Goal: Task Accomplishment & Management: Use online tool/utility

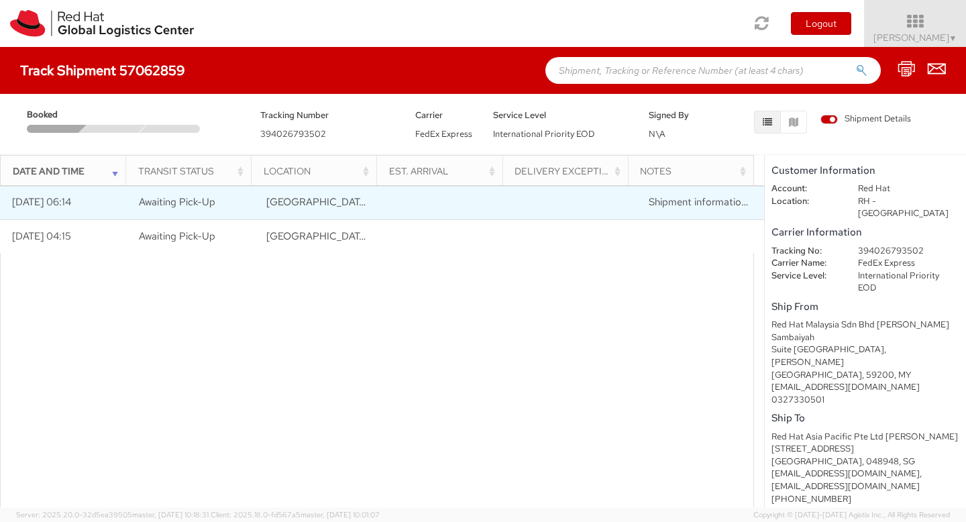
click at [626, 205] on td at bounding box center [573, 203] width 128 height 34
click at [423, 207] on td at bounding box center [446, 203] width 128 height 34
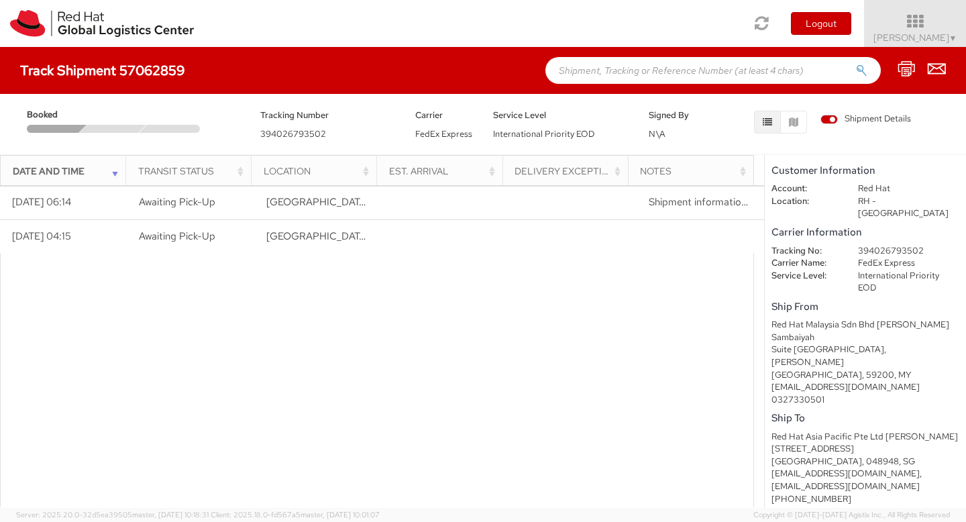
scroll to position [72, 0]
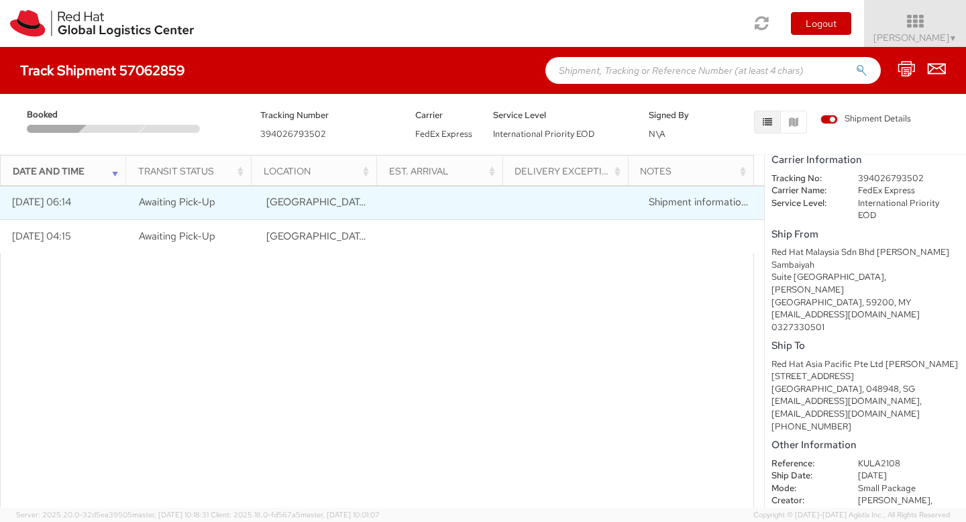
click at [534, 205] on td at bounding box center [573, 203] width 128 height 34
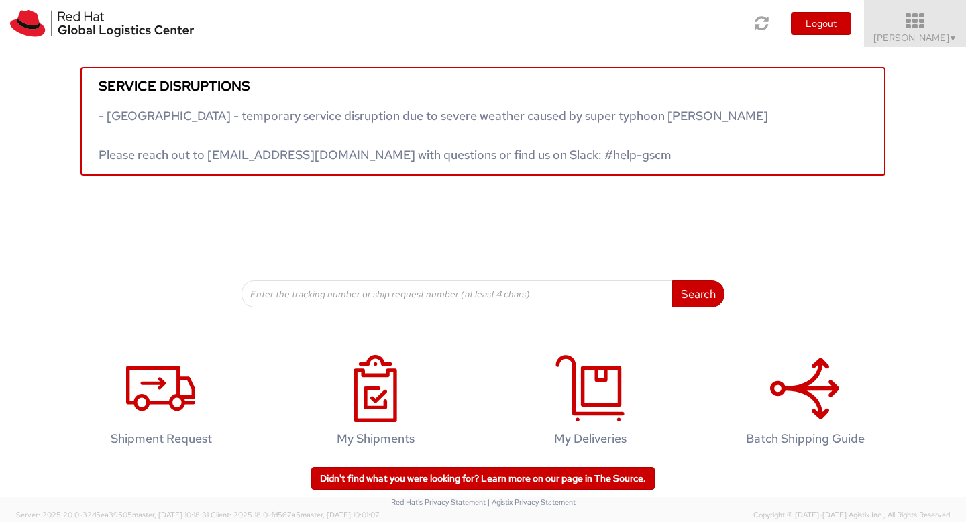
click at [928, 35] on span "Aarthie Sambaiyah ▼" at bounding box center [916, 38] width 84 height 12
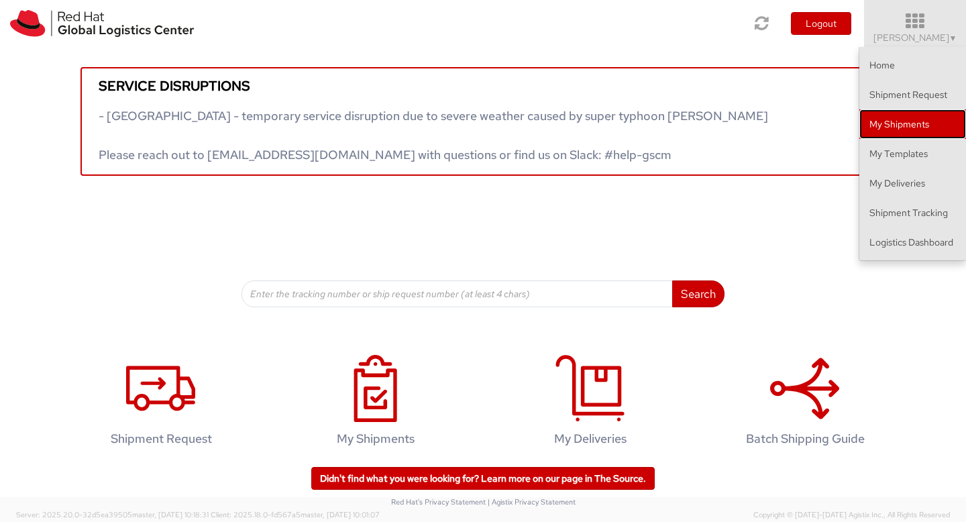
click at [907, 117] on link "My Shipments" at bounding box center [913, 124] width 107 height 30
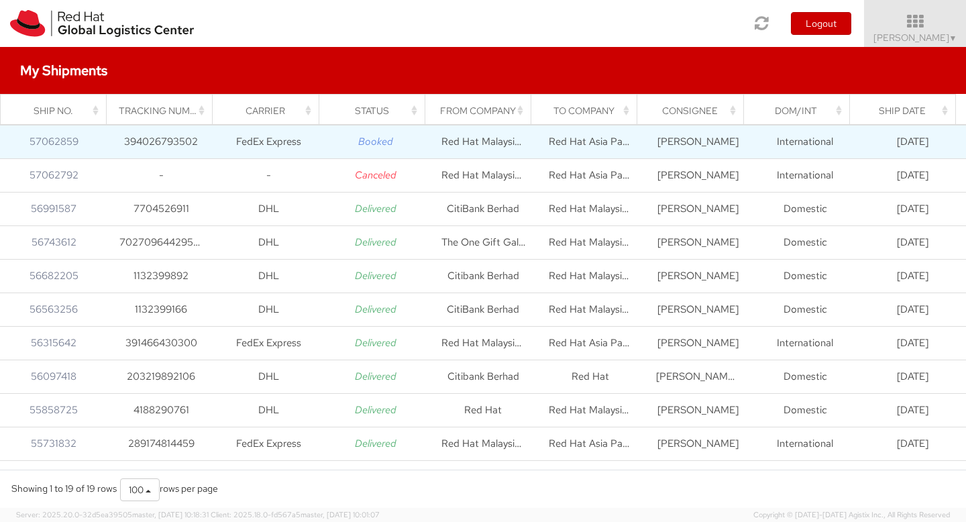
click at [766, 146] on td "International" at bounding box center [805, 142] width 107 height 34
click at [389, 142] on td "Booked" at bounding box center [375, 142] width 107 height 34
click at [370, 142] on icon "Booked" at bounding box center [375, 141] width 35 height 13
click at [371, 142] on icon "Booked" at bounding box center [375, 141] width 35 height 13
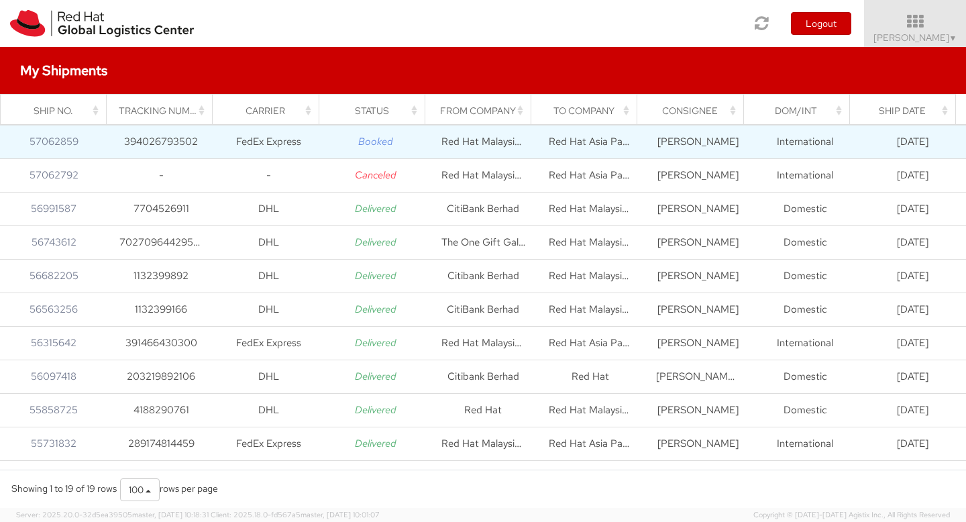
click at [286, 142] on td "FedEx Express" at bounding box center [268, 142] width 107 height 34
click at [836, 148] on td "International" at bounding box center [805, 142] width 107 height 34
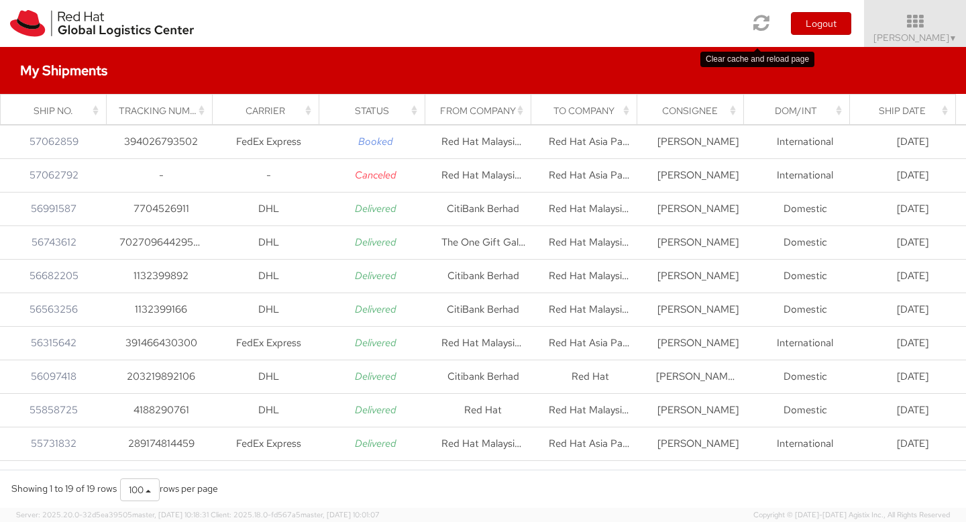
click at [759, 21] on icon at bounding box center [762, 22] width 16 height 19
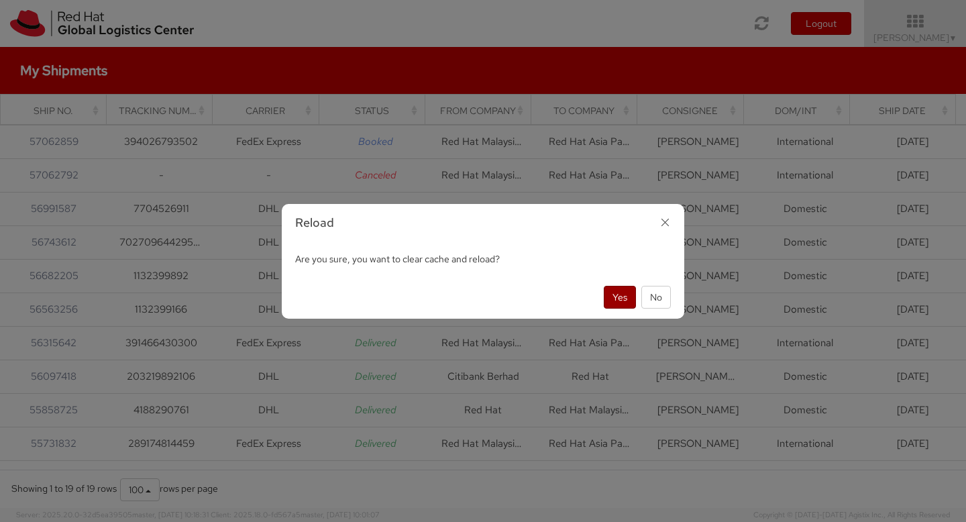
click at [611, 301] on button "Yes" at bounding box center [620, 297] width 32 height 23
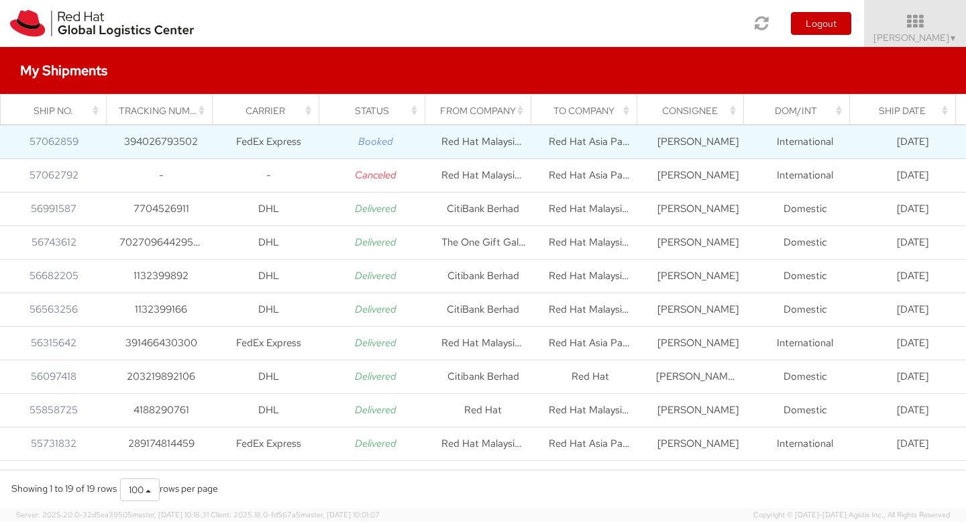
click at [378, 148] on td "Booked" at bounding box center [375, 142] width 107 height 34
click at [77, 141] on link "57062859" at bounding box center [54, 141] width 49 height 13
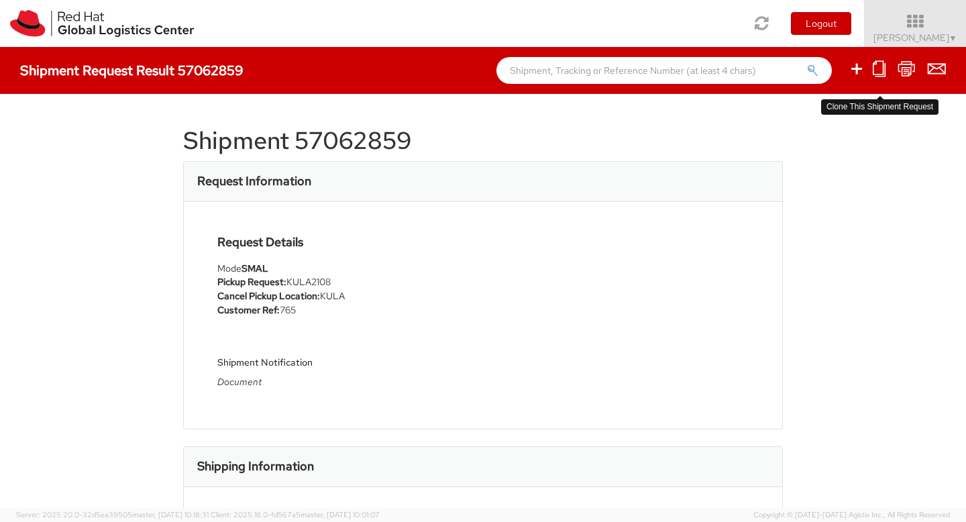
click at [876, 71] on icon at bounding box center [879, 68] width 13 height 17
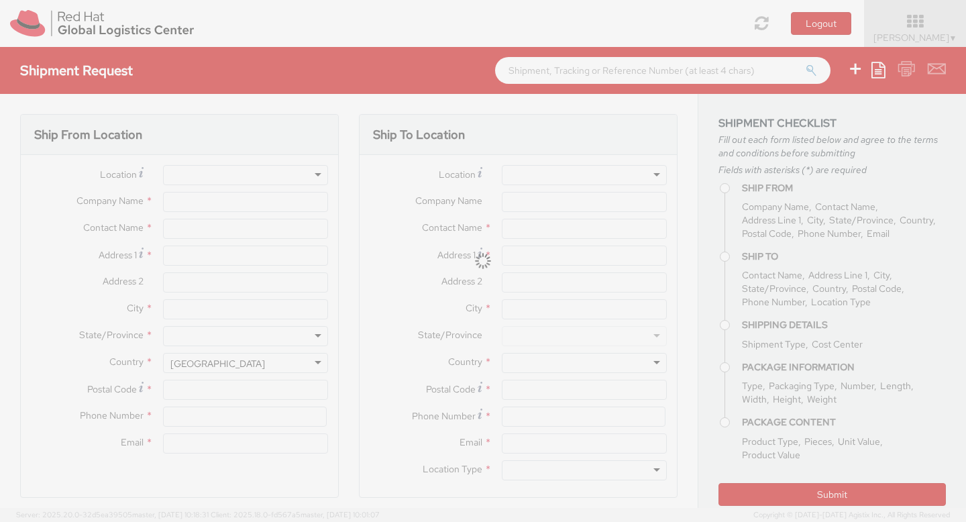
type input "Red Hat Malaysia Sdn Bhd"
type input "[PERSON_NAME]"
type input "Suite 17.01, FL 17, Gardens S Tower"
type input "MV City, Lingkaran Syed Putra"
type input "KUALA LUMPUR"
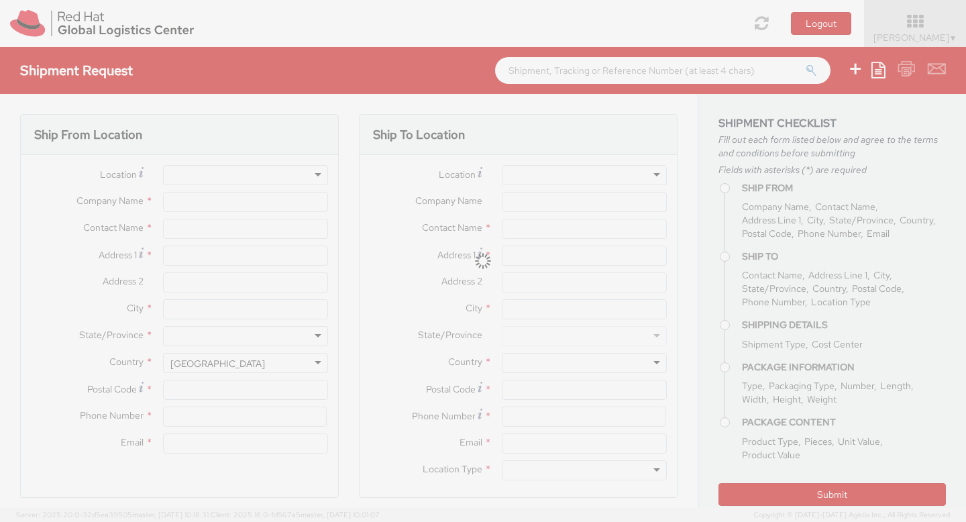
type input "59200"
type input "0327330501"
type input "[EMAIL_ADDRESS][DOMAIN_NAME]"
type input "Red Hat Asia Pacific Pte Ltd"
type input "Linda Tan"
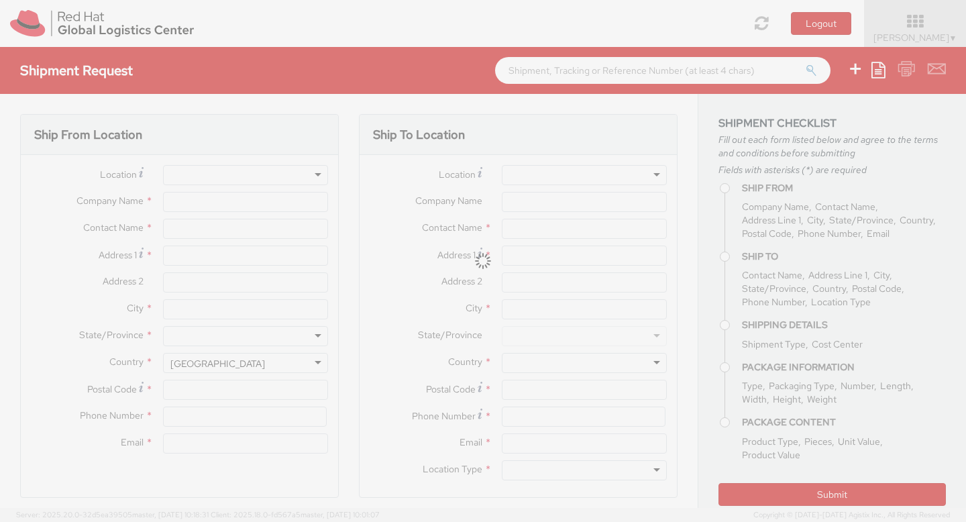
type input "88 Market Street, Level 45"
type input "CapitaSpring"
type input "SINGAPORE"
type input "048948"
type input "+65-68649874"
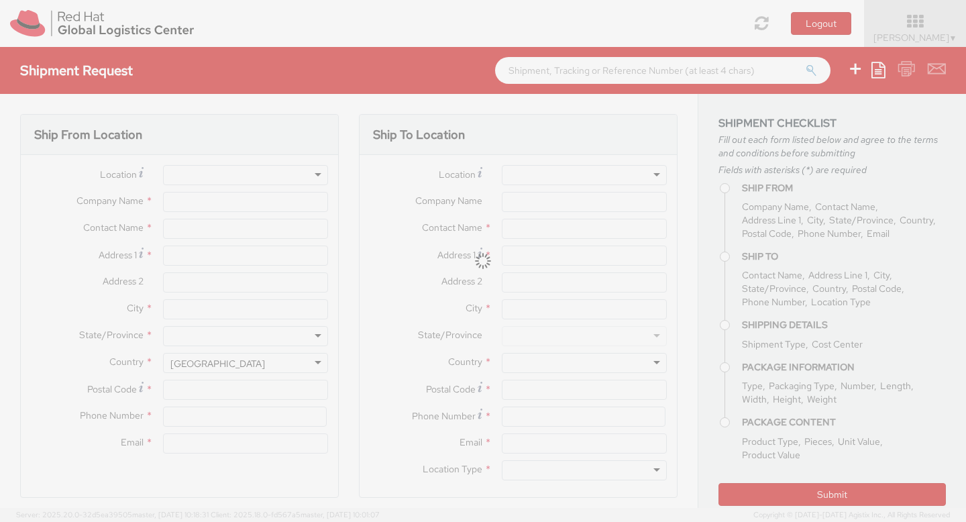
type input "hotan@redhat.com,apaclogistics@redhat.com"
type textarea "Document"
type input "KULA2108"
select select
type input "1"
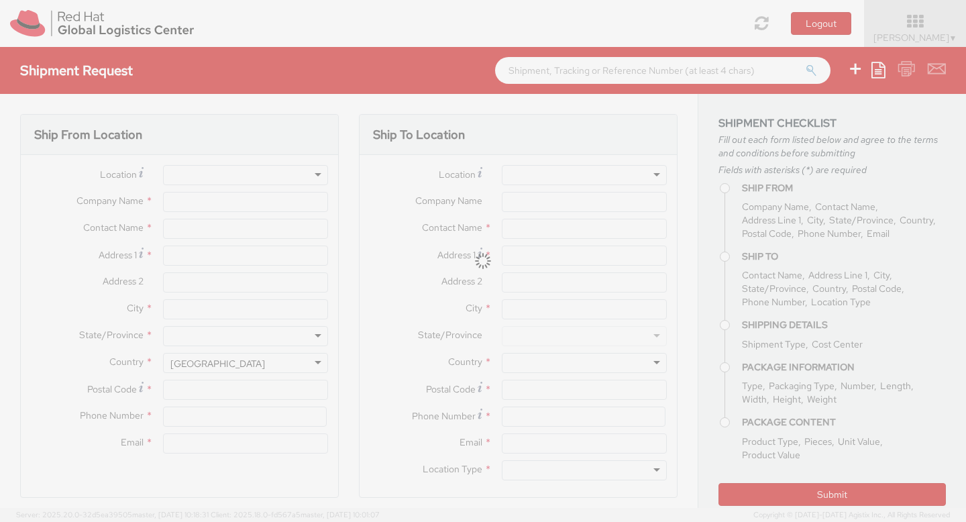
type input "24.13"
type input "31.75"
type input "0.64"
select select "CM"
type input "0.5"
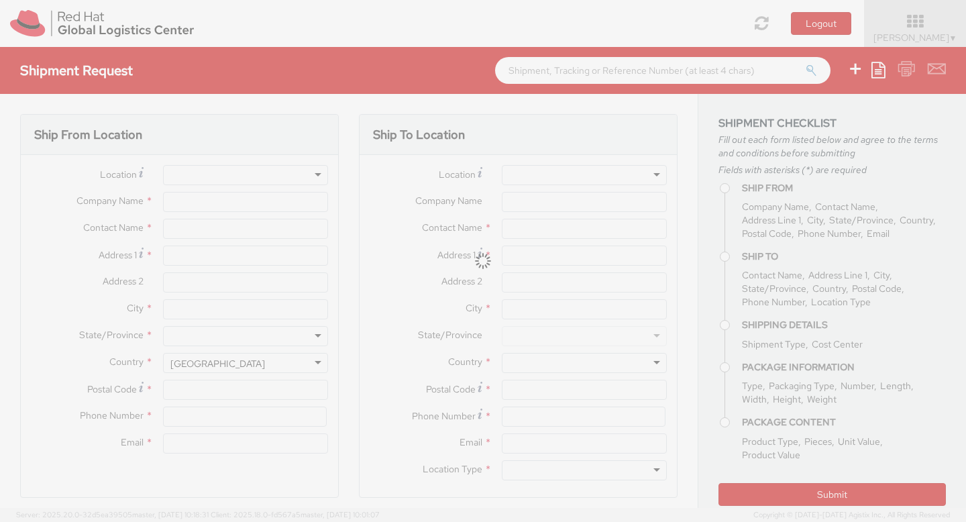
select select "KGS"
type input "Documents"
select select
type input "1.00"
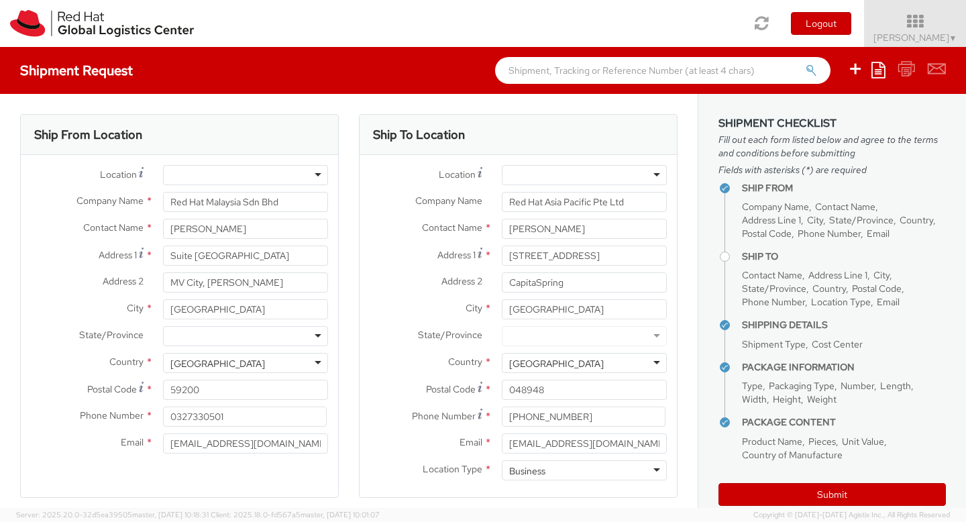
select select
select select "765"
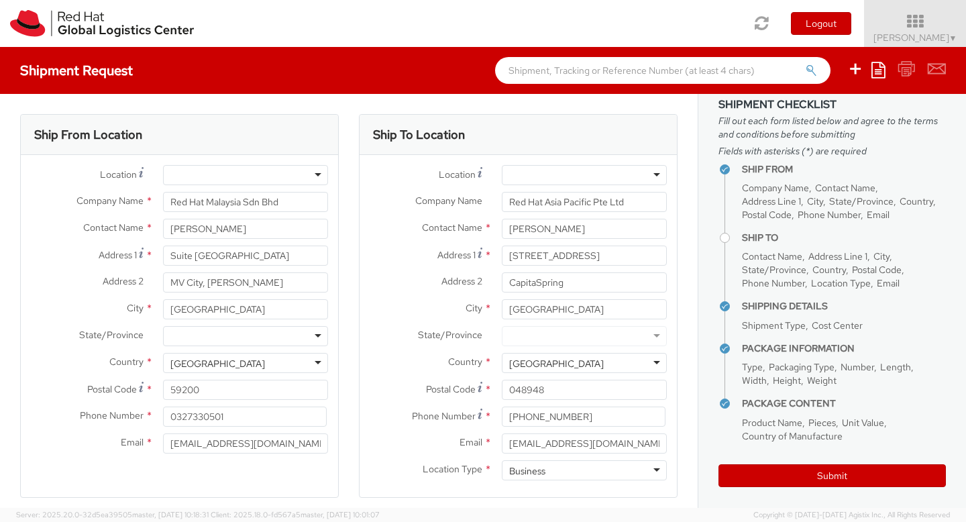
scroll to position [24, 0]
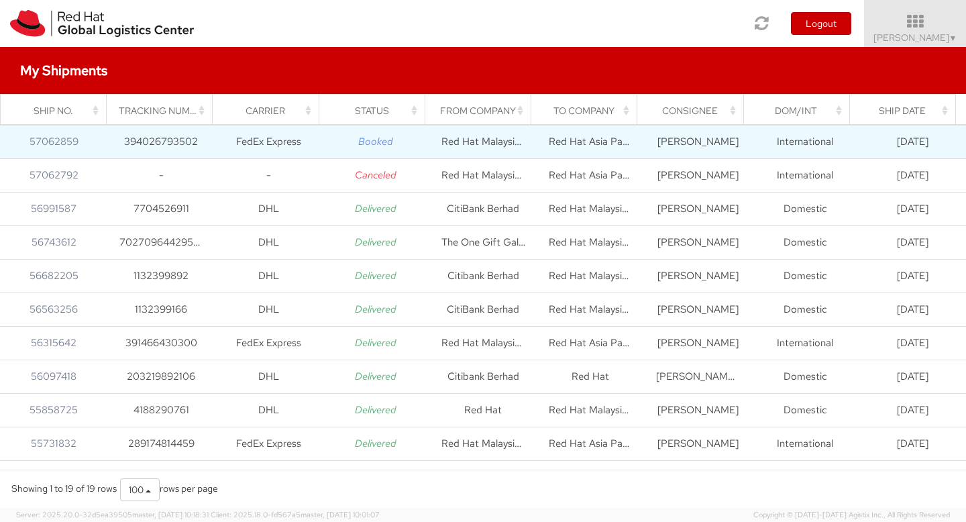
click at [264, 143] on td "FedEx Express" at bounding box center [268, 142] width 107 height 34
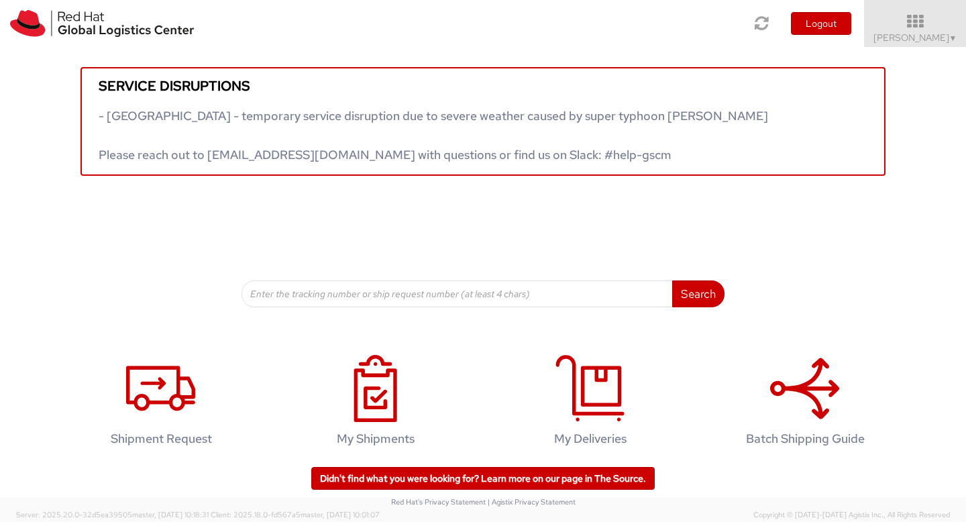
scroll to position [13, 0]
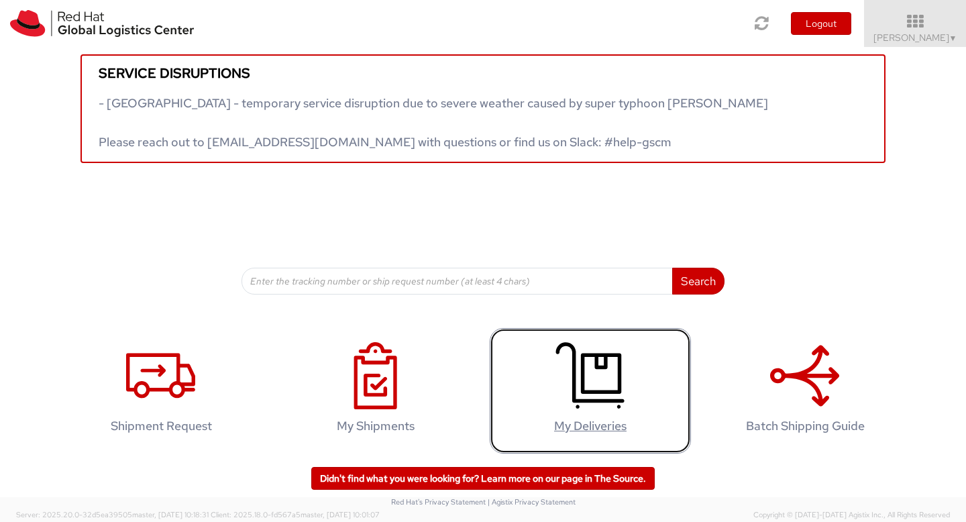
click at [608, 432] on h4 "My Deliveries" at bounding box center [590, 425] width 173 height 13
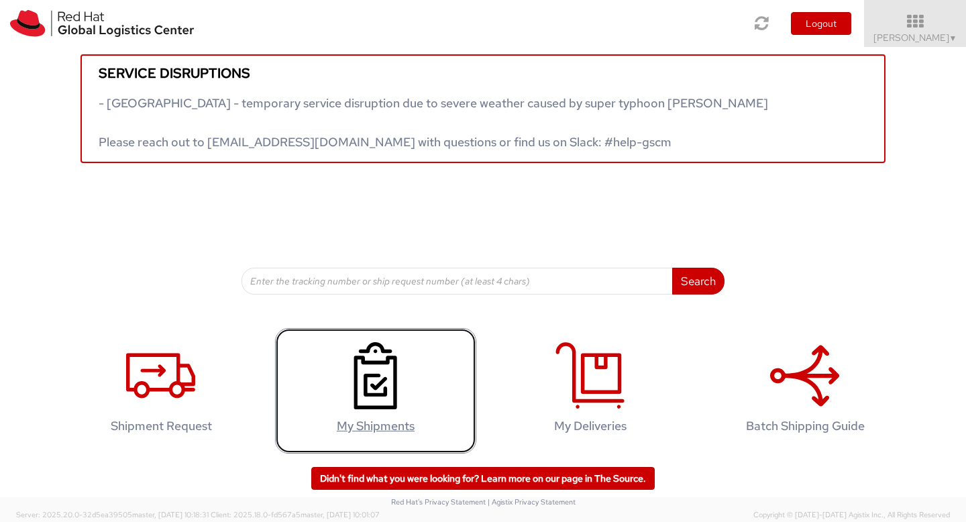
click at [346, 433] on h4 "My Shipments" at bounding box center [375, 425] width 173 height 13
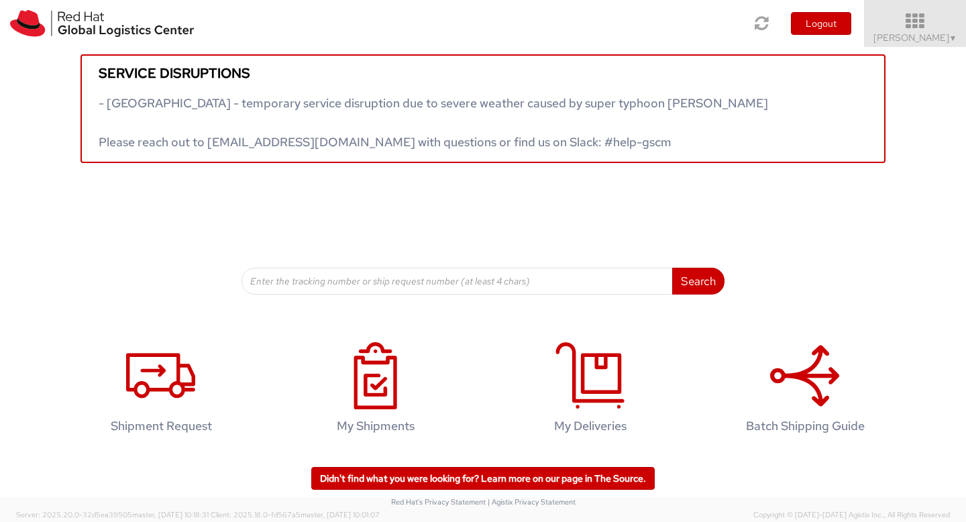
click at [923, 20] on icon at bounding box center [915, 21] width 117 height 19
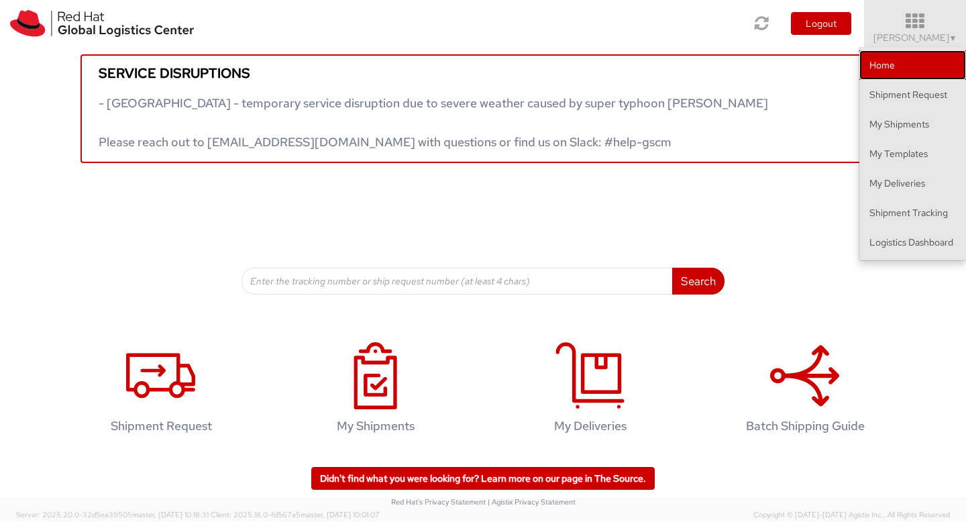
click at [918, 76] on link "Home" at bounding box center [913, 65] width 107 height 30
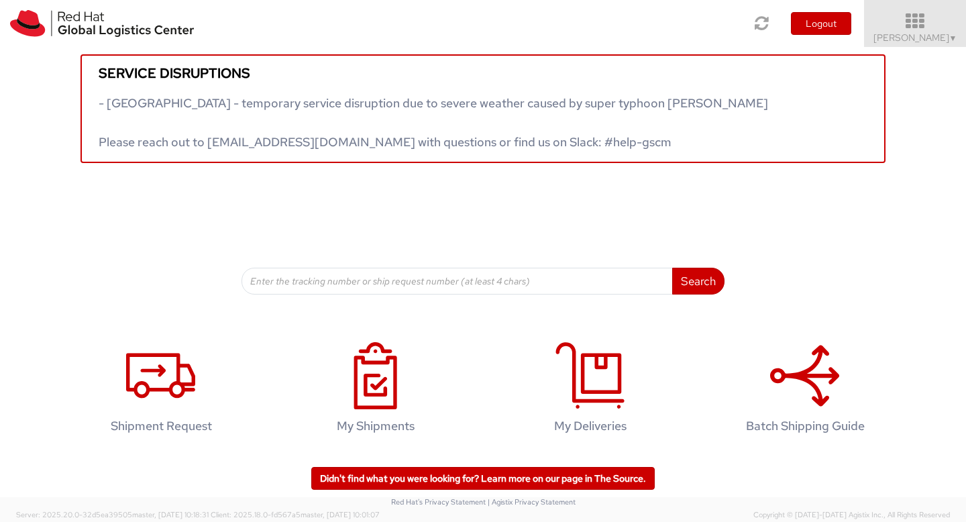
click at [918, 16] on icon at bounding box center [915, 21] width 117 height 19
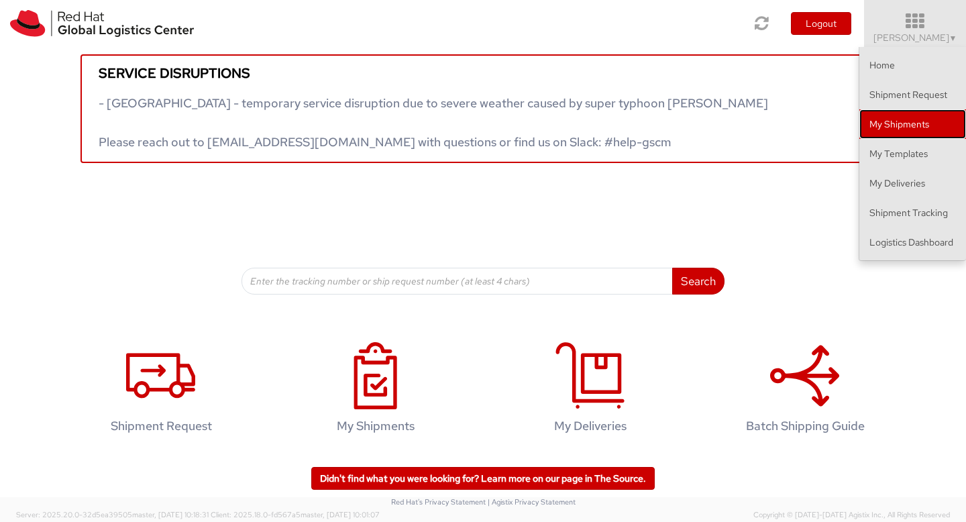
click at [917, 125] on link "My Shipments" at bounding box center [913, 124] width 107 height 30
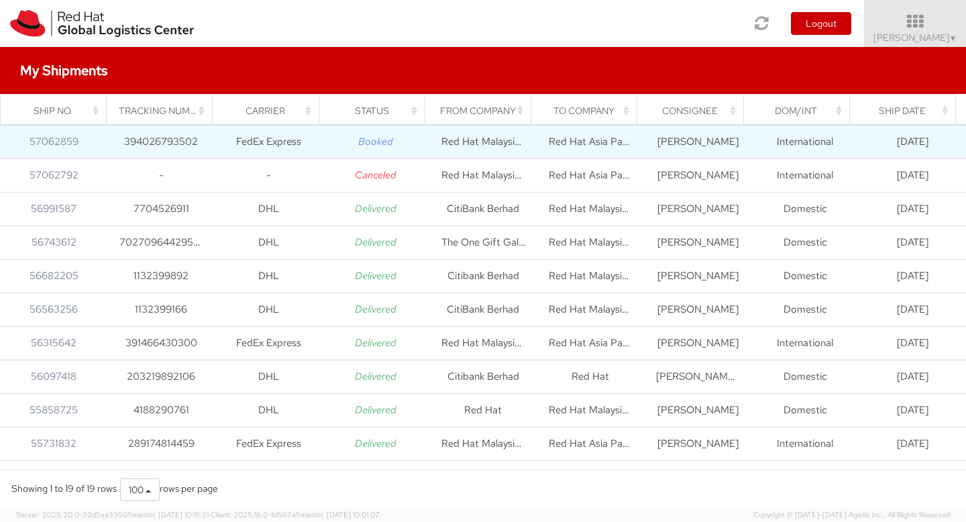
click at [378, 141] on icon "Booked" at bounding box center [375, 141] width 35 height 13
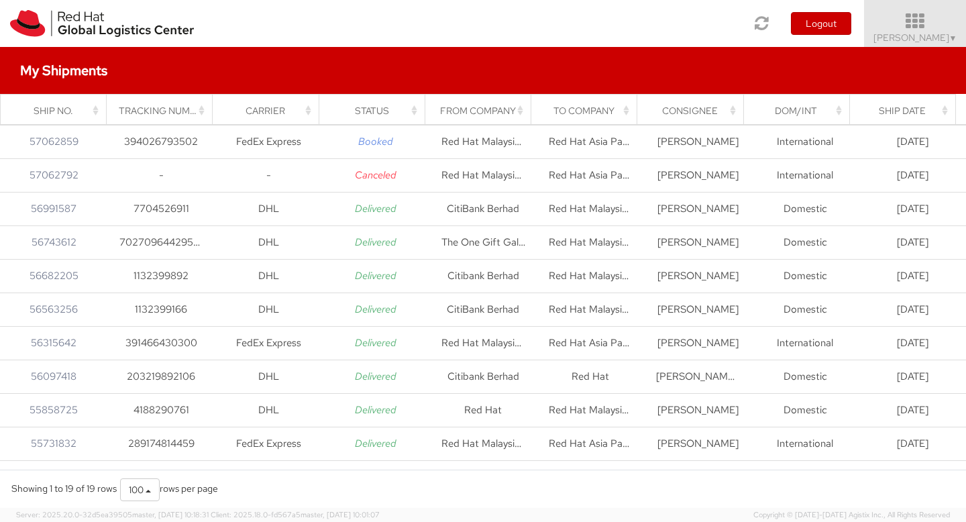
click at [907, 17] on icon at bounding box center [915, 21] width 117 height 19
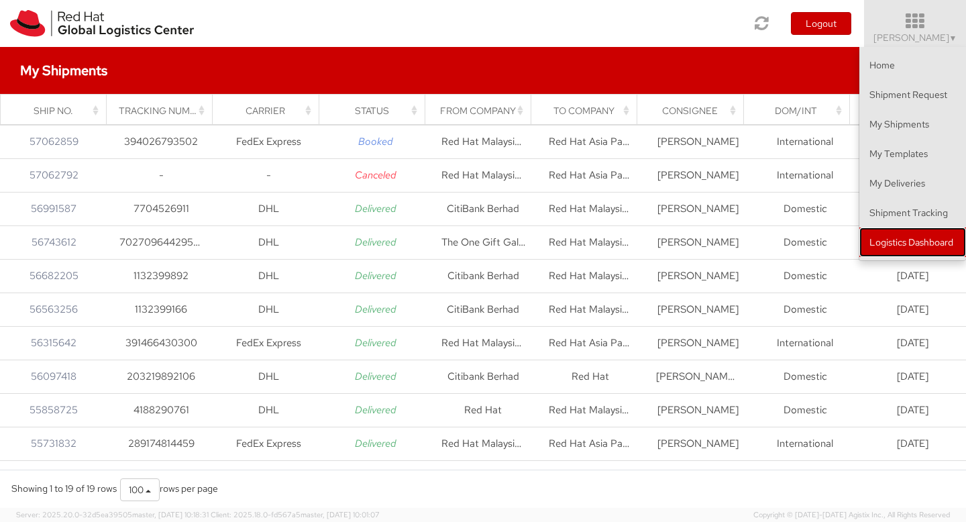
click at [923, 228] on link "Logistics Dashboard" at bounding box center [913, 243] width 107 height 30
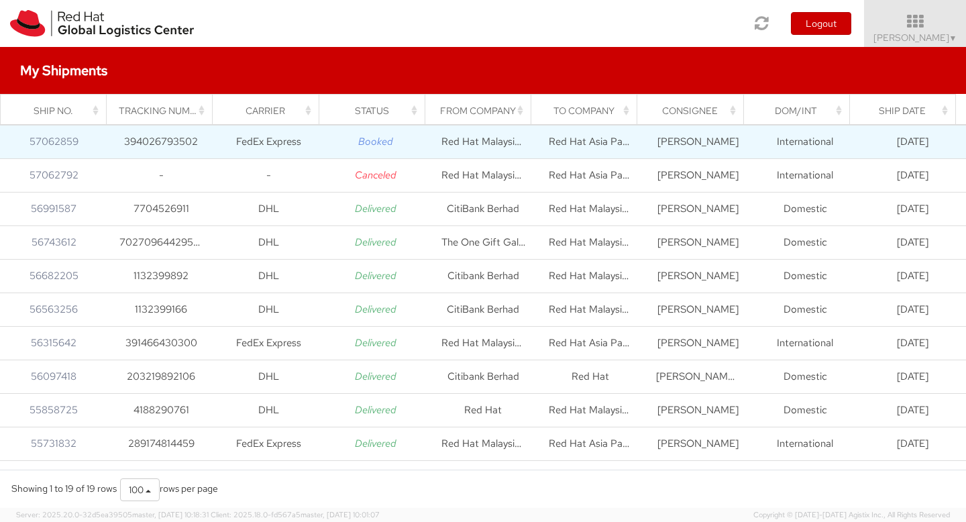
click at [913, 145] on td "[DATE]" at bounding box center [912, 142] width 107 height 34
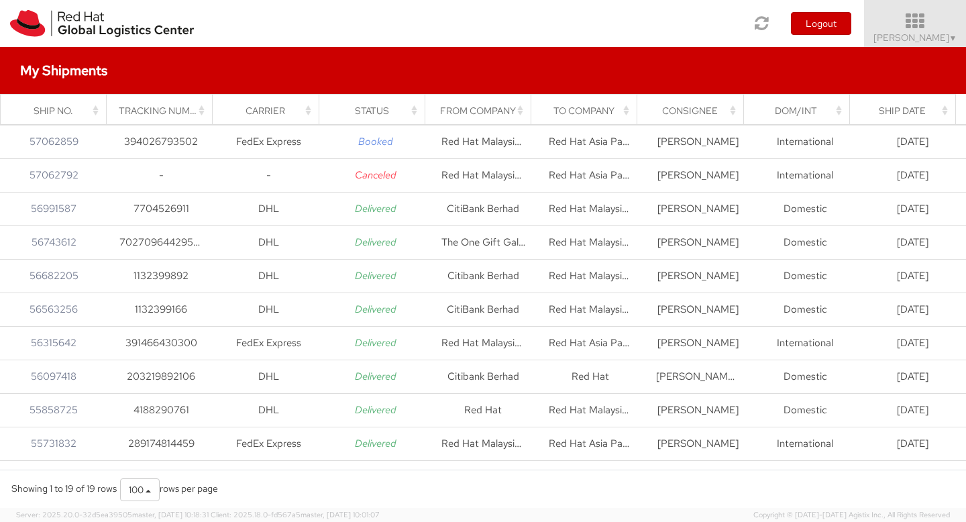
click at [965, 34] on link "Aarthie Sambaiyah ▼" at bounding box center [915, 23] width 102 height 47
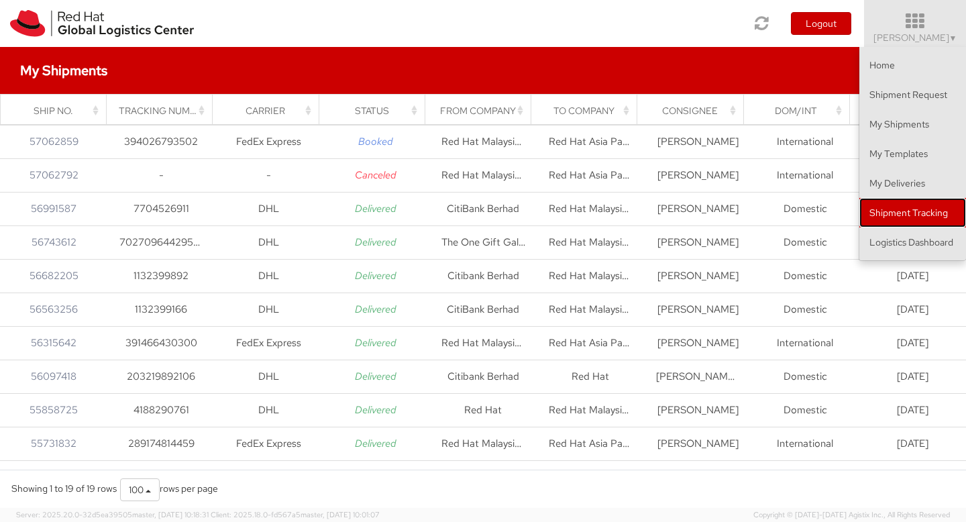
click at [921, 200] on link "Shipment Tracking" at bounding box center [913, 213] width 107 height 30
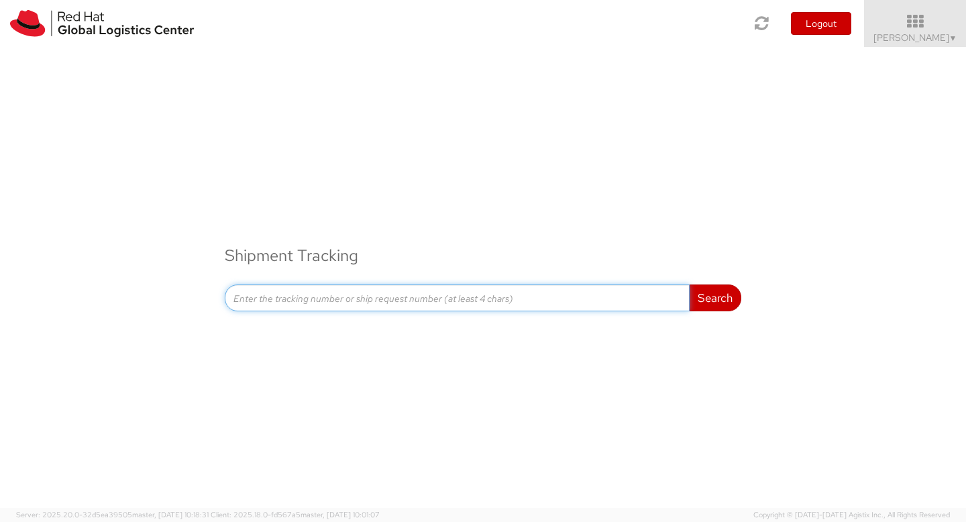
click at [369, 300] on input at bounding box center [457, 298] width 465 height 27
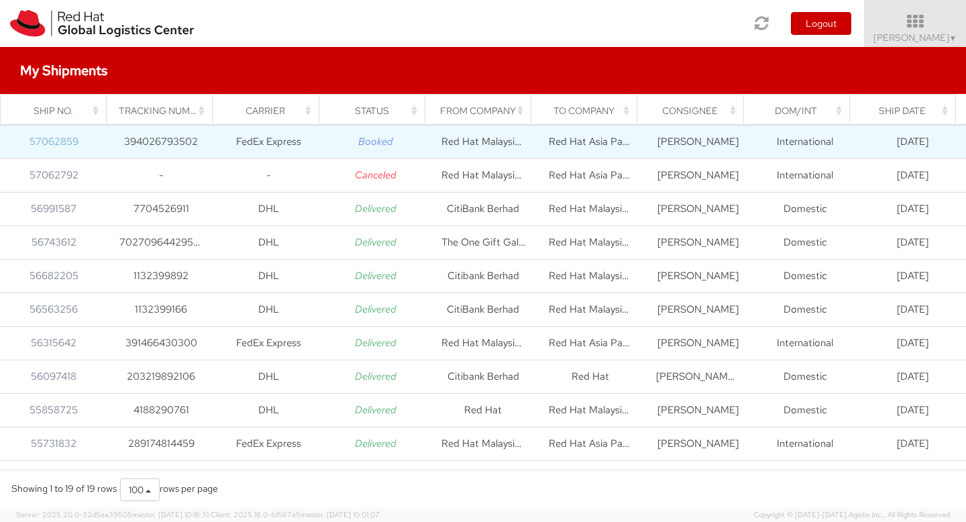
click at [39, 144] on link "57062859" at bounding box center [54, 141] width 49 height 13
click at [46, 144] on link "57062859" at bounding box center [54, 141] width 49 height 13
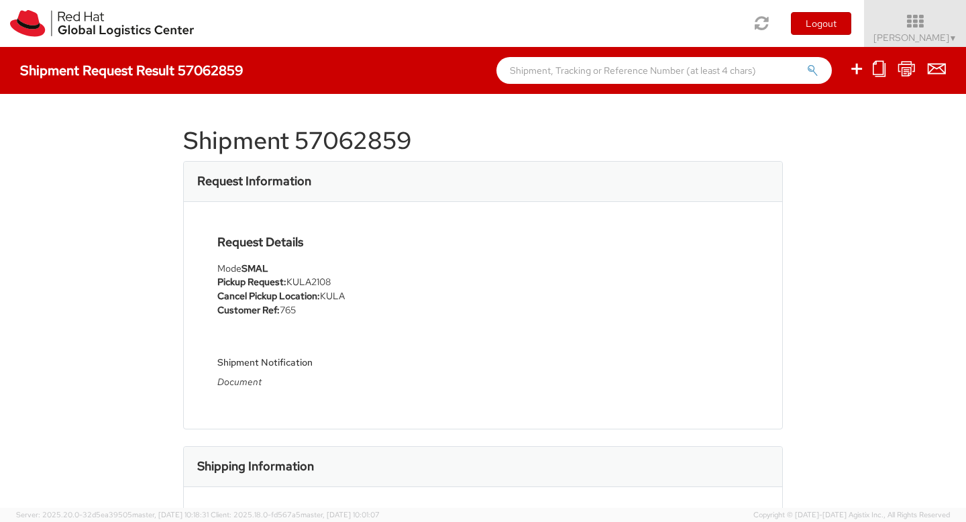
click at [123, 70] on h4 "Shipment Request Result 57062859" at bounding box center [131, 70] width 223 height 15
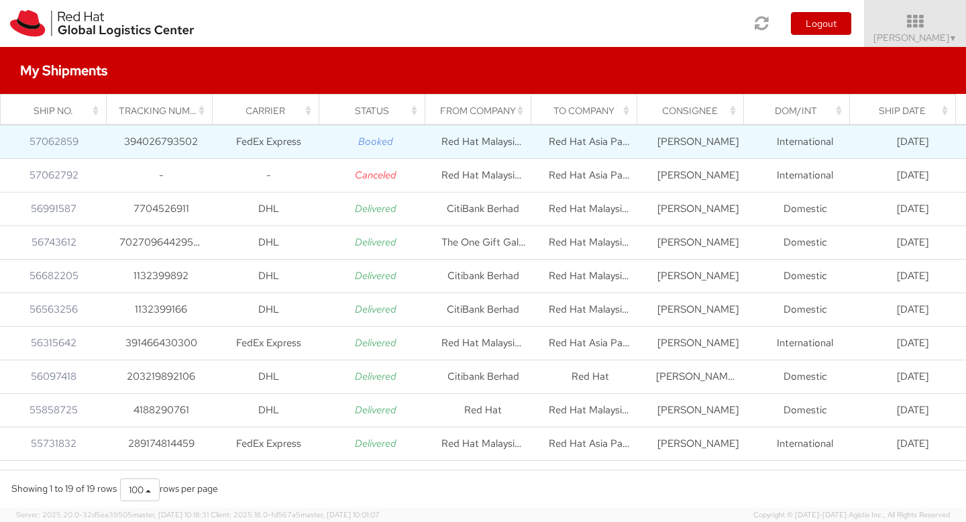
click at [366, 145] on icon "Booked" at bounding box center [375, 141] width 35 height 13
click at [70, 144] on link "57062859" at bounding box center [54, 141] width 49 height 13
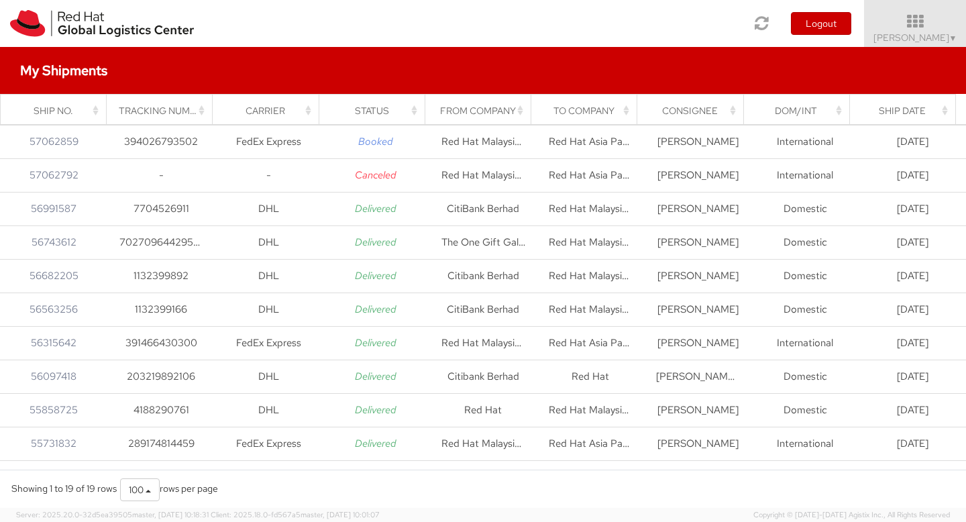
click at [69, 109] on div "Ship No." at bounding box center [58, 110] width 90 height 13
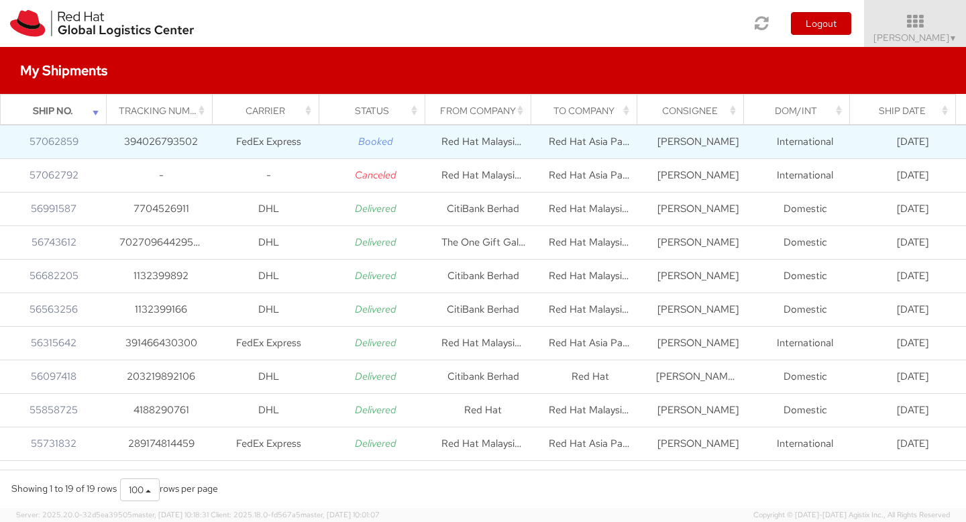
click at [160, 150] on td "394026793502" at bounding box center [160, 142] width 107 height 34
click at [163, 144] on td "394026793502" at bounding box center [160, 142] width 107 height 34
click at [24, 143] on td "57062859" at bounding box center [53, 142] width 107 height 34
click at [27, 142] on td "57062859" at bounding box center [53, 142] width 107 height 34
click at [52, 141] on link "57062859" at bounding box center [54, 141] width 49 height 13
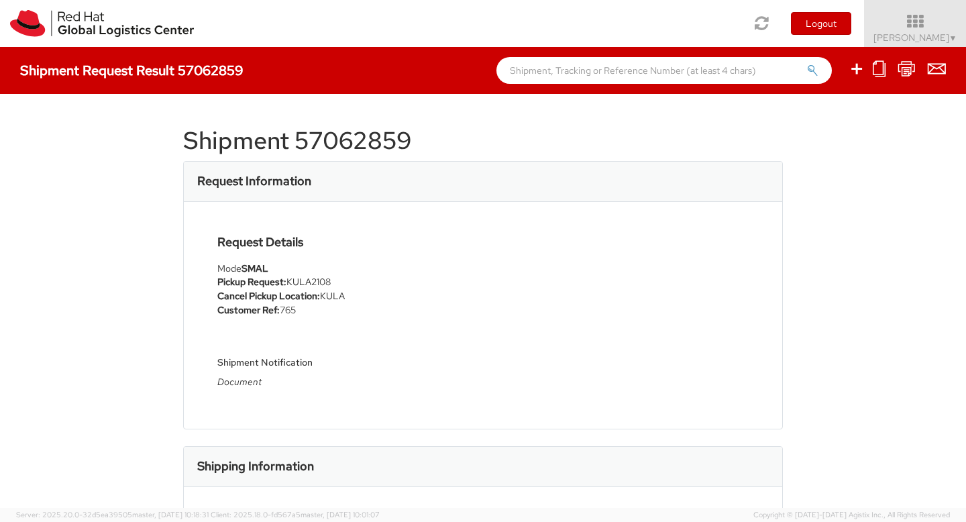
click at [248, 177] on h3 "Request Information" at bounding box center [254, 180] width 114 height 13
click at [254, 242] on h4 "Request Details" at bounding box center [345, 242] width 256 height 13
click at [254, 318] on div "Request Details Mode SMAL Pickup Request: KULA2108 Cancel Pickup Location: KULA…" at bounding box center [345, 316] width 276 height 160
click at [938, 32] on span "Aarthie Sambaiyah ▼" at bounding box center [916, 38] width 84 height 12
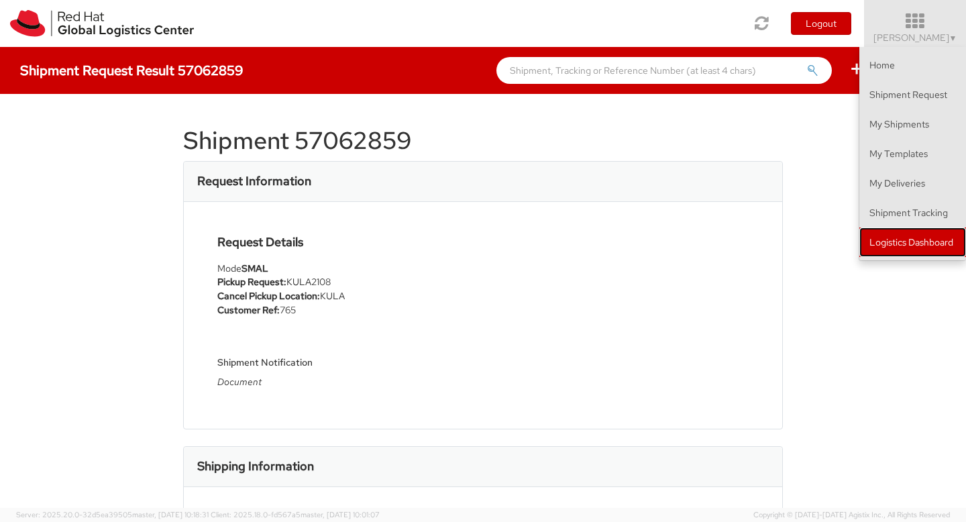
click at [917, 254] on link "Logistics Dashboard" at bounding box center [913, 243] width 107 height 30
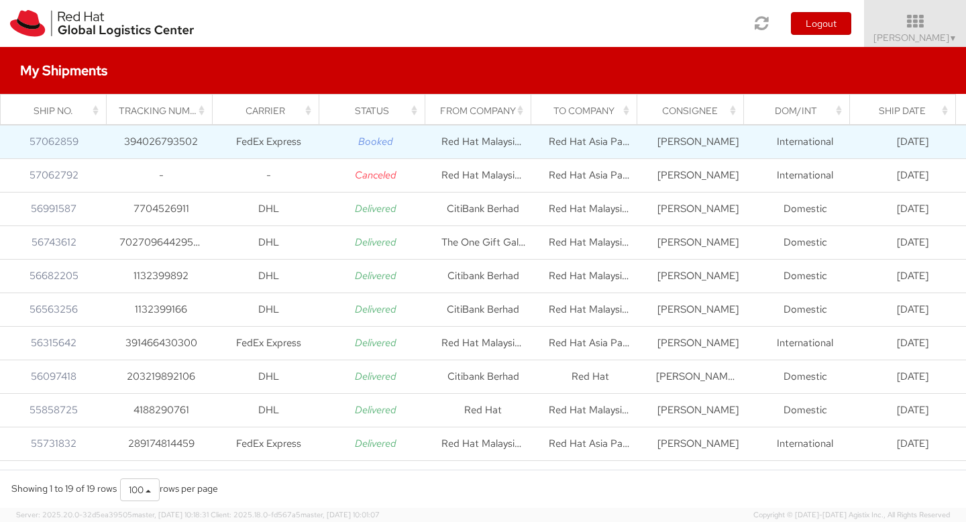
click at [370, 142] on icon "Booked" at bounding box center [375, 141] width 35 height 13
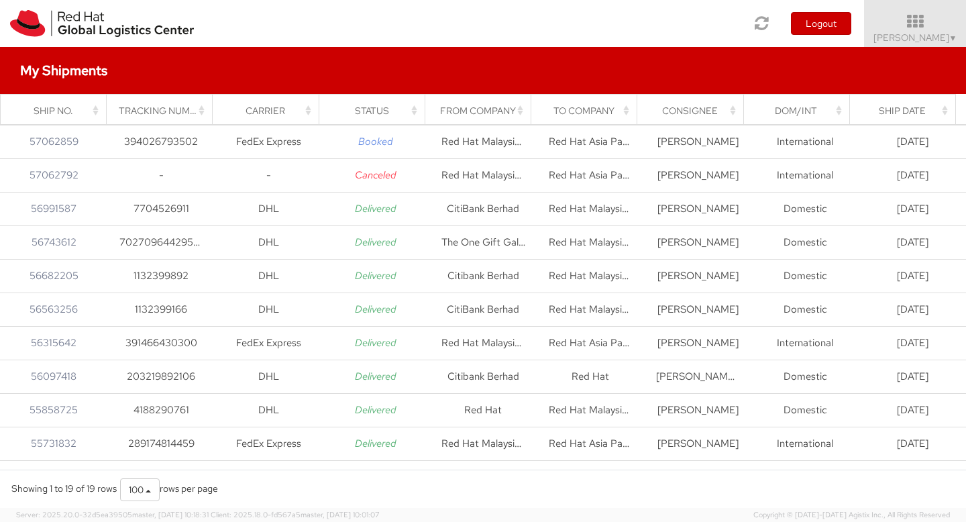
click at [376, 112] on div "Status" at bounding box center [376, 110] width 90 height 13
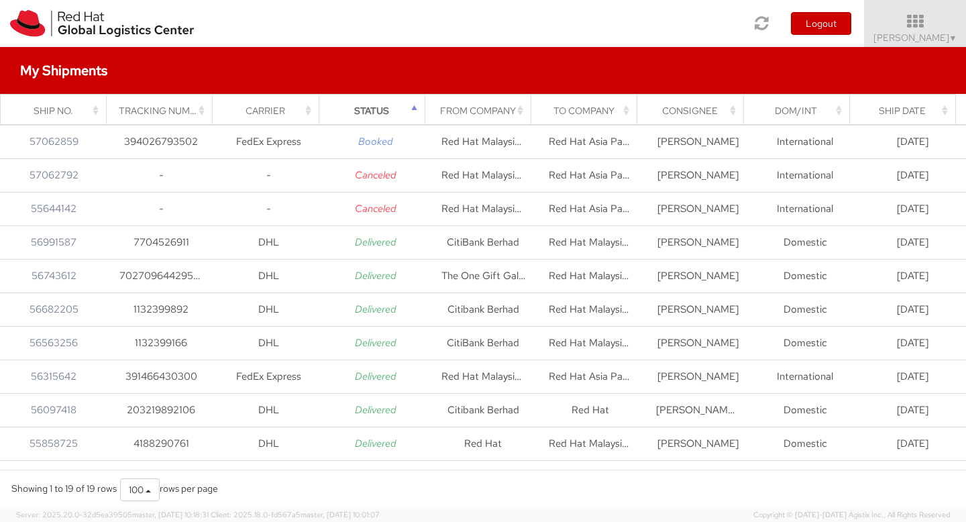
click at [376, 113] on div "Status" at bounding box center [376, 110] width 90 height 13
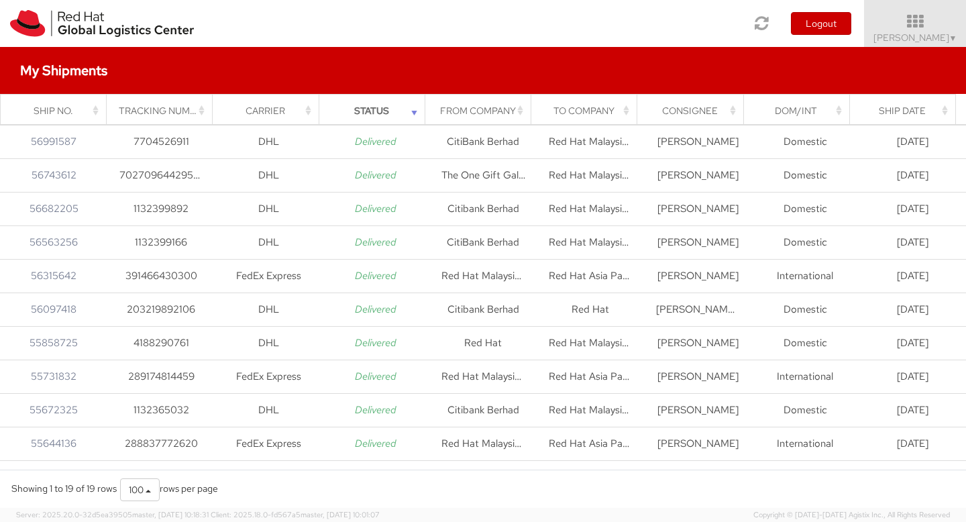
click at [376, 113] on div "Status" at bounding box center [376, 110] width 90 height 13
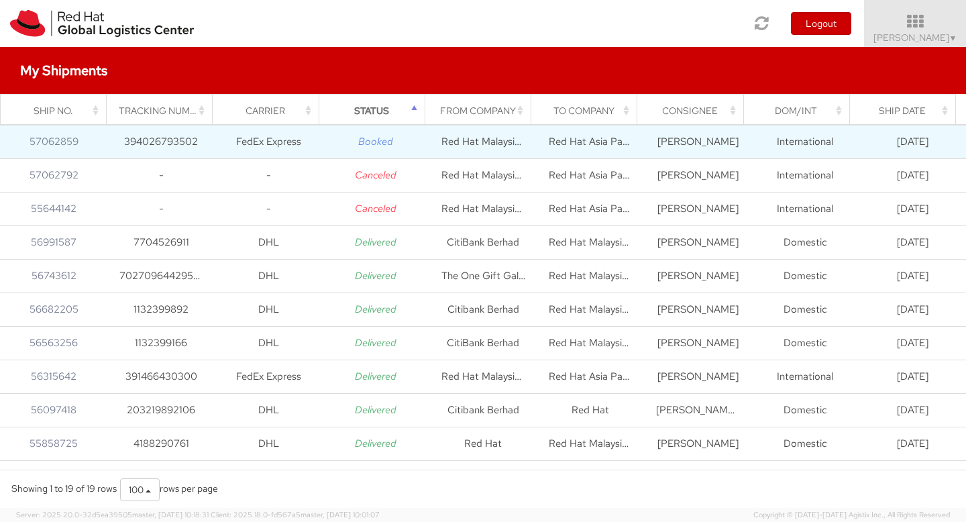
click at [704, 148] on td "Linda Tan" at bounding box center [697, 142] width 107 height 34
click at [76, 143] on link "57062859" at bounding box center [54, 141] width 49 height 13
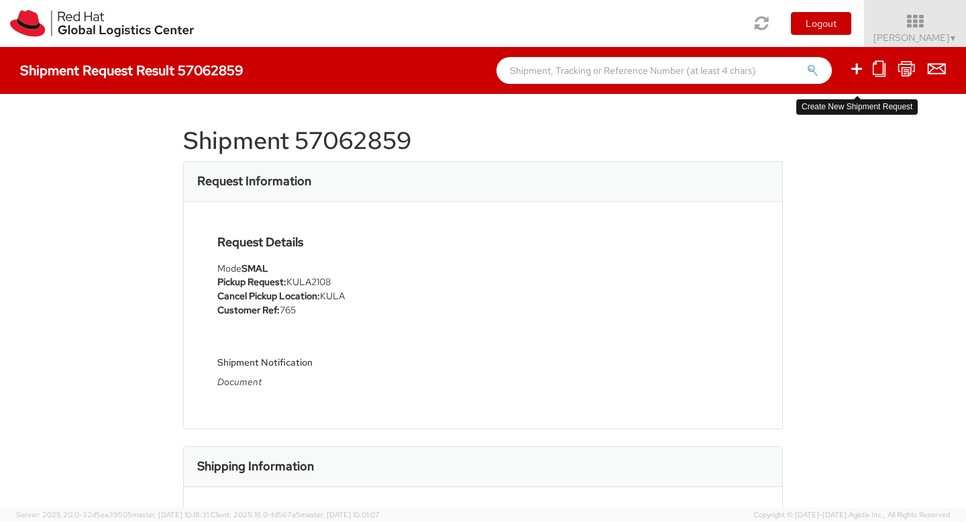
click at [862, 68] on icon at bounding box center [857, 68] width 16 height 17
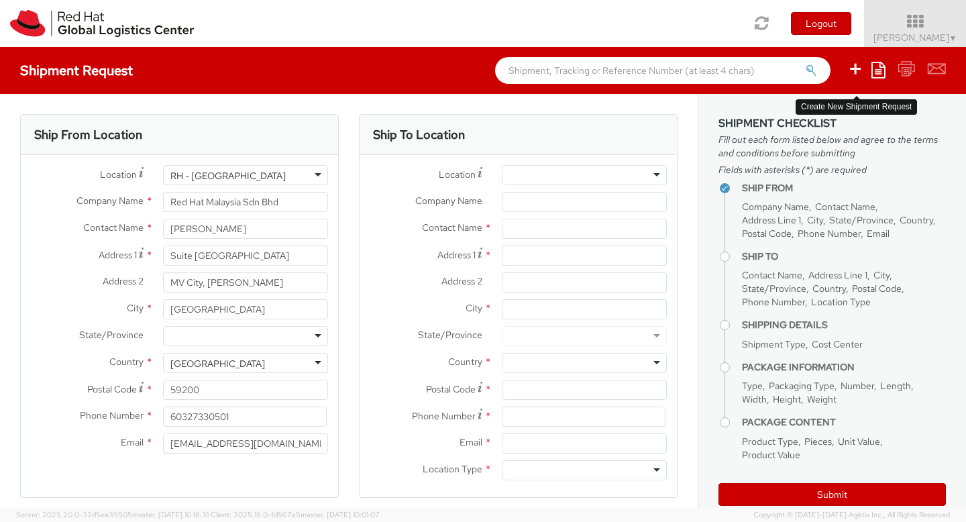
select select "CM"
select select "KGS"
select select
select select "954"
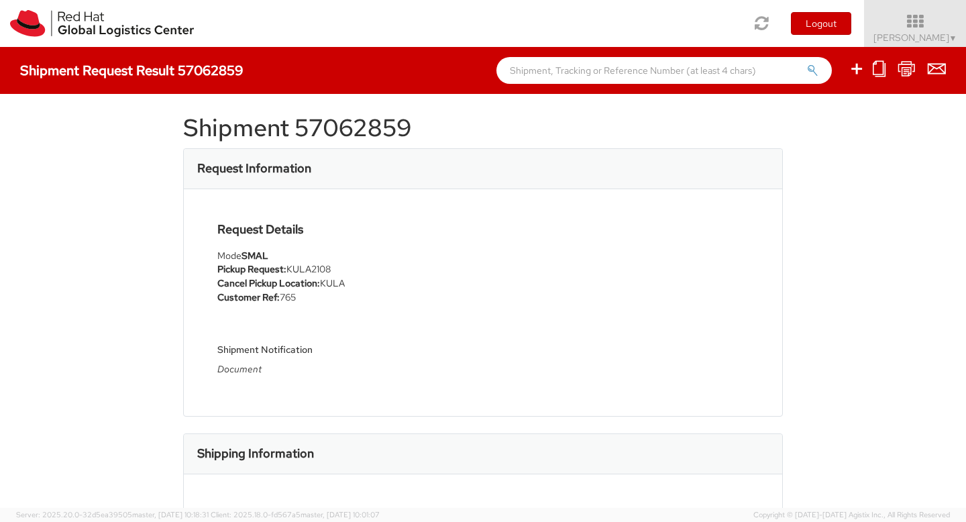
scroll to position [15, 0]
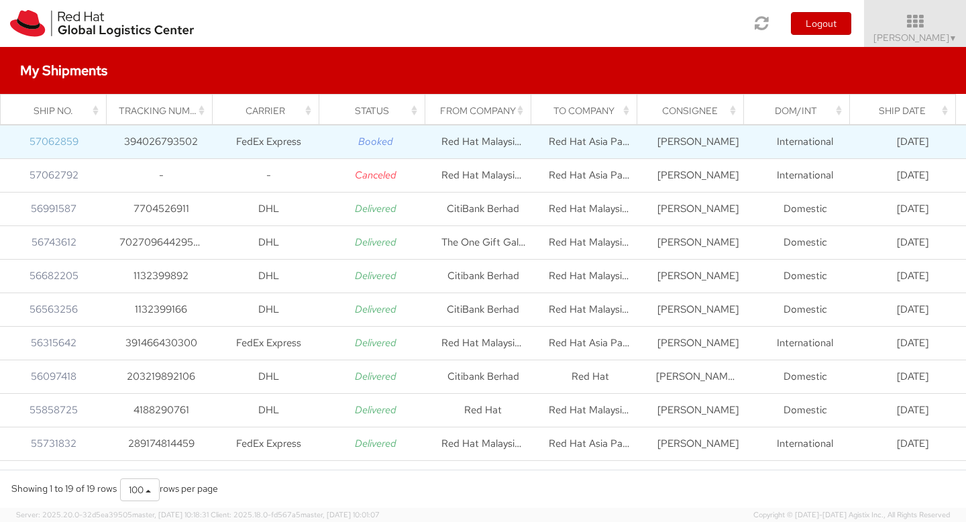
click at [46, 142] on link "57062859" at bounding box center [54, 141] width 49 height 13
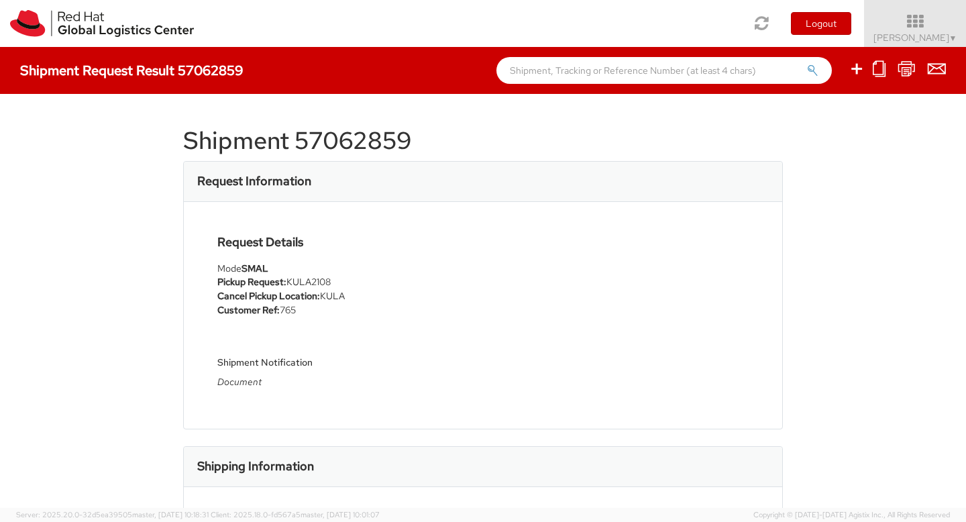
drag, startPoint x: 297, startPoint y: 152, endPoint x: 290, endPoint y: 164, distance: 14.7
click at [297, 153] on h1 "Shipment 57062859" at bounding box center [483, 141] width 600 height 27
click at [288, 171] on div "Request Information" at bounding box center [483, 182] width 599 height 40
click at [253, 148] on h1 "Shipment 57062859" at bounding box center [483, 141] width 600 height 27
click at [882, 70] on icon at bounding box center [879, 68] width 13 height 17
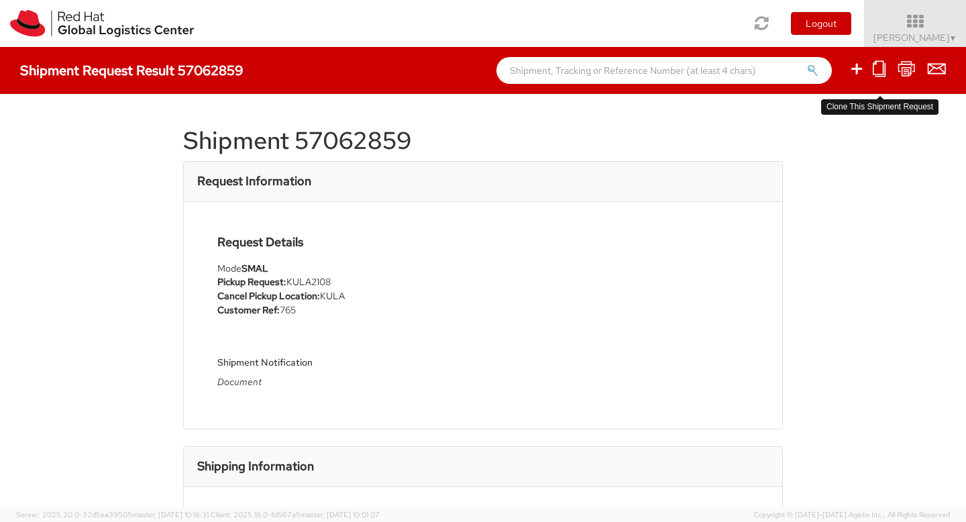
select select
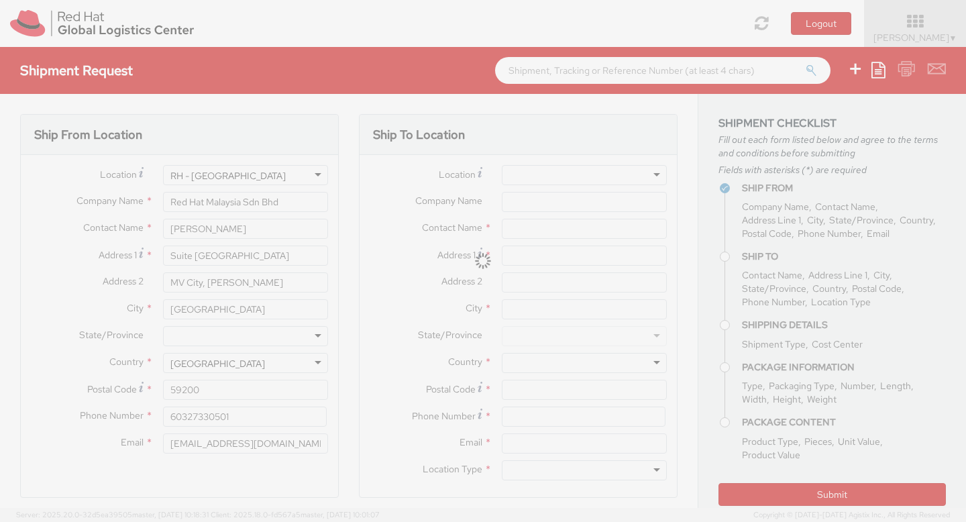
type input "0327330501"
type input "Red Hat Asia Pacific Pte Ltd"
type input "Linda Tan"
type input "[STREET_ADDRESS]"
type input "CapitaSpring"
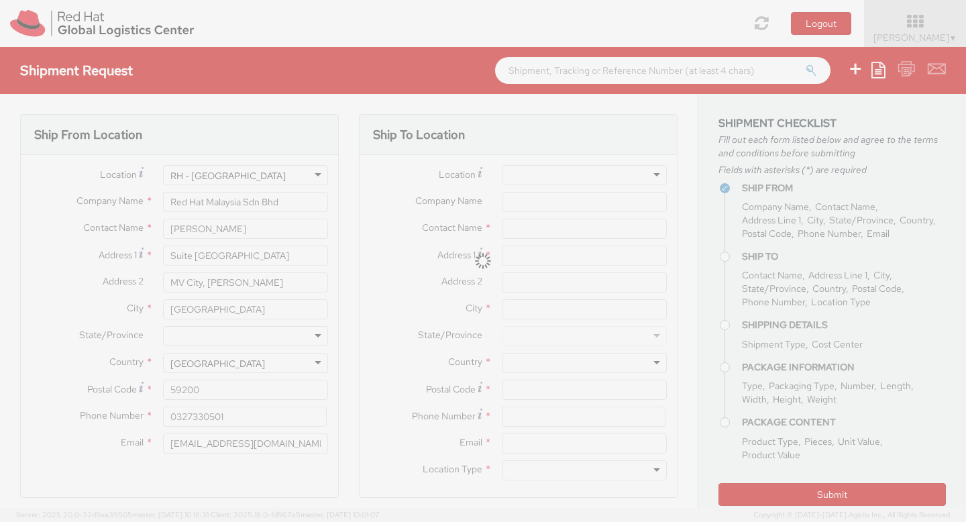
type input "SINGAPORE"
type input "048948"
type input "+65-68649874"
type input "hotan@redhat.com,apaclogistics@redhat.com"
type textarea "Document"
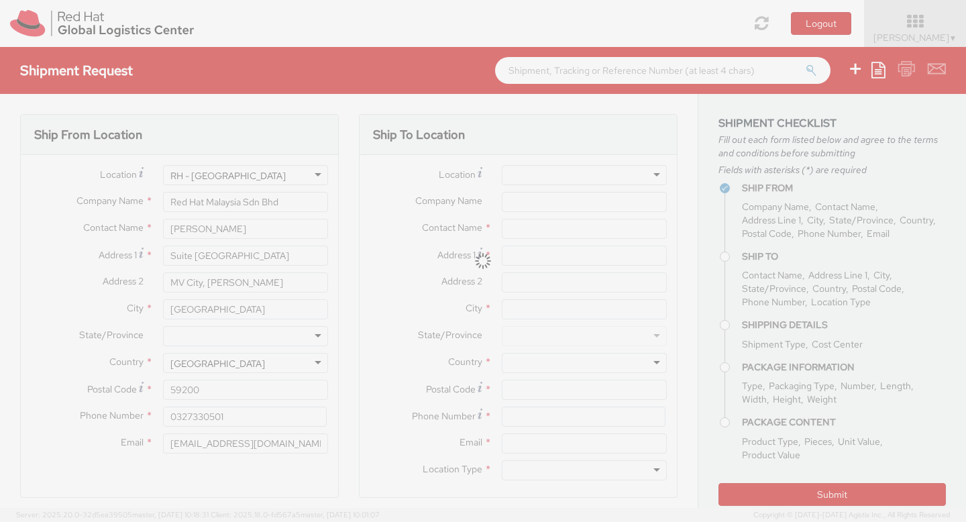
type input "KULA2108"
type input "1"
type input "24.13"
type input "31.75"
type input "0.64"
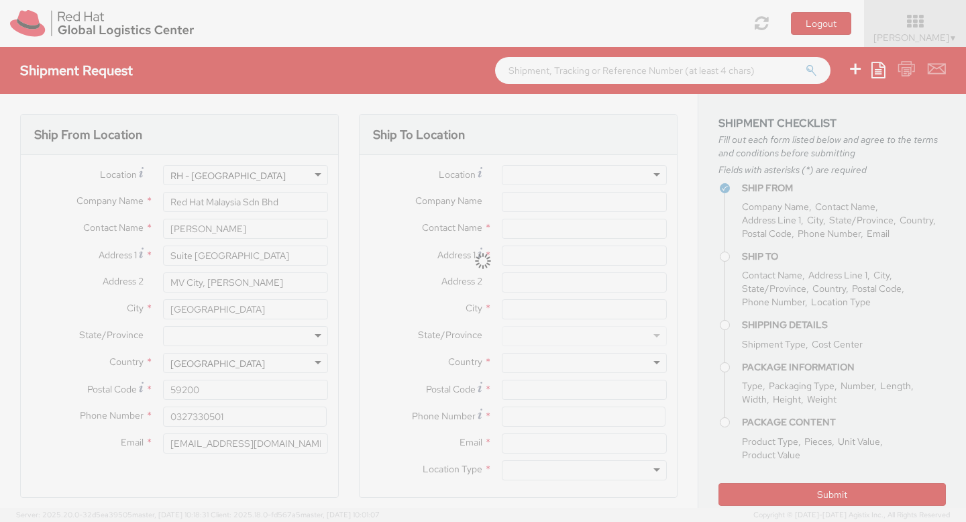
type input "0.5"
type input "Documents"
type input "1.00"
select select "765"
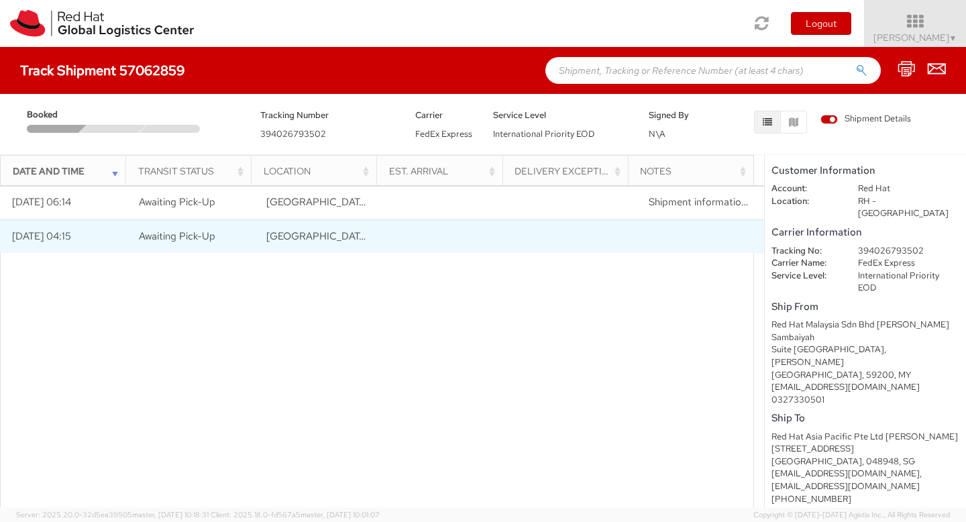
click at [241, 245] on td "Awaiting Pick-Up" at bounding box center [192, 236] width 128 height 34
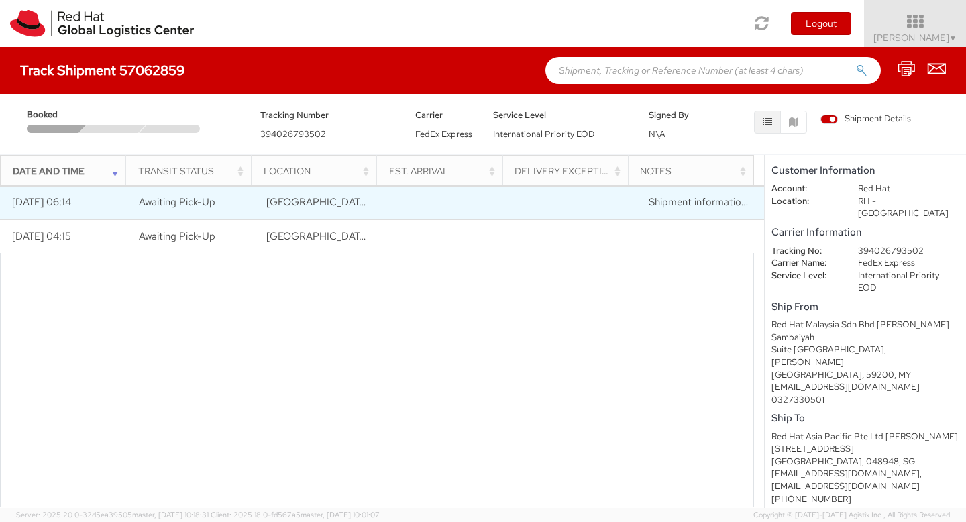
click at [271, 212] on td "[GEOGRAPHIC_DATA], MY" at bounding box center [319, 203] width 128 height 34
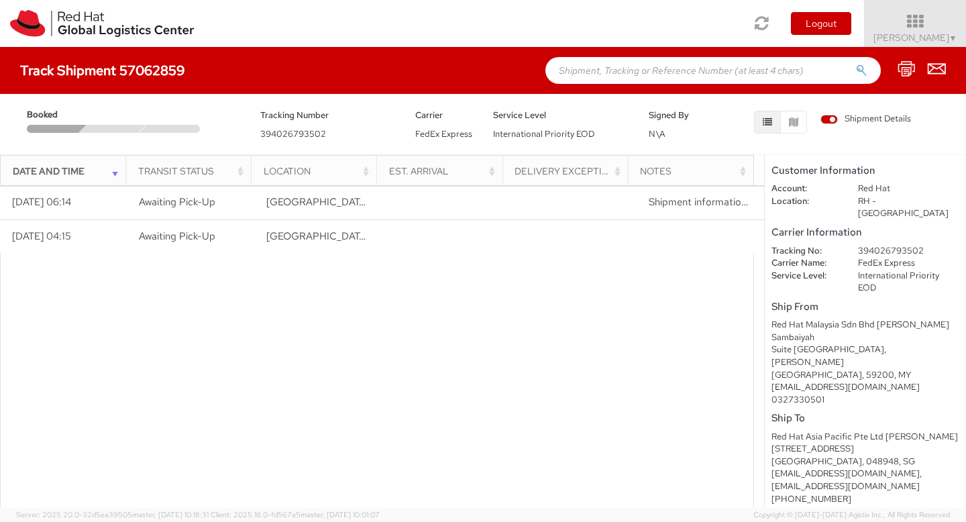
click at [111, 171] on div "Date and Time" at bounding box center [67, 170] width 109 height 13
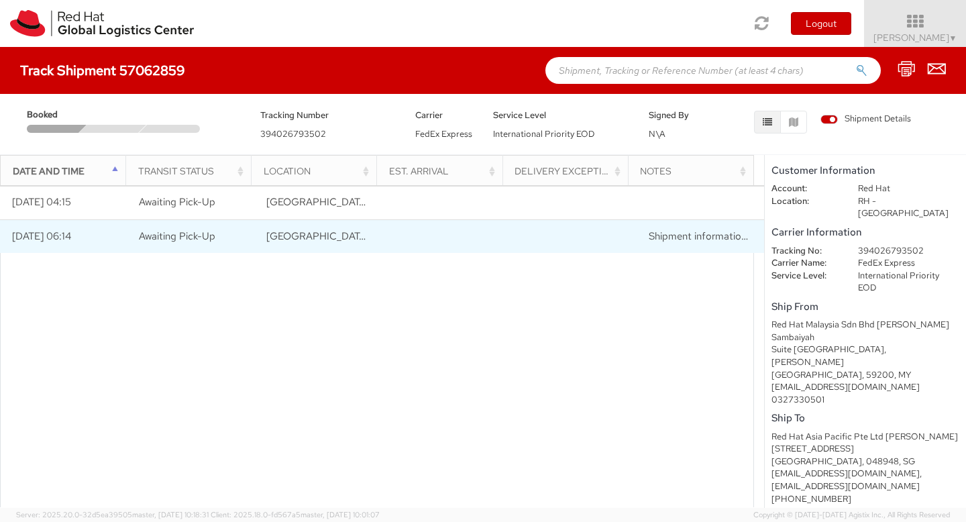
click at [581, 233] on td at bounding box center [573, 236] width 128 height 34
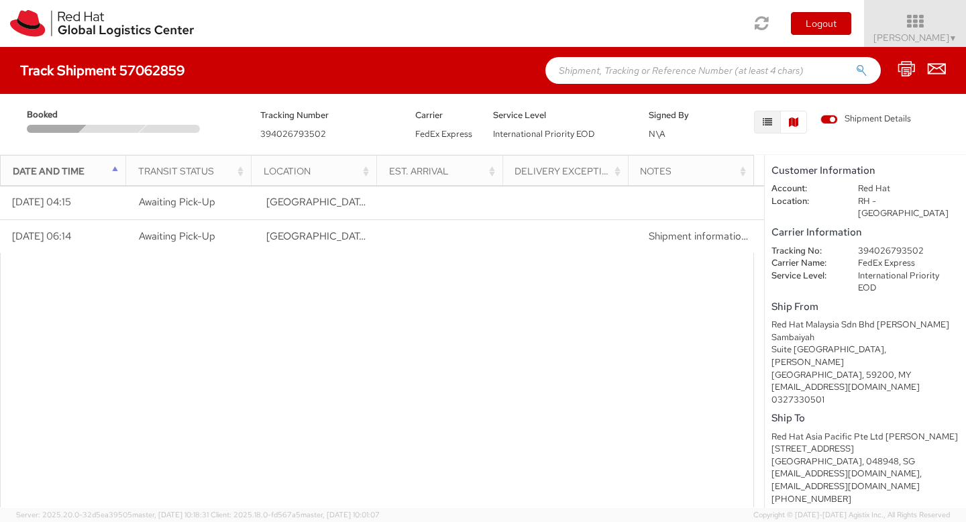
click at [787, 121] on button "button" at bounding box center [794, 122] width 27 height 23
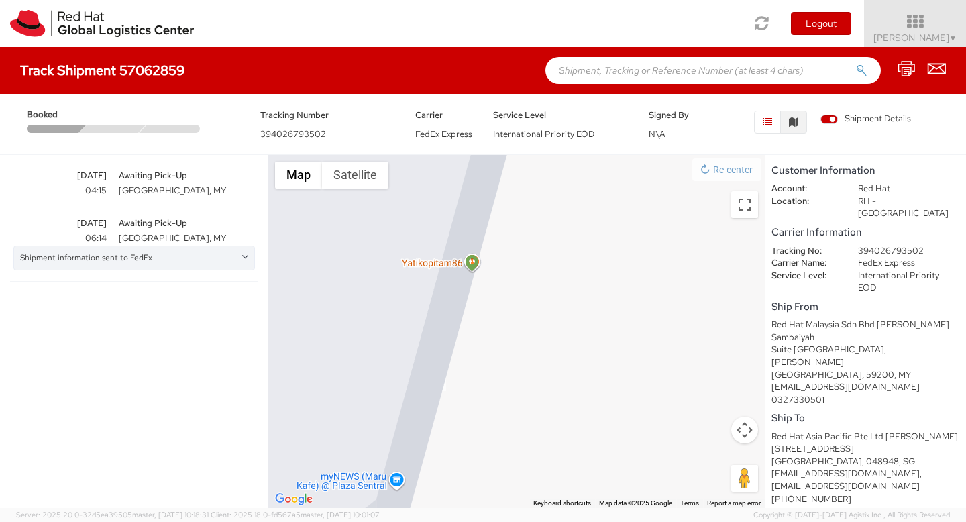
click at [766, 125] on icon "button" at bounding box center [767, 121] width 9 height 9
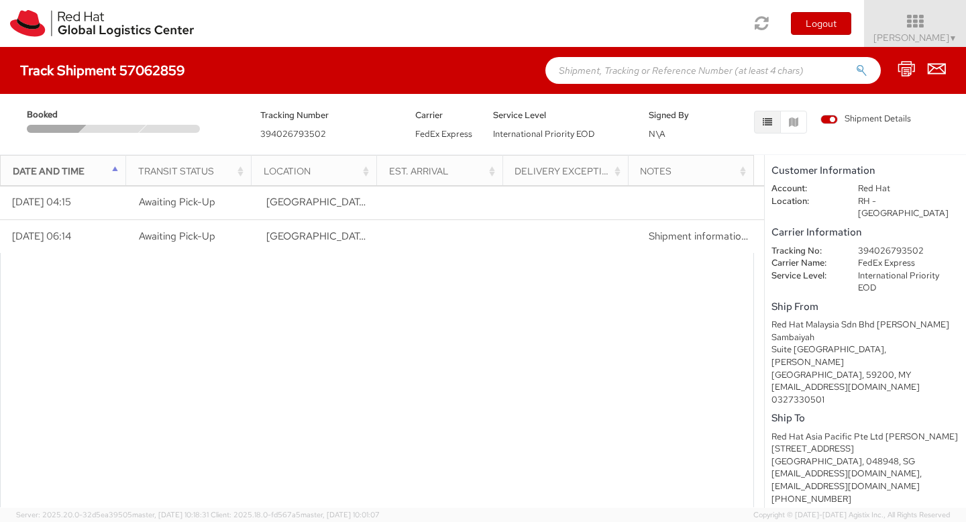
click at [766, 125] on icon "button" at bounding box center [767, 121] width 9 height 9
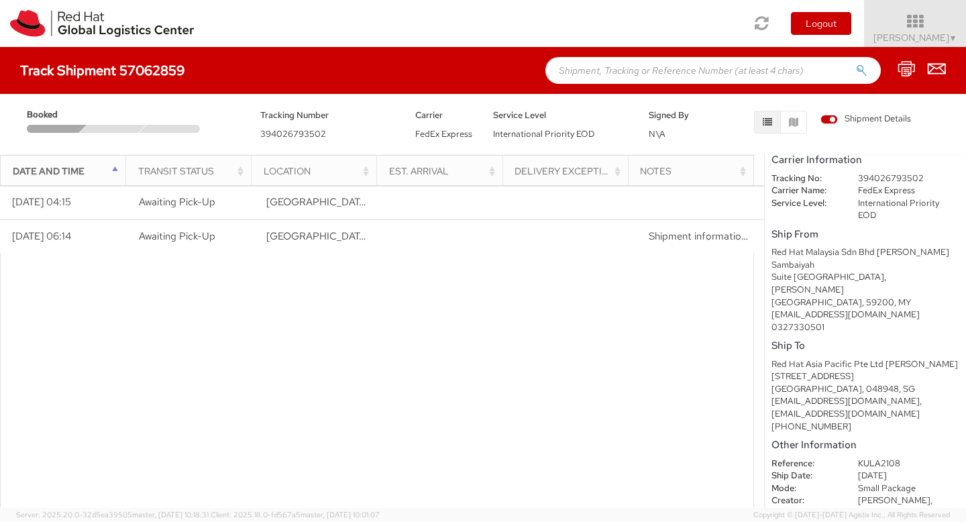
click at [833, 122] on span "Shipment Details" at bounding box center [866, 119] width 91 height 13
click at [0, 0] on input "Shipment Details" at bounding box center [0, 0] width 0 height 0
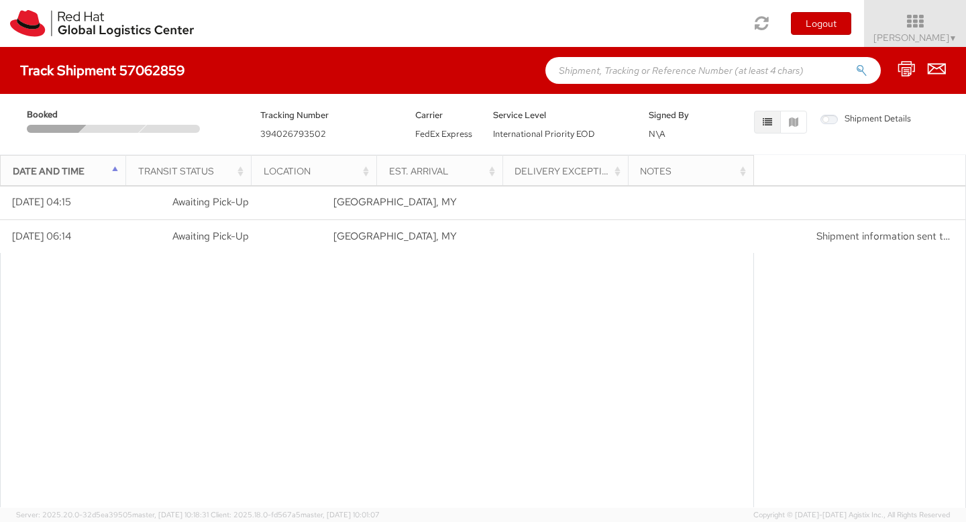
click at [833, 122] on span "Shipment Details" at bounding box center [866, 119] width 91 height 13
click at [0, 0] on input "Shipment Details" at bounding box center [0, 0] width 0 height 0
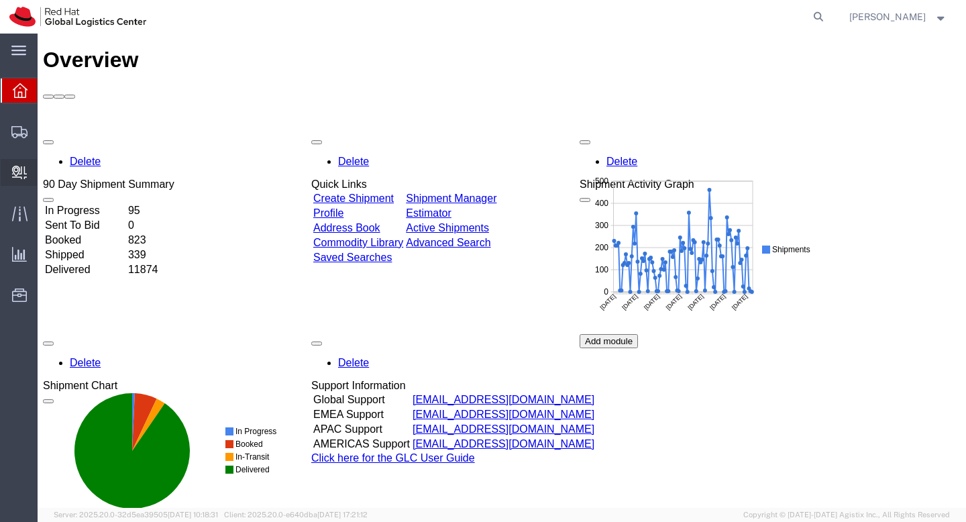
click at [46, 168] on span "Internal Delivery" at bounding box center [41, 172] width 9 height 27
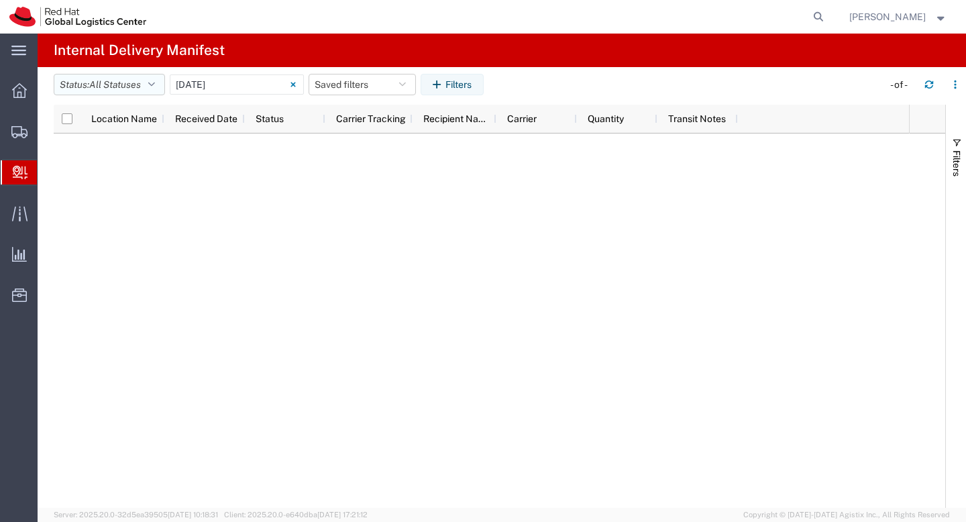
click at [97, 89] on span "All Statuses" at bounding box center [115, 84] width 52 height 11
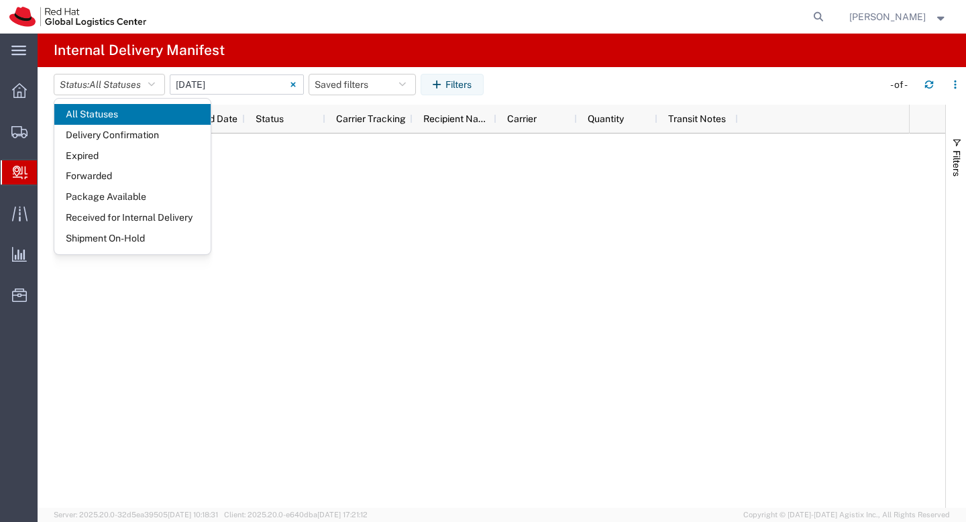
click at [246, 82] on input "10/09/2025 - 10/09/2025" at bounding box center [237, 84] width 134 height 20
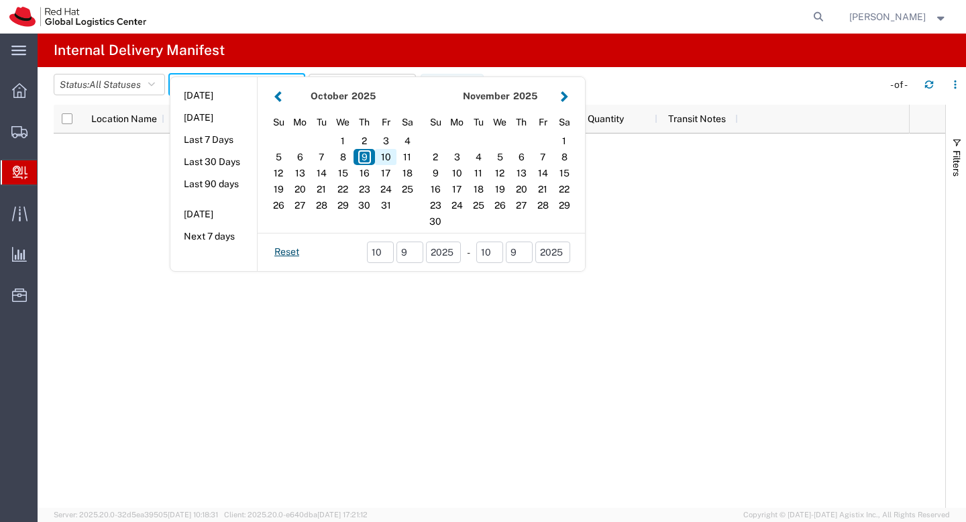
click at [388, 160] on div "10" at bounding box center [385, 157] width 21 height 16
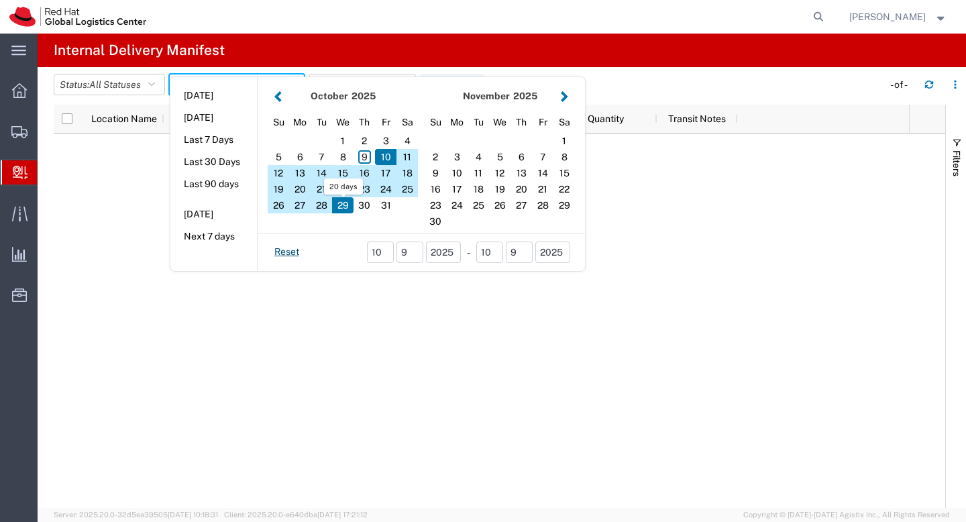
click at [623, 213] on div at bounding box center [482, 321] width 856 height 374
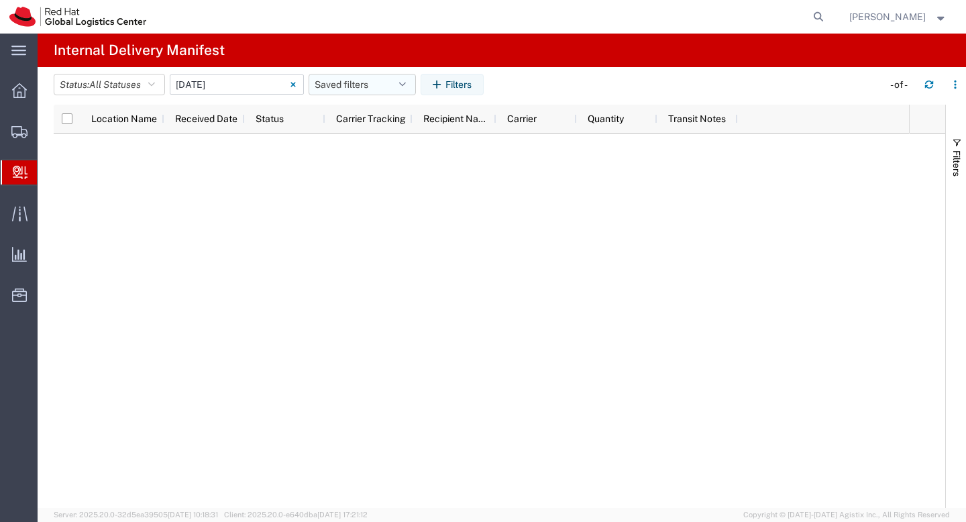
click at [379, 88] on button "Saved filters" at bounding box center [362, 84] width 107 height 21
click at [69, 118] on input "checkbox" at bounding box center [67, 118] width 11 height 11
checkbox input "false"
click at [0, 0] on span "Shipment Manager" at bounding box center [0, 0] width 0 height 0
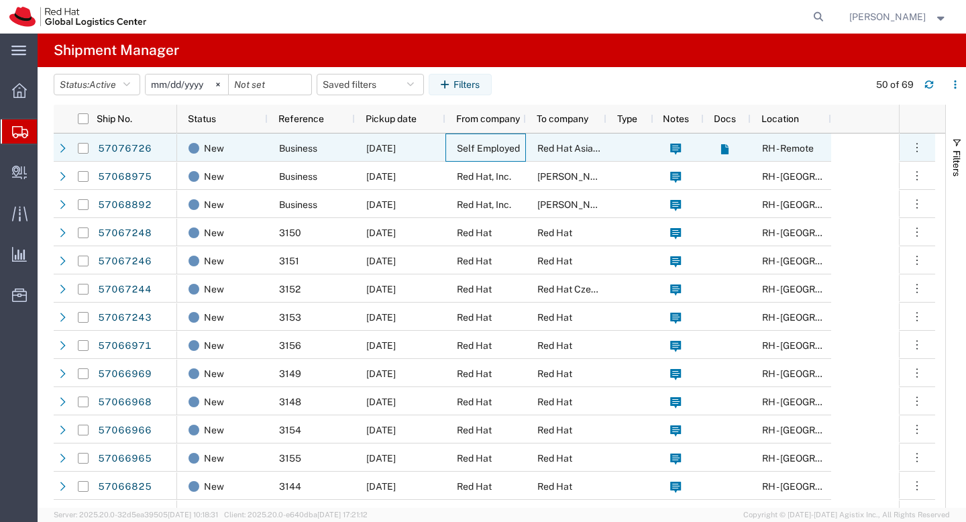
click at [509, 143] on span "Self Employed" at bounding box center [488, 148] width 63 height 11
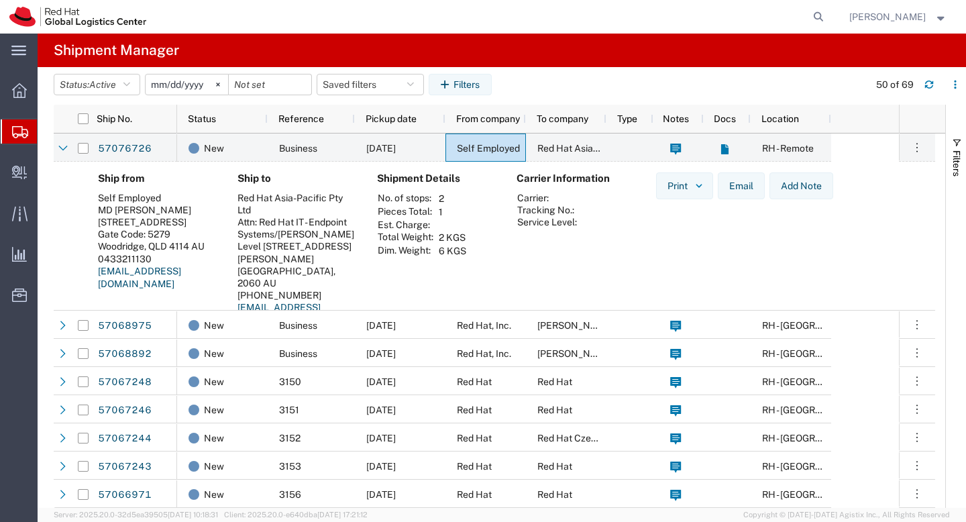
click at [203, 88] on input "[DATE]" at bounding box center [187, 84] width 83 height 20
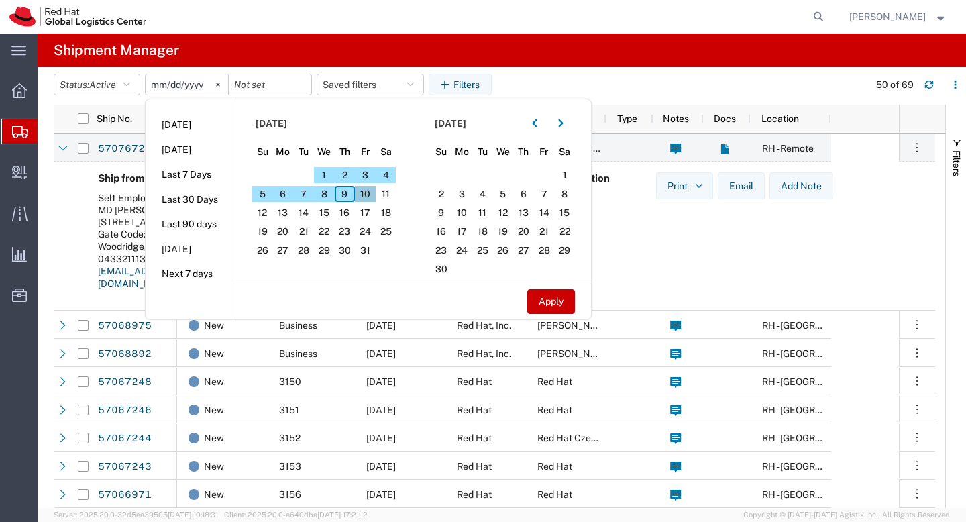
click at [372, 193] on span "10" at bounding box center [365, 194] width 21 height 16
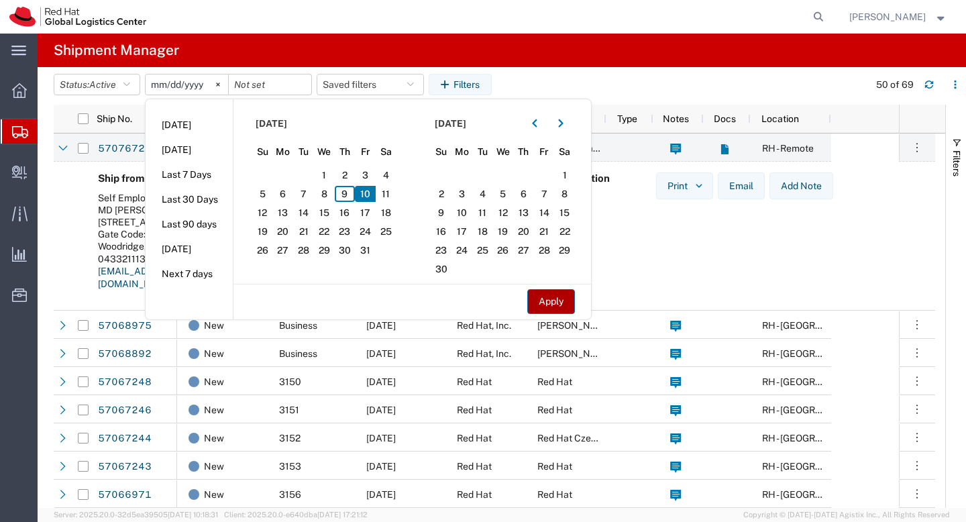
click at [556, 295] on button "Apply" at bounding box center [552, 301] width 48 height 25
type input "[DATE]"
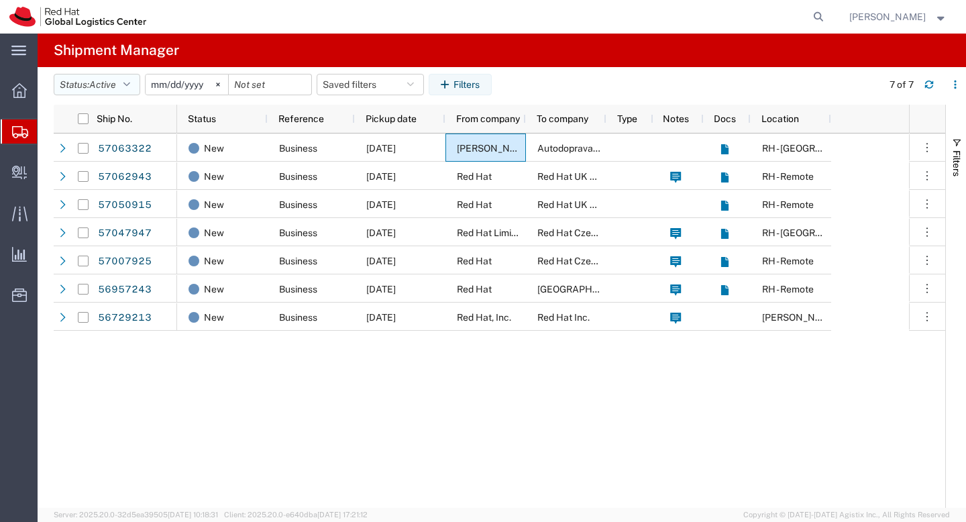
click at [113, 89] on span "Active" at bounding box center [102, 84] width 27 height 11
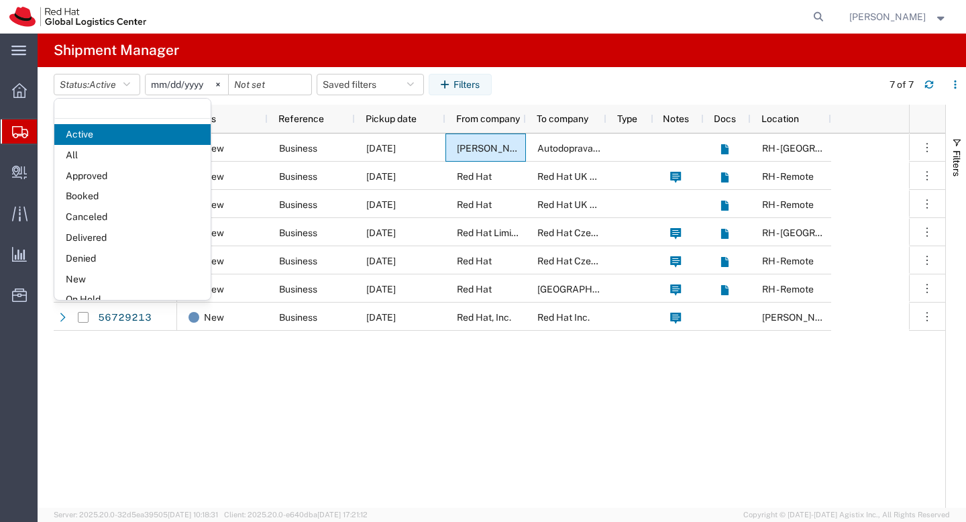
click at [101, 168] on span "Approved" at bounding box center [132, 176] width 156 height 21
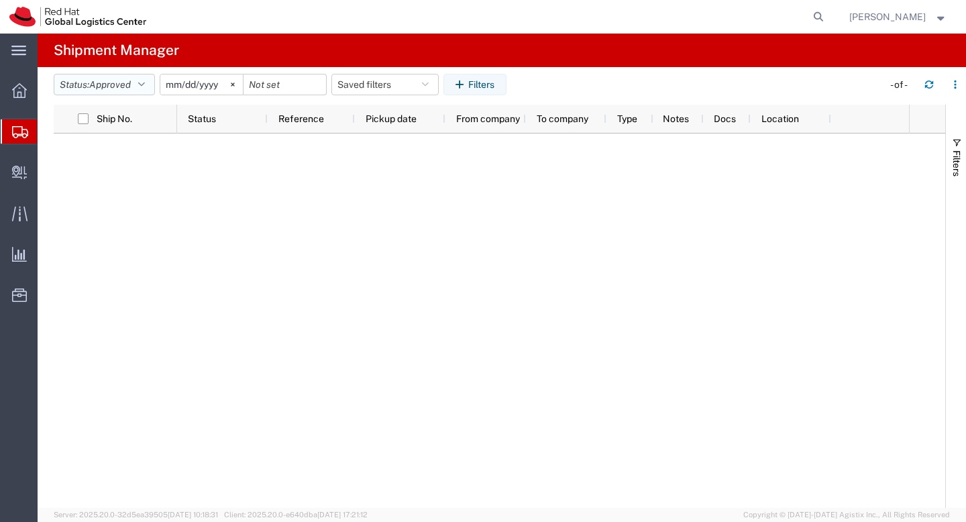
click at [131, 89] on span "Approved" at bounding box center [110, 84] width 42 height 11
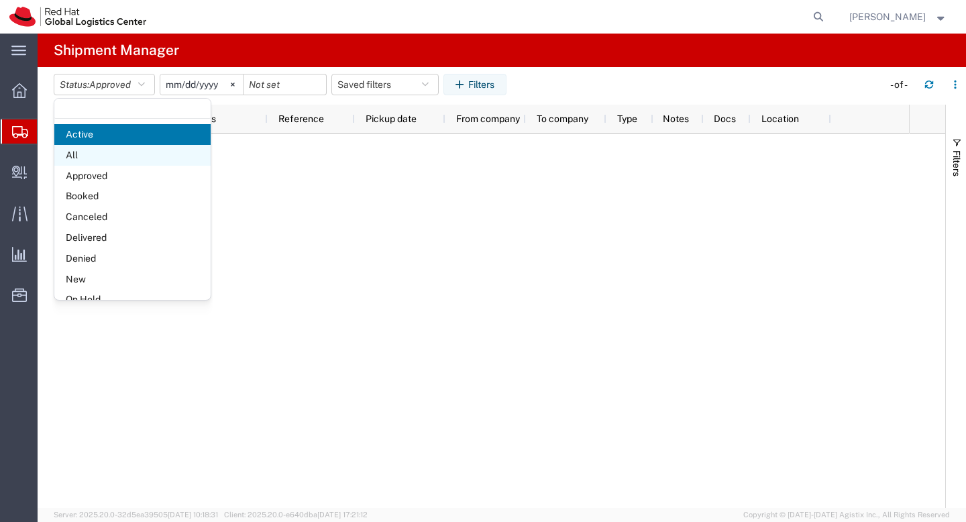
click at [109, 150] on span "All" at bounding box center [132, 155] width 156 height 21
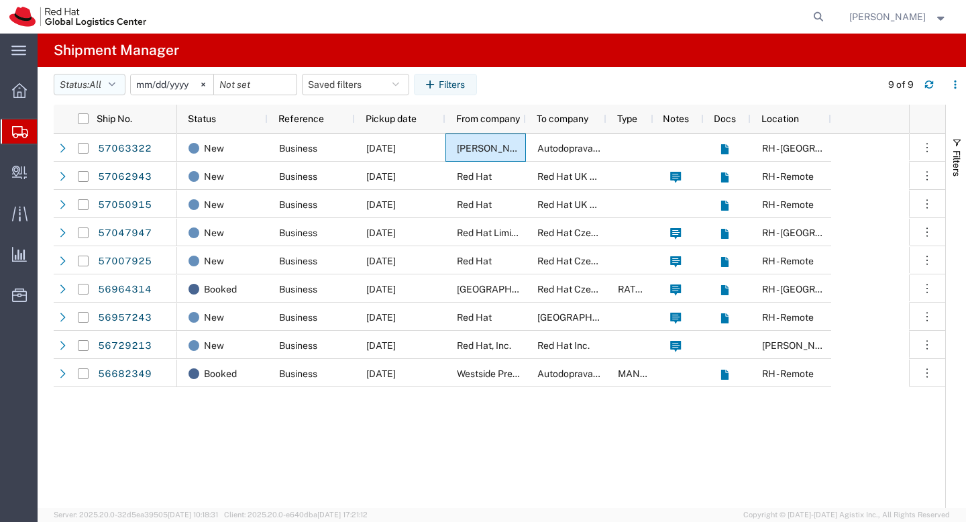
click at [89, 83] on button "Status: All" at bounding box center [90, 84] width 72 height 21
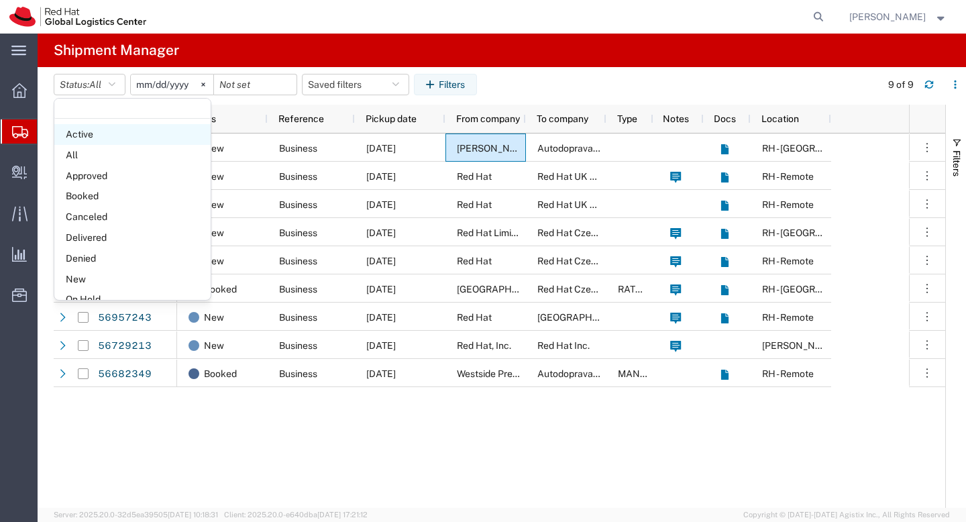
click at [91, 142] on span "Active" at bounding box center [132, 134] width 156 height 21
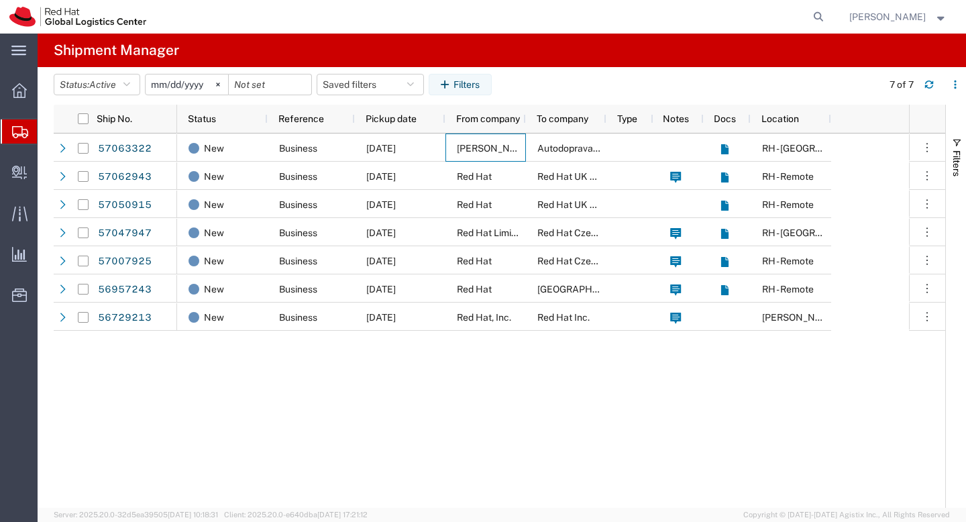
click at [163, 86] on input "[DATE]" at bounding box center [187, 84] width 83 height 20
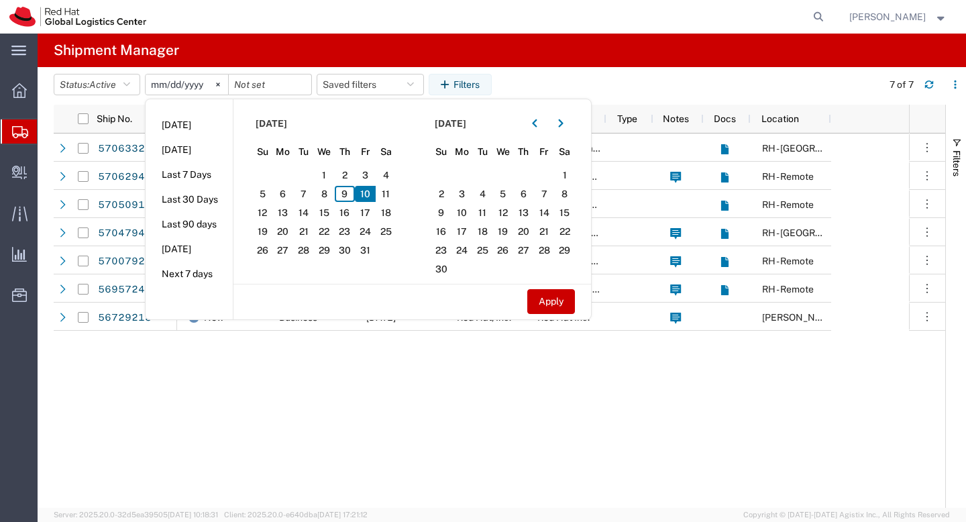
click at [372, 195] on span "10" at bounding box center [365, 194] width 21 height 16
click at [554, 309] on button "Apply" at bounding box center [552, 301] width 48 height 25
type input "[DATE]"
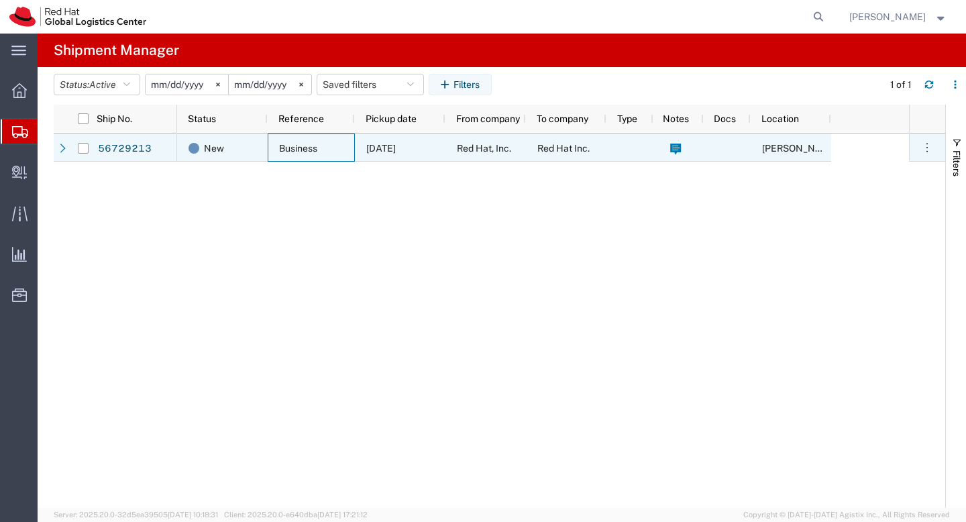
click at [334, 152] on div "Business" at bounding box center [311, 148] width 87 height 28
click at [89, 117] on div at bounding box center [83, 119] width 27 height 28
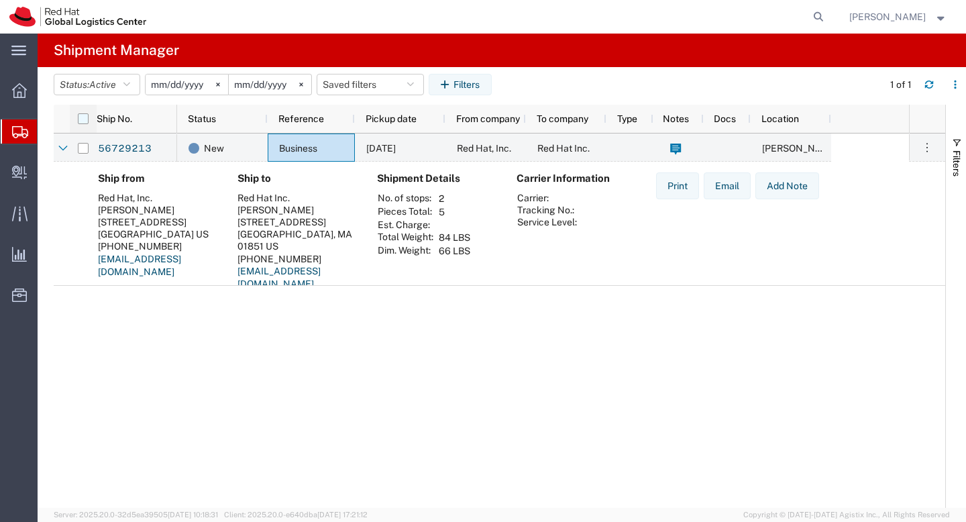
click at [80, 119] on input "checkbox" at bounding box center [83, 118] width 11 height 11
checkbox input "true"
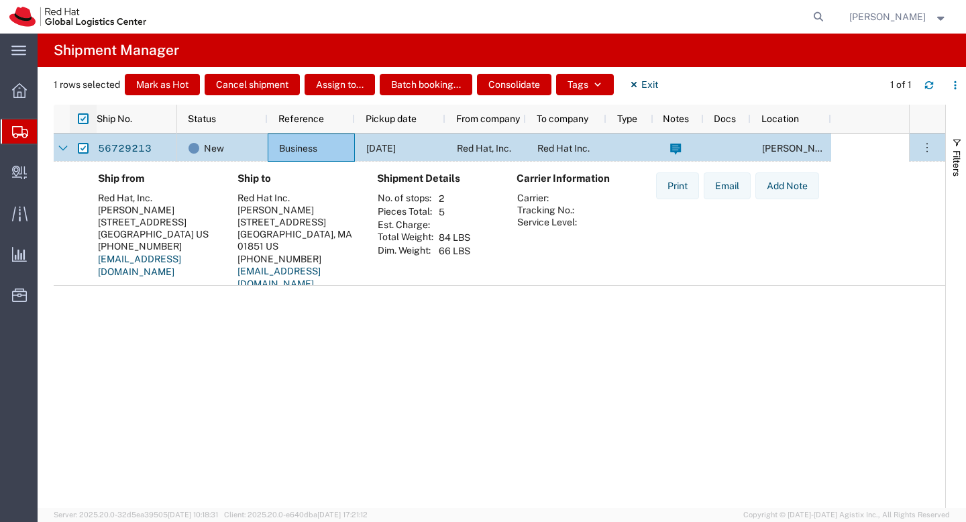
click at [80, 119] on input "checkbox" at bounding box center [83, 118] width 11 height 11
checkbox input "false"
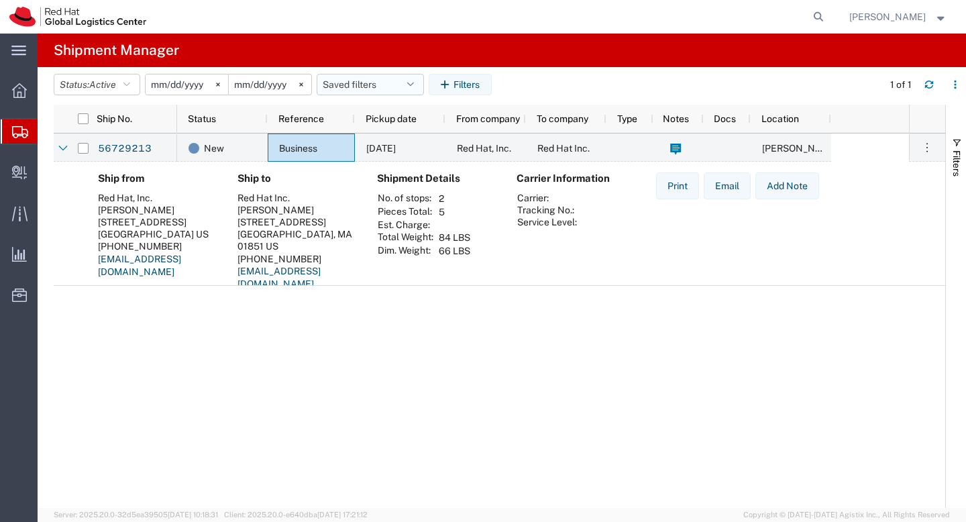
click at [397, 87] on button "Saved filters" at bounding box center [370, 84] width 107 height 21
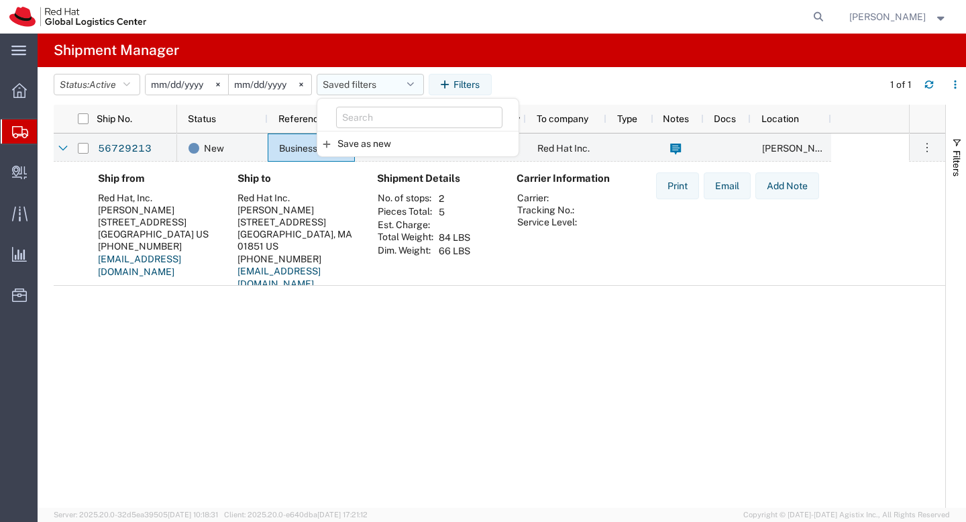
click at [397, 87] on button "Saved filters" at bounding box center [370, 84] width 107 height 21
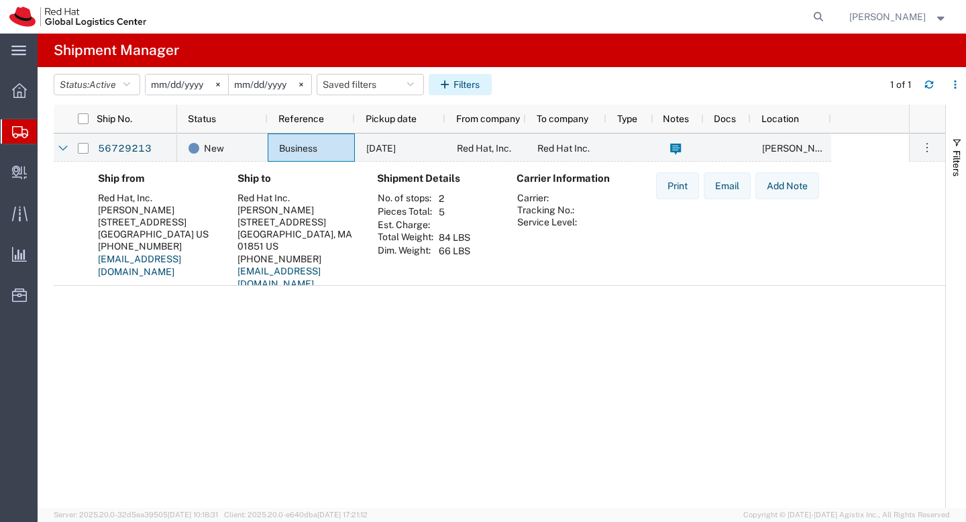
click at [469, 86] on button "Filters" at bounding box center [460, 84] width 63 height 21
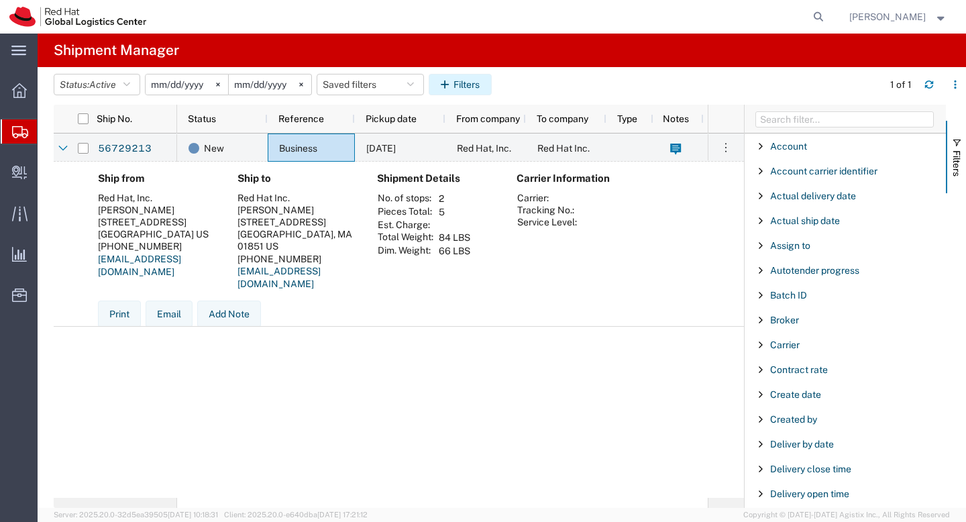
click at [469, 86] on button "Filters" at bounding box center [460, 84] width 63 height 21
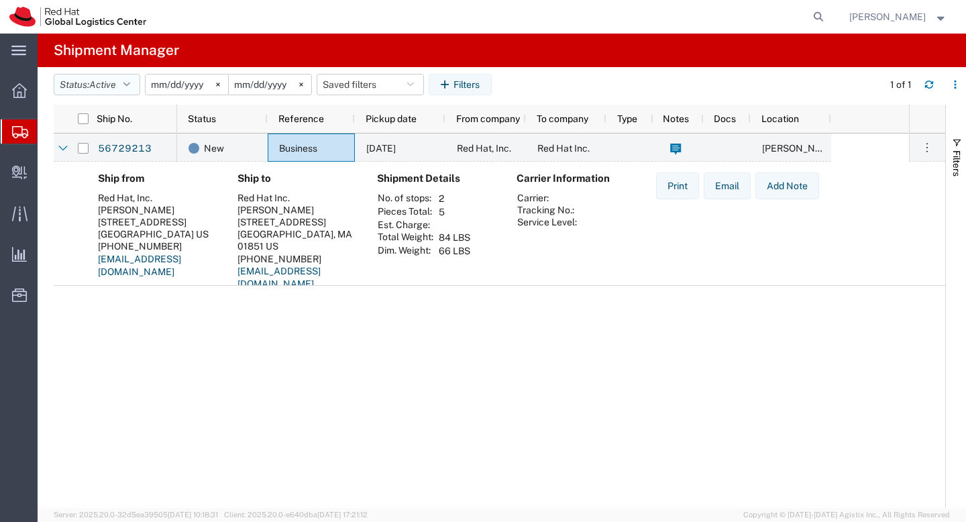
click at [97, 87] on span "Active" at bounding box center [102, 84] width 27 height 11
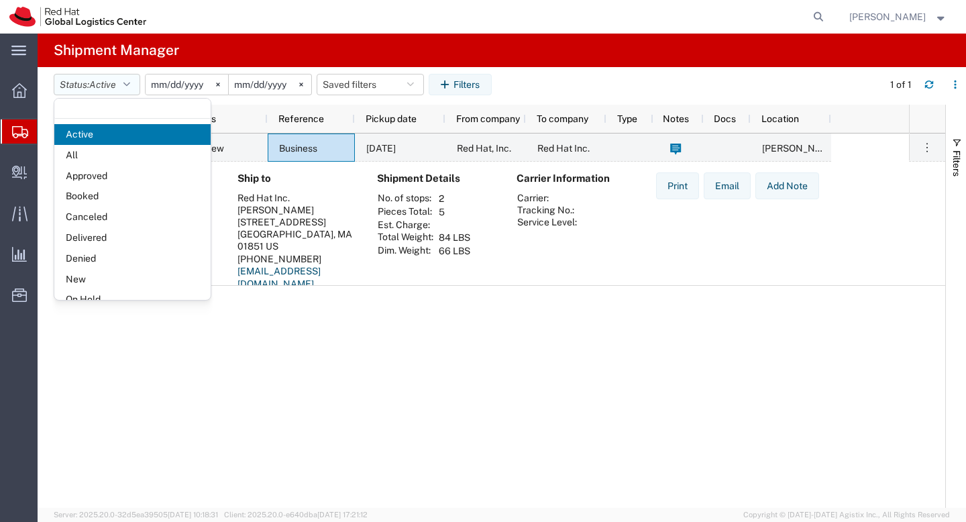
click at [97, 87] on span "Active" at bounding box center [102, 84] width 27 height 11
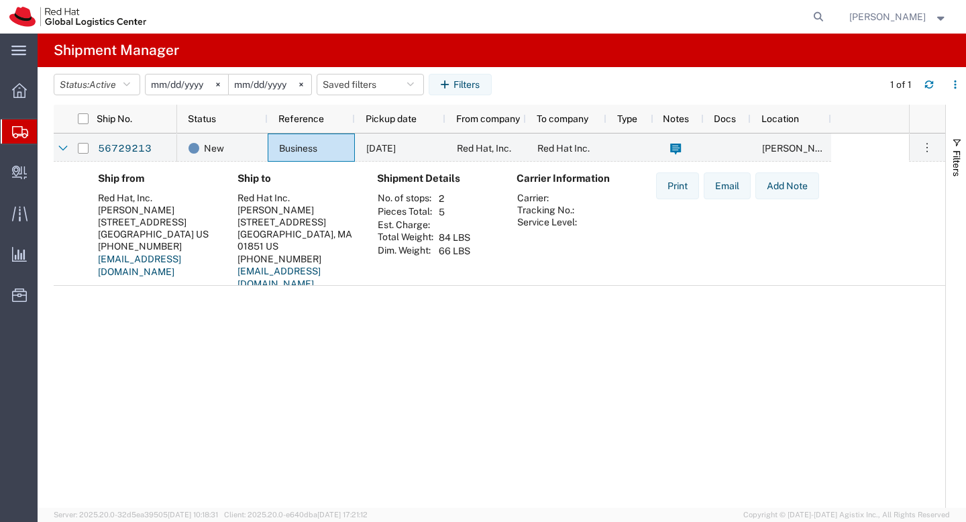
click at [183, 81] on input "2025-10-10" at bounding box center [187, 84] width 83 height 20
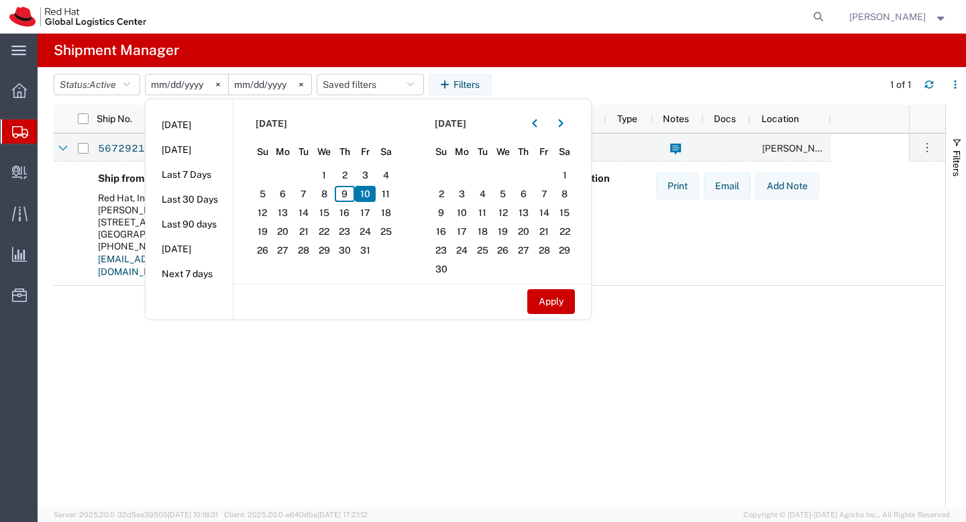
click at [272, 87] on input "2025-10-10" at bounding box center [270, 84] width 83 height 20
click at [389, 431] on div "New Business 10/10/2025 Red Hat, Inc. Red Hat Inc. RH - Lowell" at bounding box center [543, 321] width 732 height 374
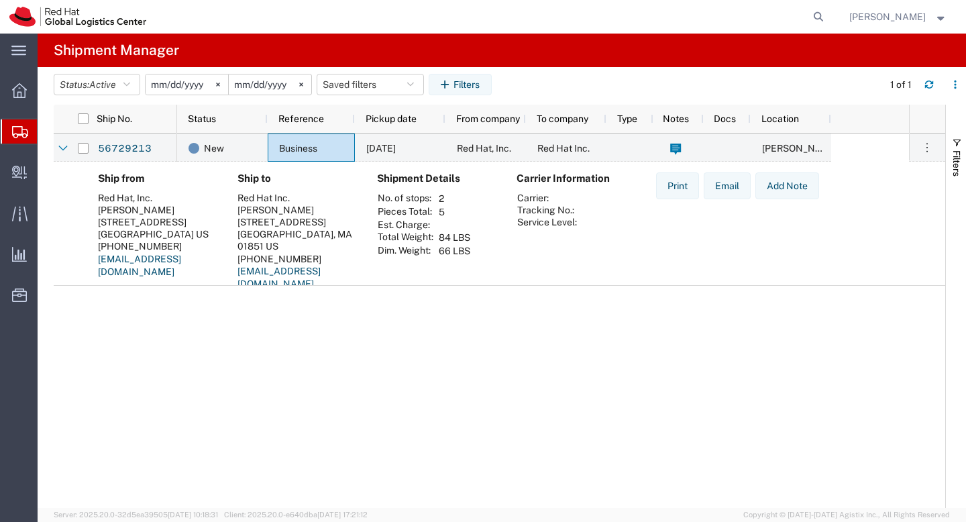
click at [0, 0] on span "Shipment Manager" at bounding box center [0, 0] width 0 height 0
click at [48, 136] on span "Shipments" at bounding box center [42, 131] width 11 height 27
click at [117, 325] on div "56729213 New Business 10/10/2025 Red Hat, Inc. Red Hat Inc. RH - Lowell Mark as…" at bounding box center [500, 321] width 892 height 374
click at [123, 123] on span "Ship No." at bounding box center [115, 118] width 36 height 11
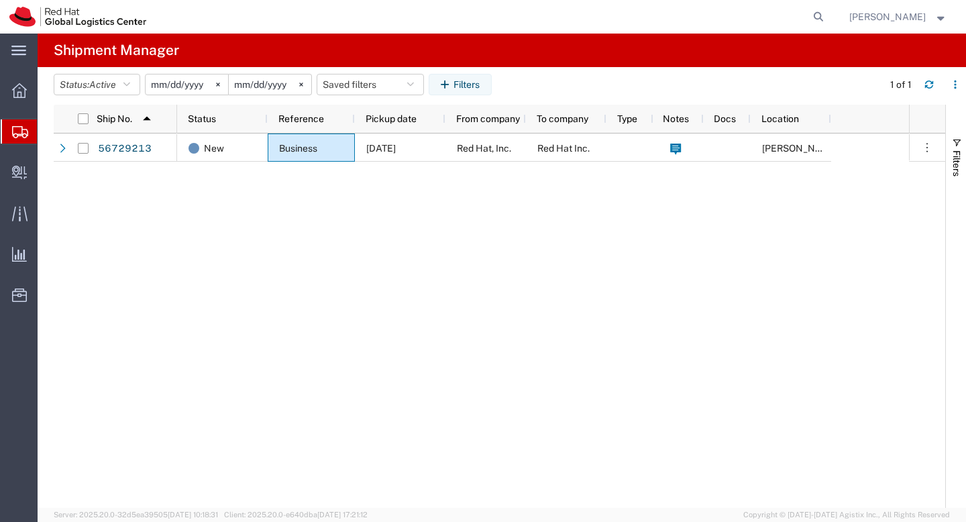
click at [195, 83] on input "2025-10-10" at bounding box center [187, 84] width 83 height 20
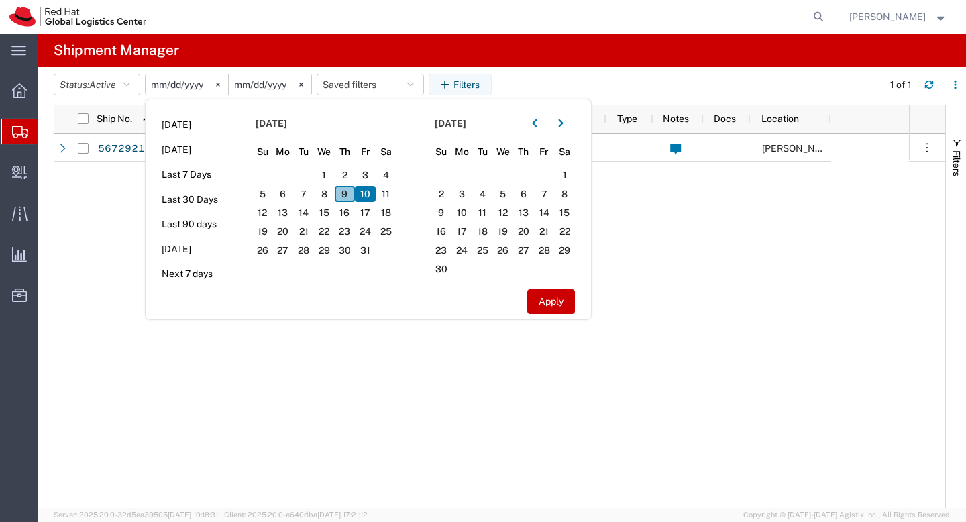
click at [350, 190] on span "9" at bounding box center [345, 194] width 21 height 16
click at [561, 301] on button "Apply" at bounding box center [552, 301] width 48 height 25
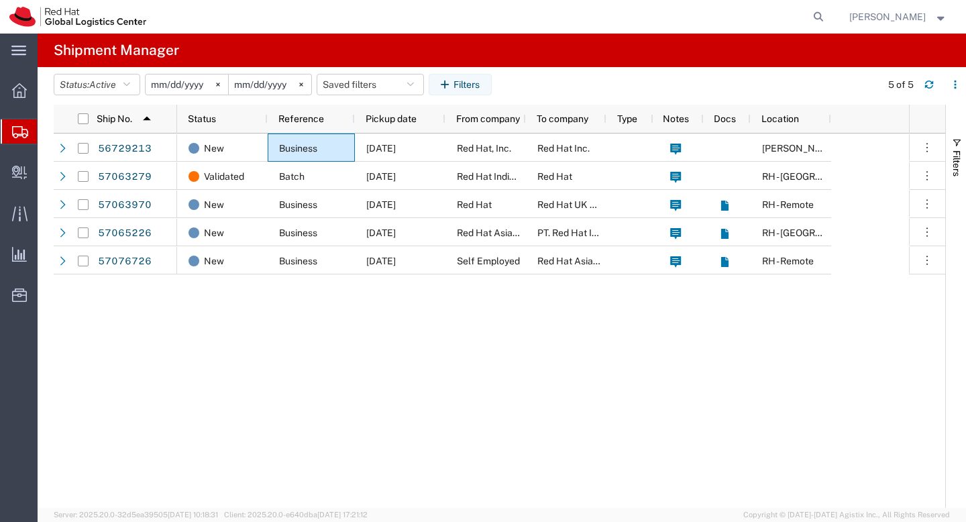
click at [187, 86] on input "[DATE]" at bounding box center [187, 84] width 83 height 20
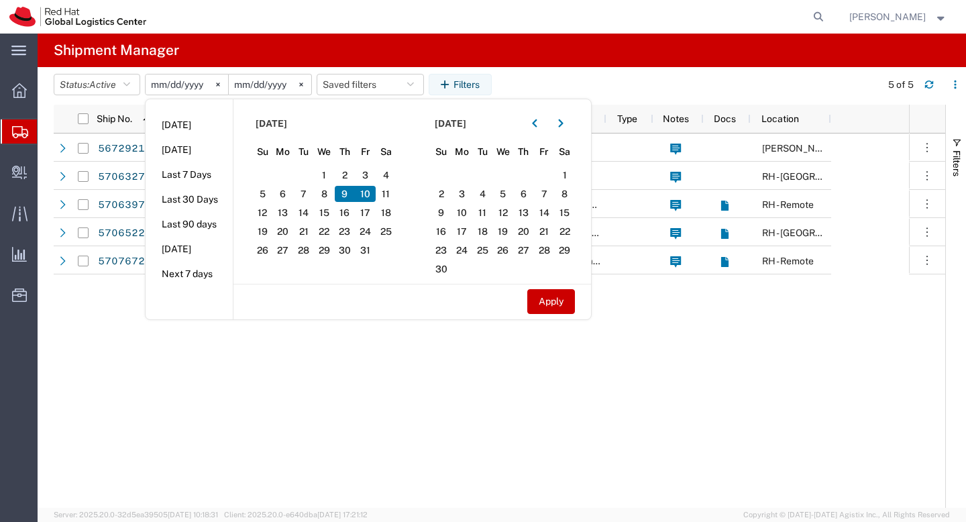
click at [368, 193] on span "10" at bounding box center [365, 194] width 21 height 16
click at [561, 311] on button "Apply" at bounding box center [552, 301] width 48 height 25
type input "2025-10-10"
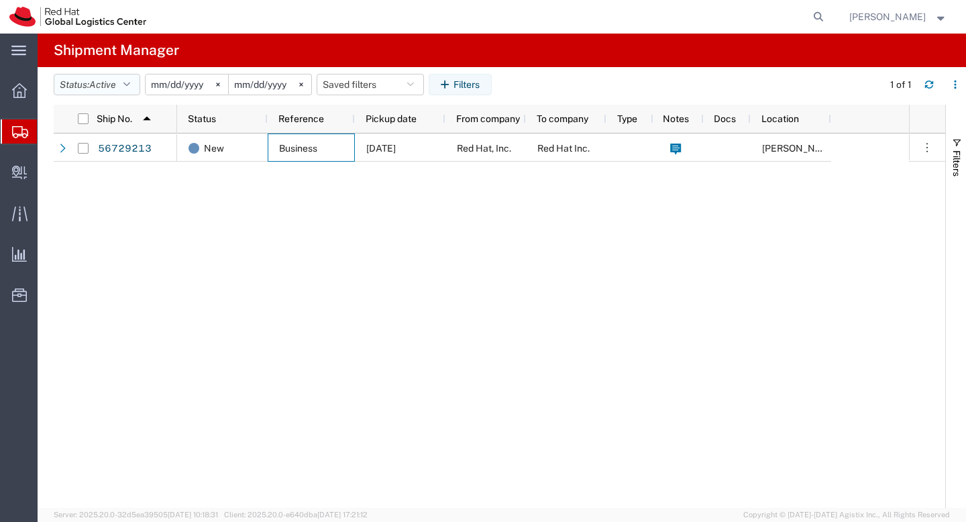
click at [112, 83] on span "Active" at bounding box center [102, 84] width 27 height 11
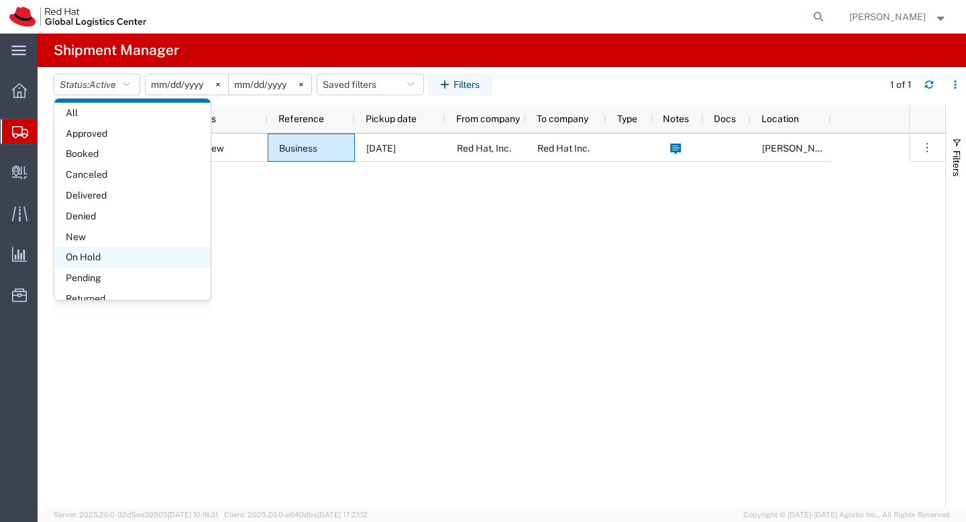
scroll to position [7, 0]
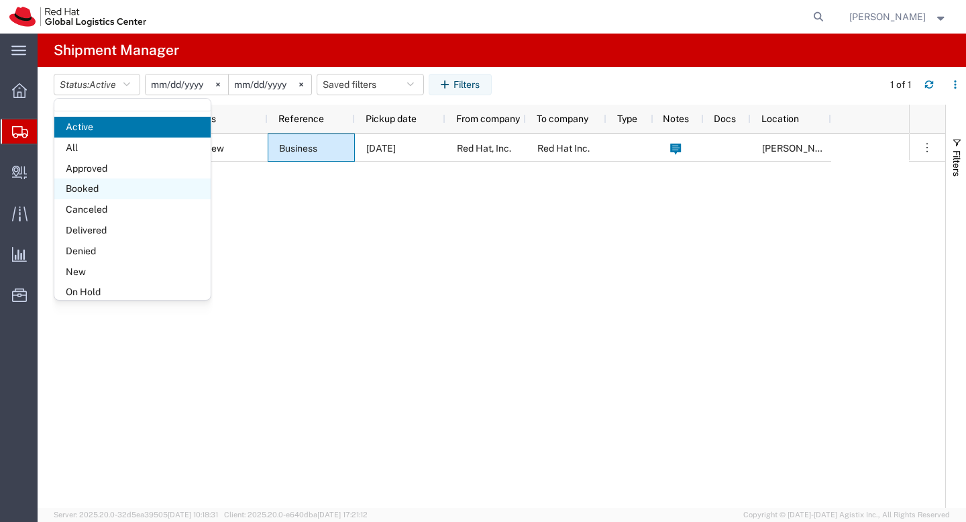
click at [117, 186] on span "Booked" at bounding box center [132, 189] width 156 height 21
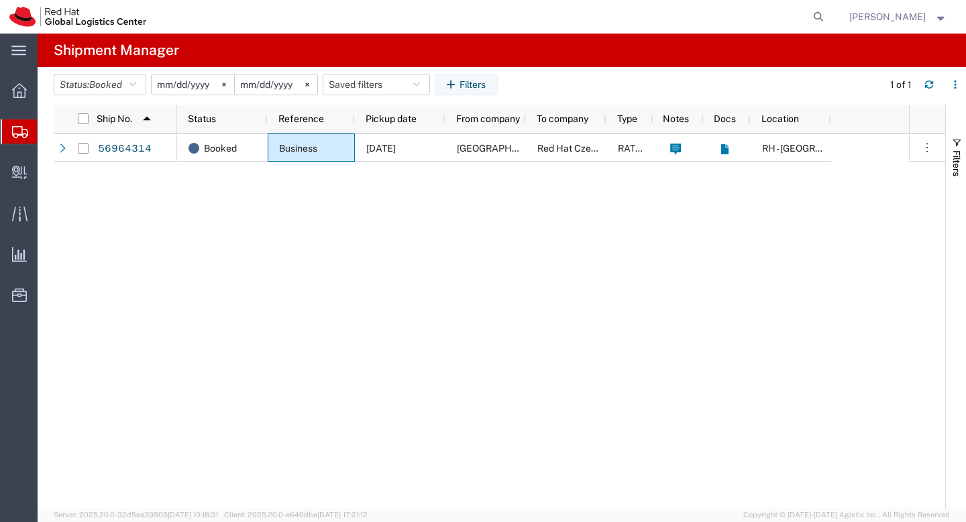
click at [201, 85] on input "2025-10-10" at bounding box center [193, 84] width 83 height 20
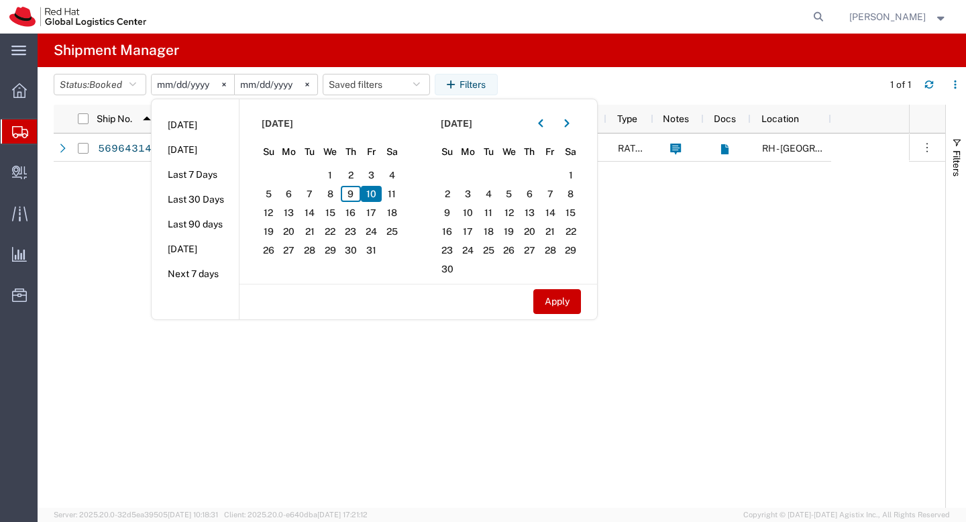
click at [376, 193] on span "10" at bounding box center [371, 194] width 21 height 16
click at [356, 196] on span "9" at bounding box center [351, 194] width 21 height 16
click at [550, 295] on button "Apply" at bounding box center [558, 301] width 48 height 25
type input "2025-10-09"
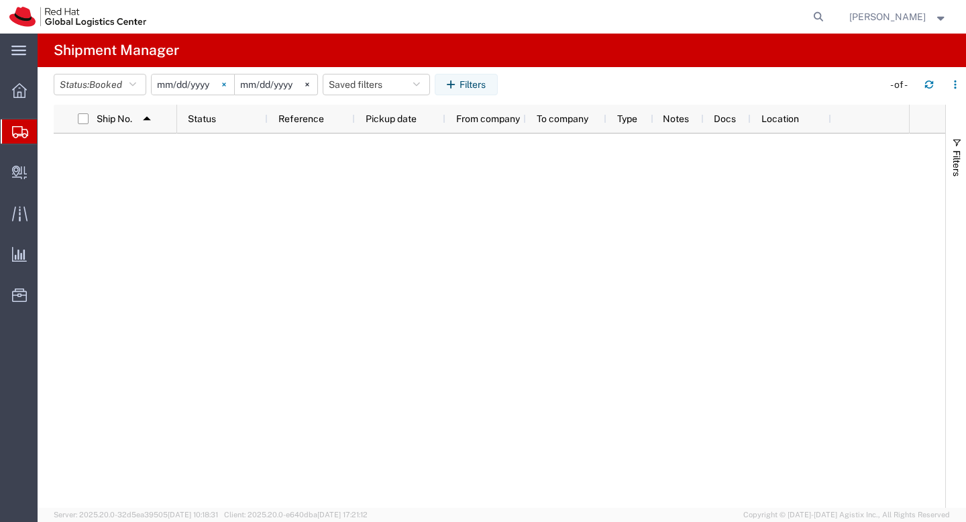
click at [228, 87] on svg-icon at bounding box center [224, 84] width 20 height 20
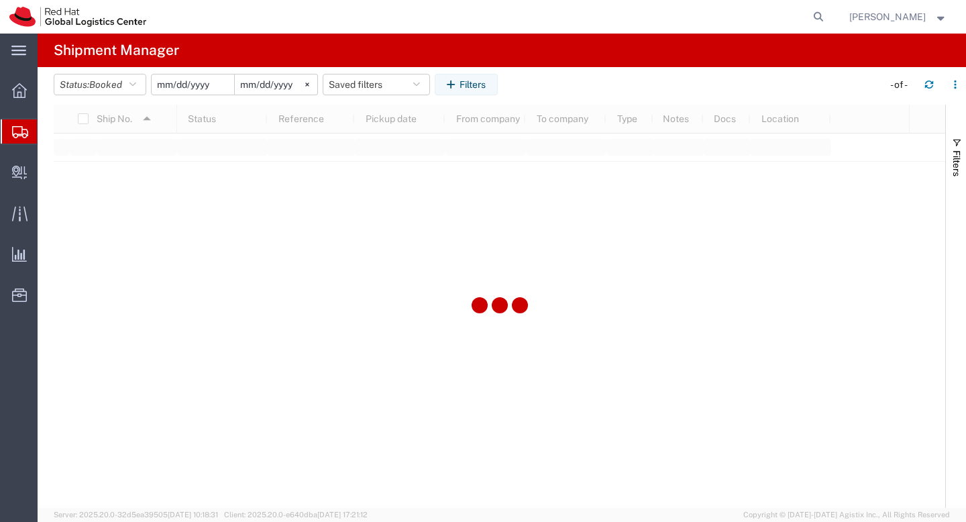
click at [209, 86] on input "date" at bounding box center [193, 84] width 83 height 20
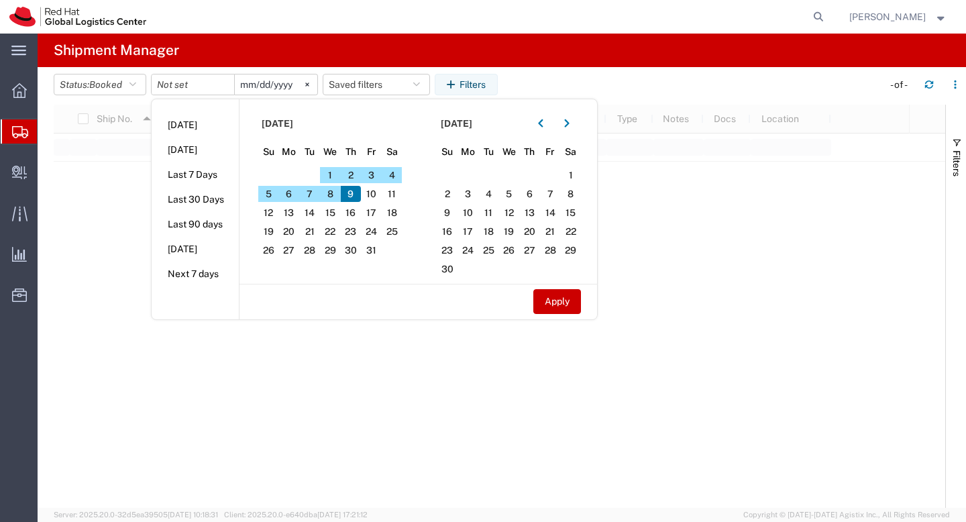
click at [350, 193] on span "9" at bounding box center [351, 194] width 21 height 16
click at [355, 196] on span "9" at bounding box center [351, 194] width 21 height 16
click at [571, 311] on button "Apply" at bounding box center [558, 301] width 48 height 25
type input "2025-10-09"
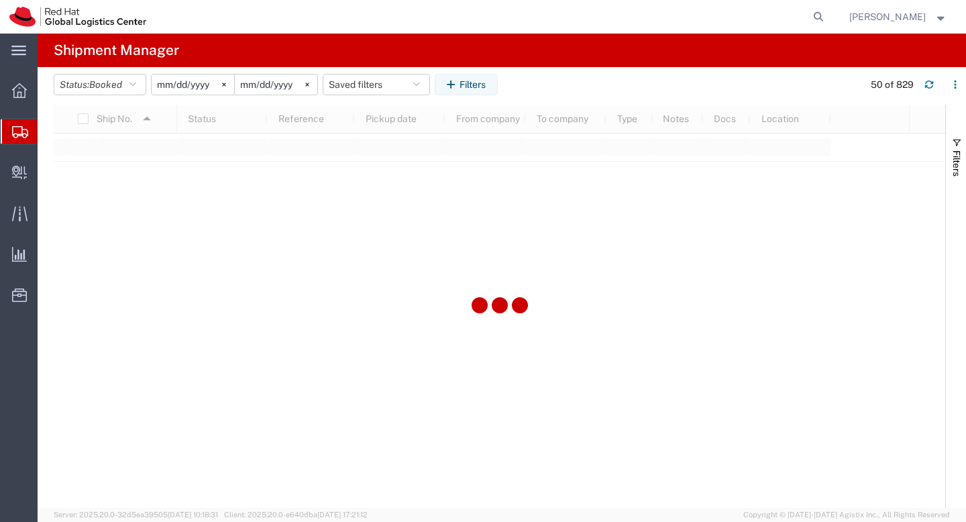
click at [280, 86] on input "2025-10-09" at bounding box center [276, 84] width 83 height 20
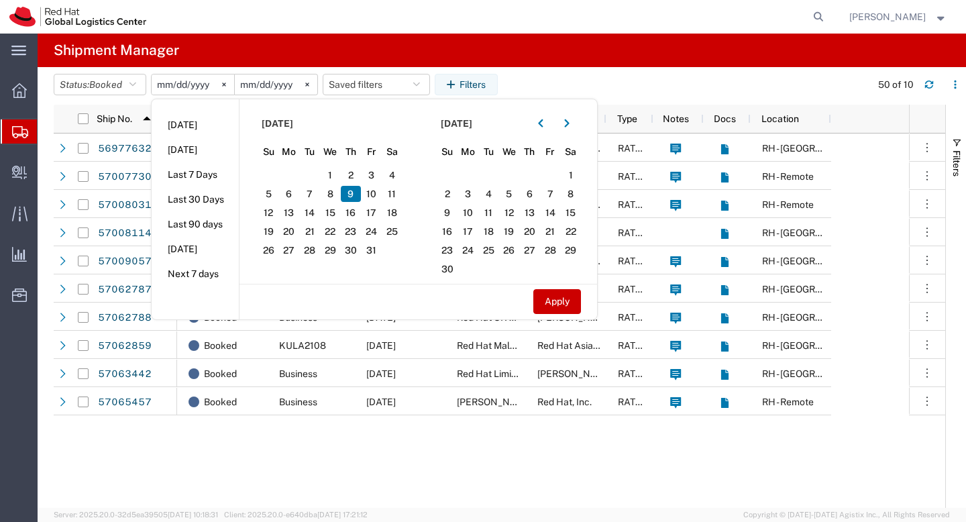
click at [374, 477] on div "Booked Business 10/09/2025 Red Hat Asia Pacific Pte Ltd Red Hat Software (Beiji…" at bounding box center [543, 321] width 732 height 374
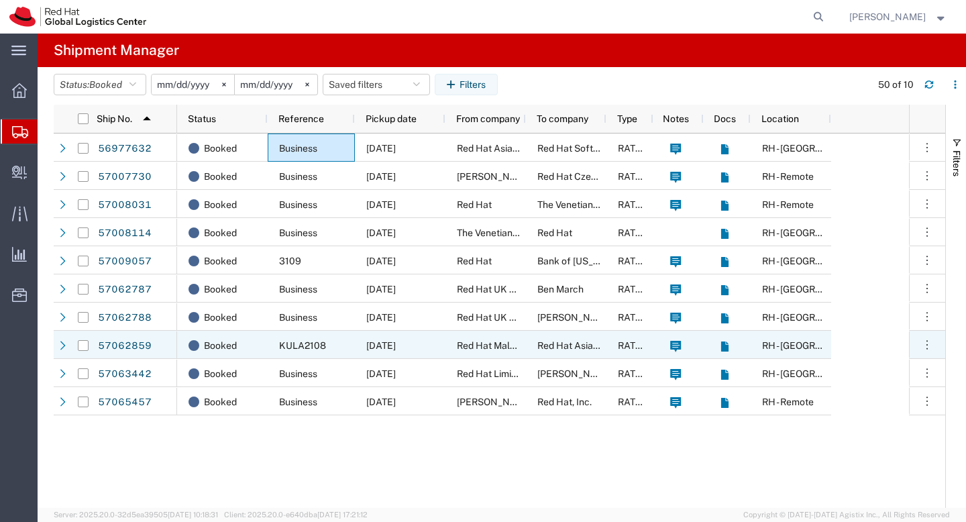
click at [89, 346] on div at bounding box center [83, 346] width 26 height 28
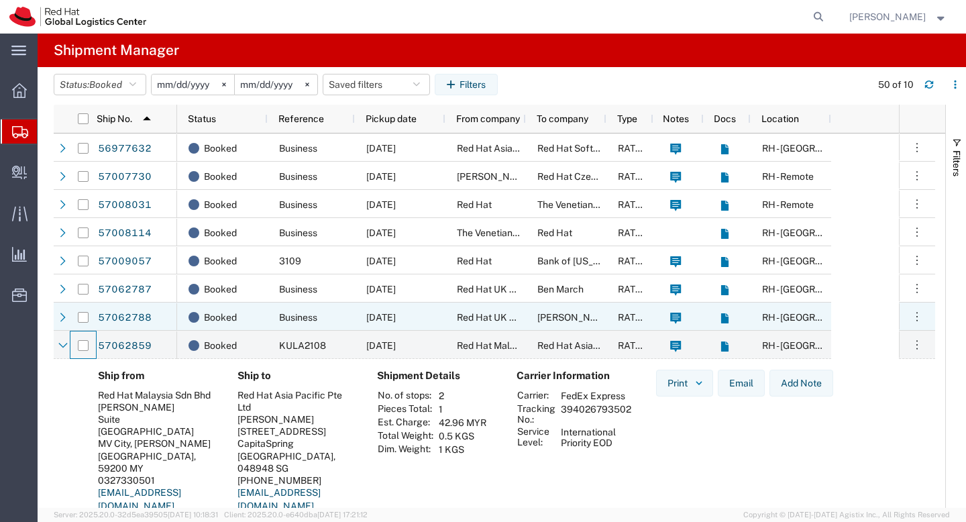
scroll to position [3, 0]
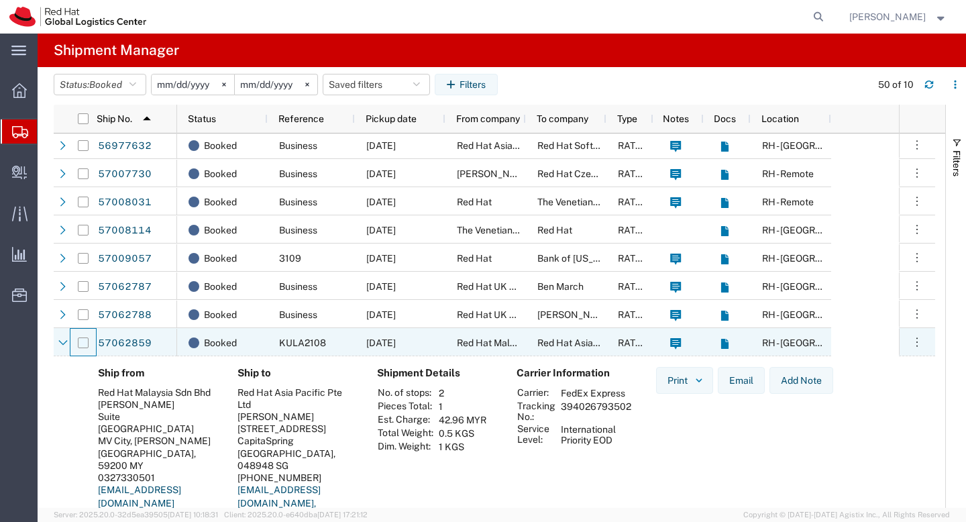
click at [87, 340] on input "Press Space to toggle row selection (unchecked)" at bounding box center [83, 343] width 11 height 11
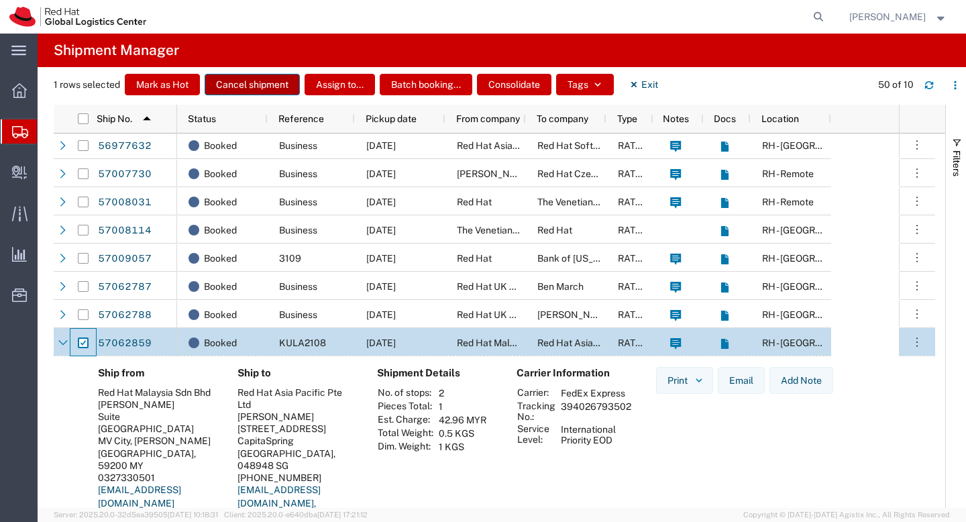
click at [277, 92] on button "Cancel shipment" at bounding box center [252, 84] width 95 height 21
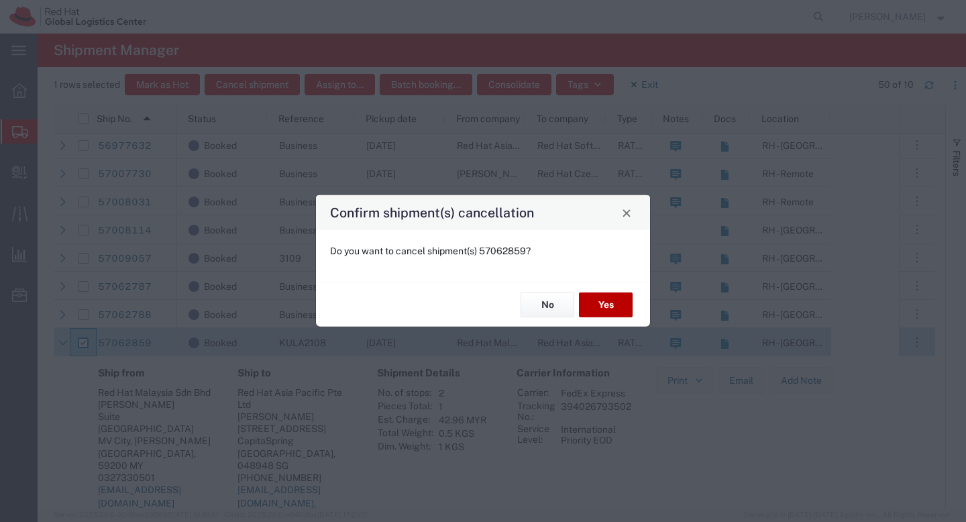
click at [598, 307] on button "Yes" at bounding box center [606, 305] width 54 height 25
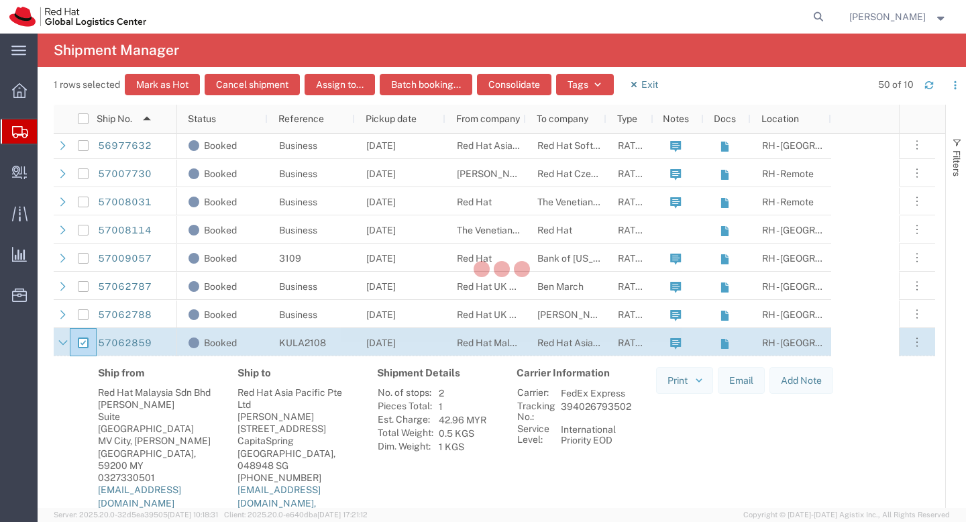
checkbox input "false"
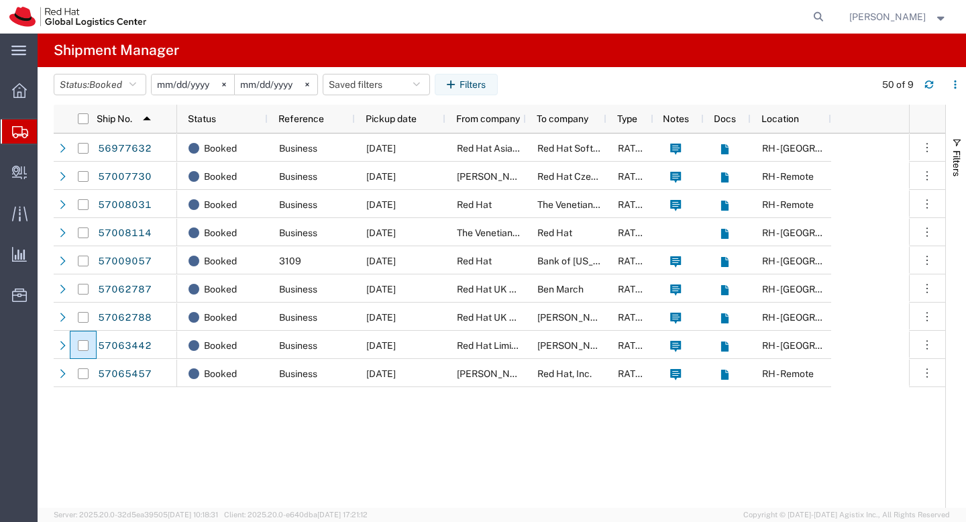
click at [0, 0] on span "Create Shipment" at bounding box center [0, 0] width 0 height 0
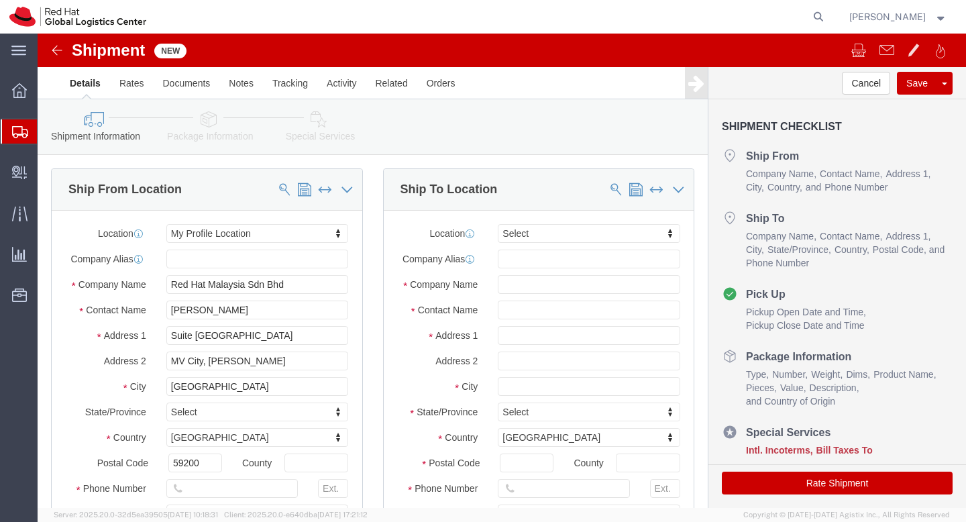
select select
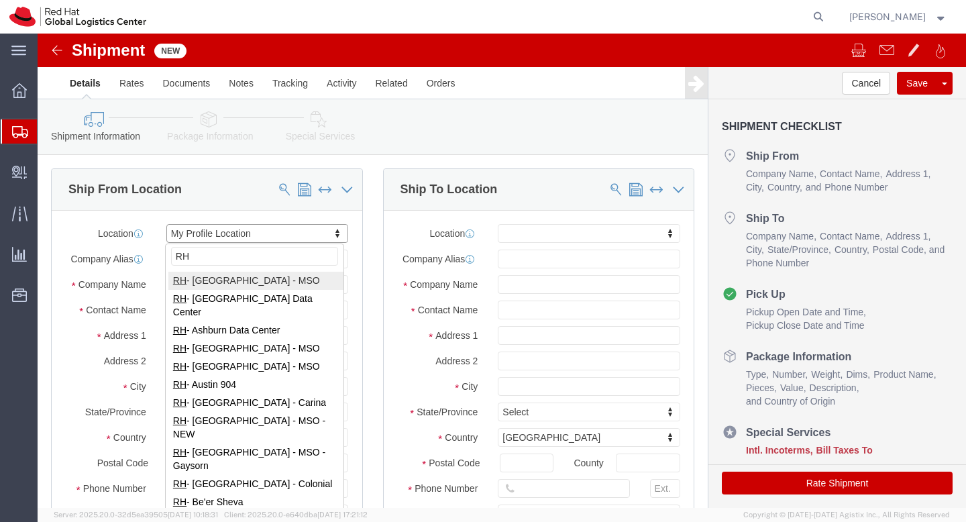
type input "R"
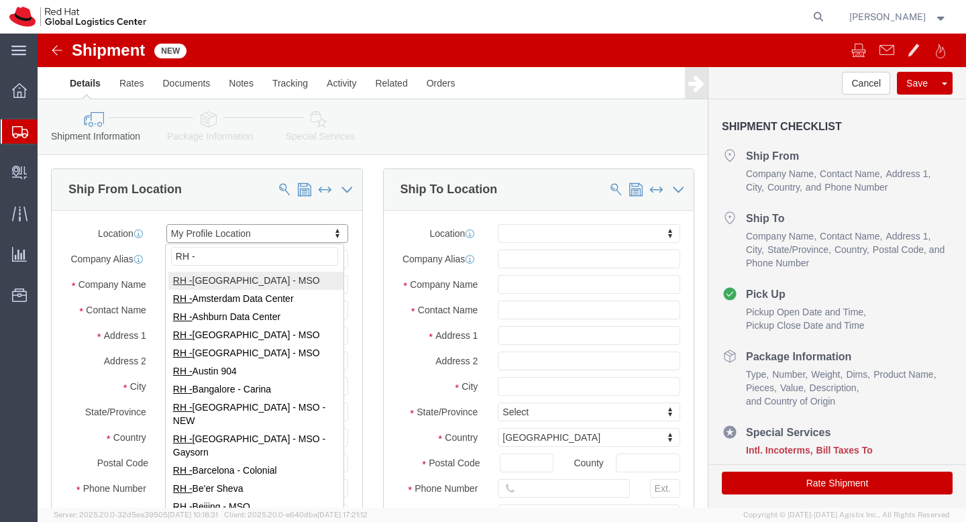
type input "RH - K"
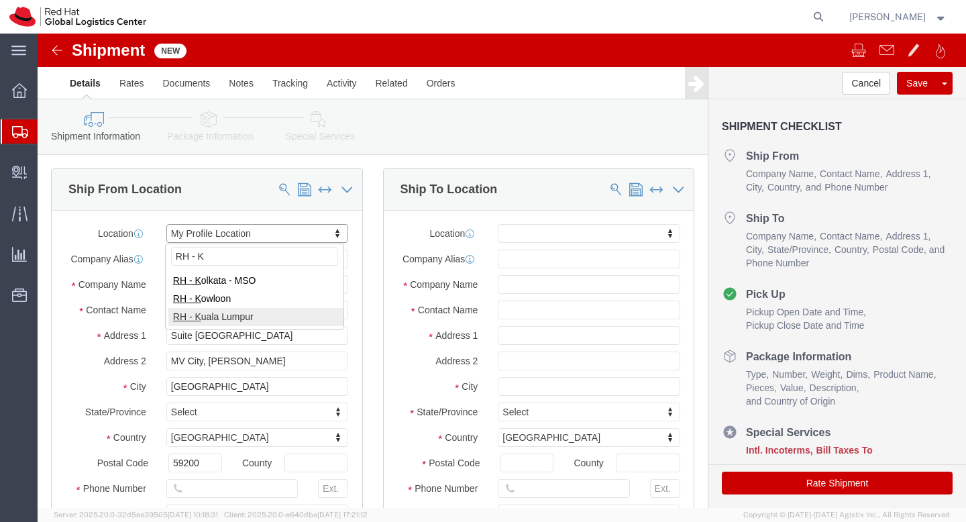
select select "37977"
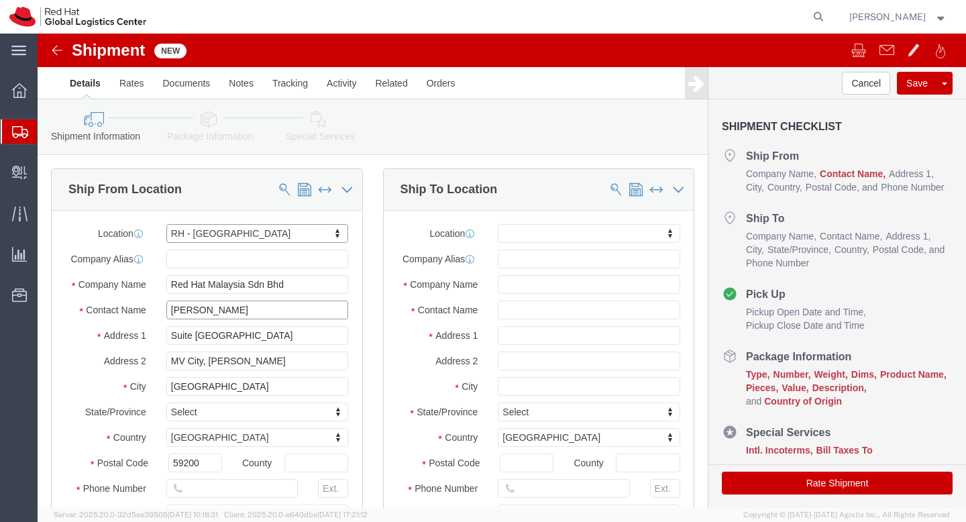
click input "[PERSON_NAME]"
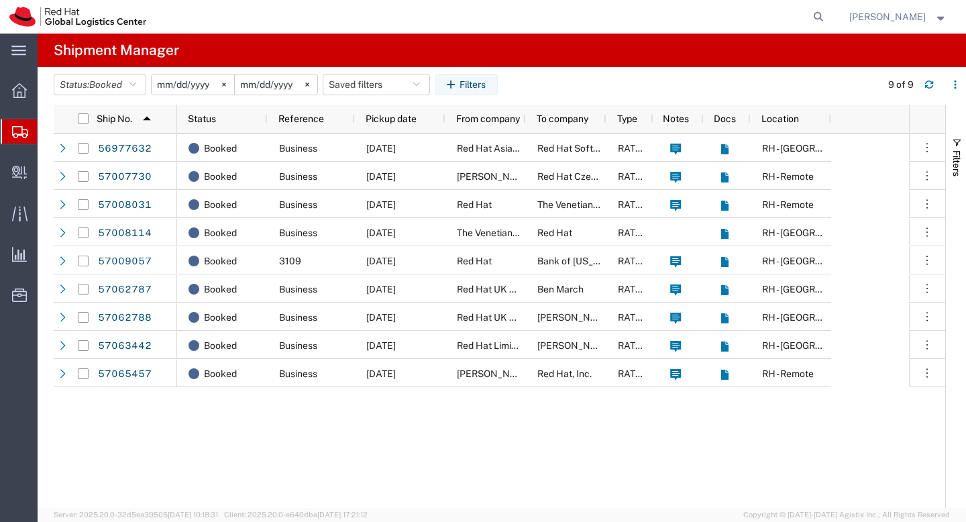
click at [0, 0] on span "Create Shipment" at bounding box center [0, 0] width 0 height 0
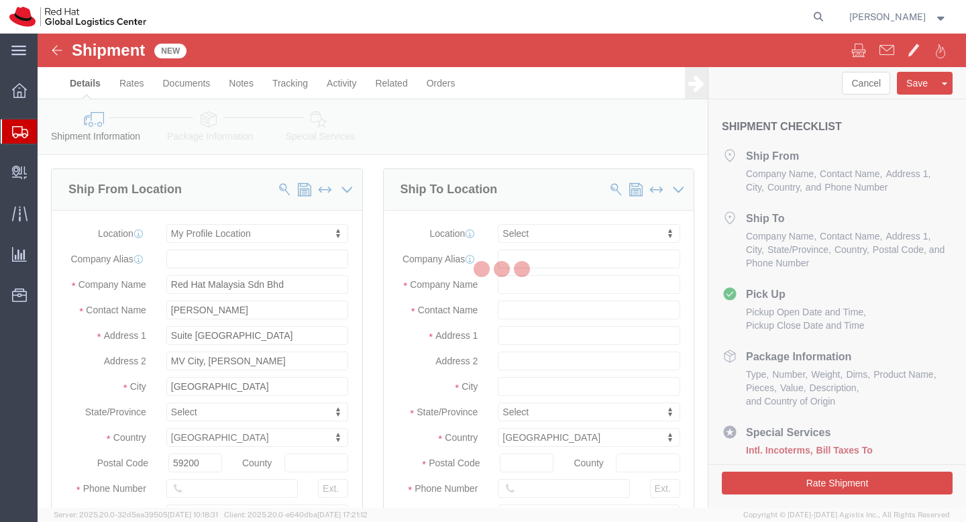
select select
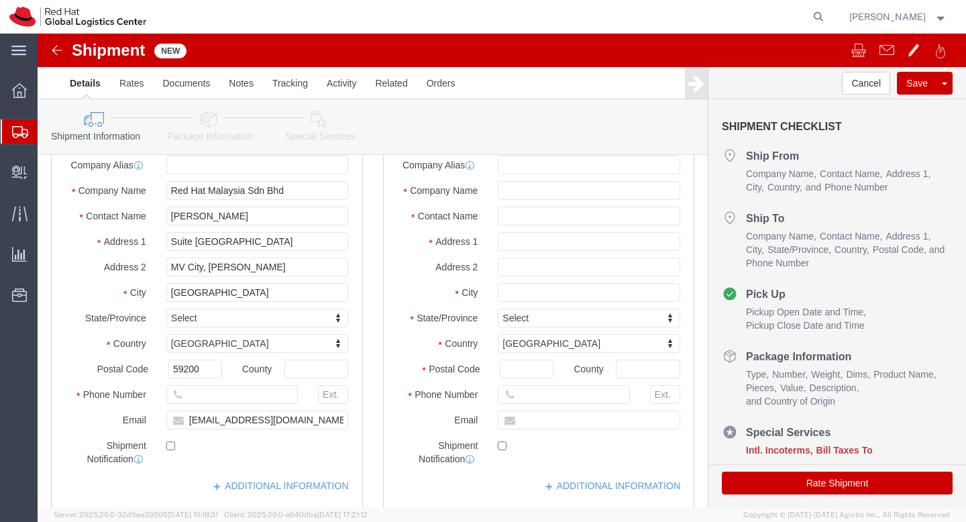
scroll to position [95, 0]
click input "text"
type input "M"
click input "text"
type input "0327330501"
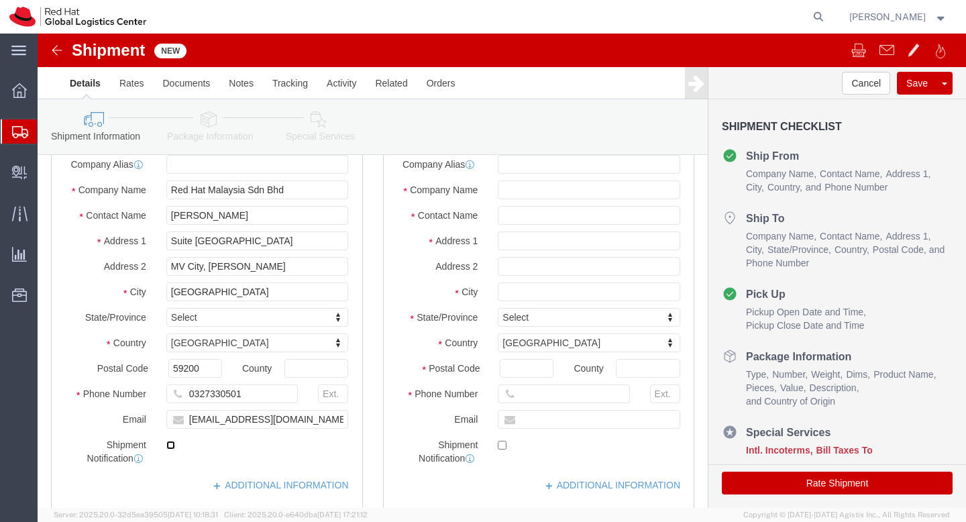
click input "checkbox"
checkbox input "true"
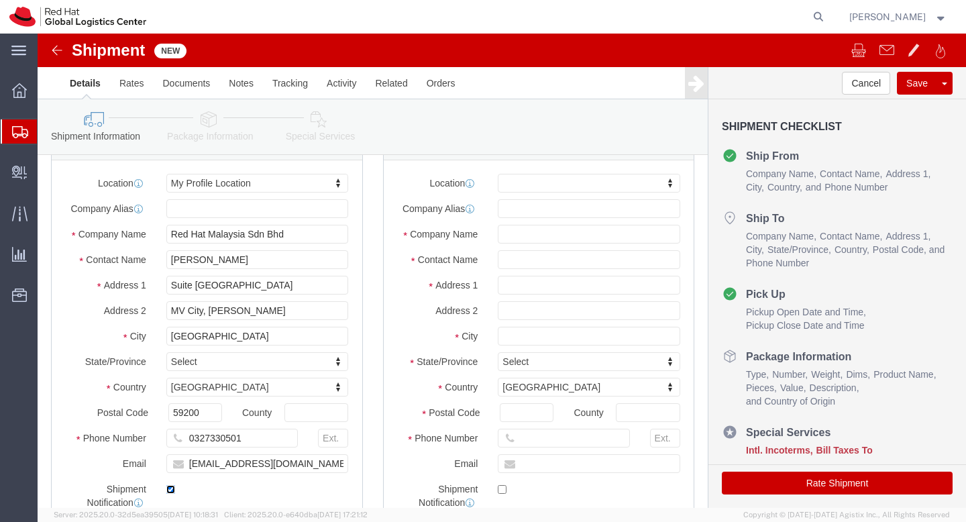
scroll to position [38, 0]
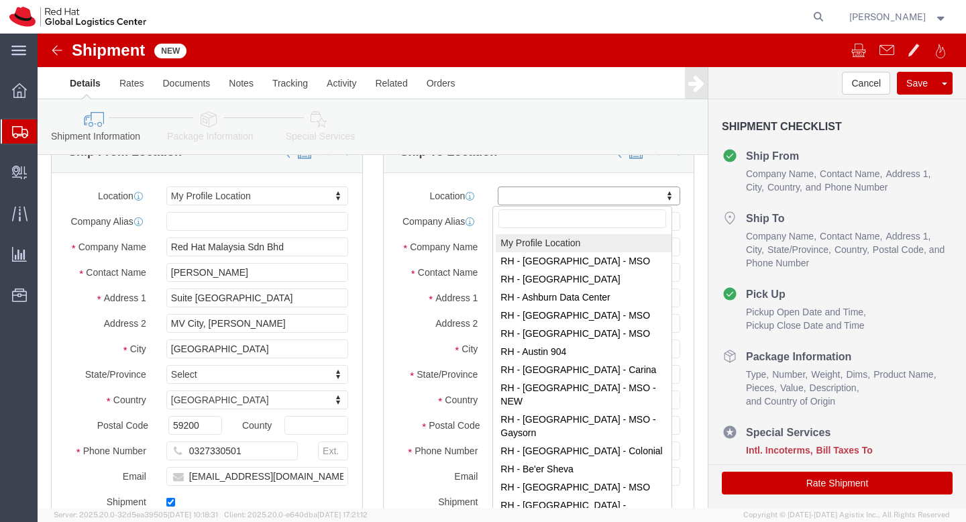
type input "R"
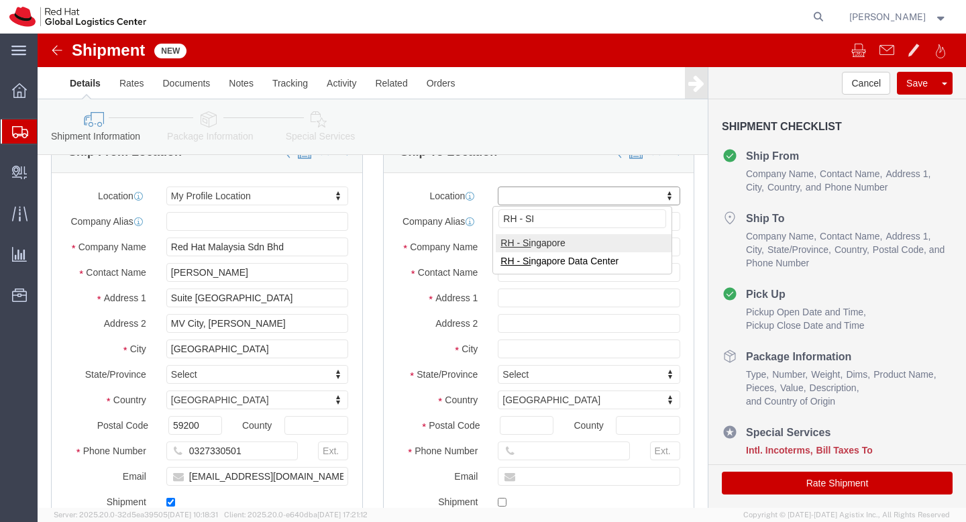
type input "RH - SI"
select select "51051"
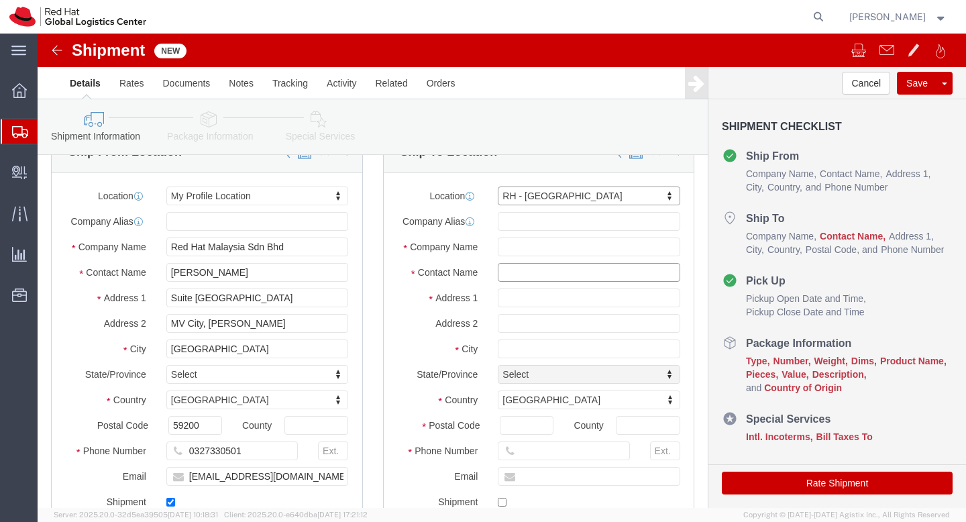
click input "text"
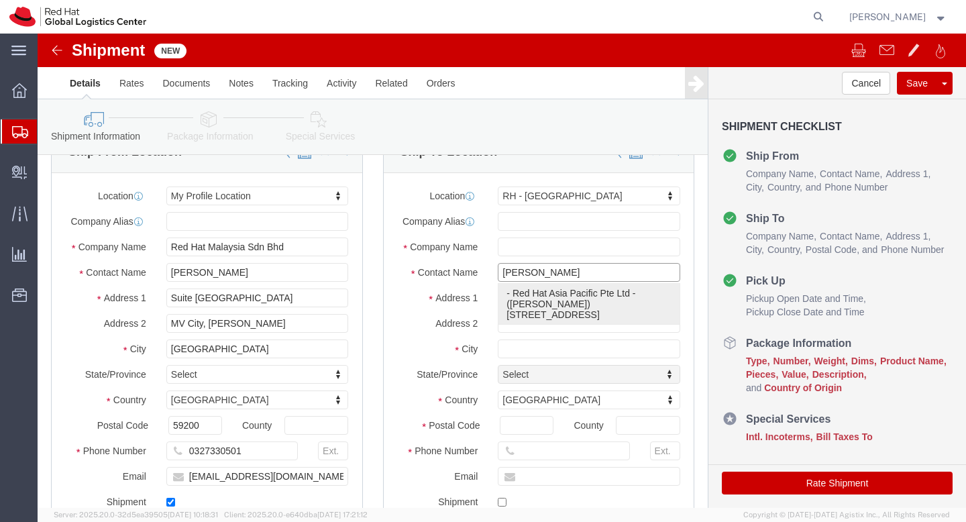
click p "- Red Hat Asia Pacific Pte Ltd - (Sally Chua) 88 Market Street, Level 45, Capit…"
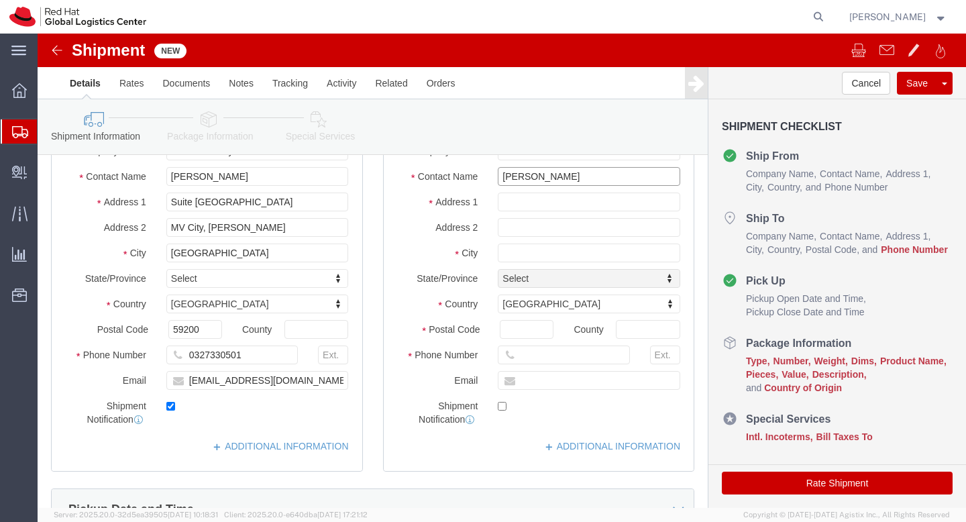
scroll to position [134, 0]
type input "[PERSON_NAME]"
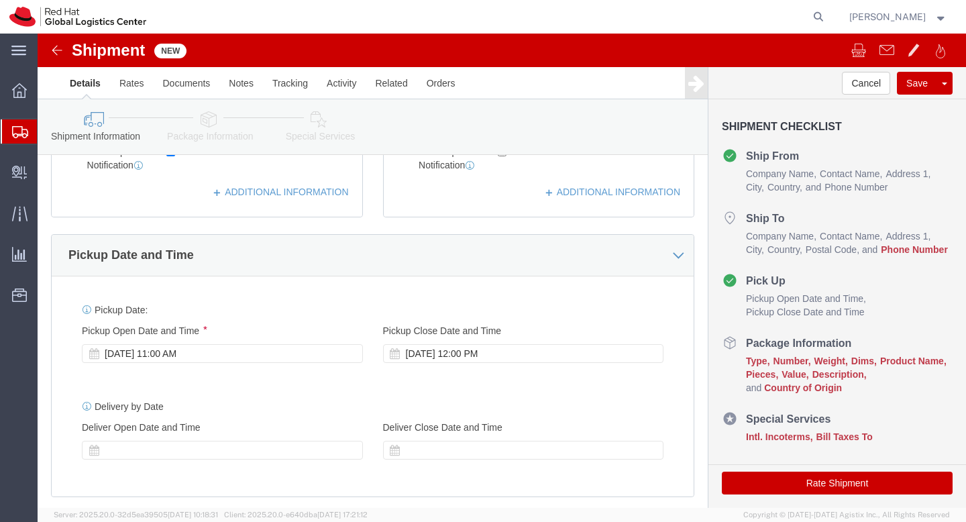
scroll to position [494, 0]
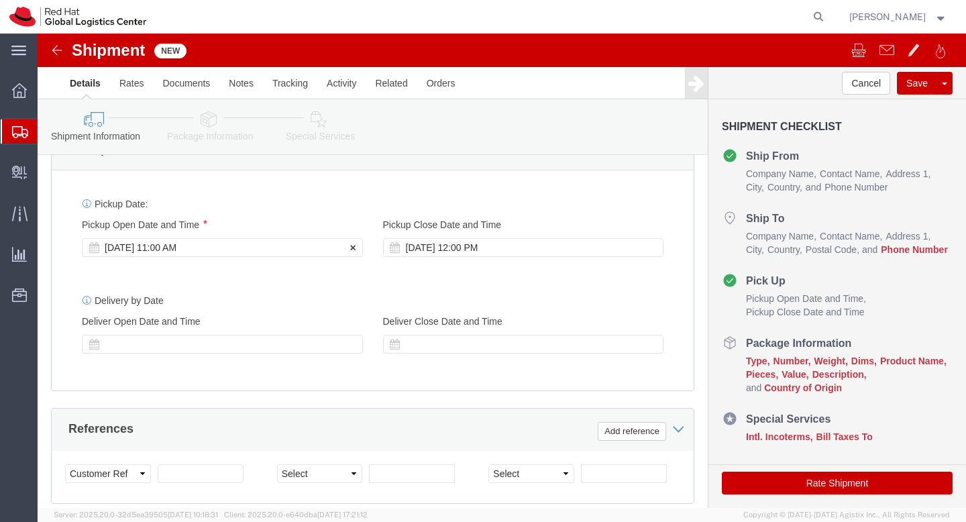
click div "Oct 09 2025 11:00 AM"
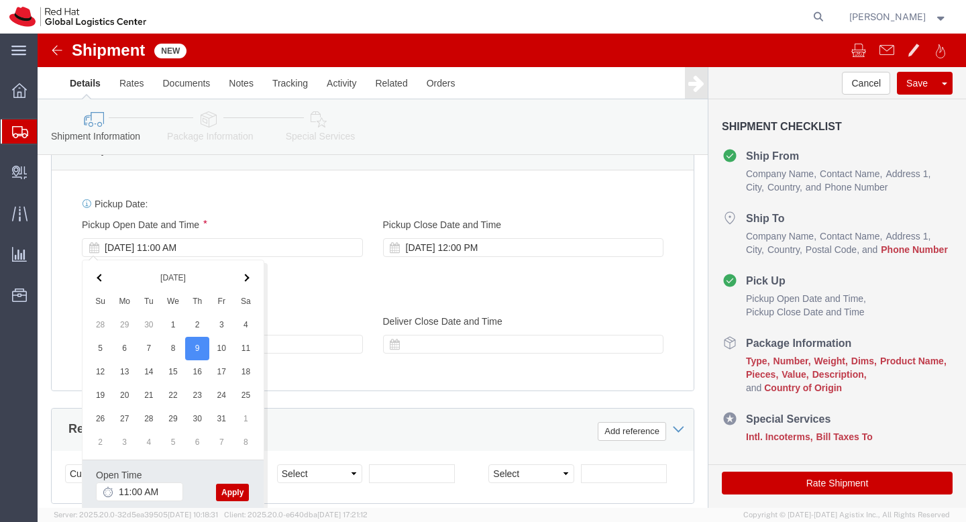
click div "Delivery by Date Delivery Start Date Delivery Start Time Deliver Open Date and …"
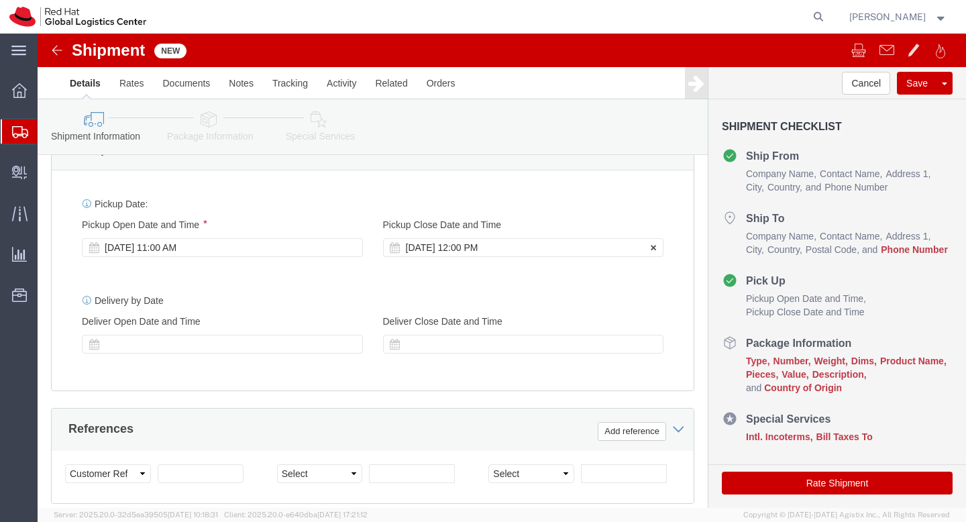
click div "Oct 09 2025 12:00 PM"
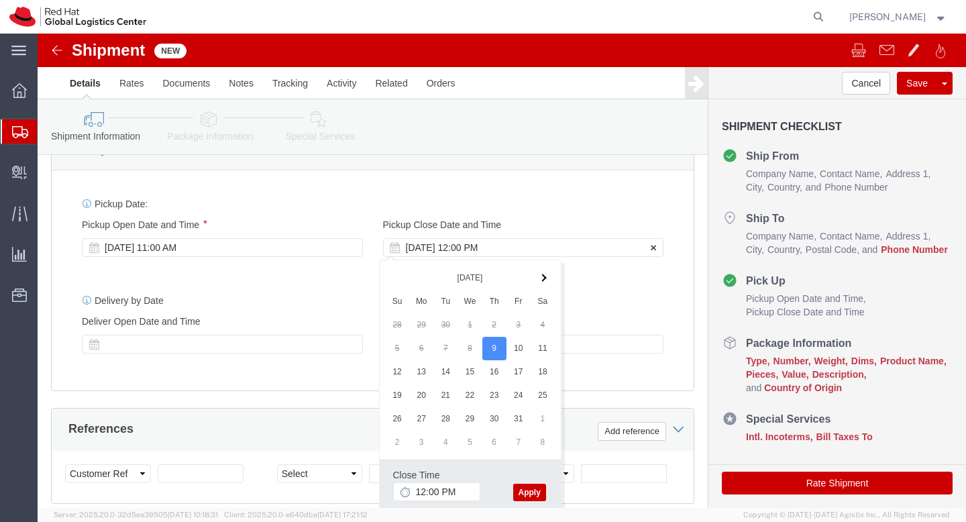
click div "Oct 09 2025 12:00 PM"
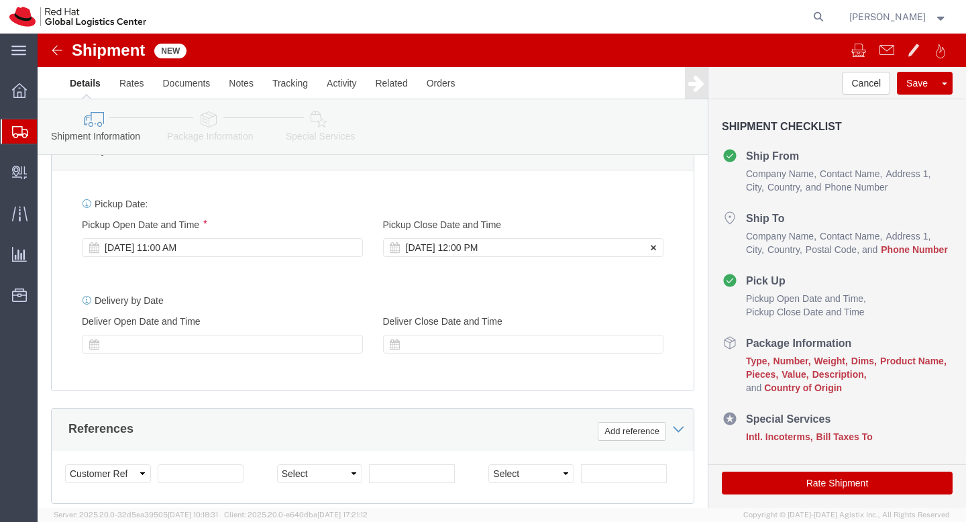
click div "Oct 09 2025 12:00 PM"
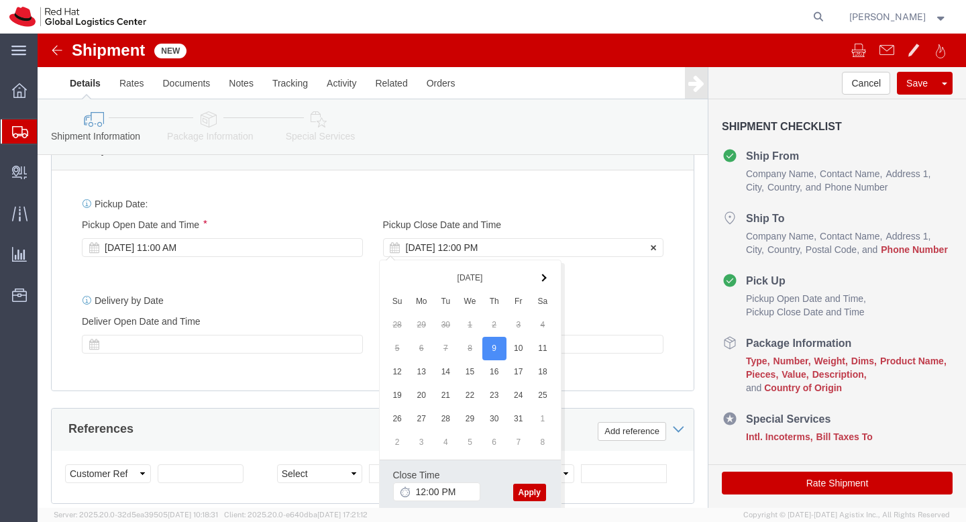
click div "Oct 09 2025 12:00 PM"
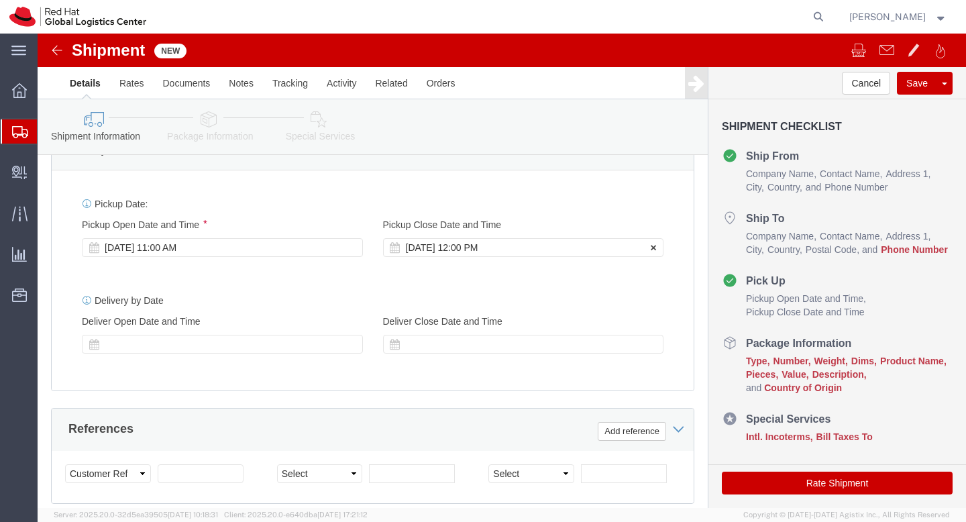
click div "Oct 09 2025 12:00 PM"
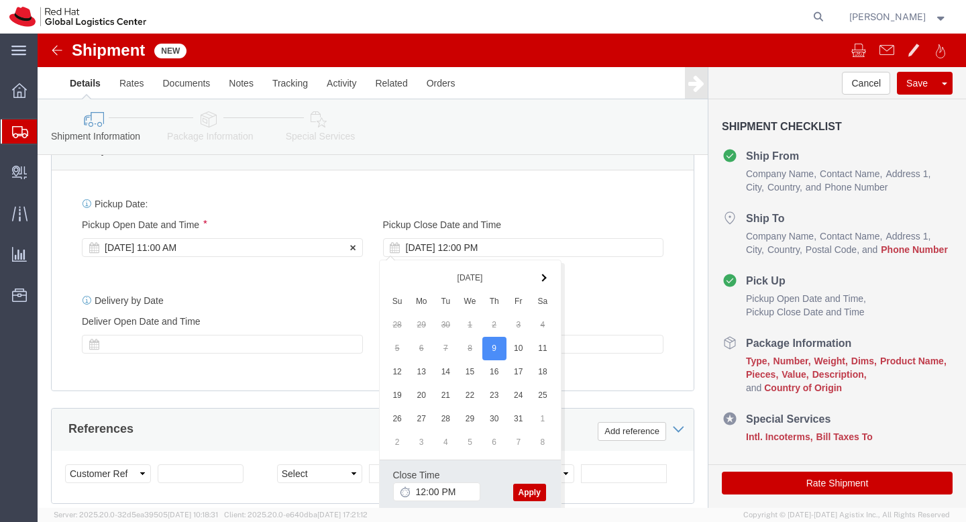
click div "Oct 09 2025 11:00 AM"
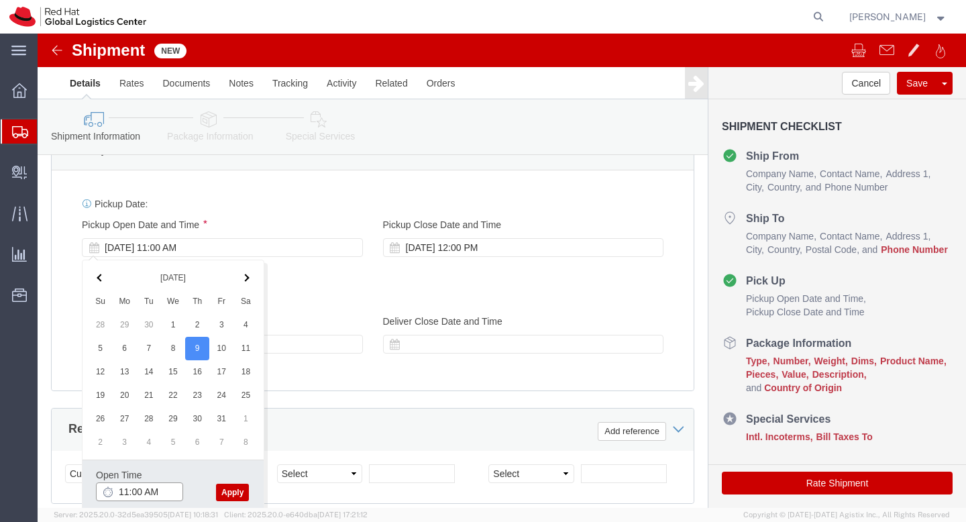
click input "11:00 AM"
click input "12:00 AM"
type input "12:00 PM"
click div "References Add reference"
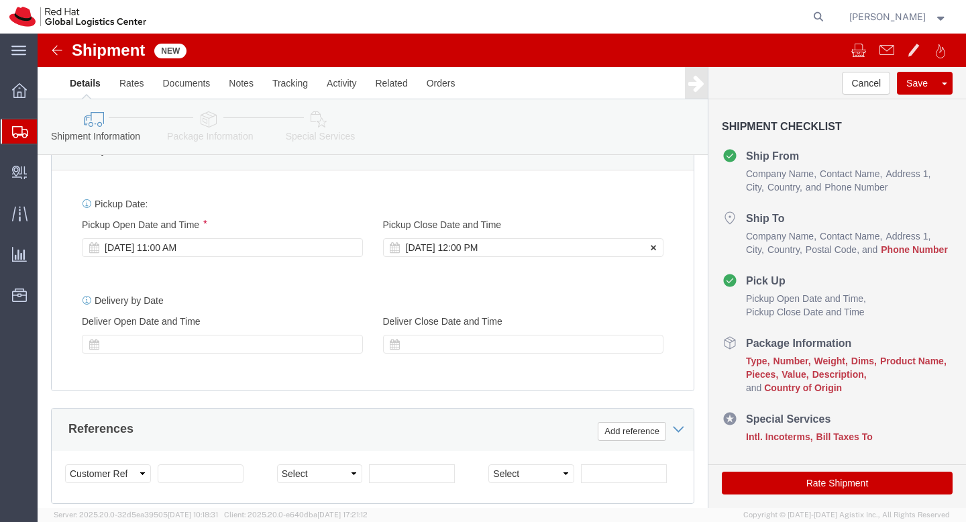
click div "Oct 09 2025 12:00 PM"
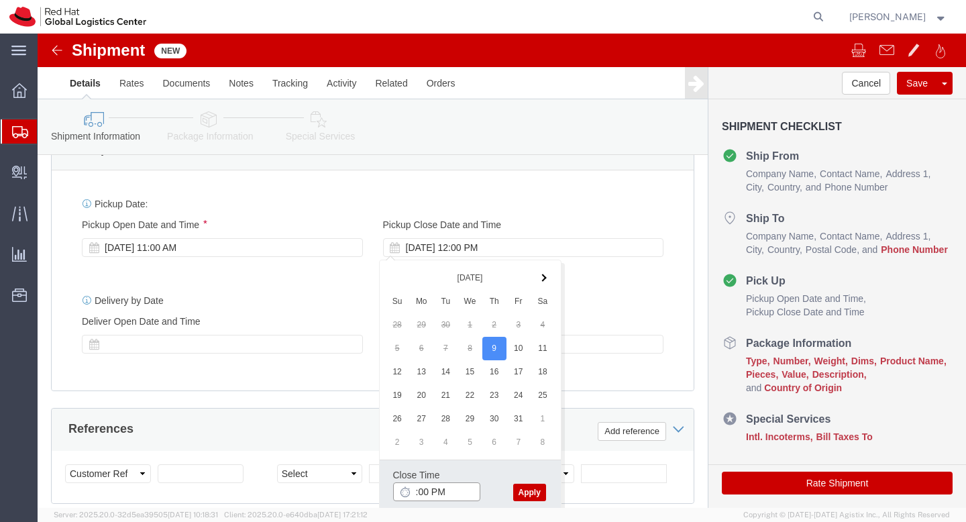
type input "4:00 PM"
click div "Delivery by Date Delivery Start Date Delivery Start Time Deliver Open Date and …"
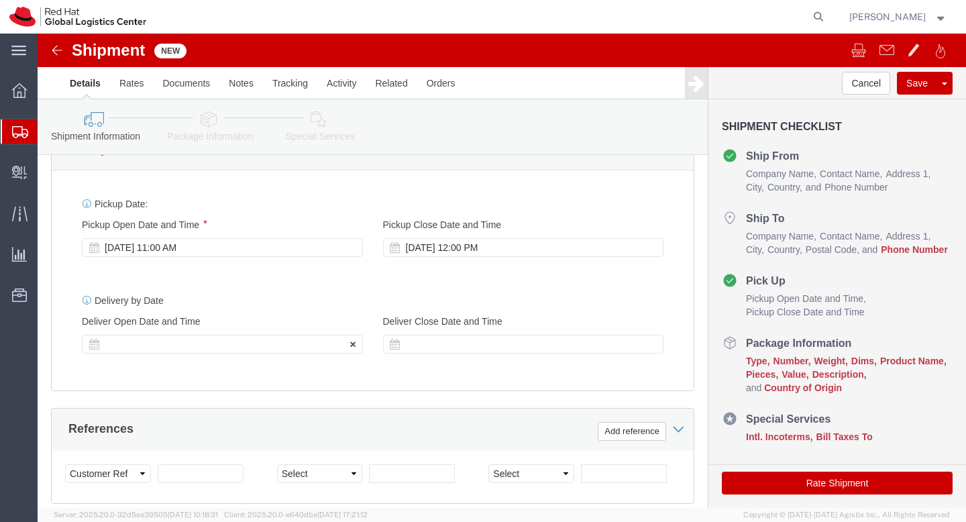
click div
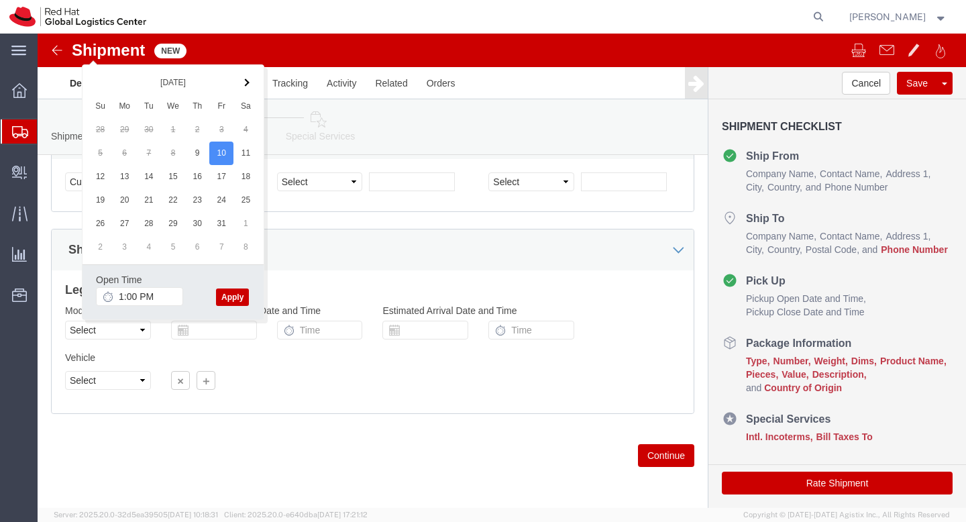
click button "Apply"
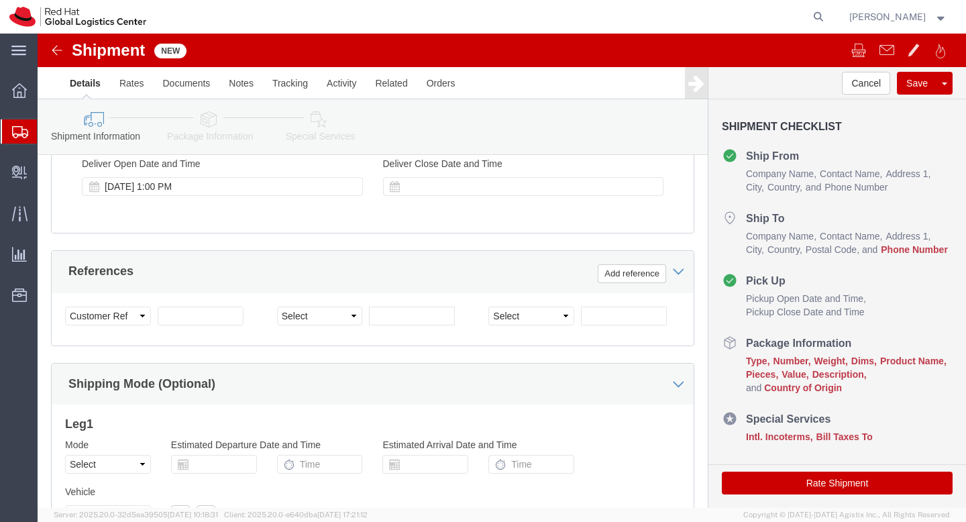
scroll to position [623, 0]
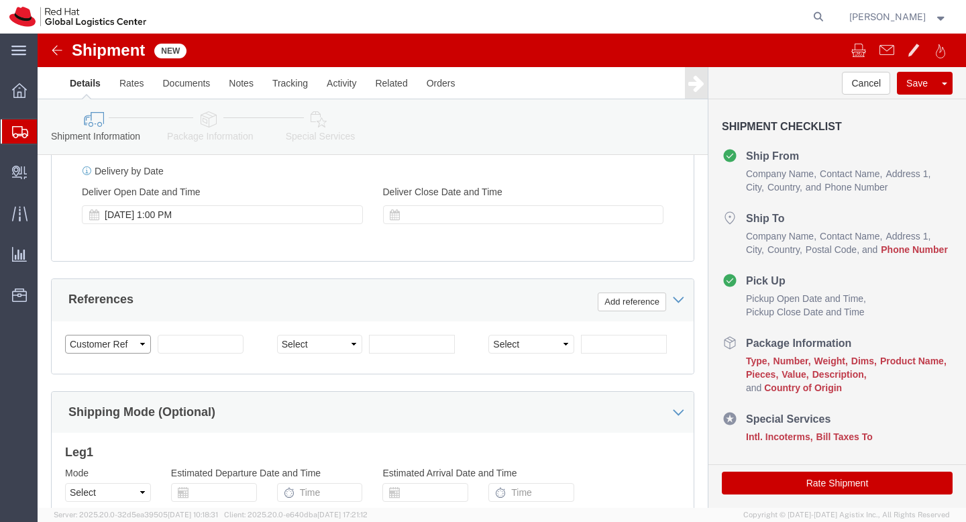
click select "Select Account Type Activity ID Airline Appointment Number ASN Batch Request # …"
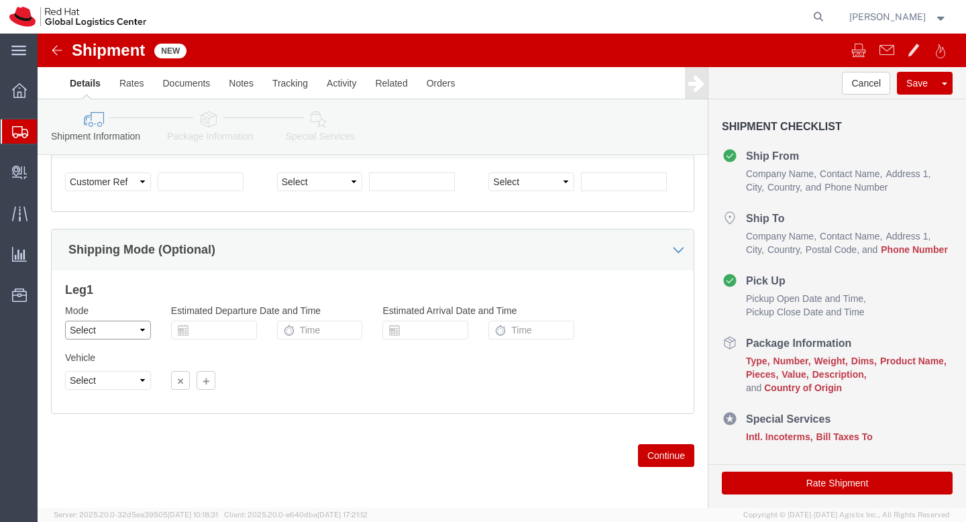
click select "Select Air Less than Truckload Multi-Leg Ocean Freight Rail Small Parcel Truckl…"
click button "Continue"
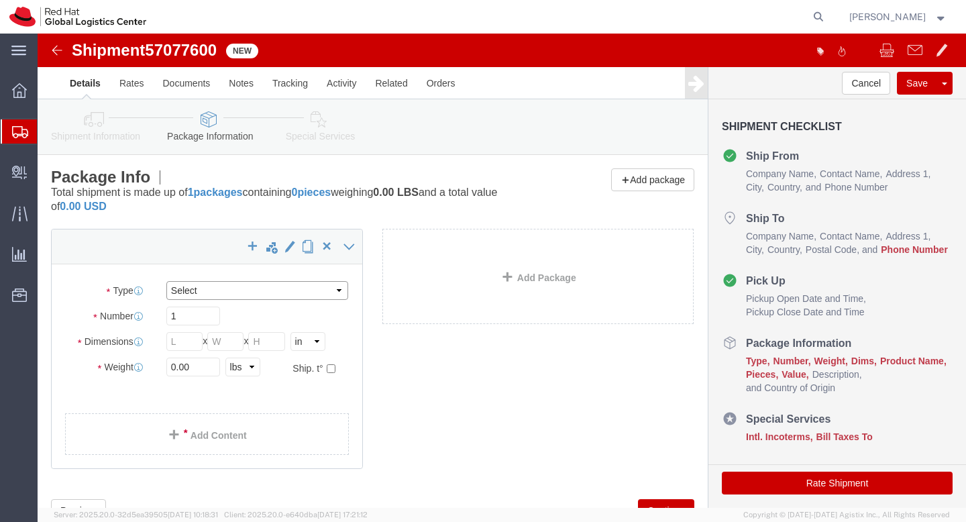
click select "Select Case(s) Crate(s) Envelope Large Box Medium Box PAK Skid(s) Small Box Sma…"
select select "PAK"
click select "Select Case(s) Crate(s) Envelope Large Box Medium Box PAK Skid(s) Small Box Sma…"
type input "10.25"
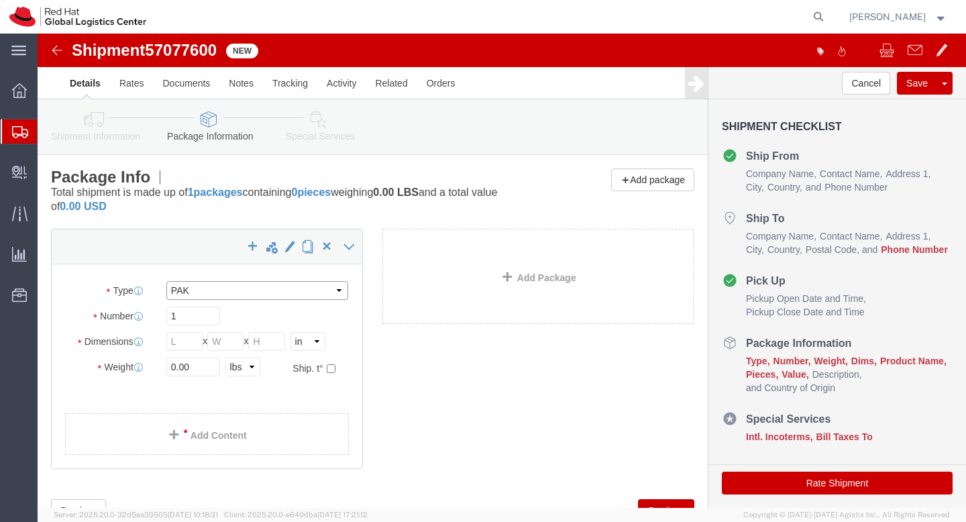
type input "12.75"
type input "1.00"
click input "1"
type input "1"
click ul
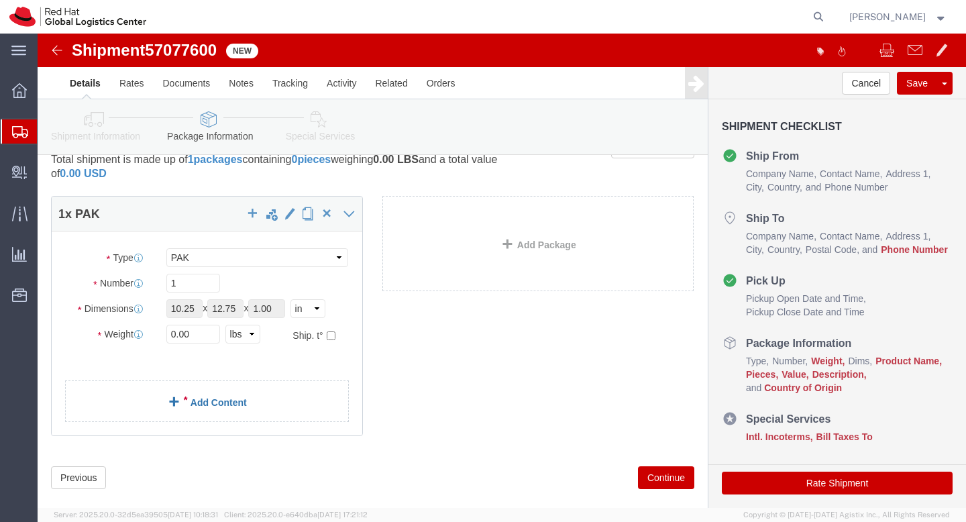
scroll to position [55, 0]
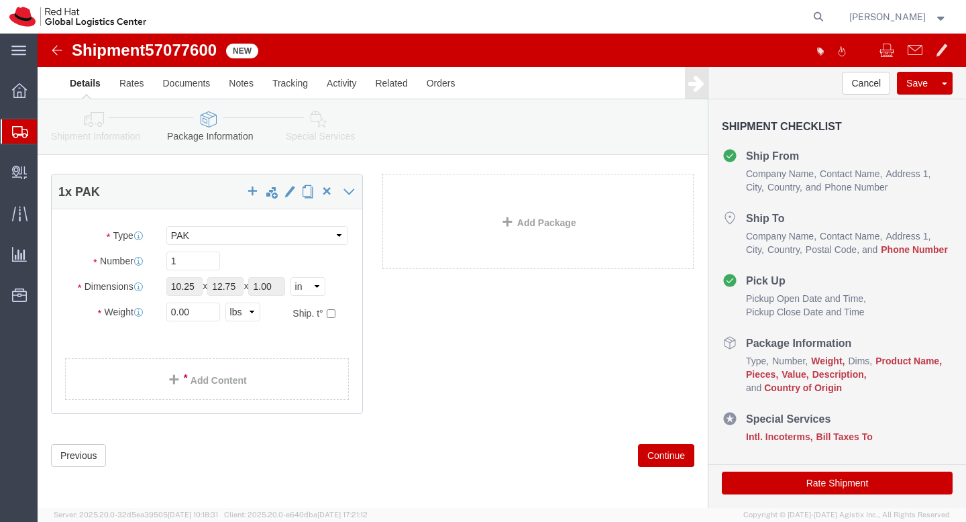
click button "Continue"
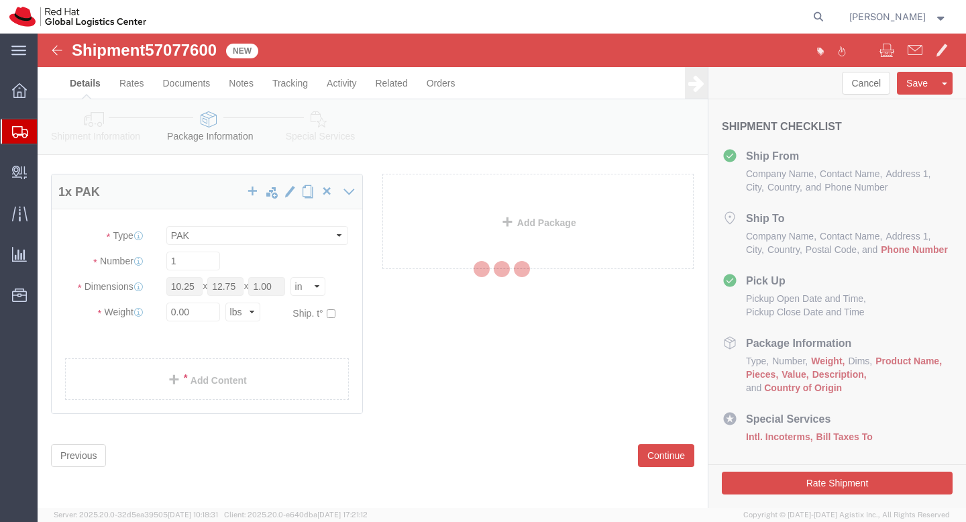
select select
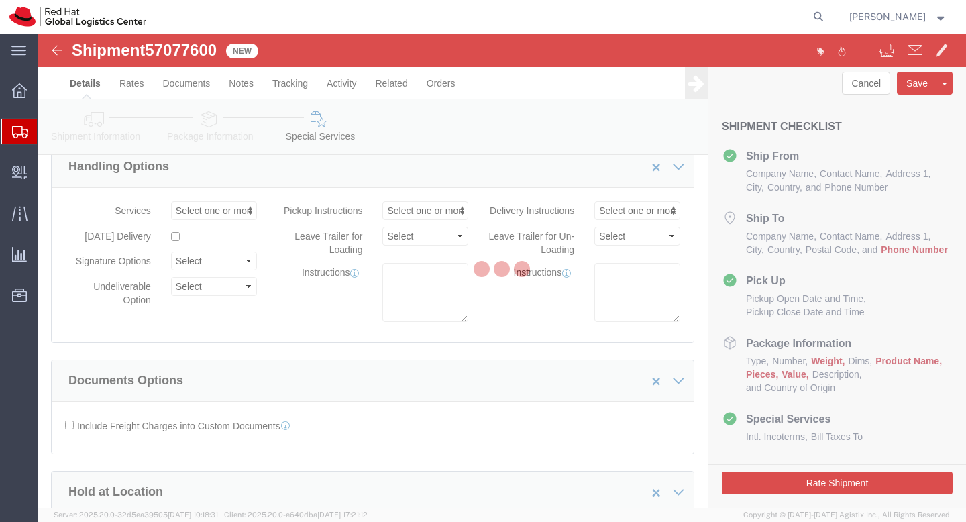
select select "COSTCENTER"
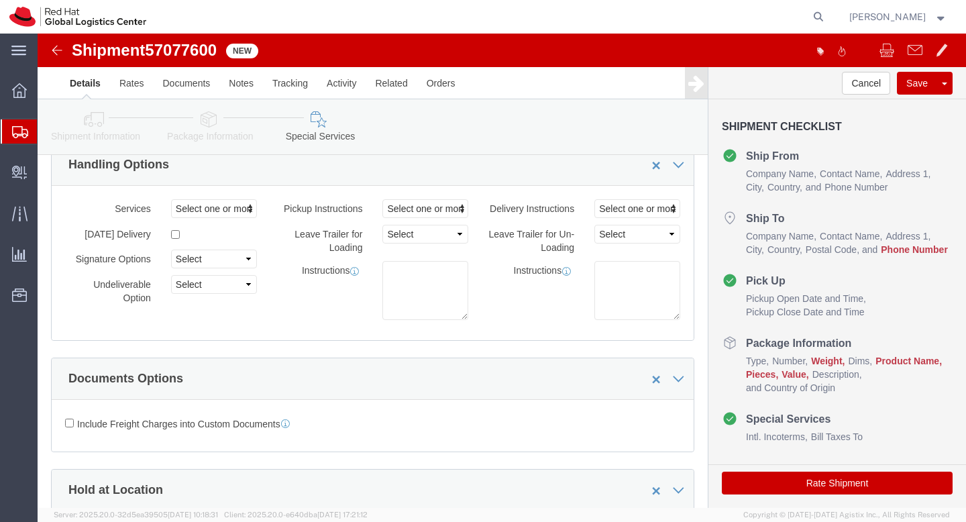
scroll to position [58, 0]
click link "Details"
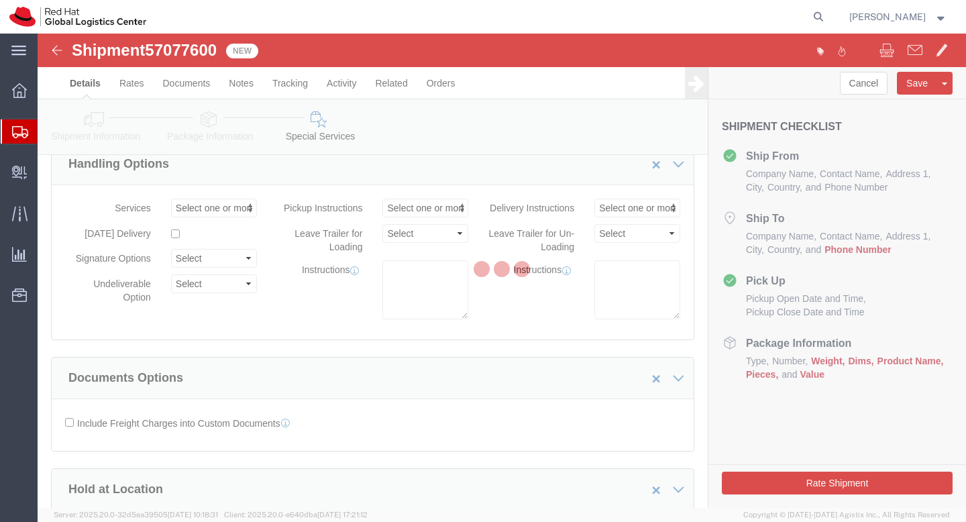
select select "37977"
select select "51051"
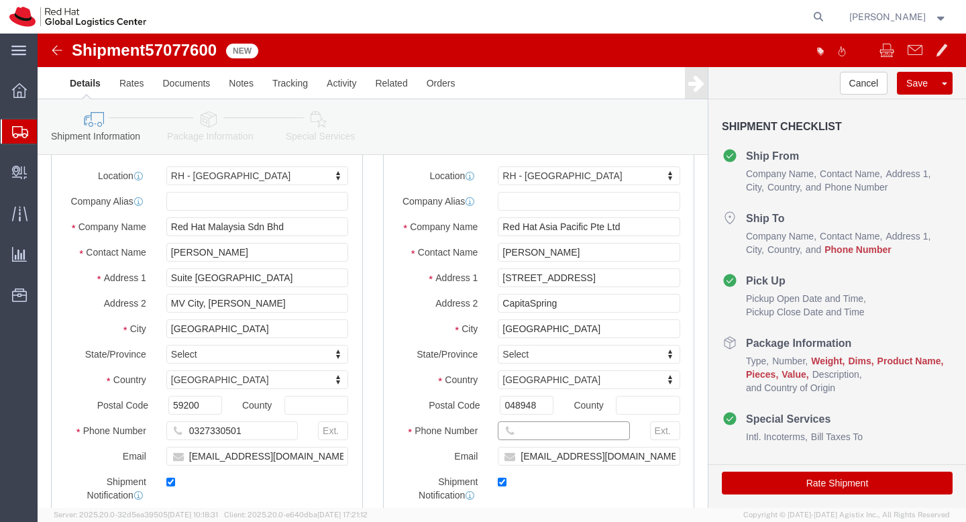
click input "text"
type input "6"
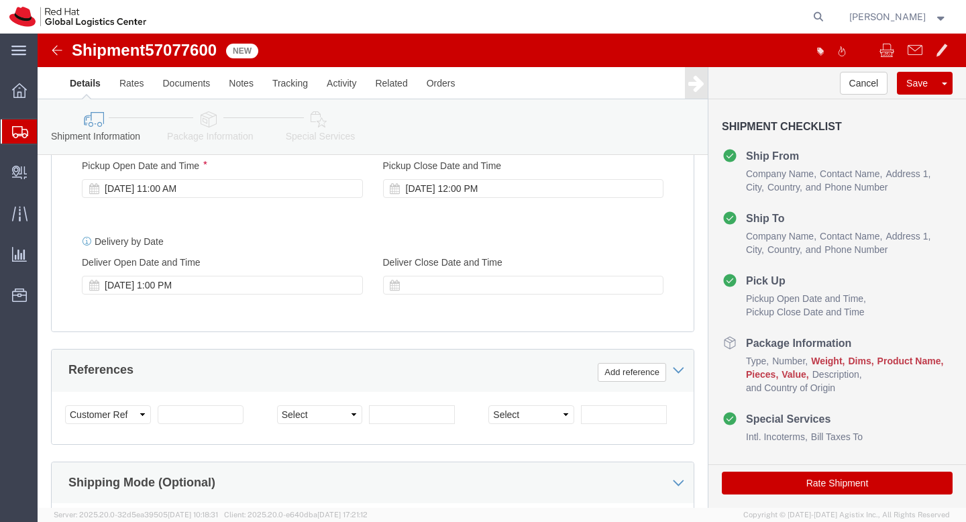
scroll to position [786, 0]
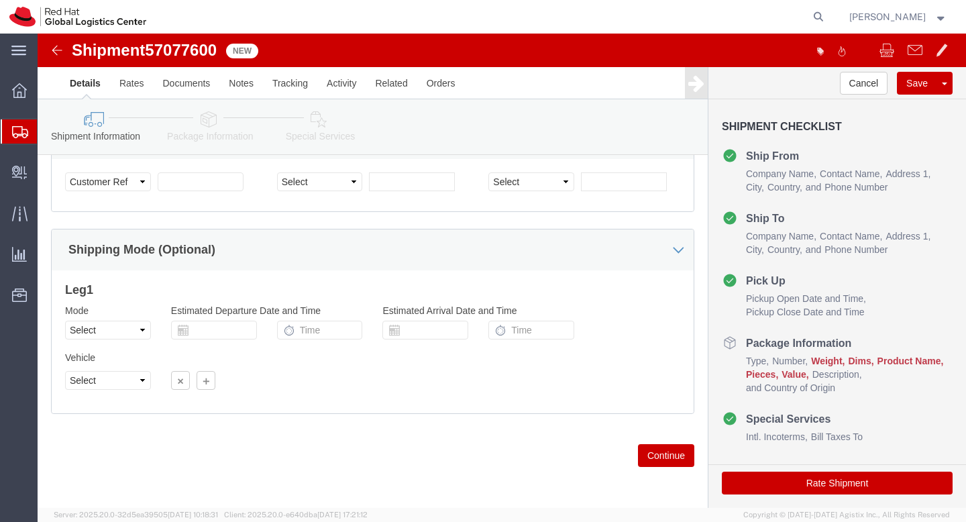
type input "[PHONE_NUMBER]"
click button "Continue"
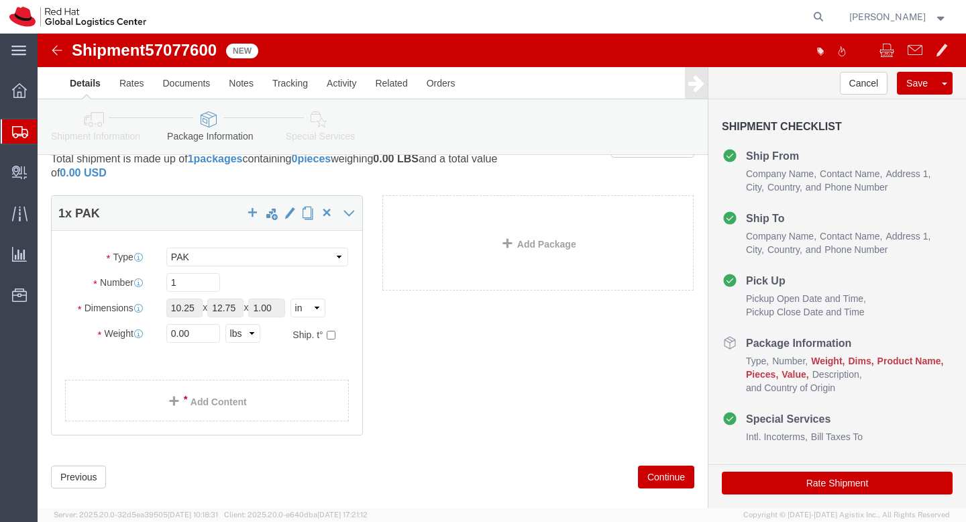
scroll to position [55, 0]
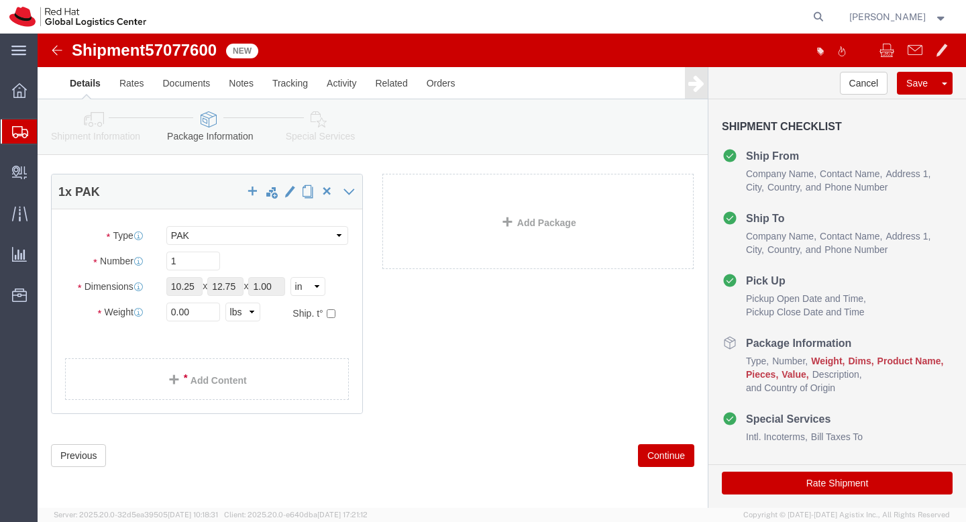
click button "Continue"
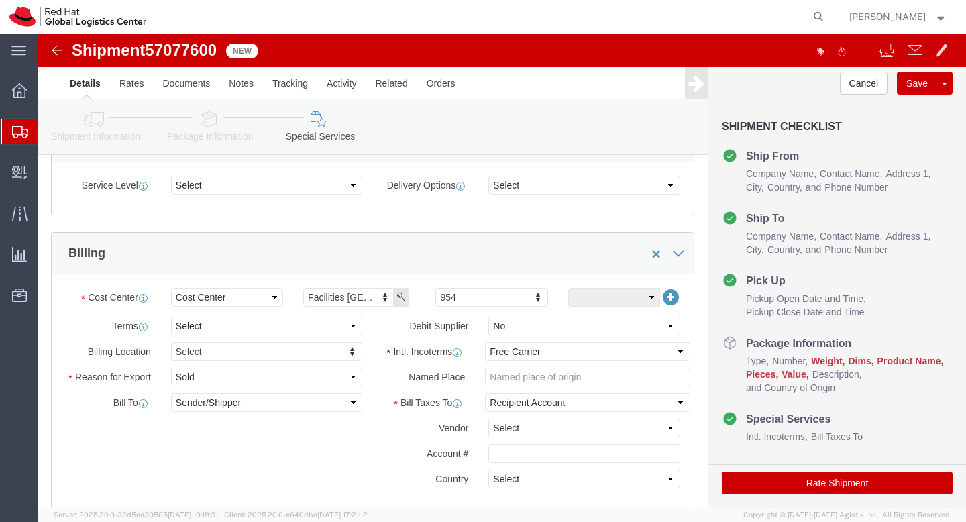
scroll to position [647, 0]
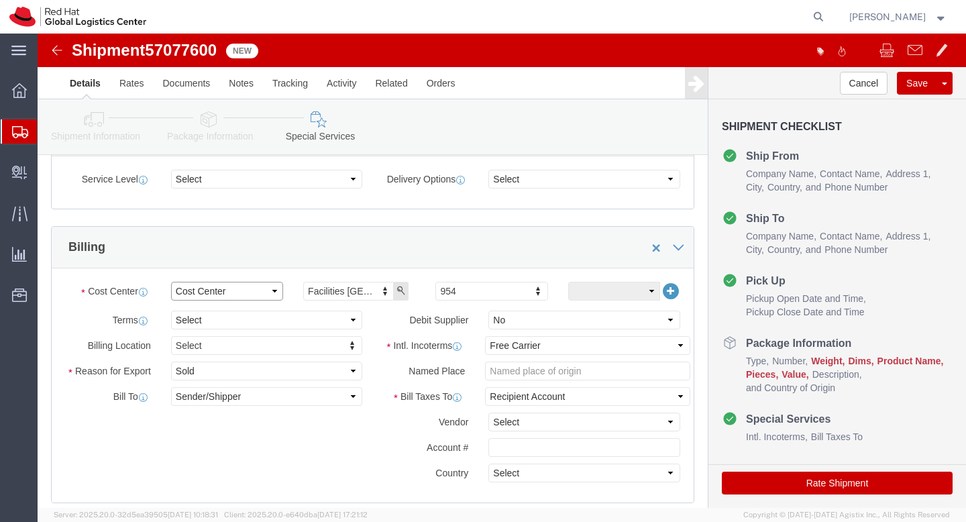
click select "Select Buyer Cost Center Department Operations Number Order Number Sales Person"
type input "962"
click select "Select Buyer Cost Center Department Operations Number Order Number Sales Person"
click select "Select Yes No"
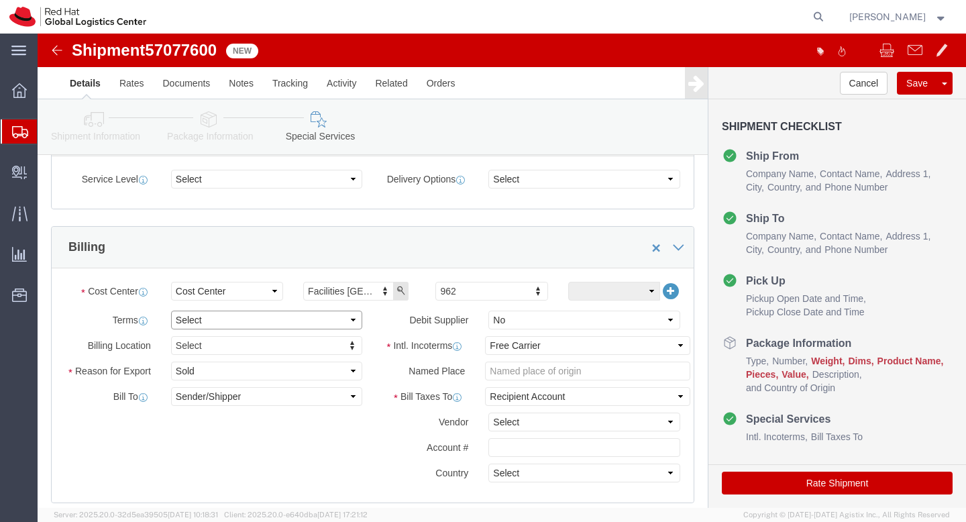
click select "Select Free of Charge Free of Cost NET 30 NET 45 NET 60 See Comment"
type input "RH - SI"
select "51051"
click select "Select Gift Personal Effects Repair/Warranty Return Sample Sold Temporary/Not S…"
click select "Select Recipient Account Sender/Shipper Third Party Account"
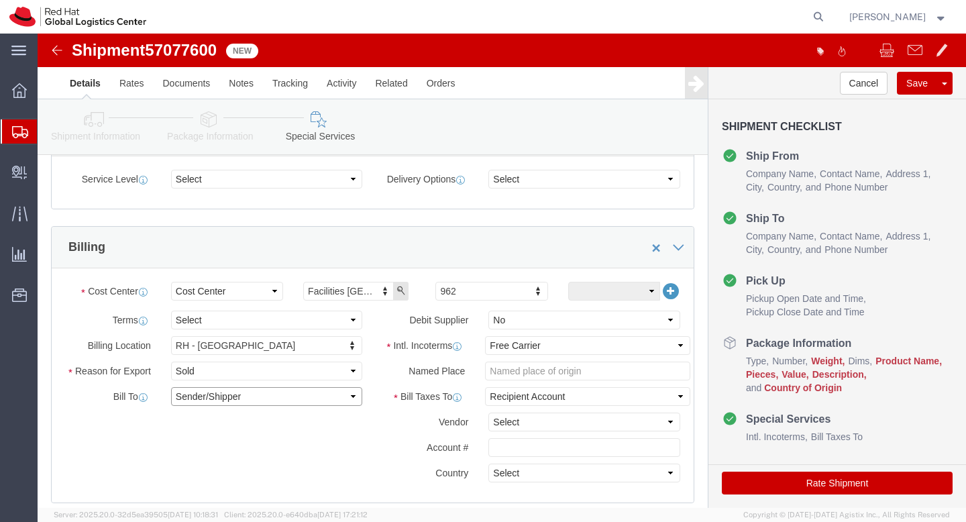
click select "Select Recipient Account Sender/Shipper Third Party Account"
click select "Select DHL FedEx Express UPS"
select select "FedEx Express"
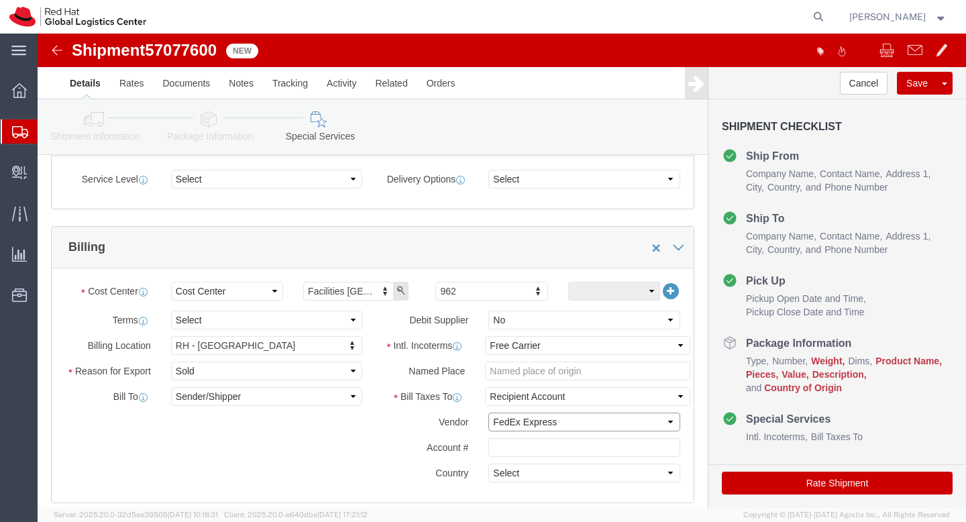
click select "Select DHL FedEx Express UPS"
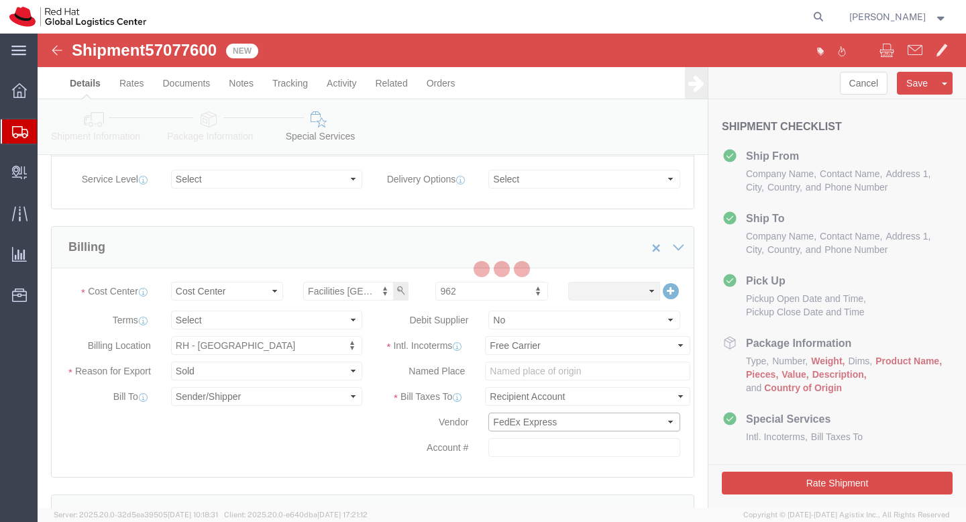
type input "332451502"
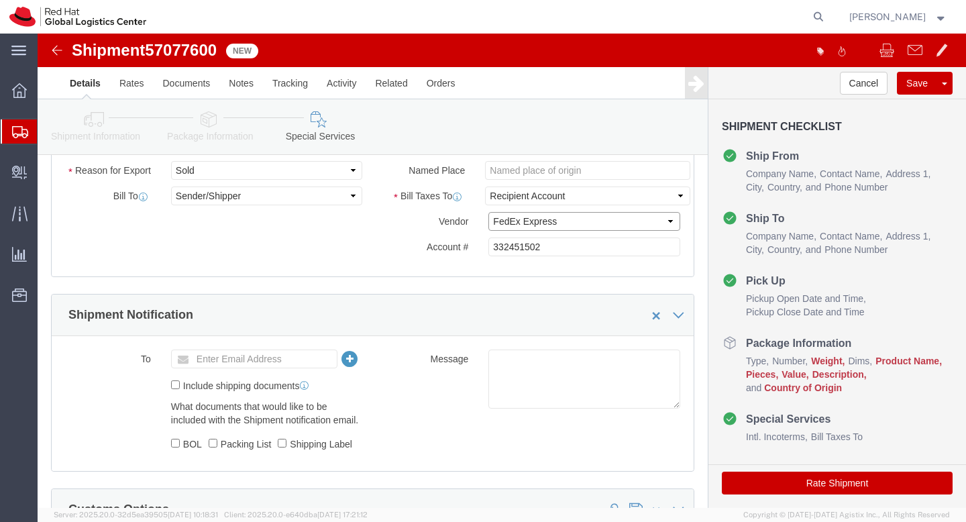
scroll to position [860, 0]
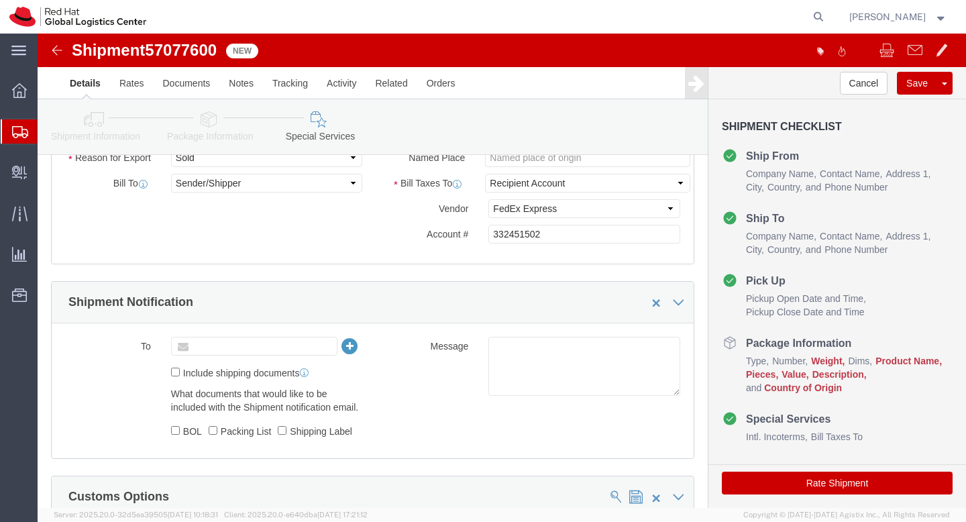
click input "text"
type input "A"
type input "[EMAIL_ADDRESS][DOMAIN_NAME]"
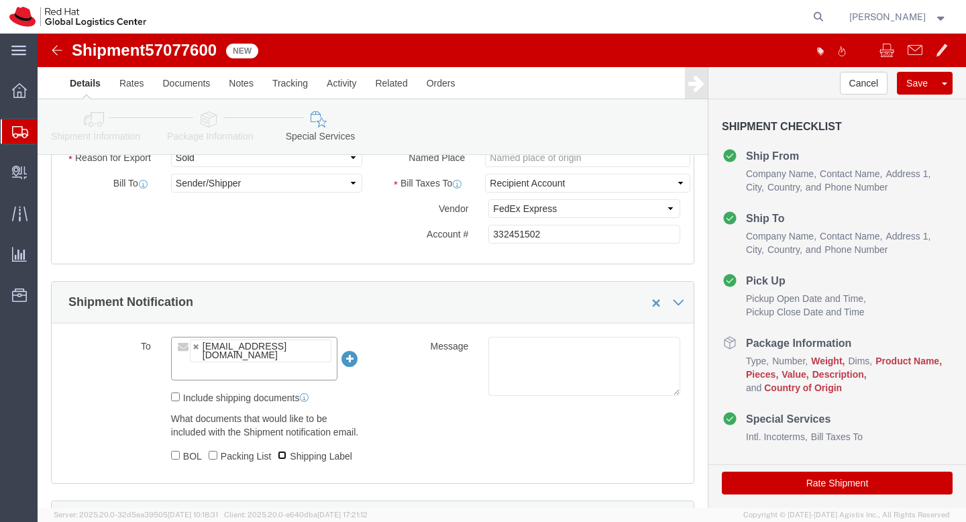
click input "Shipping Label"
checkbox input "true"
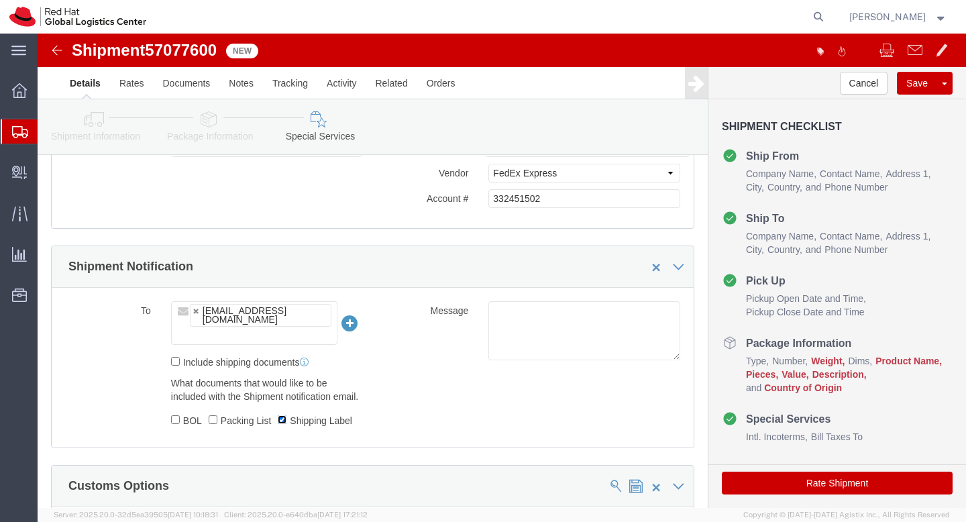
scroll to position [1039, 0]
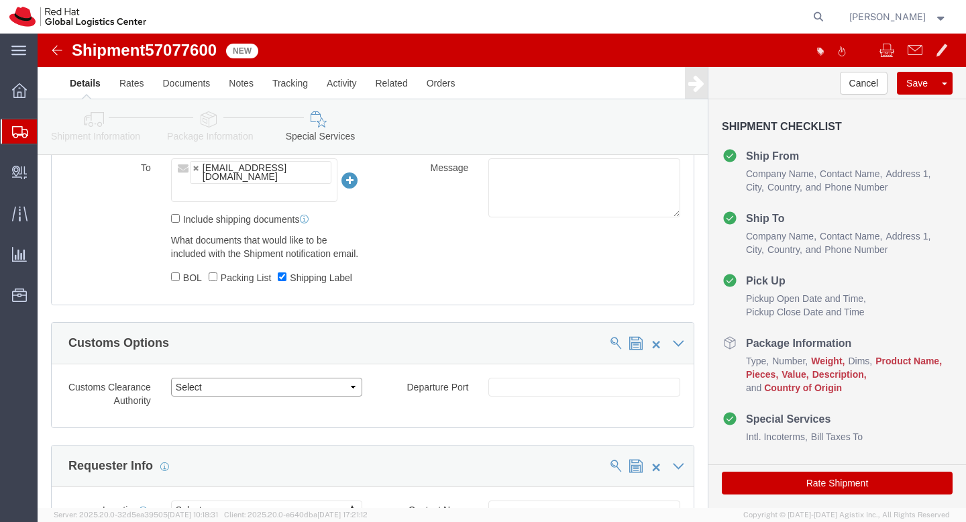
click select "Select Use Carrier or Agent Broker Use My Nominated Broker Use Recipient's Brok…"
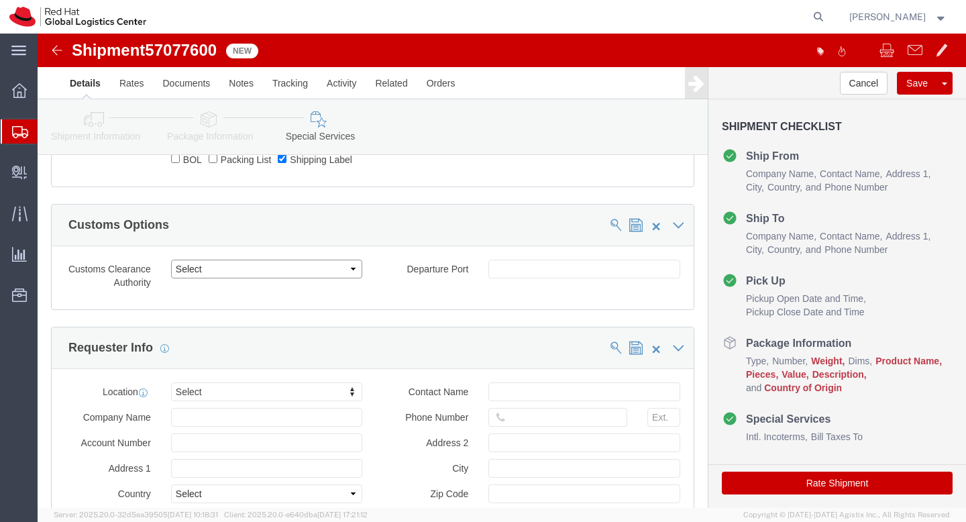
scroll to position [1189, 0]
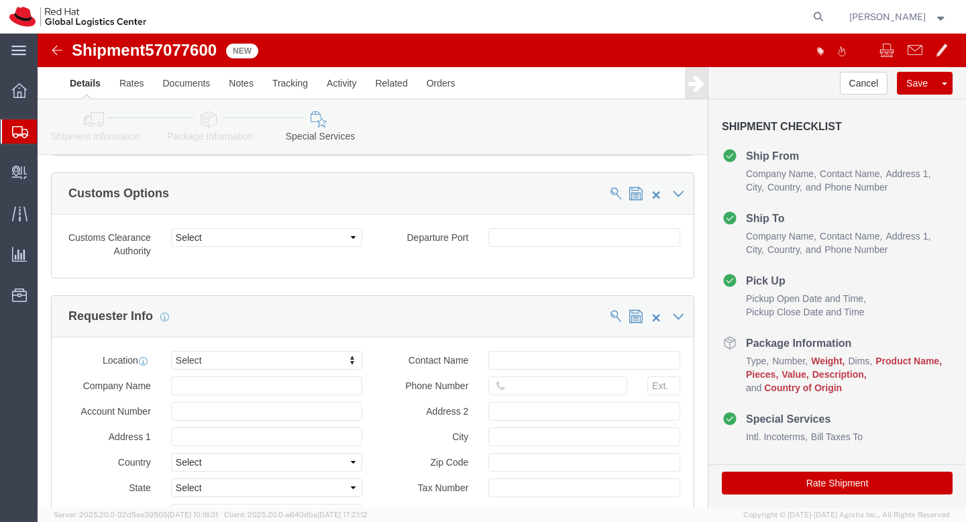
click div "Location Select Select My Profile Location RH - Amsterdam - MSO RH - Amsterdam …"
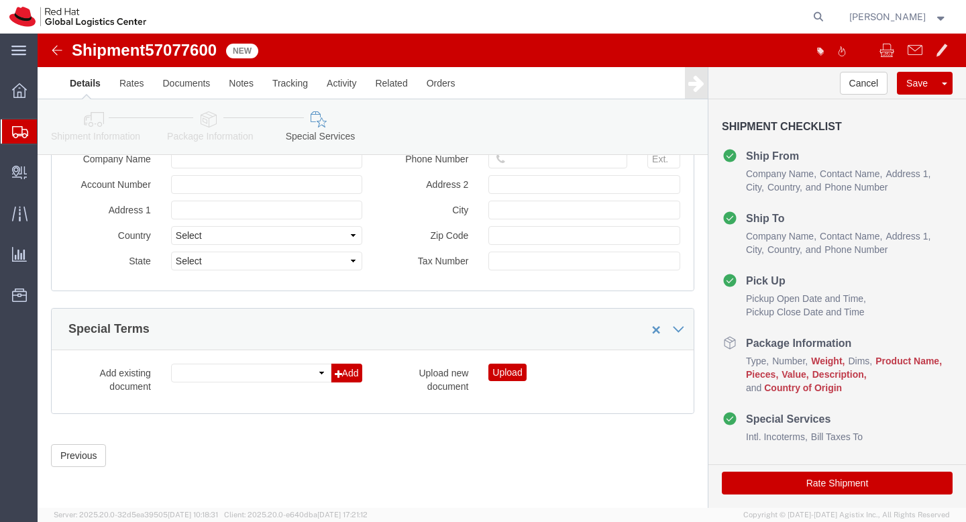
scroll to position [1684, 0]
click div "Add existing document Add"
click select
click button "Add"
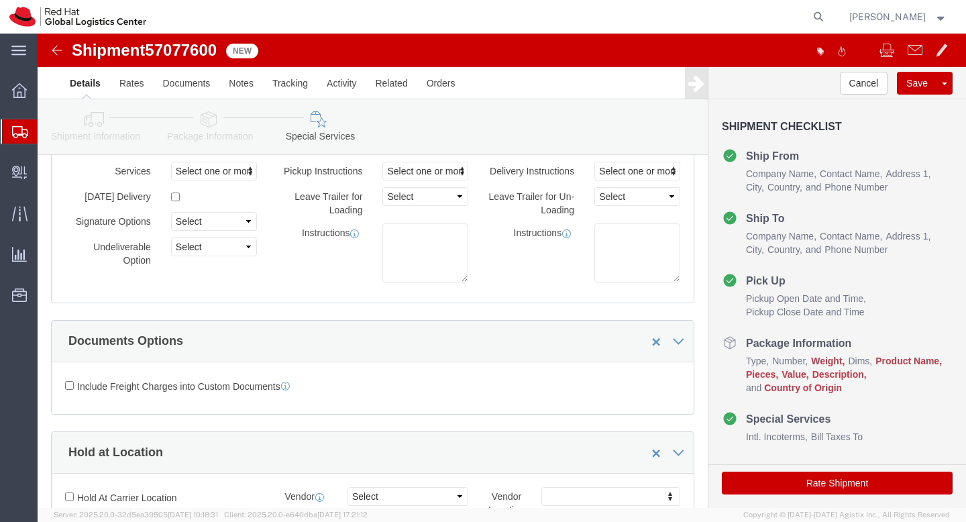
scroll to position [0, 0]
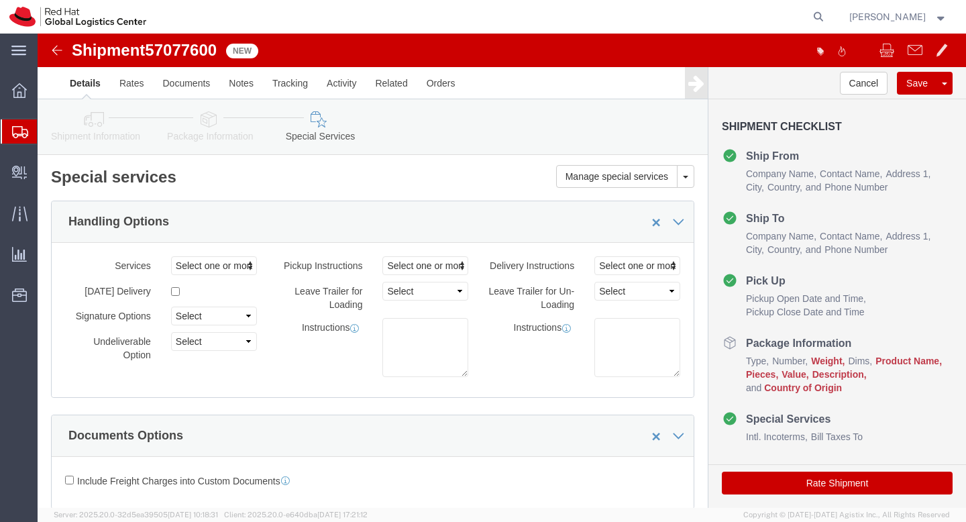
click icon
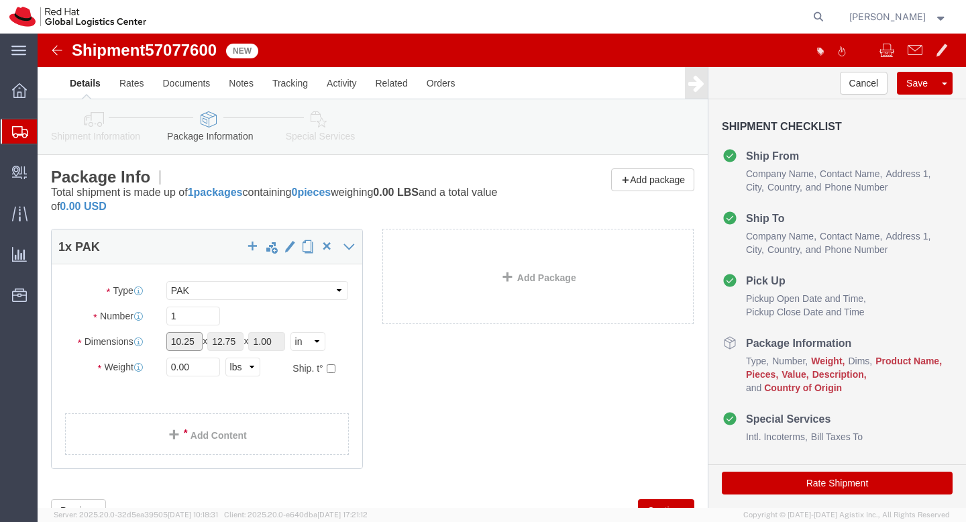
click input "10.25"
click select "Select cm ft in"
click input "checkbox"
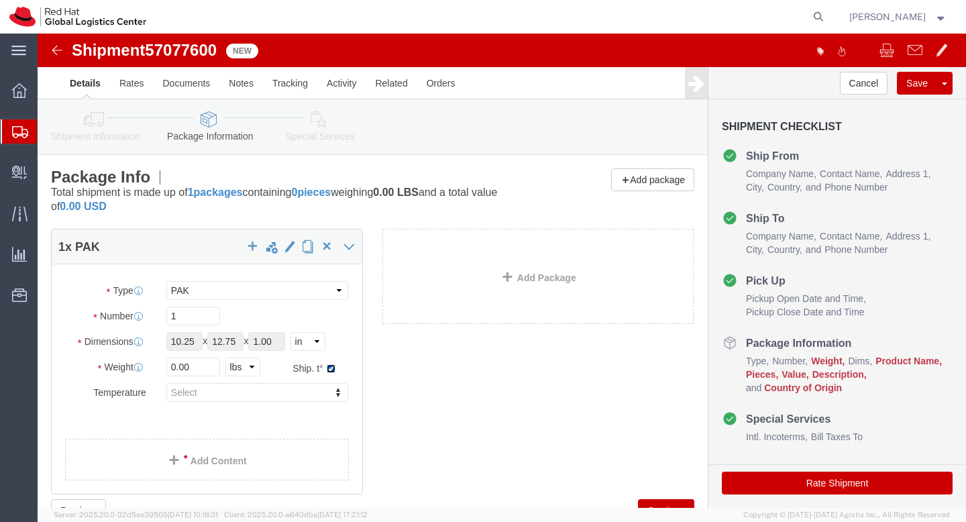
checkbox input "false"
click input "0.00"
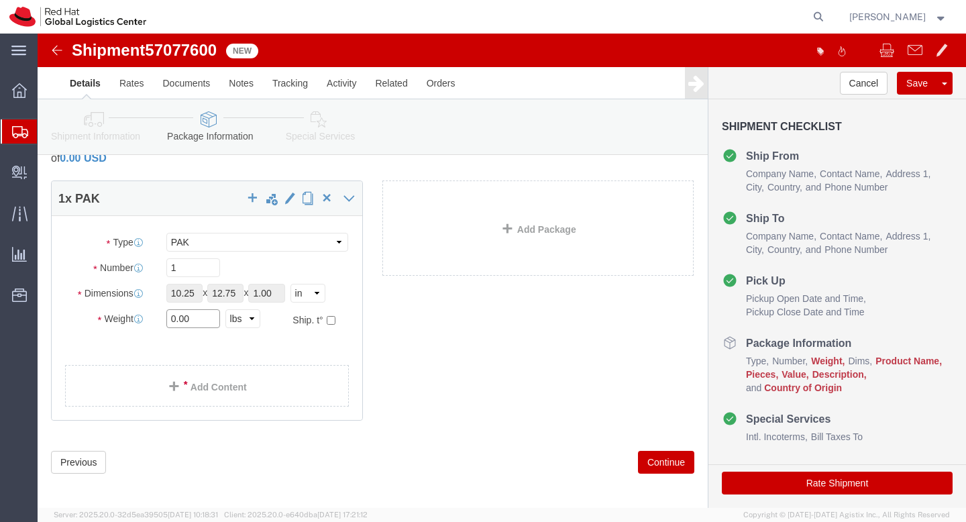
scroll to position [55, 0]
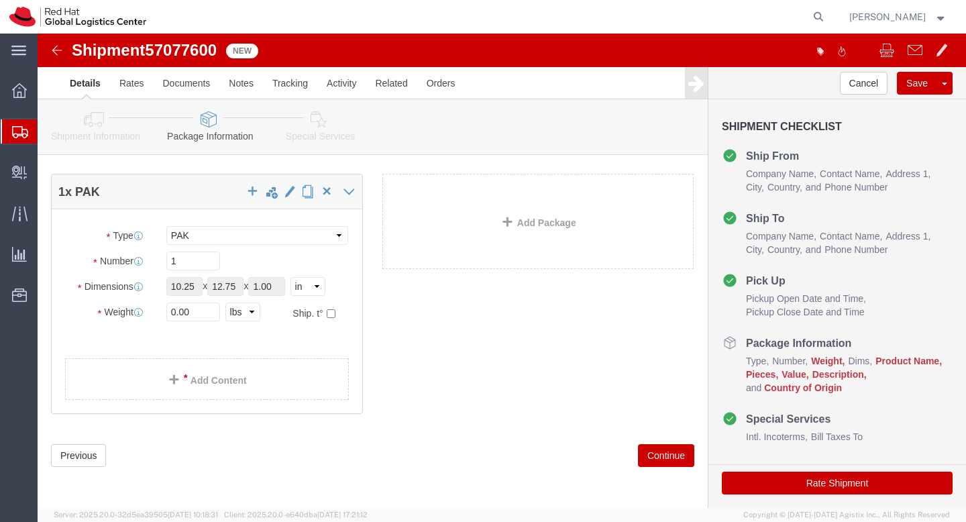
click button "Continue"
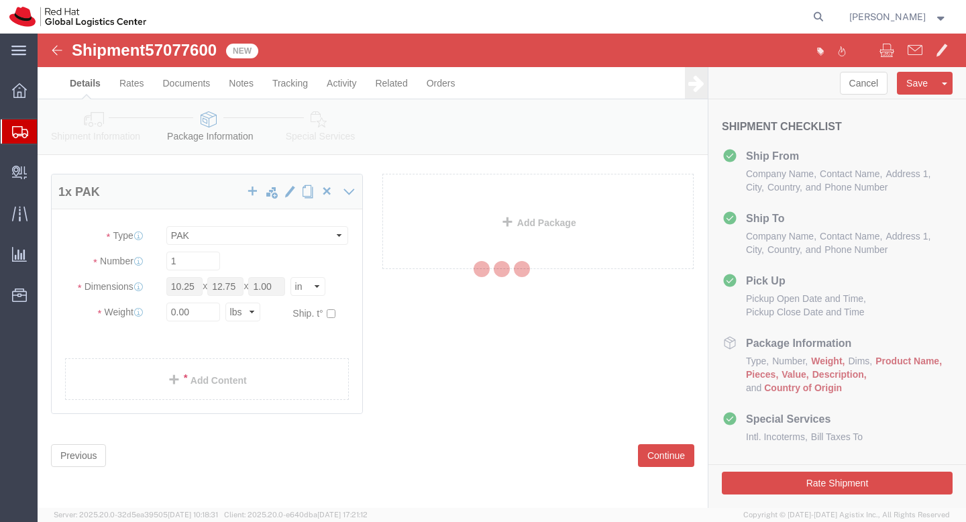
select select
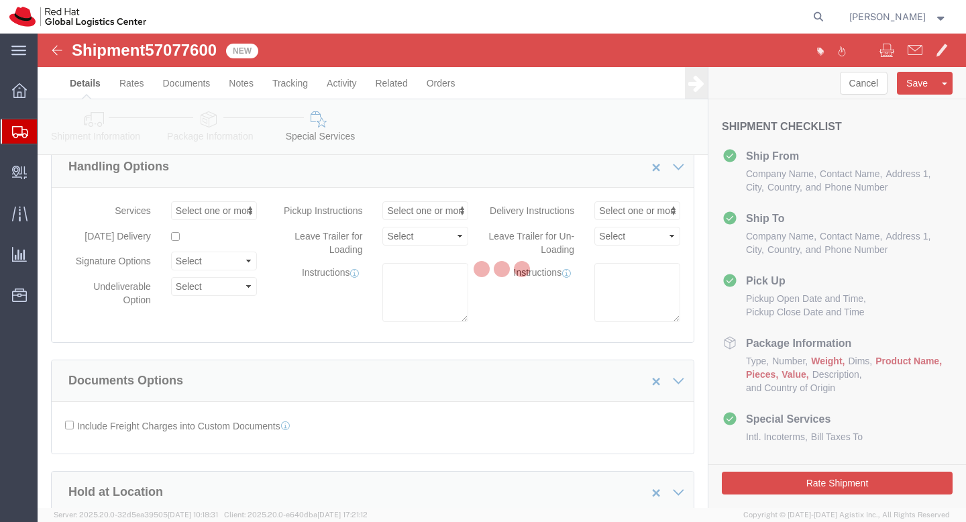
select select "COSTCENTER"
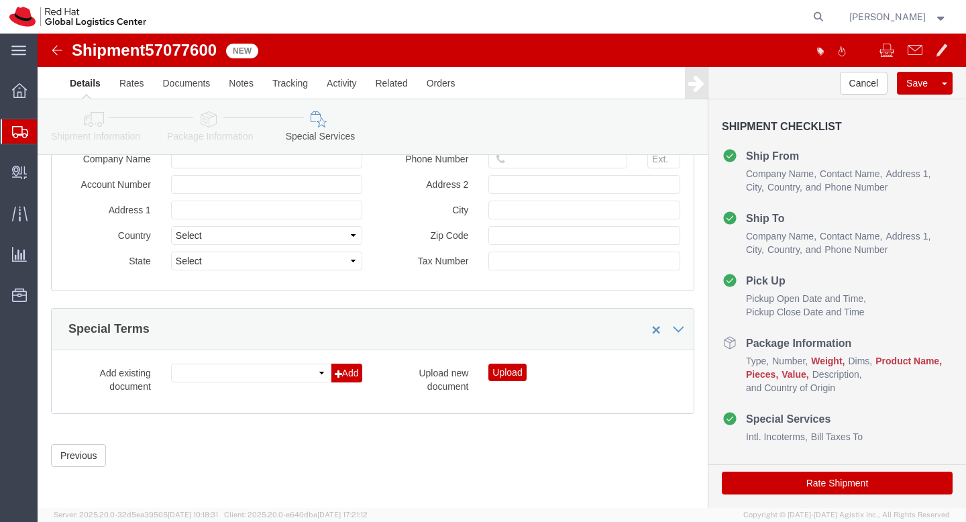
scroll to position [1709, 0]
click button "Save"
click link "Rates"
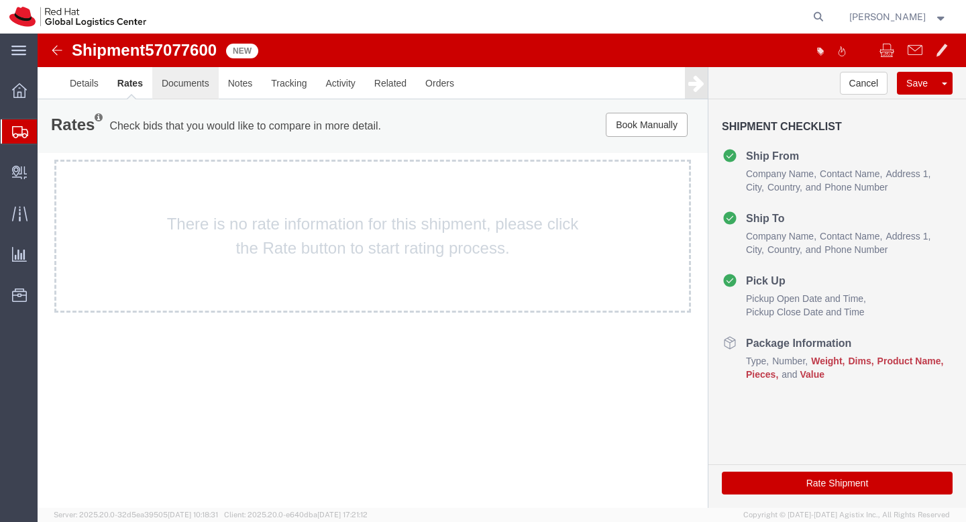
click at [177, 80] on link "Documents" at bounding box center [185, 83] width 66 height 32
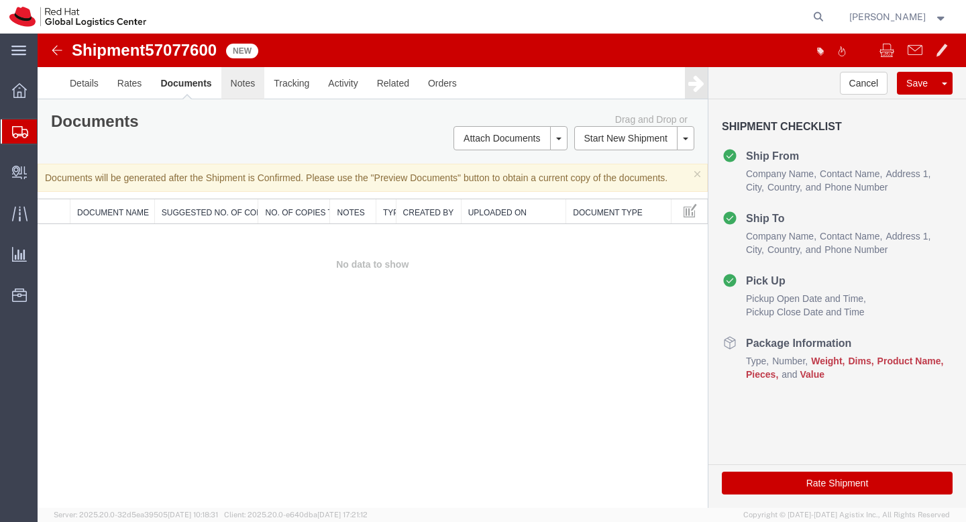
click at [244, 87] on link "Notes" at bounding box center [243, 83] width 44 height 32
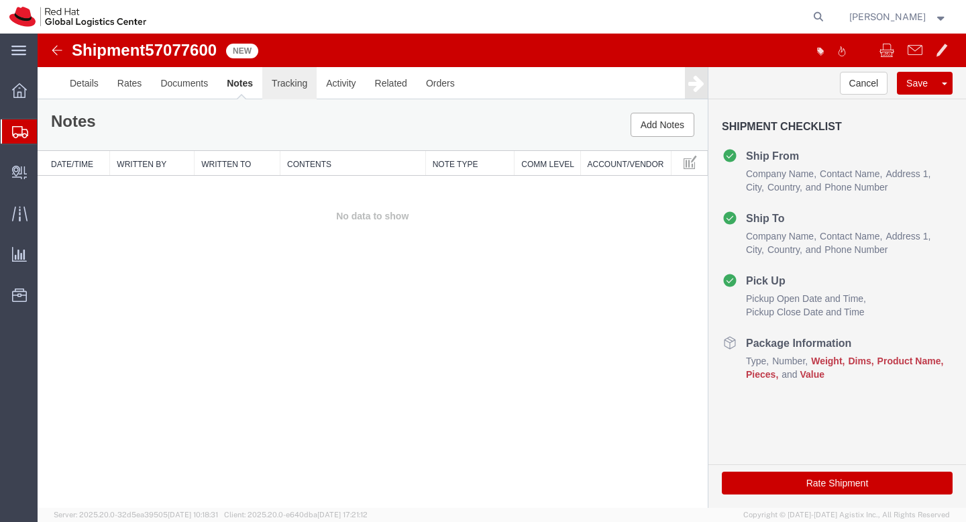
click at [289, 85] on link "Tracking" at bounding box center [289, 83] width 54 height 32
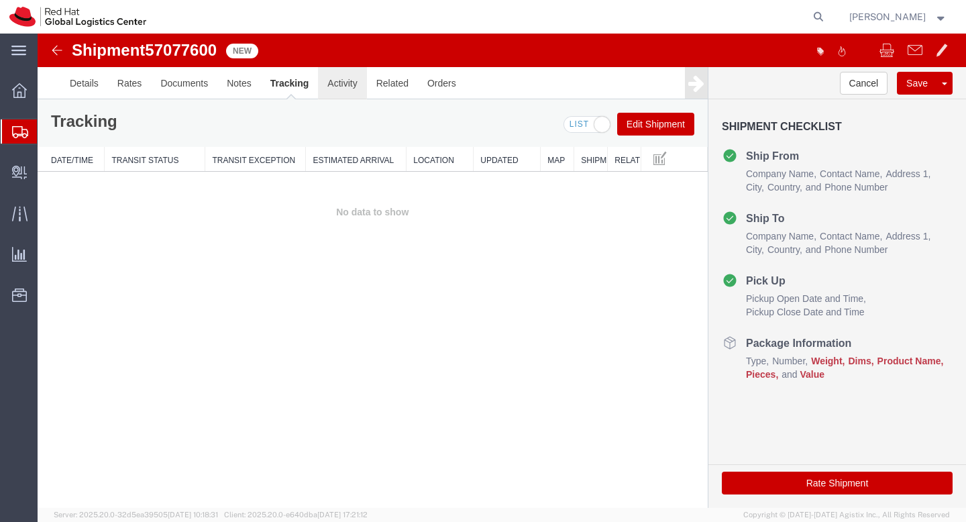
click at [357, 85] on link "Activity" at bounding box center [342, 83] width 48 height 32
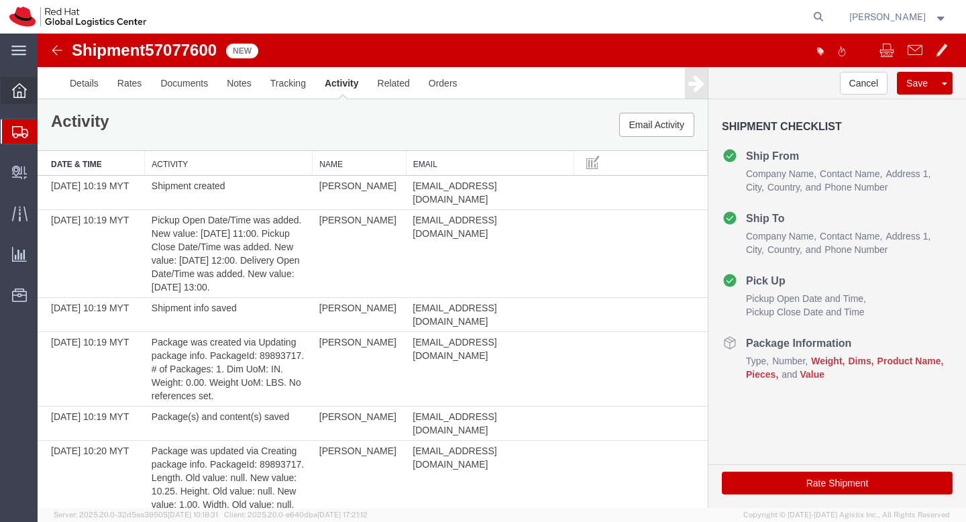
click at [28, 89] on div at bounding box center [20, 90] width 38 height 27
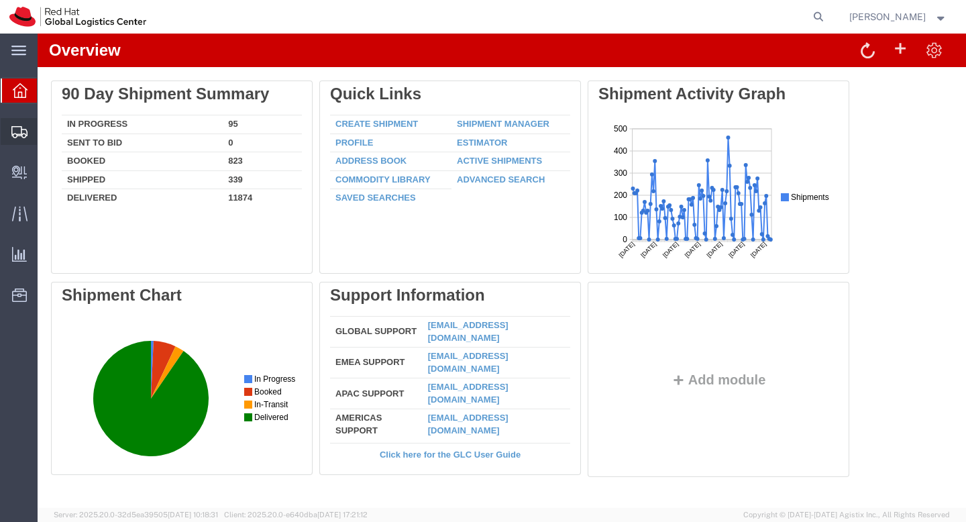
click at [0, 0] on span "Shipment Manager" at bounding box center [0, 0] width 0 height 0
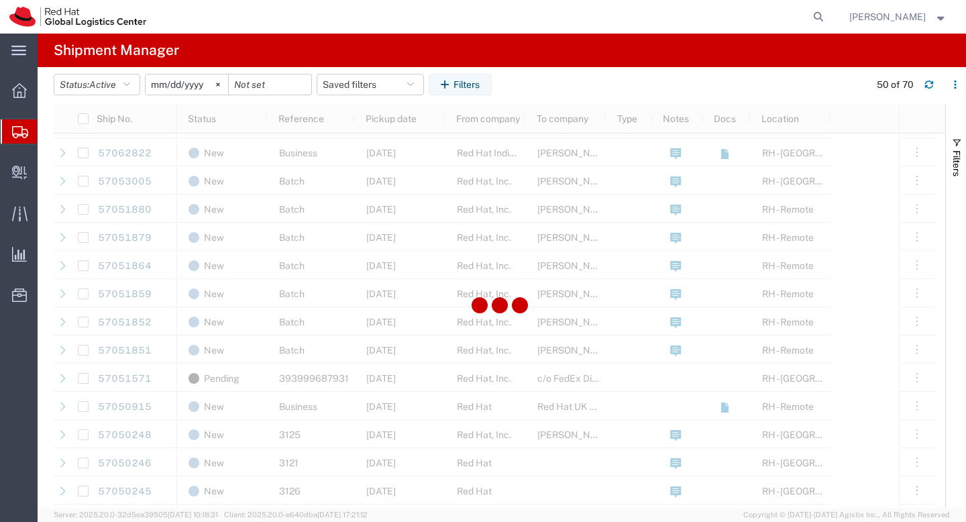
scroll to position [1419, 0]
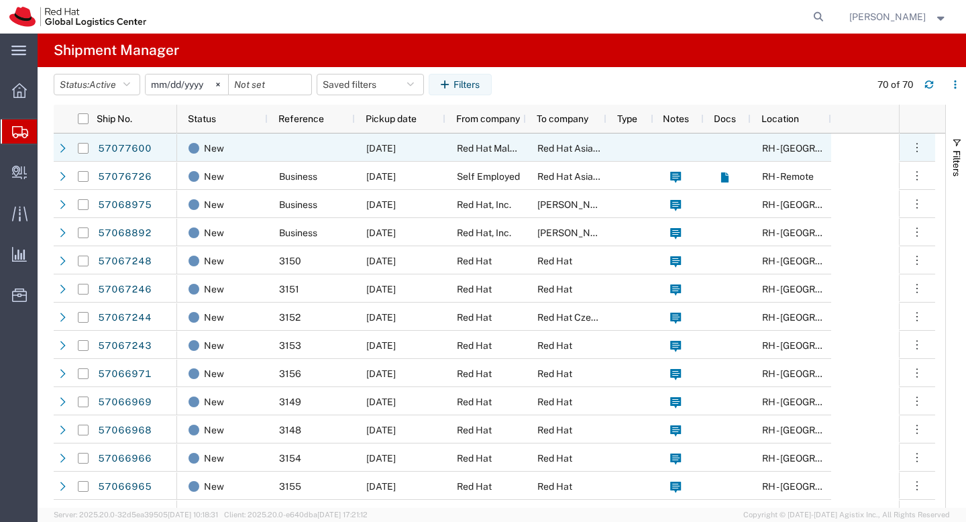
click at [378, 157] on div "[DATE]" at bounding box center [400, 148] width 91 height 28
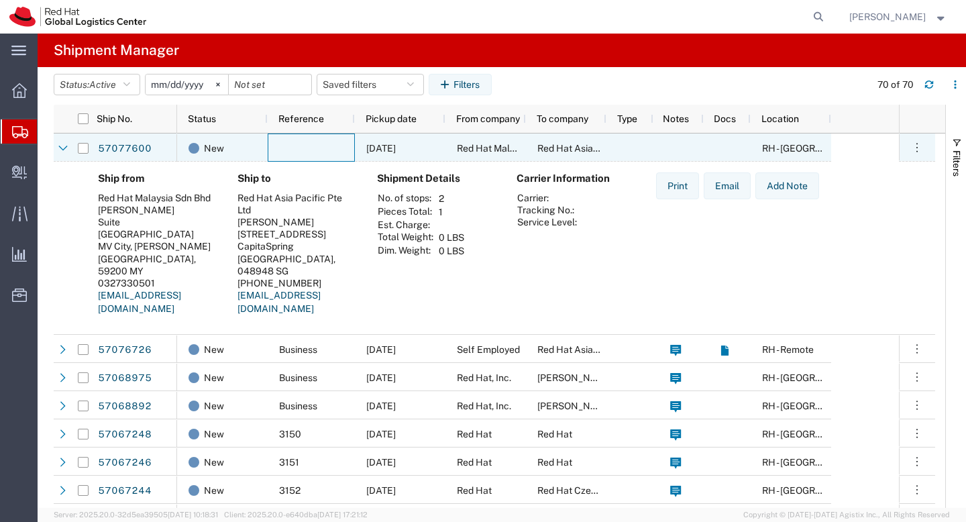
click at [325, 158] on div at bounding box center [311, 148] width 87 height 28
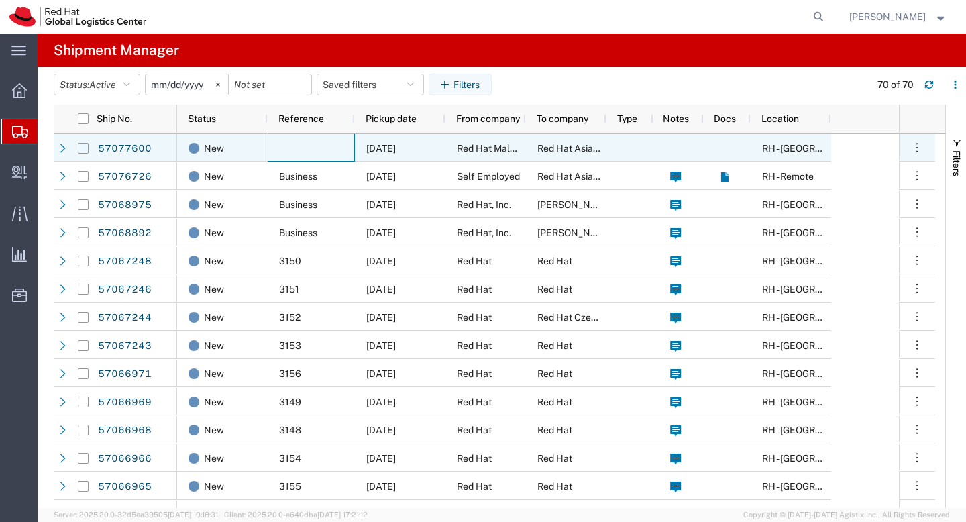
click at [85, 146] on input "Press Space to toggle row selection (unchecked)" at bounding box center [83, 148] width 11 height 11
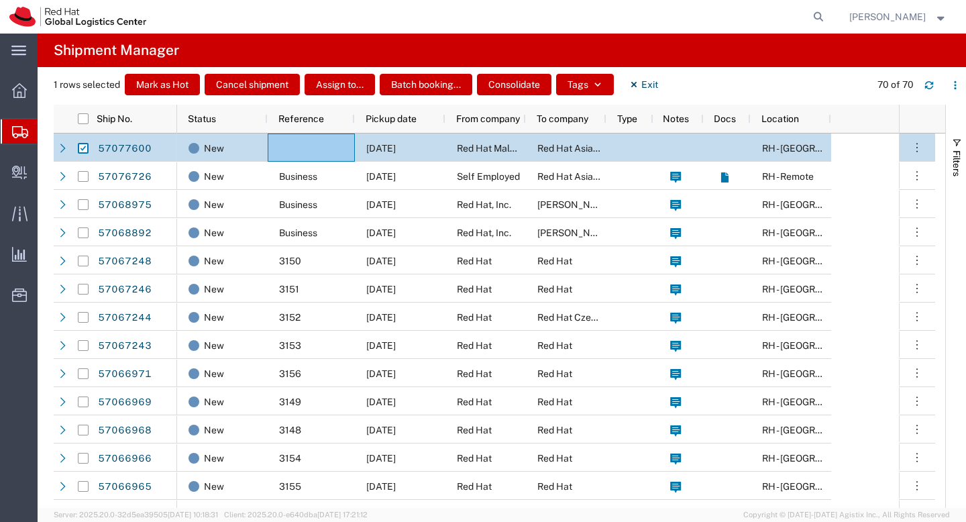
click at [529, 144] on div "Red Hat Asia Pacific Pte Ltd" at bounding box center [566, 148] width 81 height 28
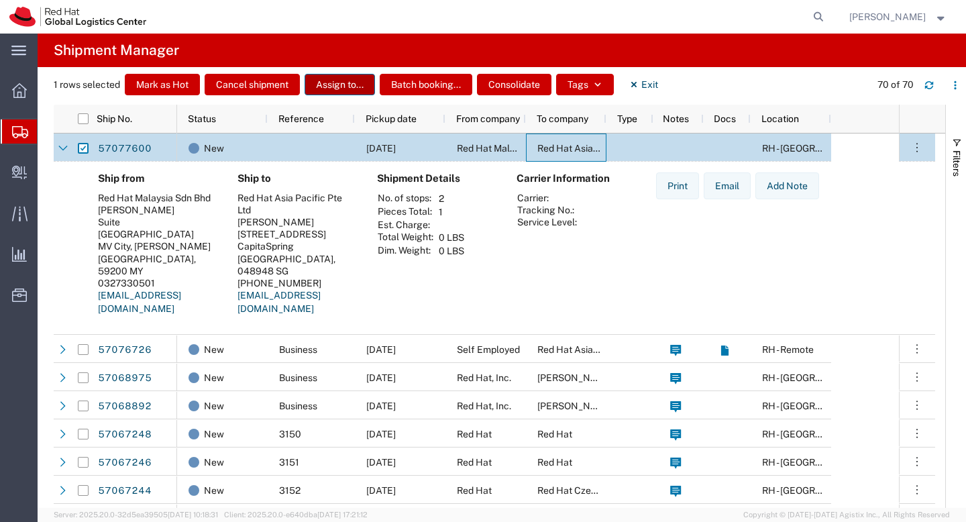
click at [347, 88] on button "Assign to..." at bounding box center [340, 84] width 70 height 21
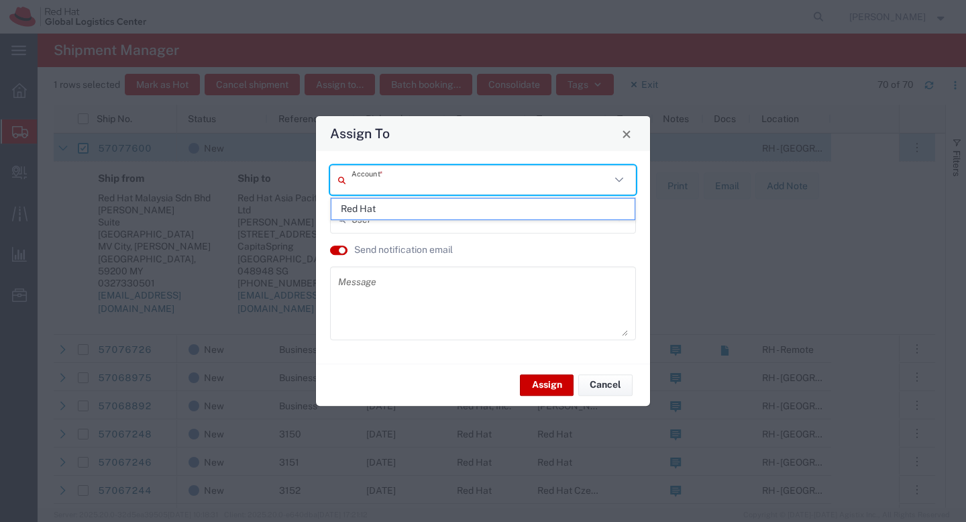
click at [470, 172] on input "text" at bounding box center [481, 179] width 259 height 23
click at [317, 204] on div "Account * User * Send notification email Message" at bounding box center [483, 257] width 334 height 213
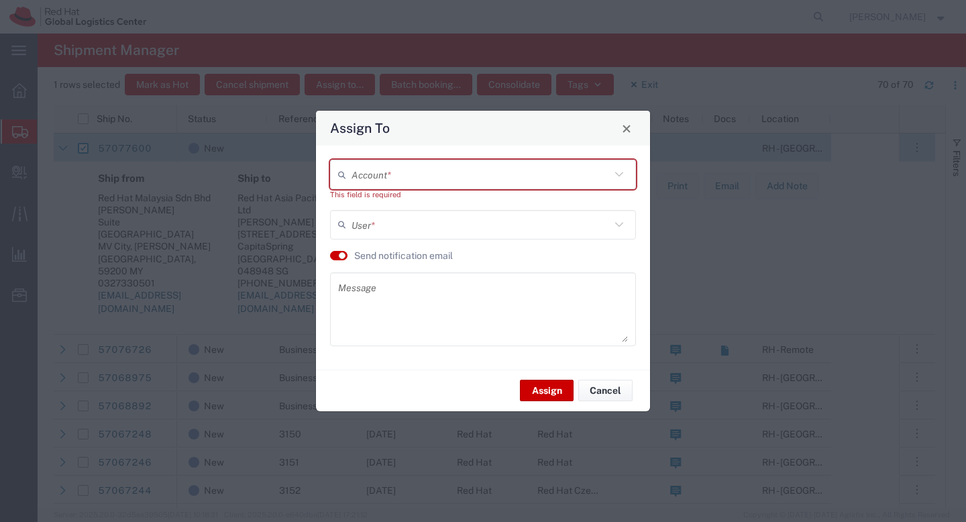
click at [378, 232] on input "text" at bounding box center [481, 224] width 259 height 23
drag, startPoint x: 282, startPoint y: 266, endPoint x: 313, endPoint y: 249, distance: 35.1
click at [282, 266] on div "Assign To Account * This field is required User * Send notification email Messa…" at bounding box center [483, 261] width 966 height 522
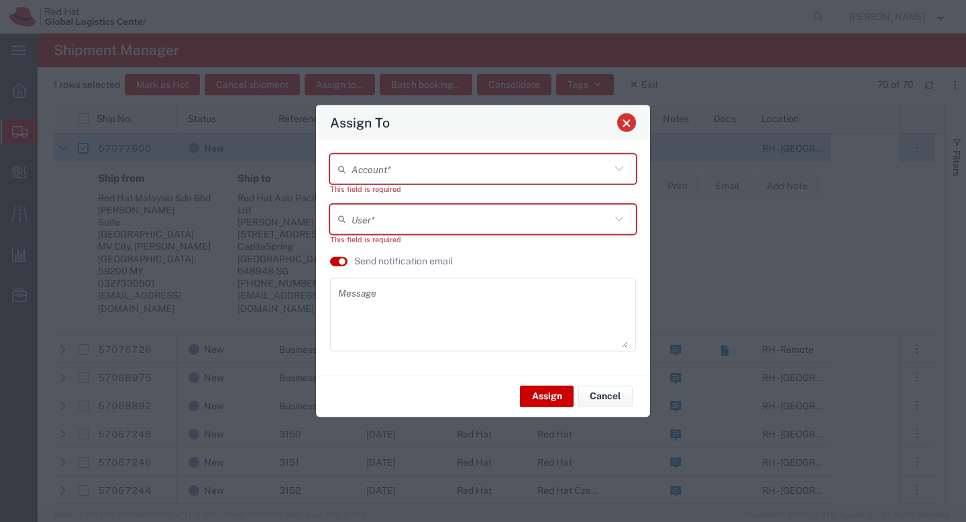
click at [630, 126] on span "Close" at bounding box center [626, 122] width 9 height 9
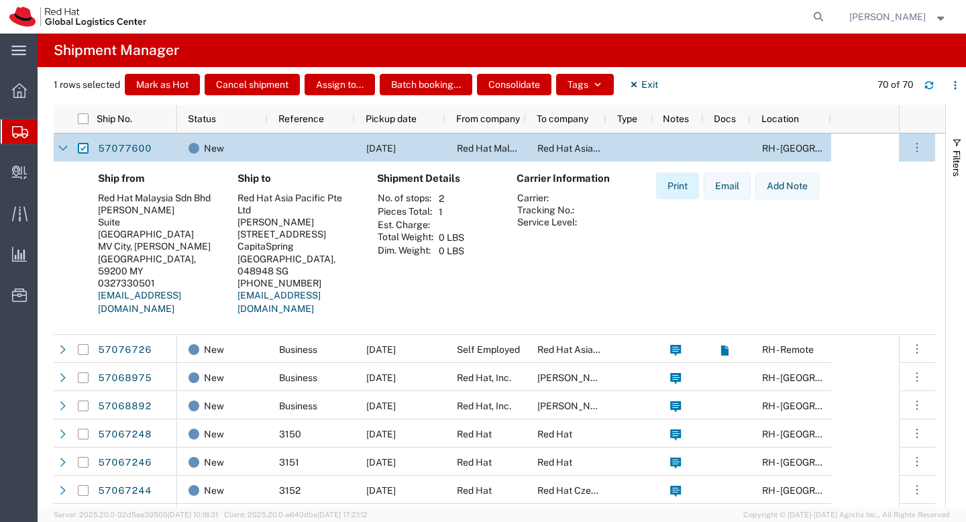
click at [676, 189] on button "Print" at bounding box center [677, 185] width 43 height 27
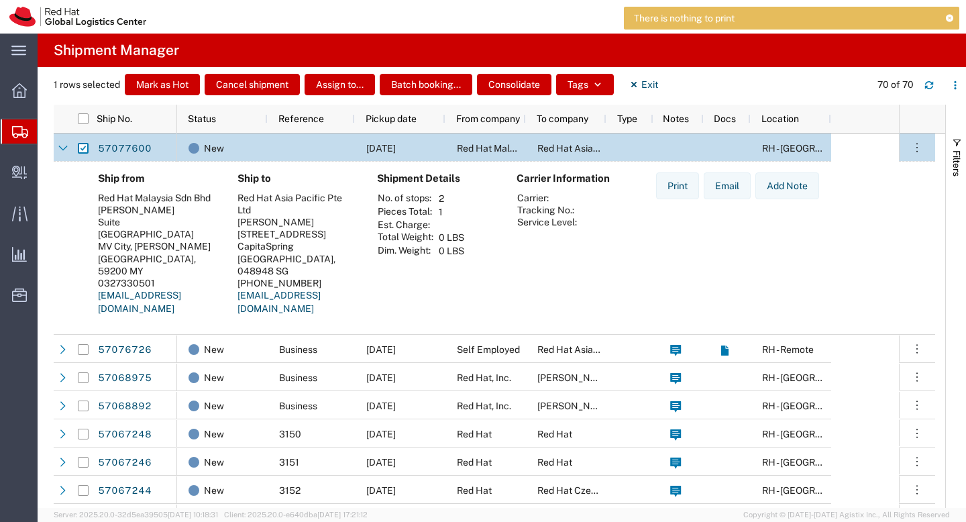
click at [83, 154] on div at bounding box center [83, 148] width 11 height 28
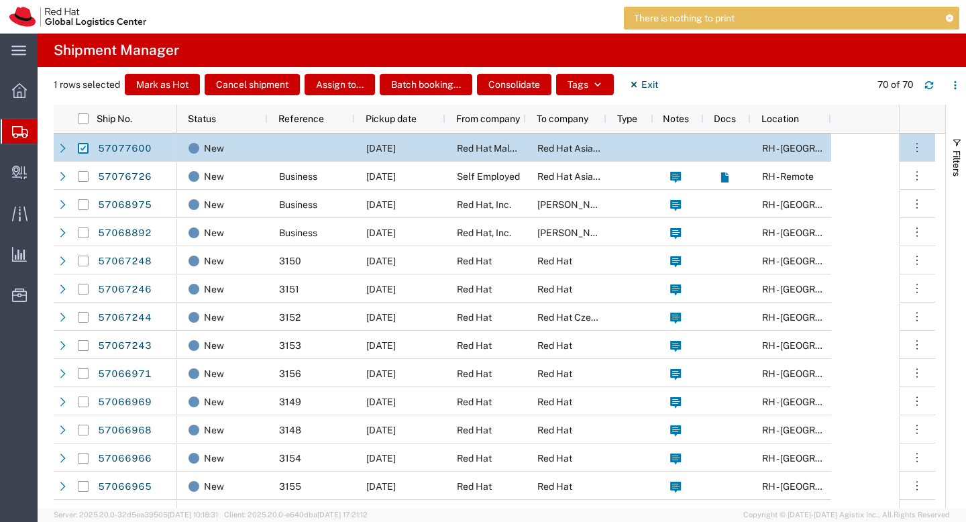
click at [83, 150] on input "Press Space to toggle row selection (checked)" at bounding box center [83, 148] width 11 height 11
checkbox input "false"
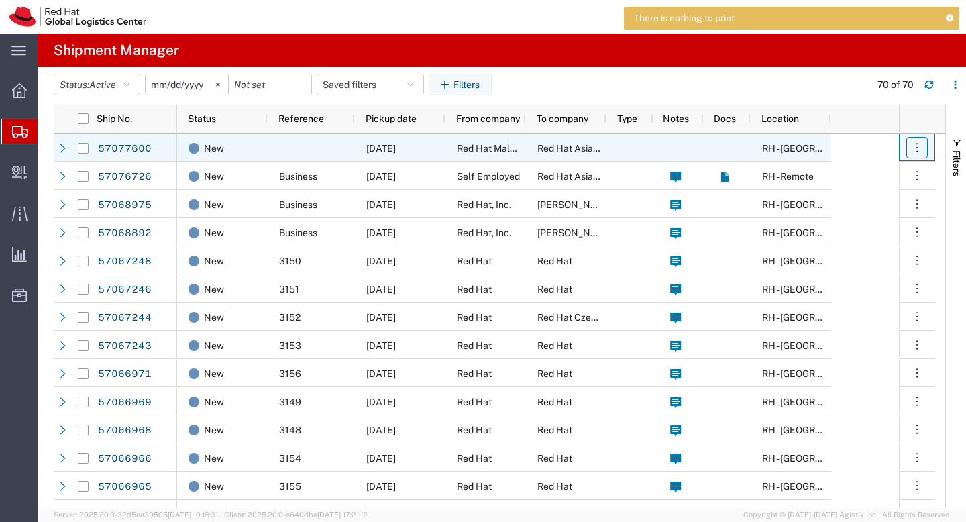
click at [915, 147] on icon "button" at bounding box center [917, 147] width 13 height 13
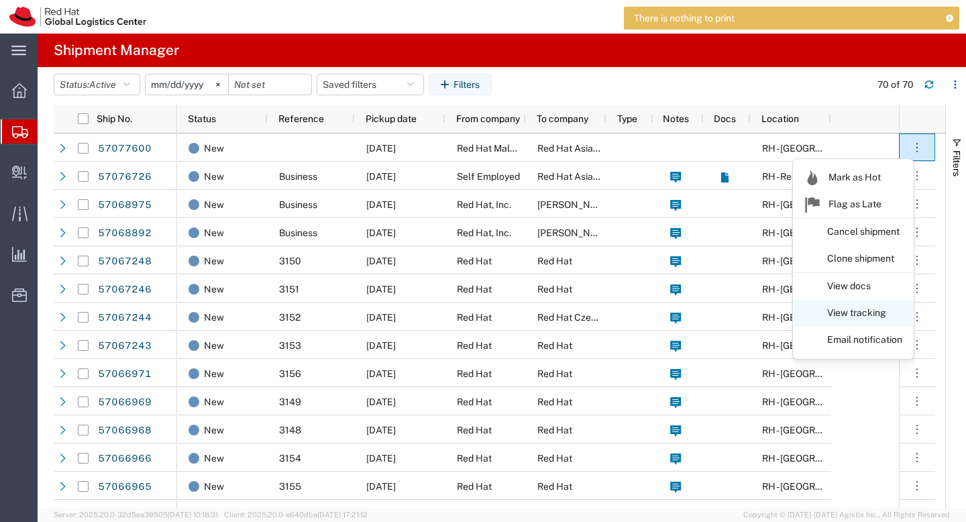
click at [879, 309] on link "View tracking" at bounding box center [853, 313] width 119 height 24
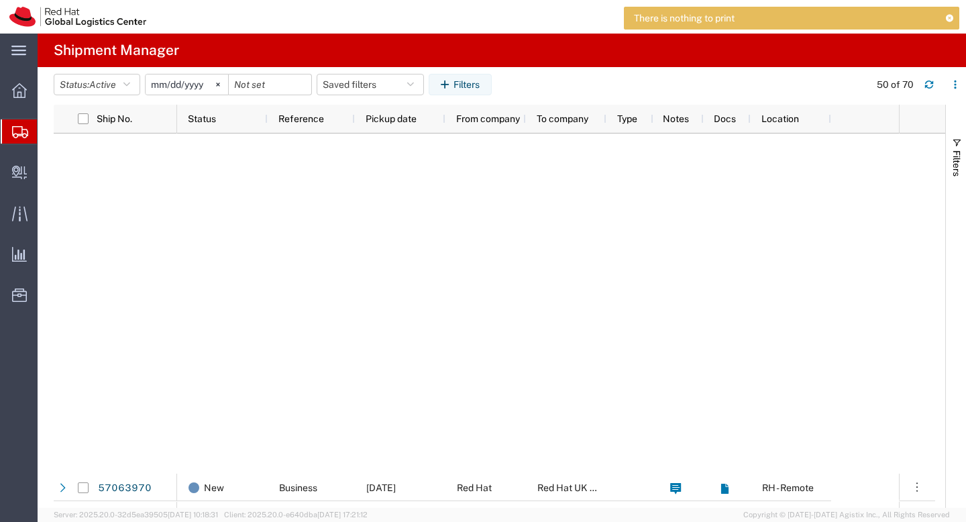
scroll to position [1388, 0]
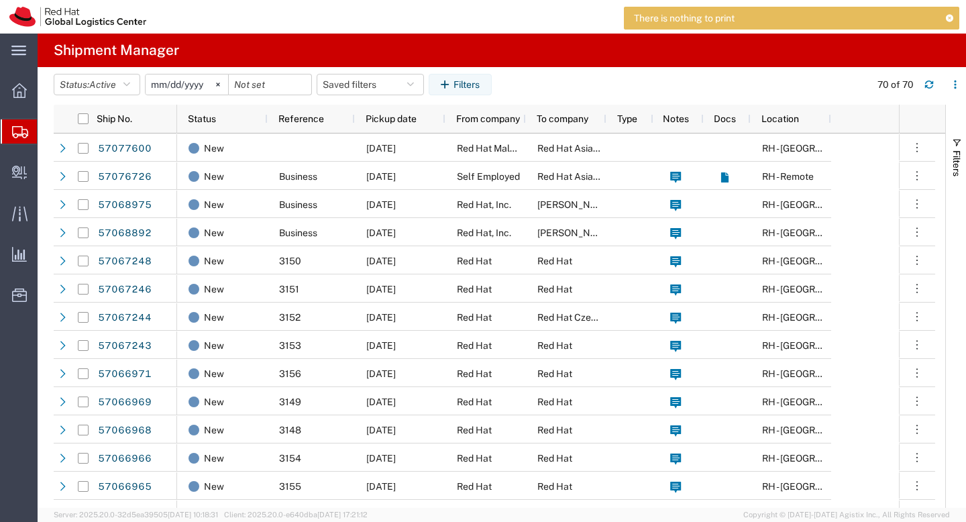
click at [948, 17] on icon at bounding box center [949, 17] width 9 height 7
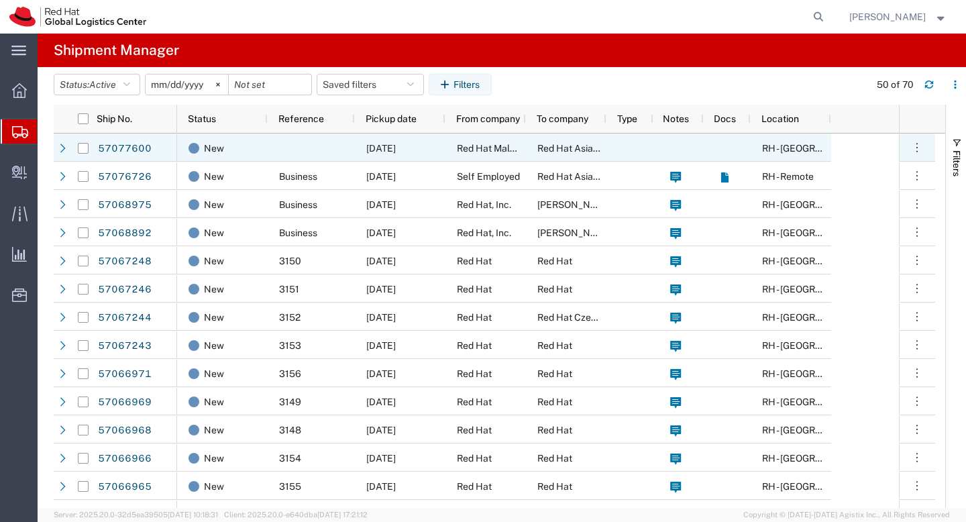
click at [573, 152] on span "Red Hat Asia Pacific Pte Ltd" at bounding box center [598, 148] width 120 height 11
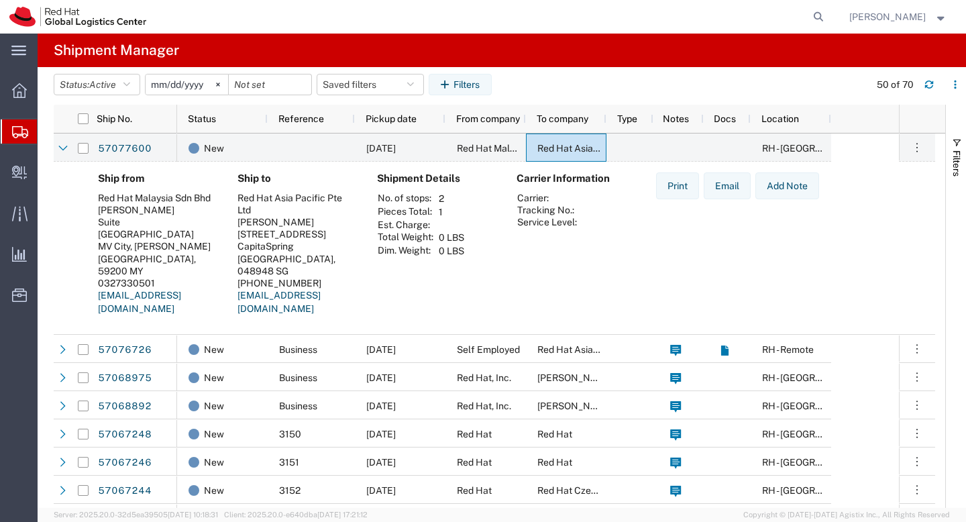
click at [927, 15] on span "[PERSON_NAME]" at bounding box center [899, 16] width 98 height 15
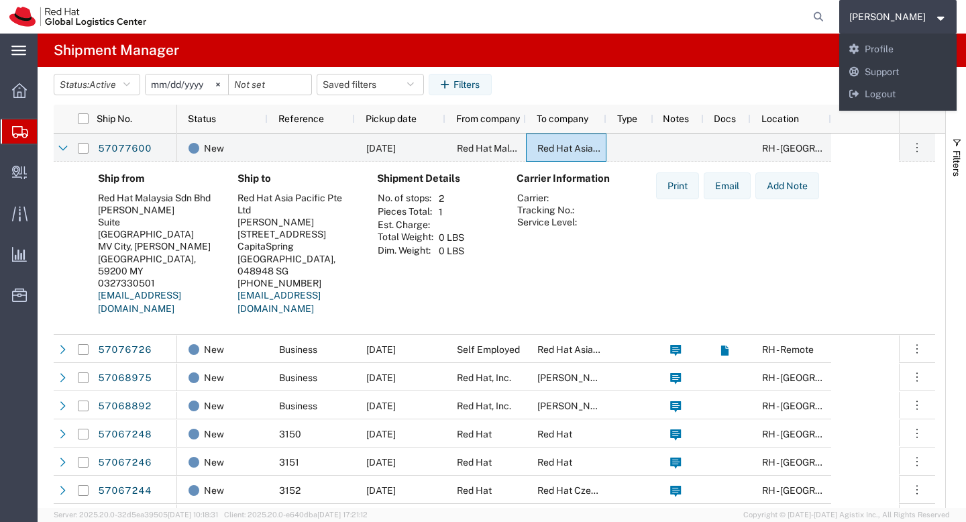
click at [26, 57] on div "main_menu Created with Sketch." at bounding box center [19, 51] width 38 height 34
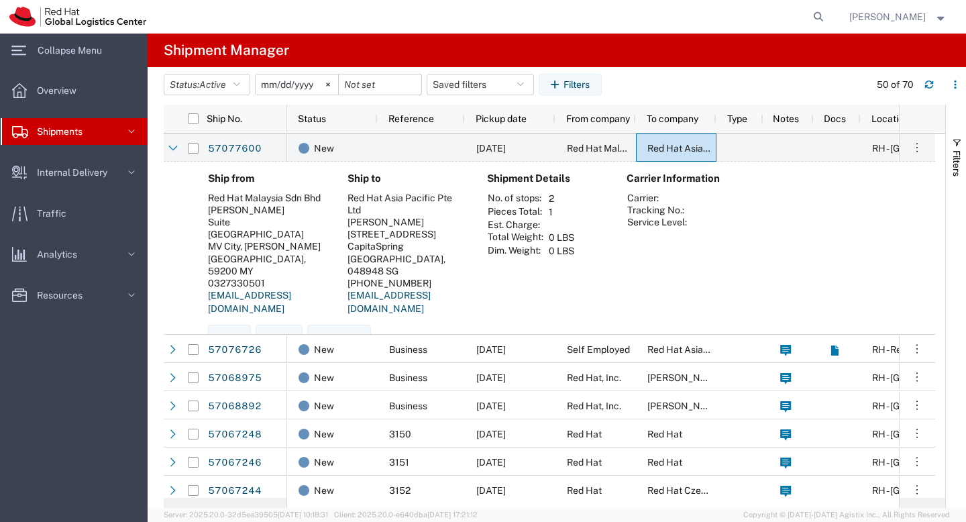
click at [936, 18] on strong "button" at bounding box center [942, 16] width 12 height 5
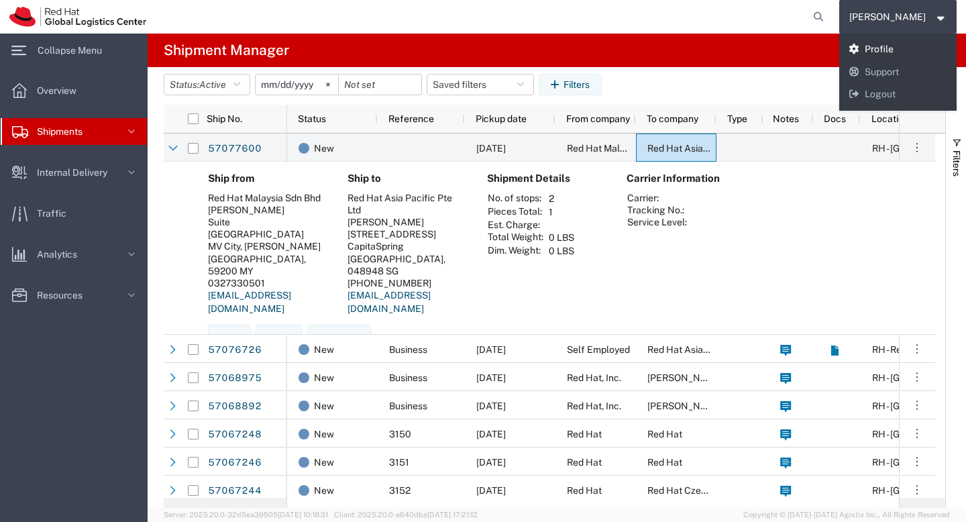
click at [907, 50] on link "Profile" at bounding box center [899, 49] width 118 height 23
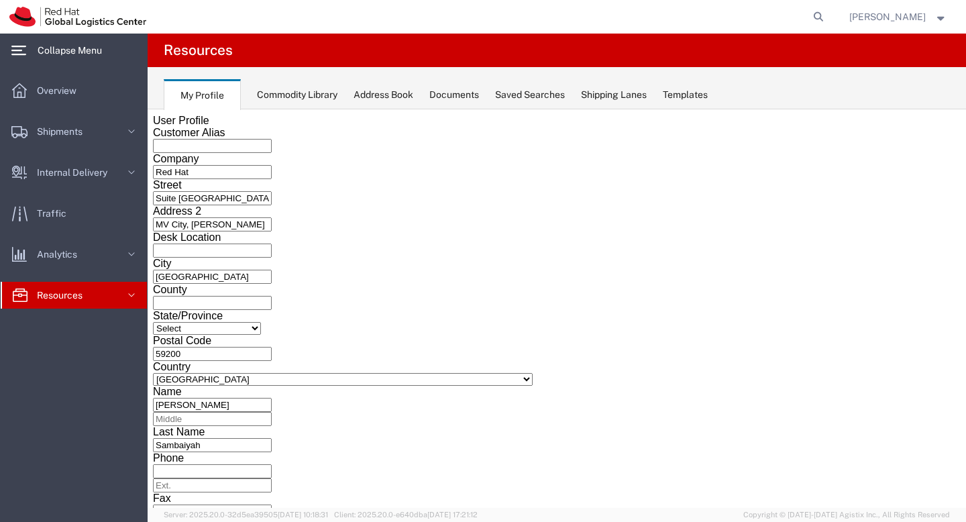
click at [18, 58] on div "main_menu Created with Sketch." at bounding box center [19, 51] width 38 height 34
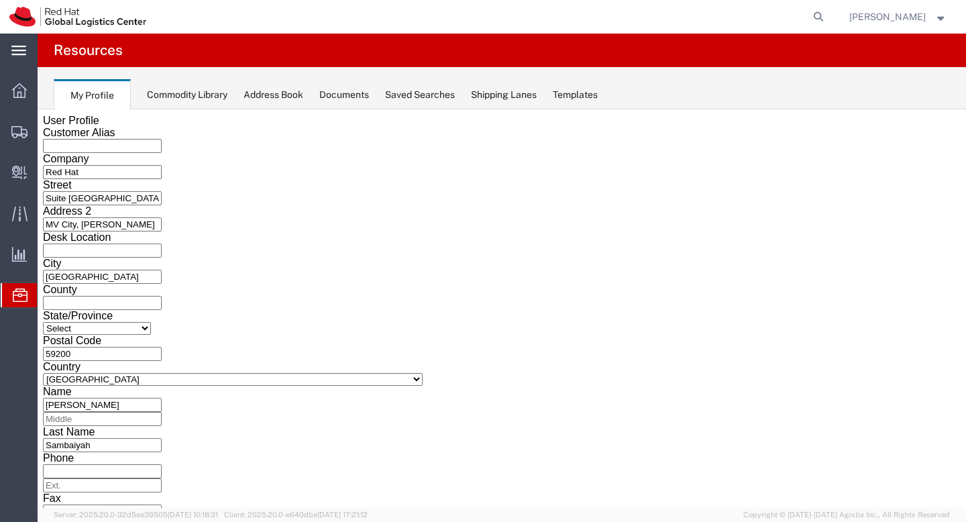
click at [18, 58] on div "main_menu Created with Sketch." at bounding box center [19, 51] width 38 height 34
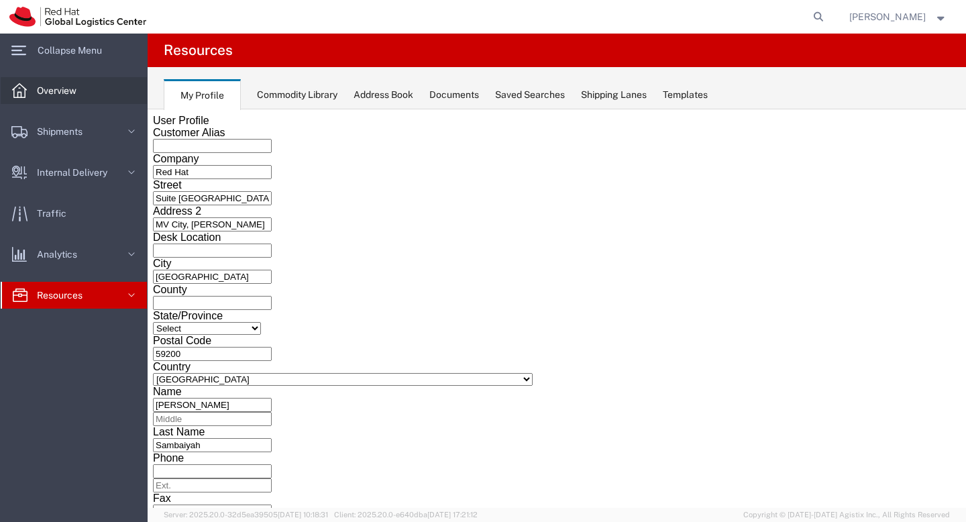
click at [28, 87] on div at bounding box center [20, 90] width 38 height 27
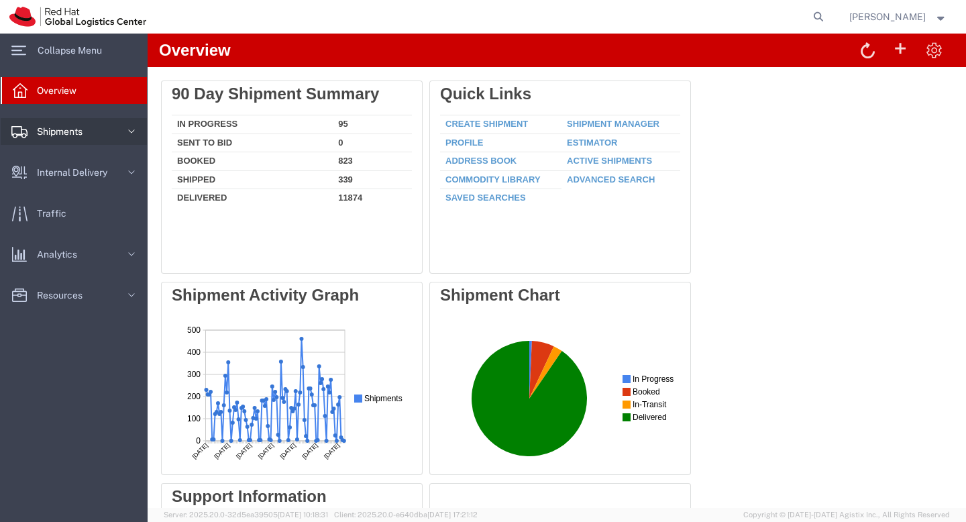
click at [26, 138] on div at bounding box center [20, 131] width 38 height 27
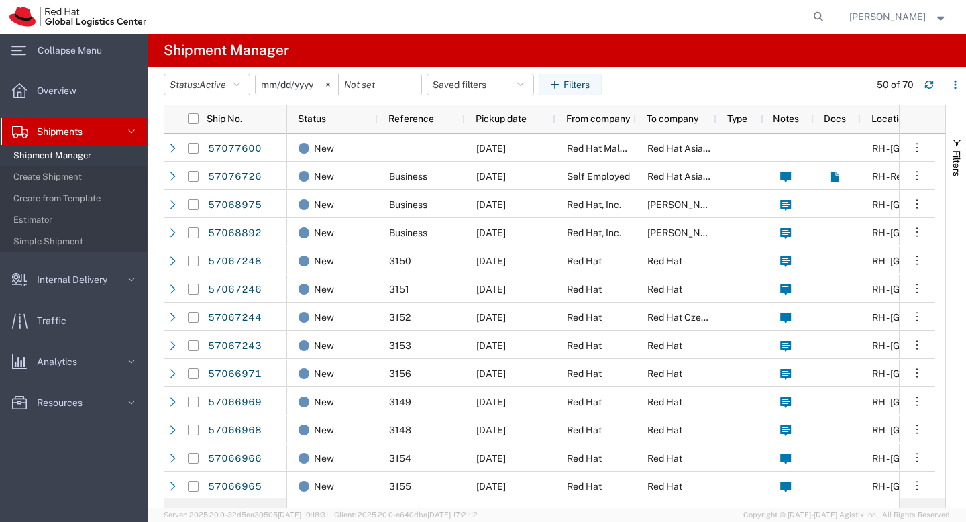
click at [944, 14] on strong "button" at bounding box center [942, 16] width 12 height 5
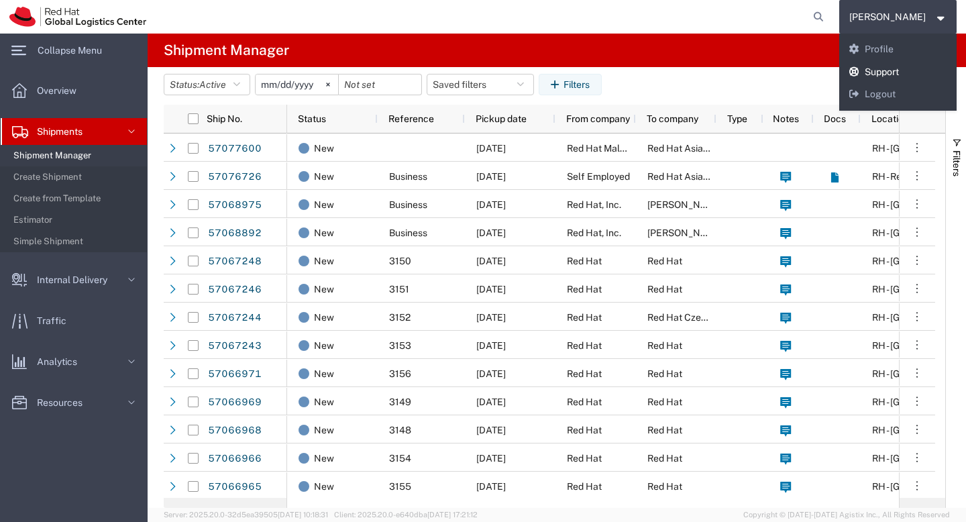
click at [927, 74] on link "Support" at bounding box center [899, 72] width 118 height 23
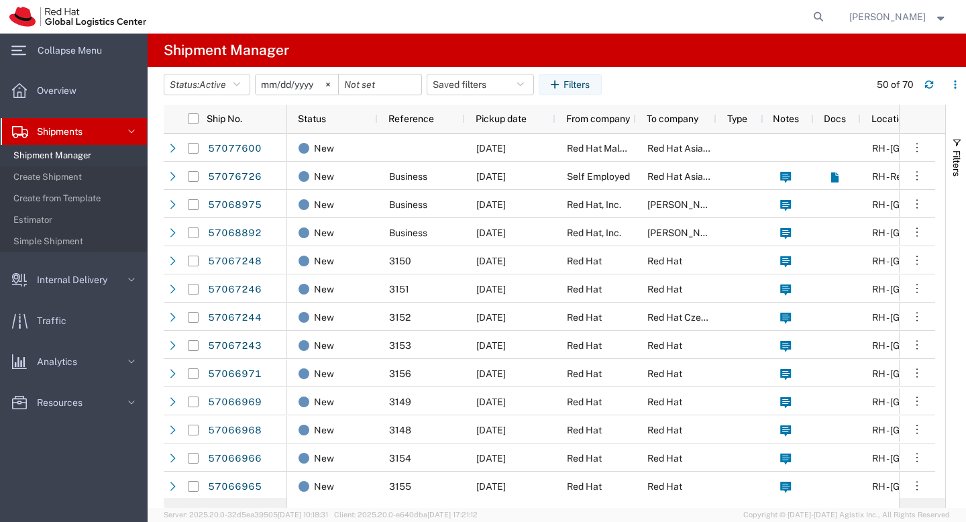
click at [13, 19] on img at bounding box center [77, 17] width 137 height 20
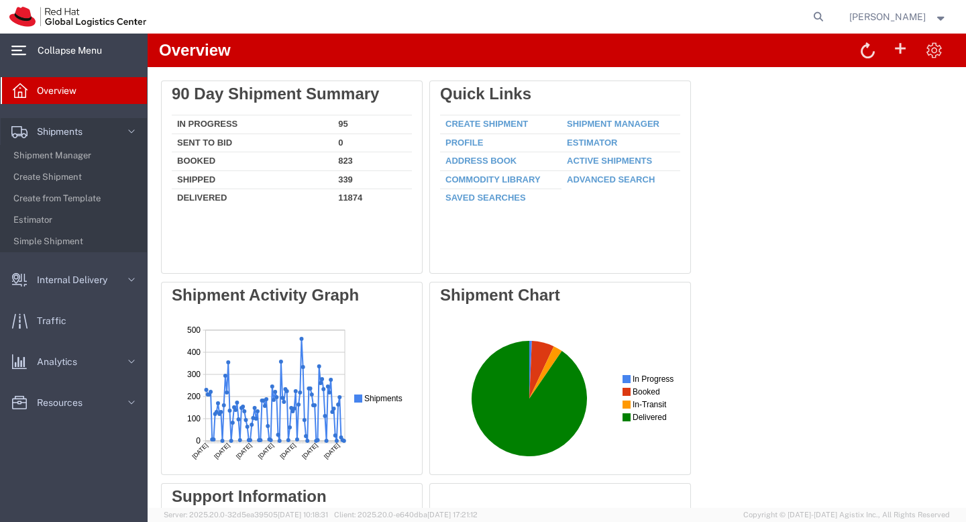
click at [28, 61] on div "main_menu Created with Sketch." at bounding box center [19, 51] width 38 height 34
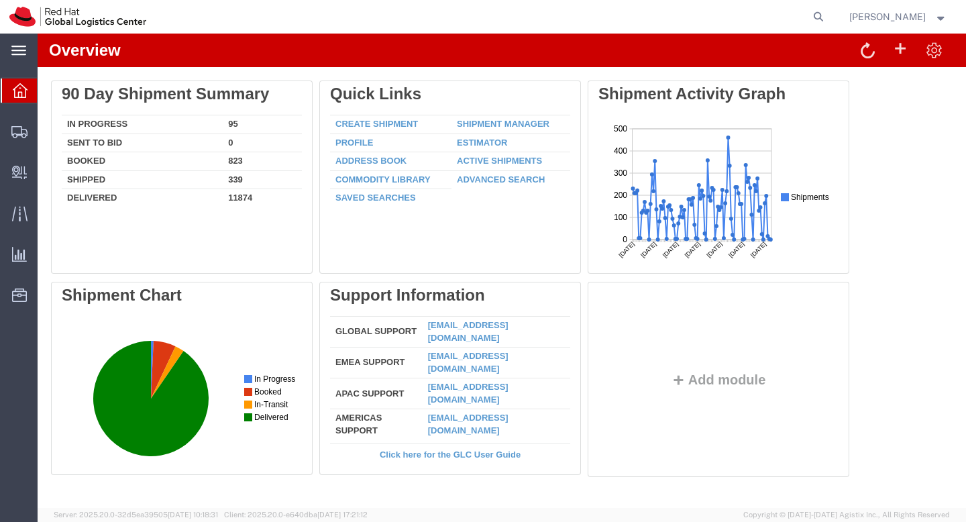
click at [13, 41] on div "main_menu Created with Sketch." at bounding box center [19, 51] width 38 height 34
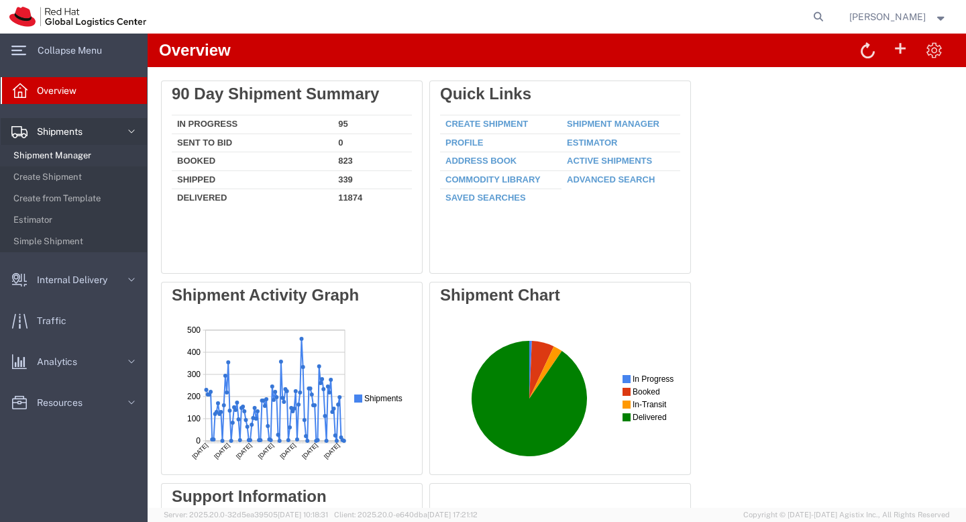
click at [98, 151] on span "Shipment Manager" at bounding box center [75, 155] width 124 height 27
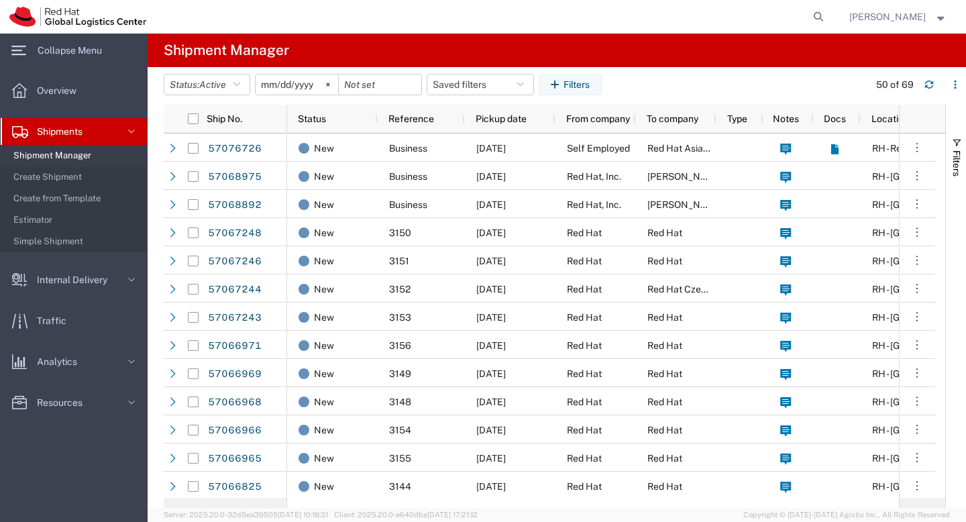
click at [111, 128] on link "Shipments" at bounding box center [74, 131] width 146 height 27
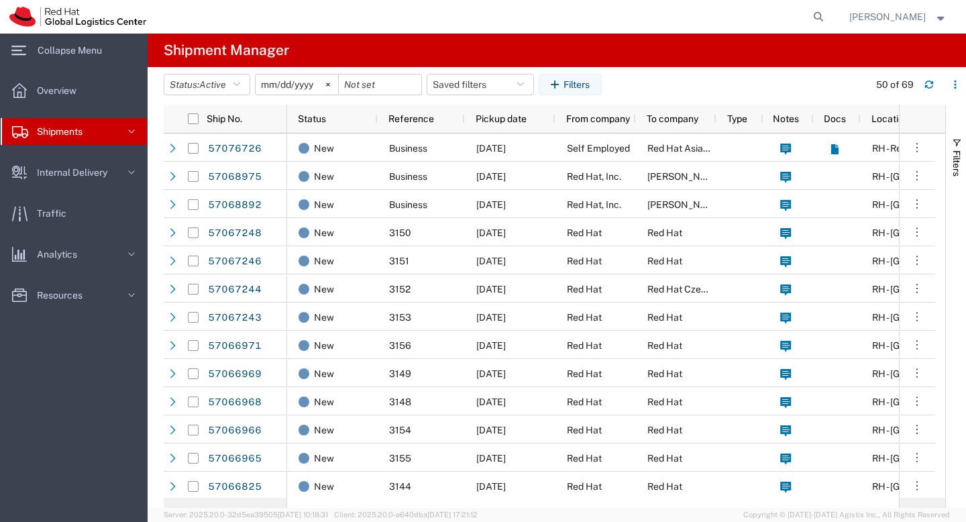
click at [111, 128] on link "Shipments" at bounding box center [74, 131] width 146 height 27
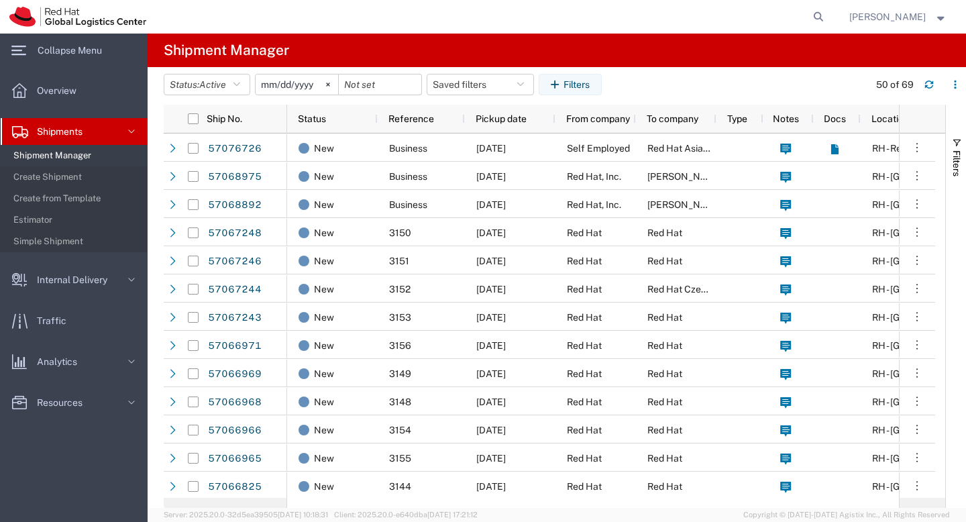
click at [638, 89] on agx-table-filter-chips "Status: Active Active All Approved Booked Canceled Delivered Denied New On Hold…" at bounding box center [513, 89] width 699 height 31
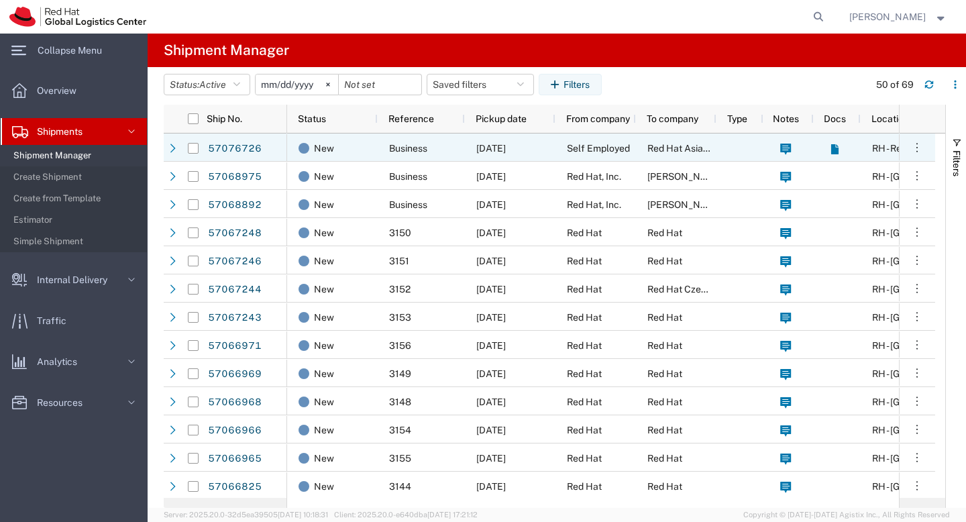
click at [721, 150] on div at bounding box center [740, 148] width 47 height 28
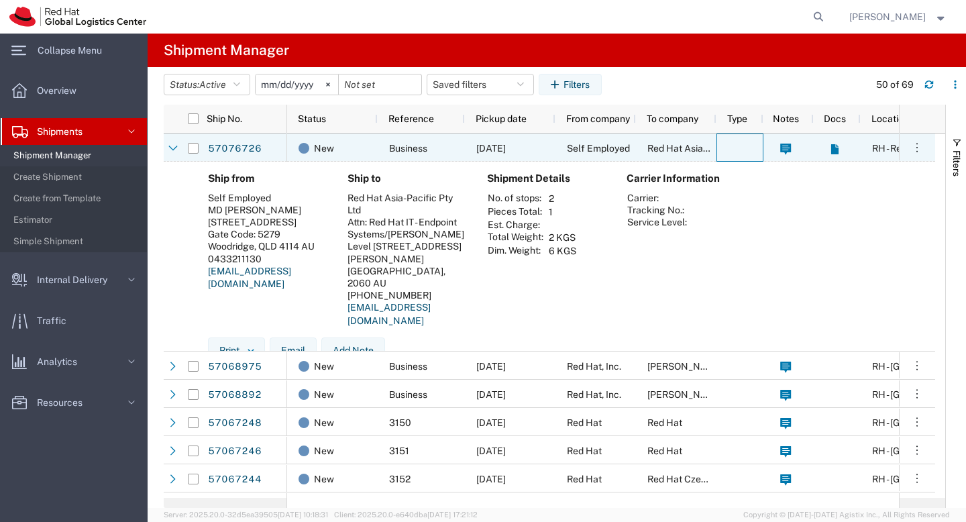
click at [721, 150] on div at bounding box center [740, 148] width 47 height 28
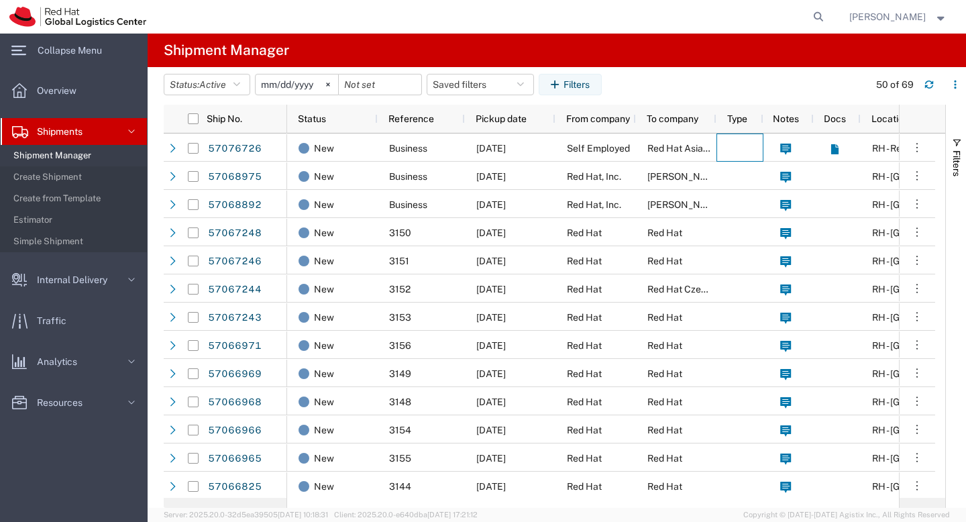
click at [313, 86] on input "[DATE]" at bounding box center [297, 84] width 83 height 20
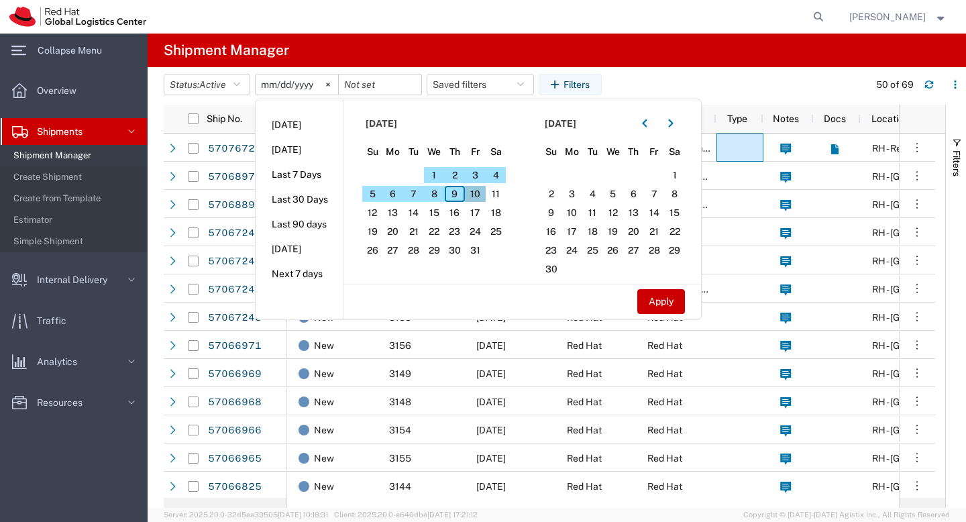
click at [481, 191] on span "10" at bounding box center [475, 194] width 21 height 16
click at [454, 185] on section "[DATE] Su Mo Tu We Th Fr Sa 28 29 30 1 2 3 4 5 6 7 8 9 10 11 12 13 14 15 16 17 …" at bounding box center [433, 191] width 179 height 185
click at [457, 195] on span "9" at bounding box center [455, 194] width 21 height 16
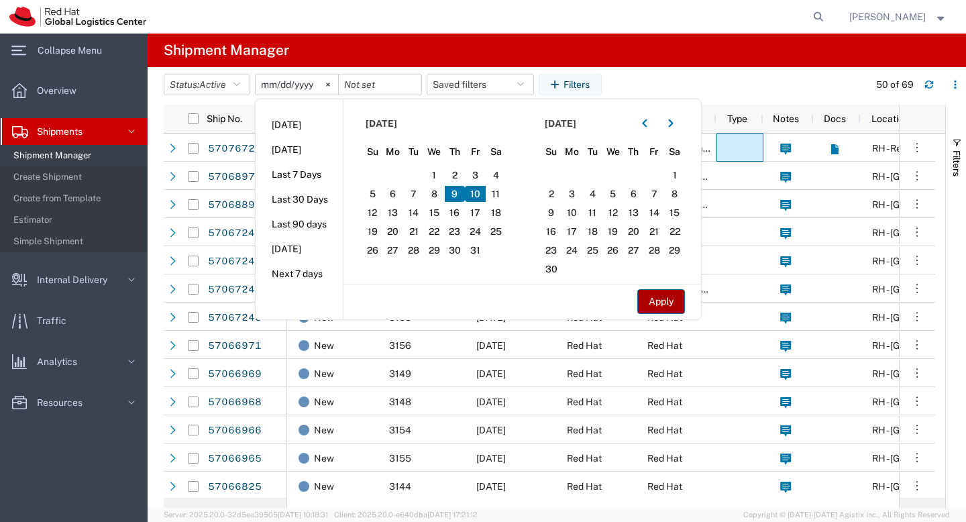
click at [682, 310] on button "Apply" at bounding box center [662, 301] width 48 height 25
type input "[DATE]"
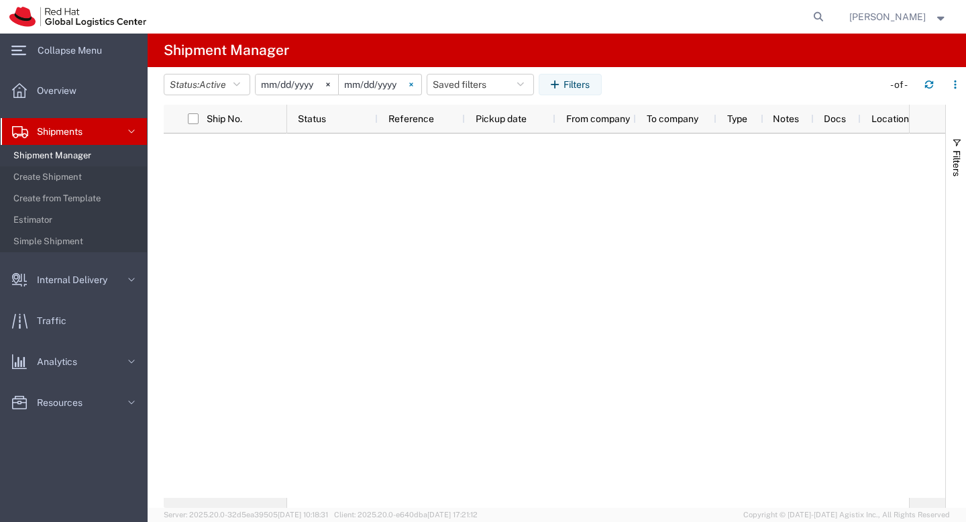
click at [420, 89] on svg-icon at bounding box center [411, 84] width 20 height 20
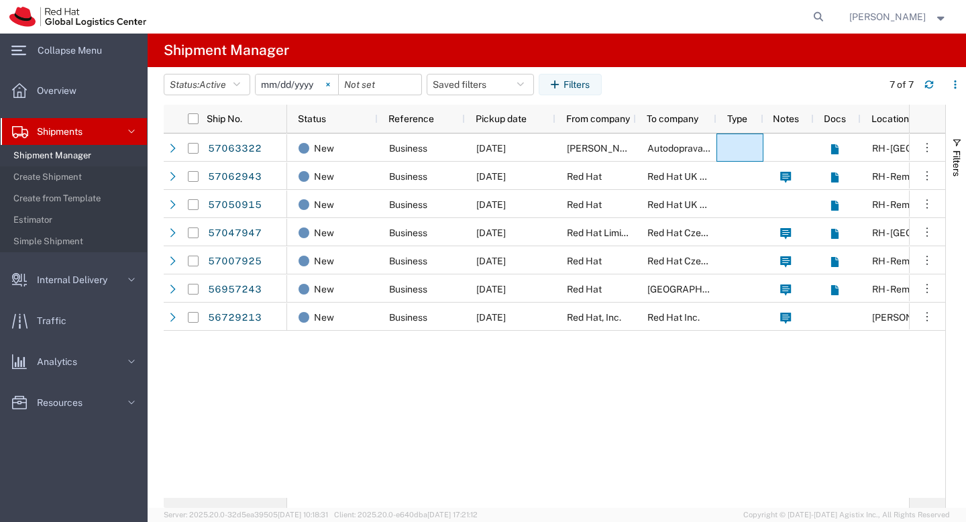
click at [338, 88] on svg-icon at bounding box center [328, 84] width 20 height 20
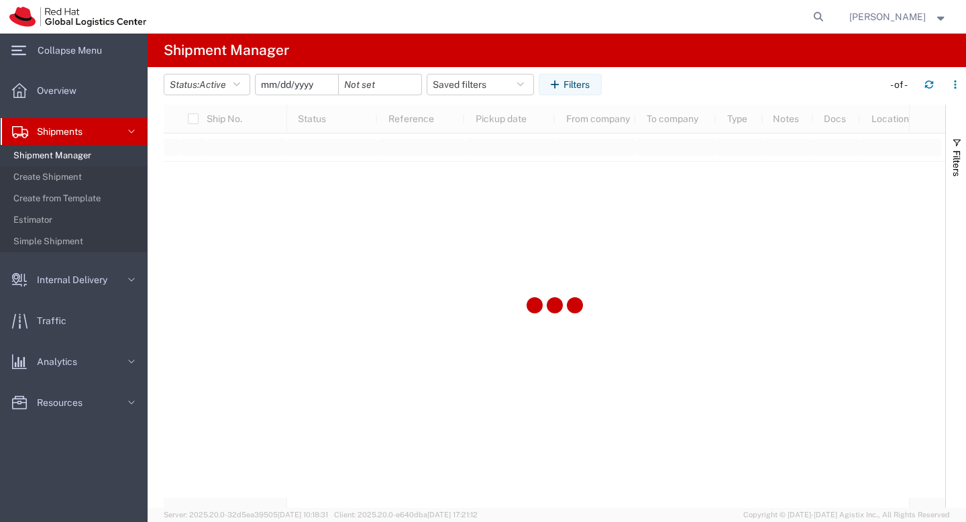
click at [314, 90] on input "date" at bounding box center [297, 84] width 83 height 20
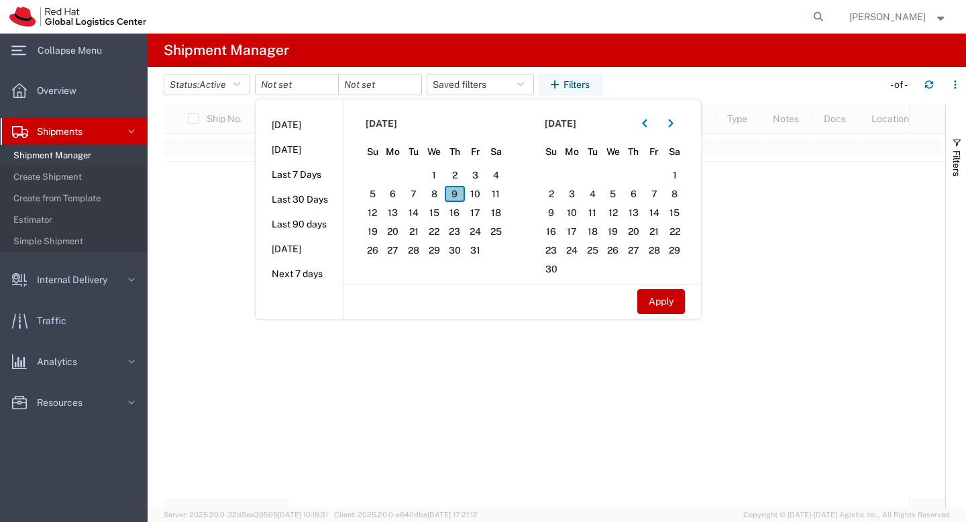
click at [459, 195] on span "9" at bounding box center [455, 194] width 21 height 16
click at [658, 303] on button "Apply" at bounding box center [662, 301] width 48 height 25
type input "[DATE]"
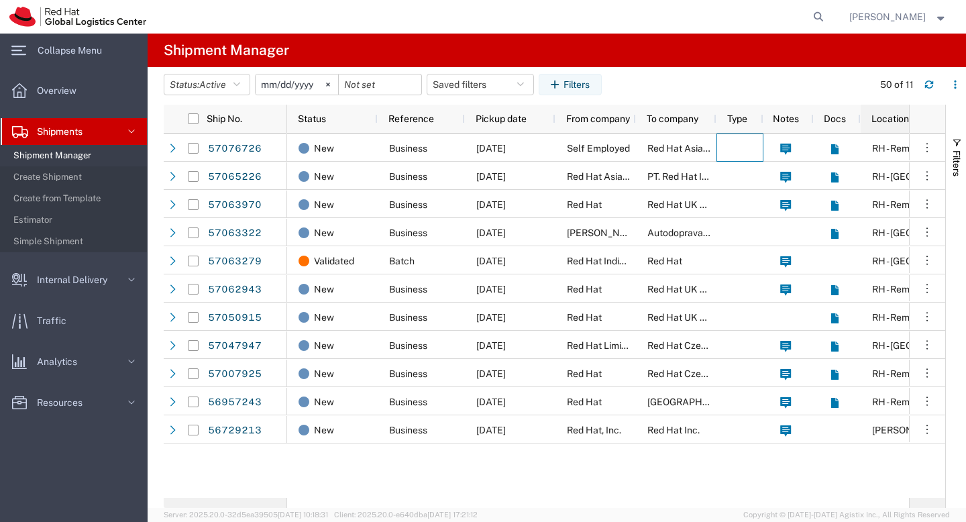
click at [889, 116] on span "Location" at bounding box center [891, 118] width 38 height 11
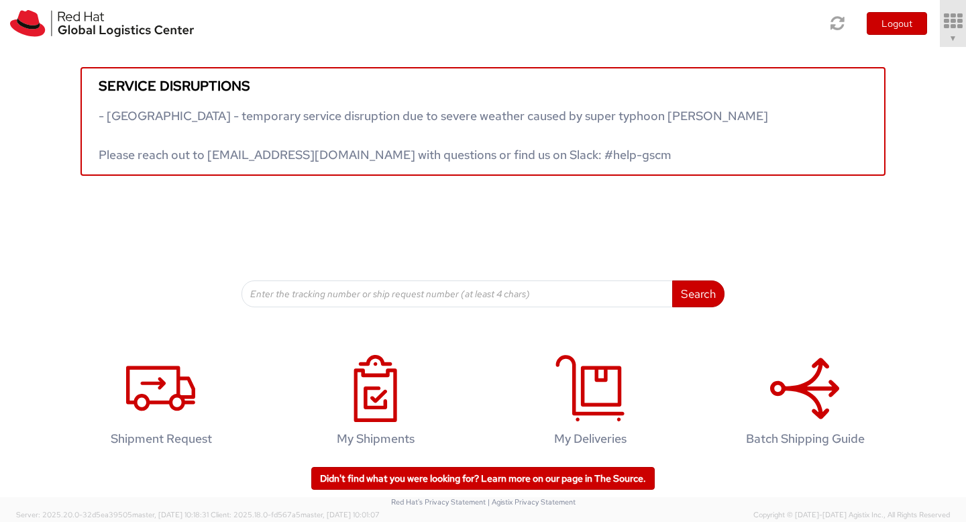
click at [950, 35] on span "▼" at bounding box center [954, 38] width 8 height 11
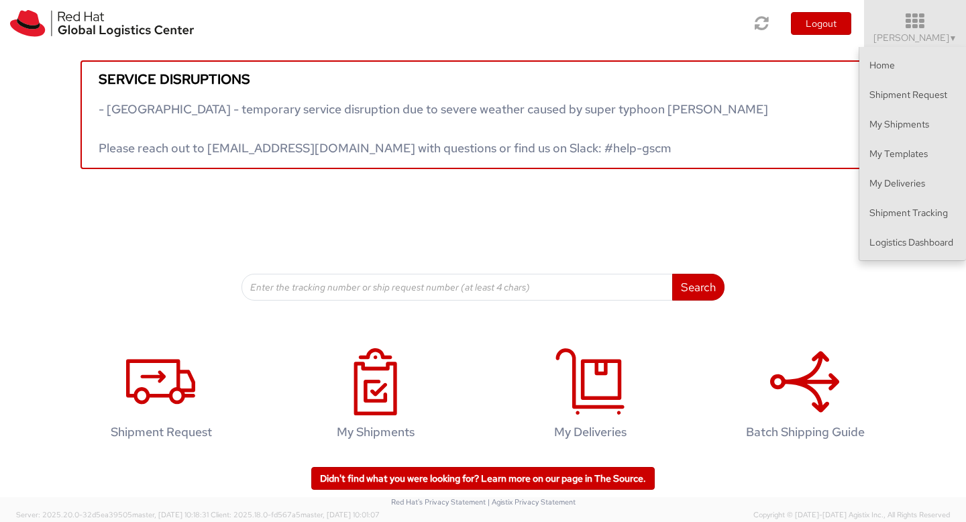
scroll to position [13, 0]
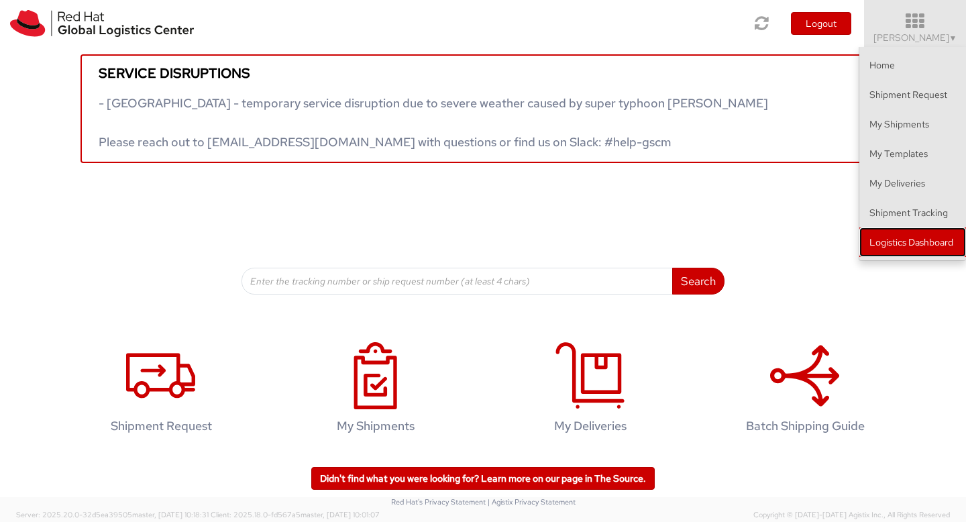
click at [934, 240] on link "Logistics Dashboard" at bounding box center [913, 243] width 107 height 30
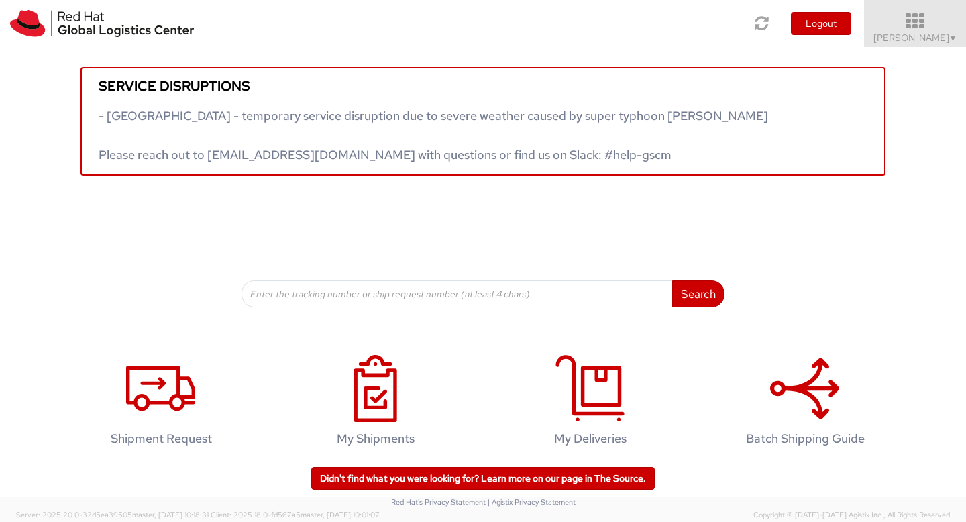
click at [905, 36] on span "Aarthie Sambaiyah ▼" at bounding box center [916, 38] width 84 height 12
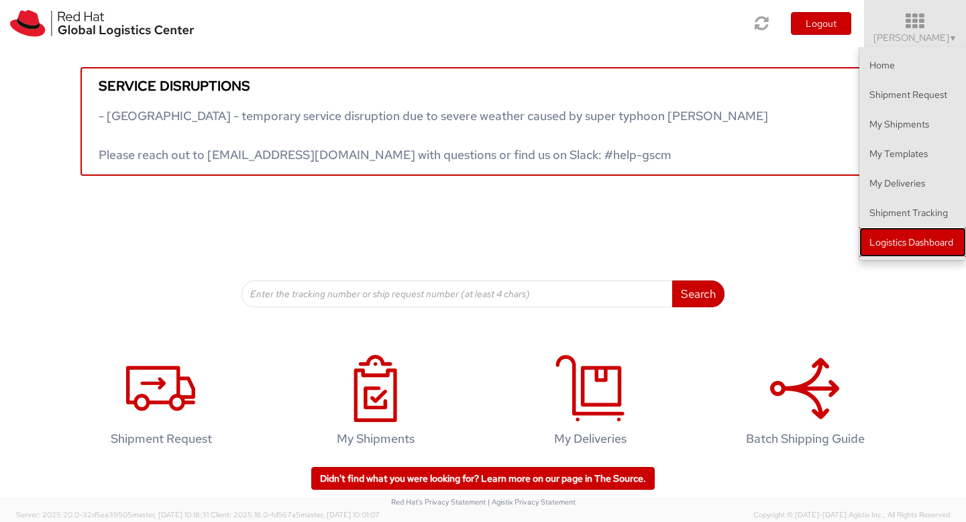
click at [903, 238] on link "Logistics Dashboard" at bounding box center [913, 243] width 107 height 30
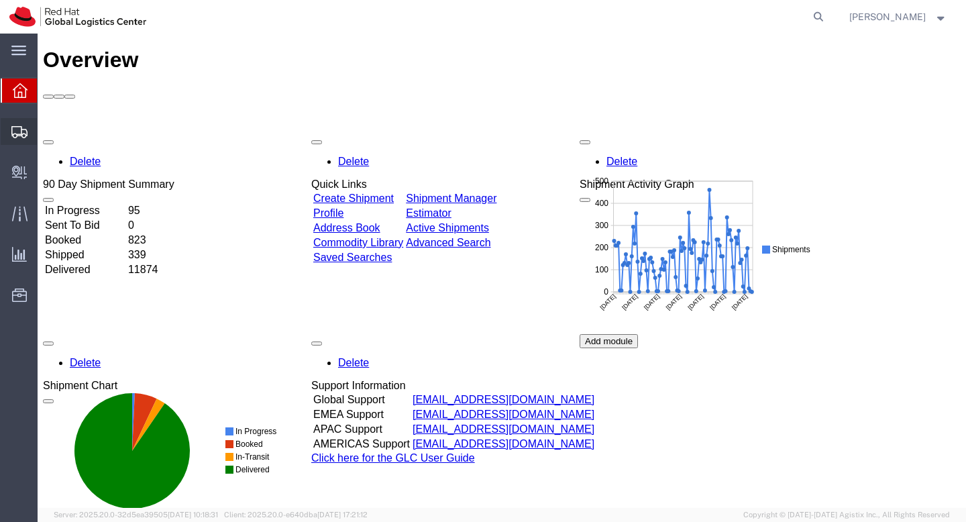
click at [0, 0] on span "Shipment Manager" at bounding box center [0, 0] width 0 height 0
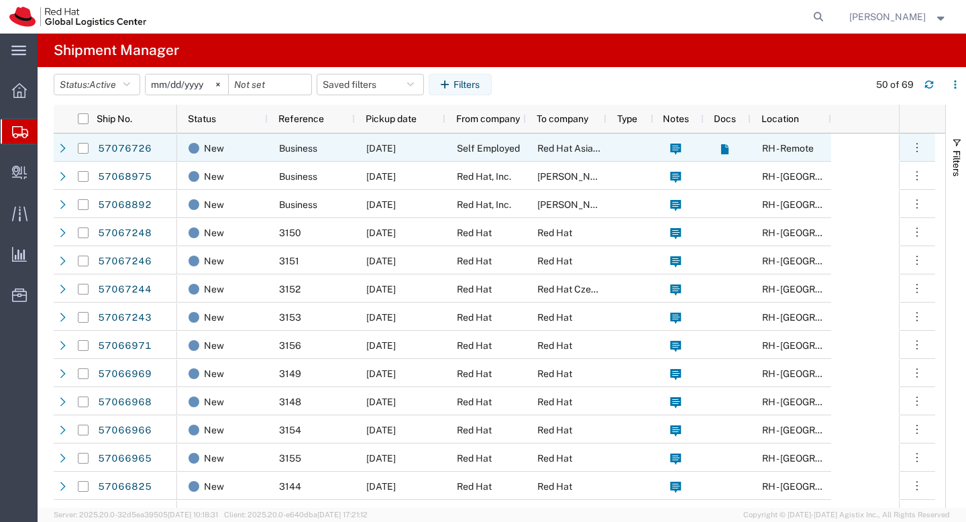
click at [604, 150] on span "Red Hat Asia-Pacific Pty Ltd" at bounding box center [598, 148] width 121 height 11
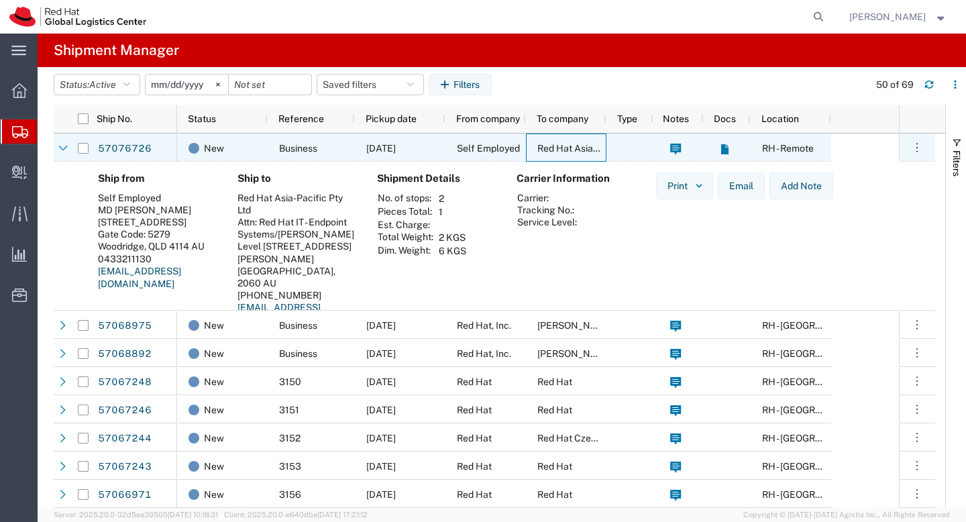
click at [604, 150] on span "Red Hat Asia-Pacific Pty Ltd" at bounding box center [598, 148] width 121 height 11
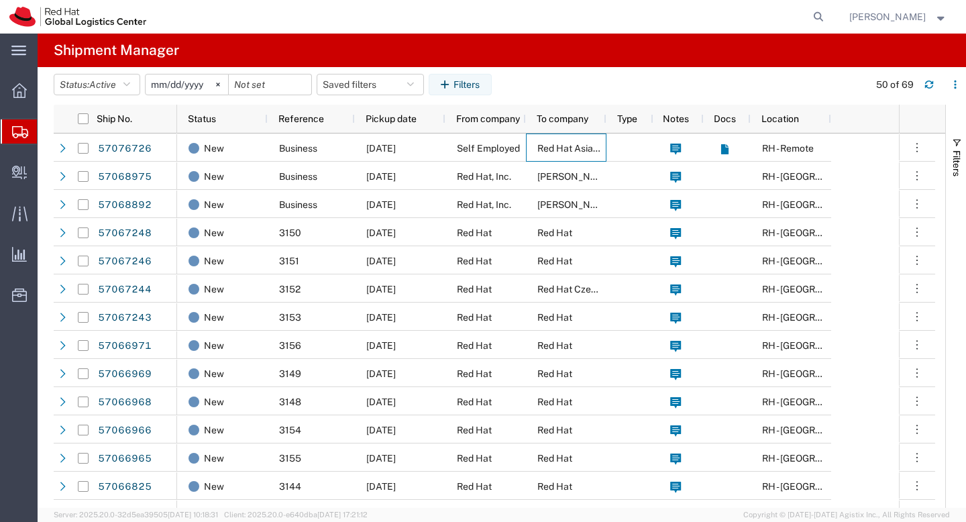
click at [190, 85] on input "2025-09-09" at bounding box center [187, 84] width 83 height 20
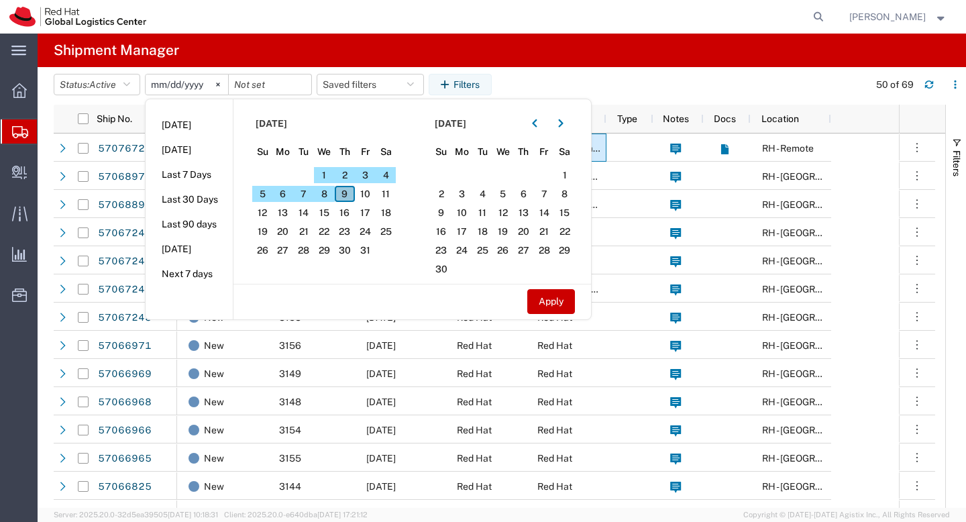
click at [352, 196] on span "9" at bounding box center [345, 194] width 21 height 16
click at [545, 305] on button "Apply" at bounding box center [552, 301] width 48 height 25
type input "2025-10-09"
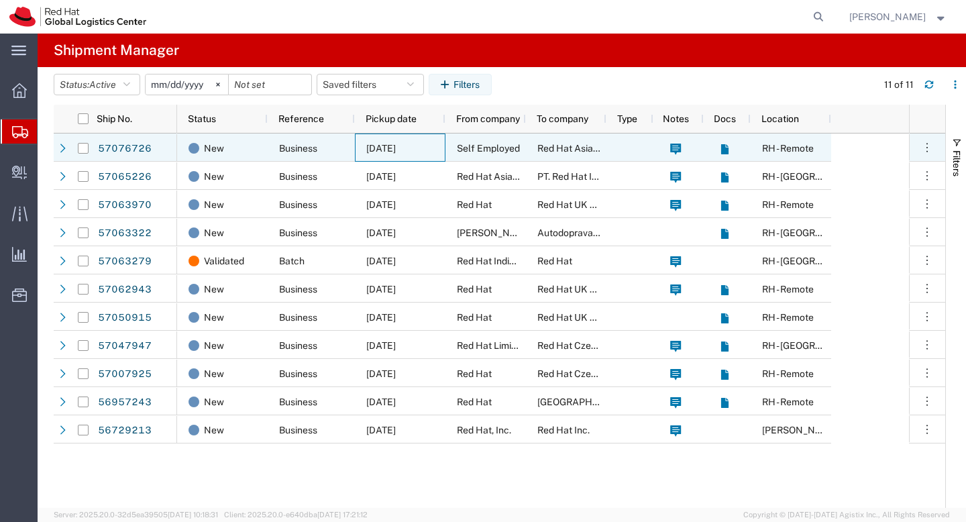
click at [403, 157] on div "[DATE]" at bounding box center [400, 148] width 91 height 28
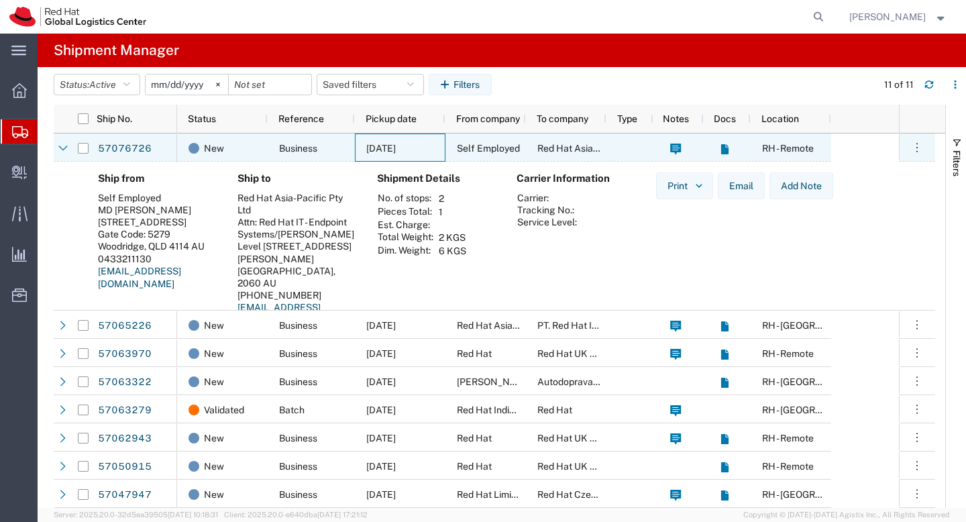
click at [403, 157] on div "[DATE]" at bounding box center [400, 148] width 91 height 28
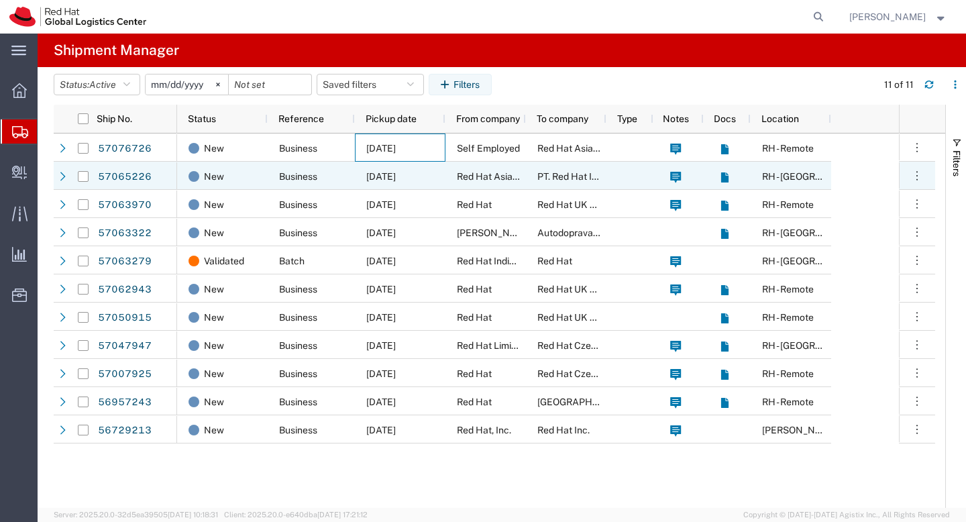
click at [396, 175] on span "[DATE]" at bounding box center [381, 176] width 30 height 11
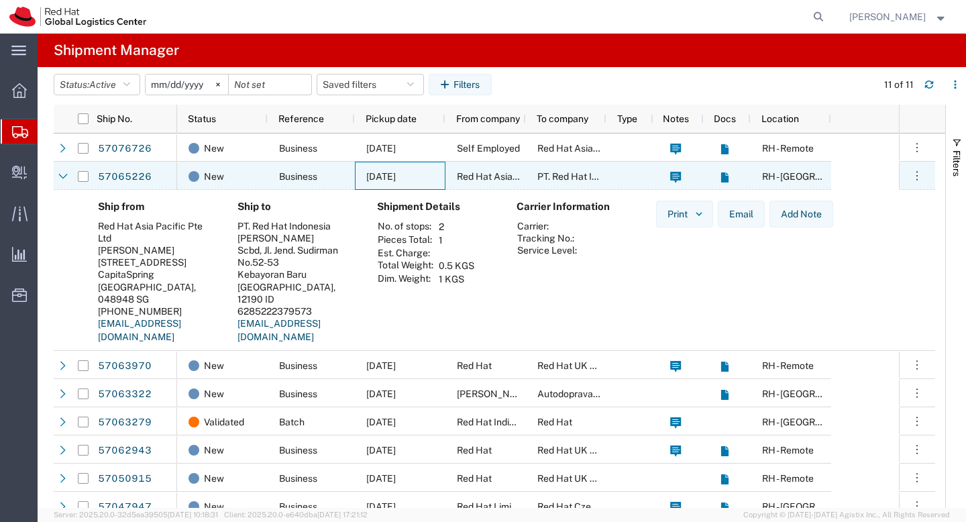
click at [396, 175] on span "[DATE]" at bounding box center [381, 176] width 30 height 11
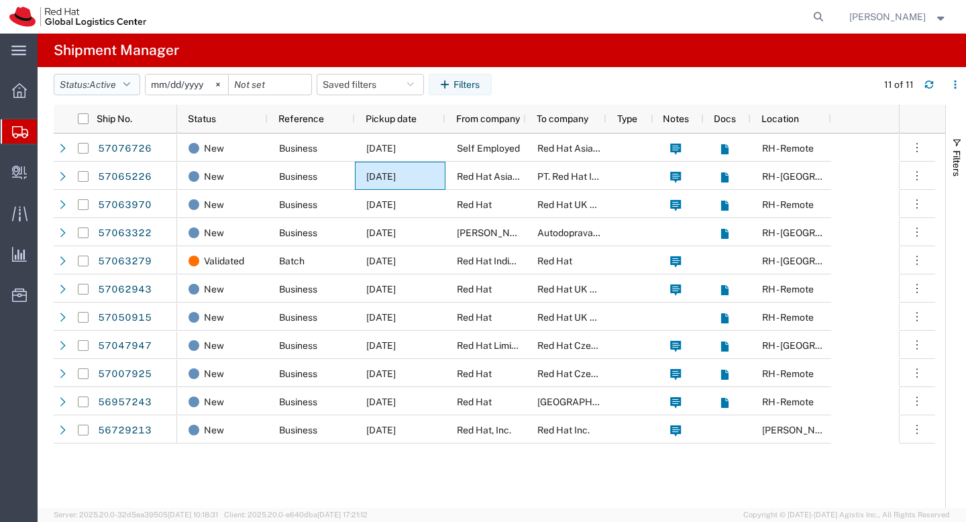
click at [126, 91] on button "Status: Active" at bounding box center [97, 84] width 87 height 21
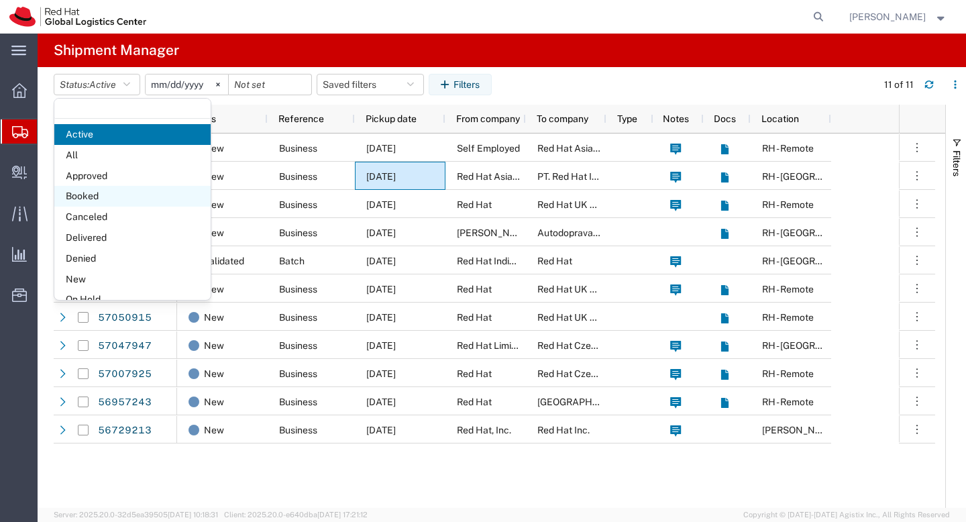
click at [125, 206] on span "Booked" at bounding box center [132, 196] width 156 height 21
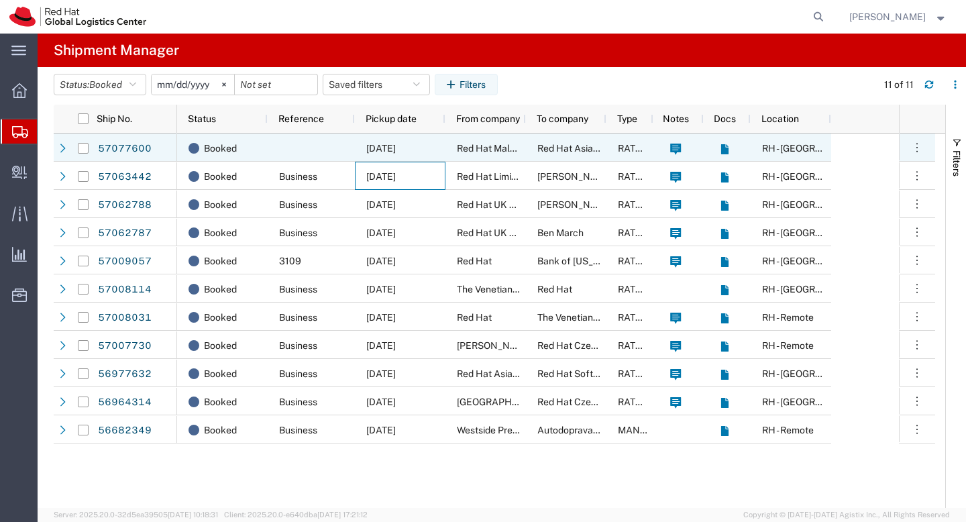
click at [526, 146] on div "Red Hat Asia Pacific Pte Ltd" at bounding box center [566, 148] width 81 height 28
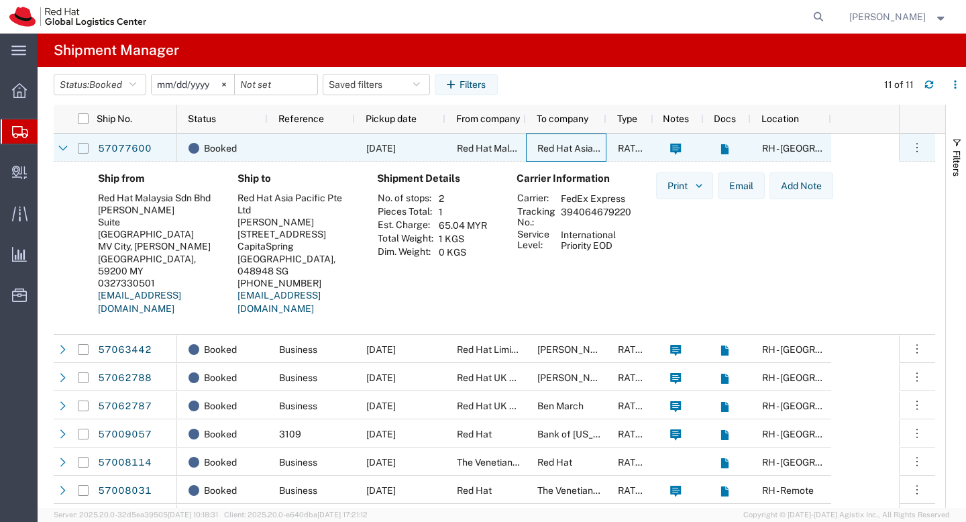
click at [79, 150] on input "Press Space to toggle row selection (unchecked)" at bounding box center [83, 148] width 11 height 11
checkbox input "true"
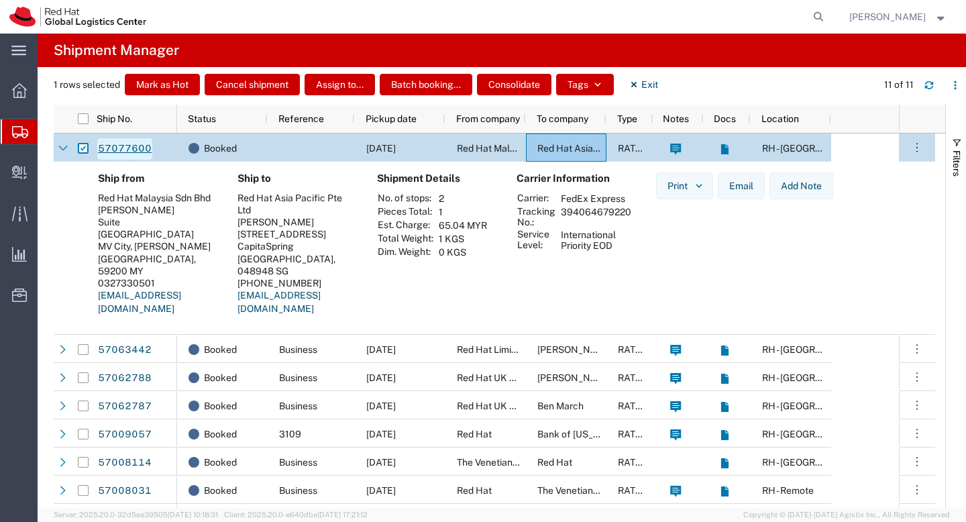
click at [129, 148] on link "57077600" at bounding box center [124, 148] width 55 height 21
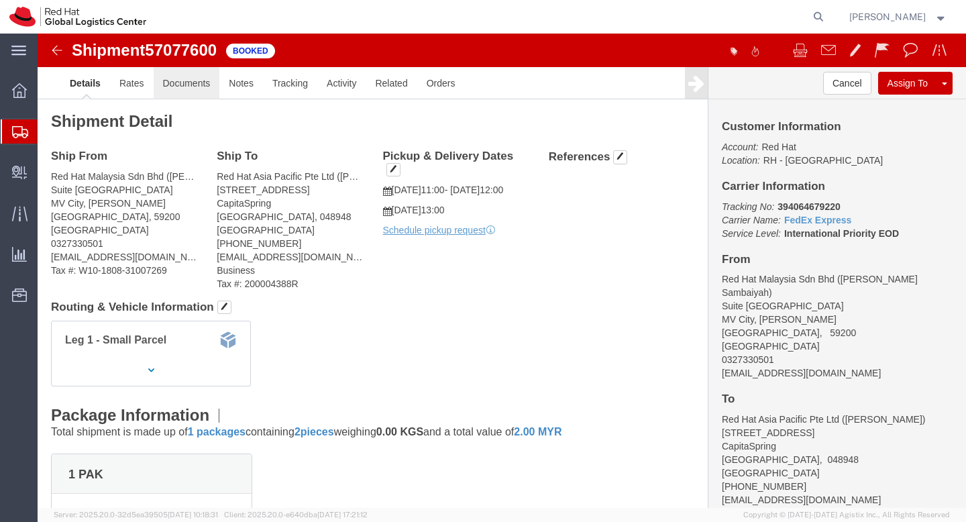
click link "Documents"
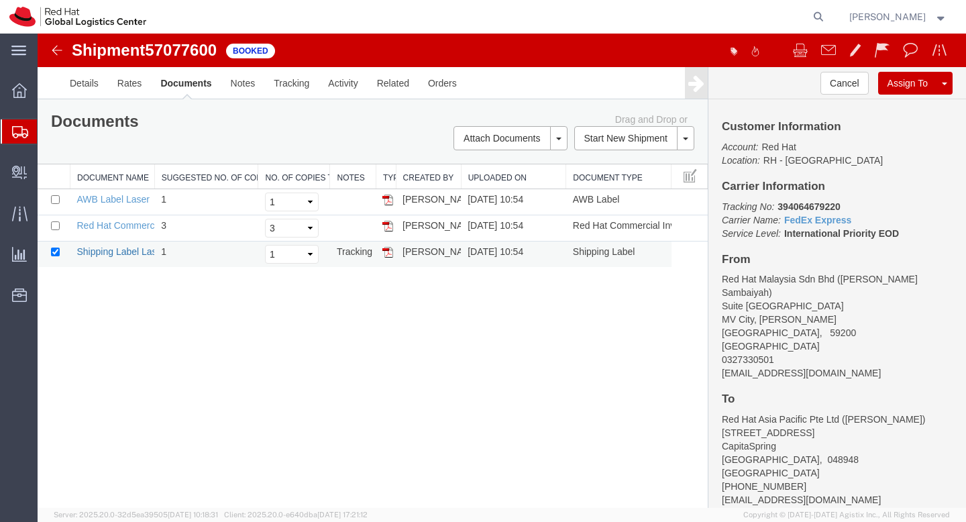
click at [128, 253] on link "Shipping Label Laser" at bounding box center [121, 251] width 89 height 11
click at [114, 228] on link "Red Hat Commercial Invoice Laser" at bounding box center [150, 225] width 146 height 11
click at [310, 229] on select "Select 1 2 3 4 5" at bounding box center [292, 228] width 54 height 19
click at [265, 219] on select "Select 1 2 3 4 5" at bounding box center [292, 228] width 54 height 19
drag, startPoint x: 136, startPoint y: 201, endPoint x: 289, endPoint y: 162, distance: 158.1
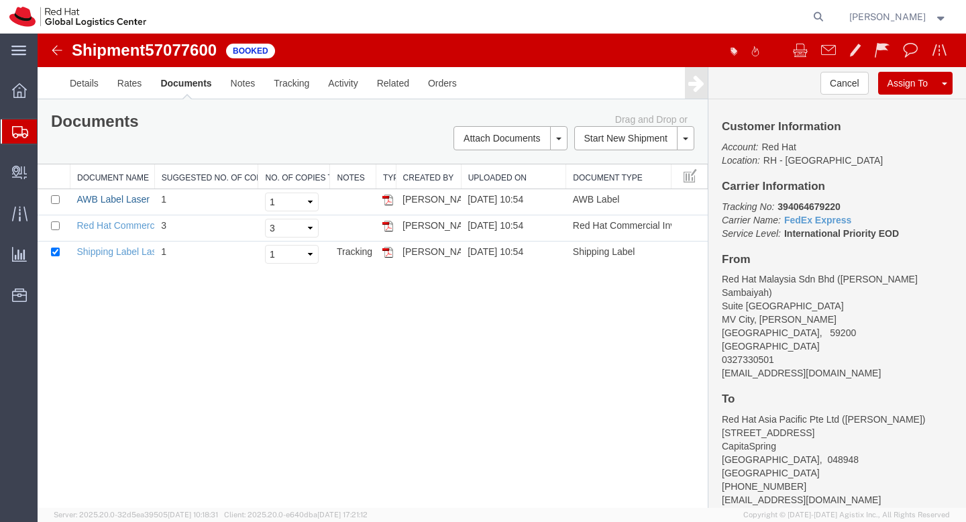
click at [136, 201] on link "AWB Label Laser" at bounding box center [113, 199] width 72 height 11
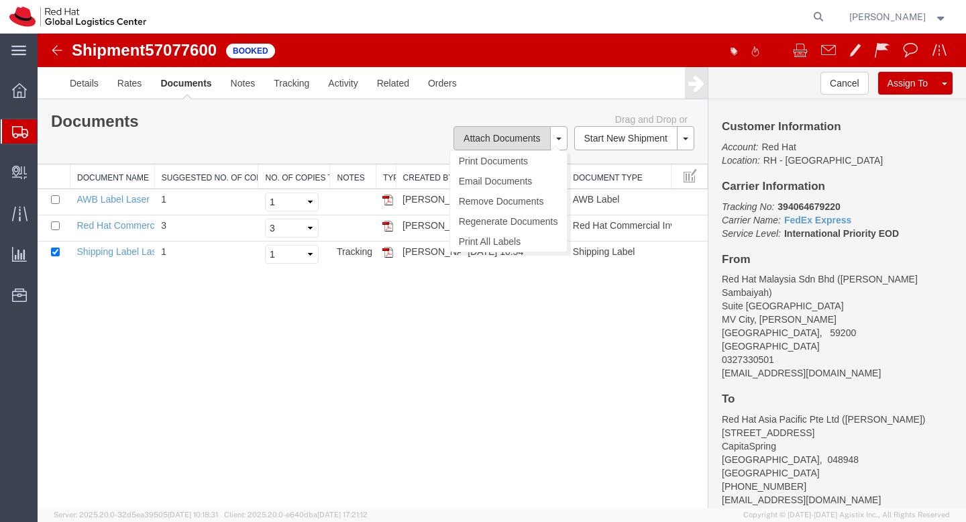
click at [480, 146] on button "Attach Documents" at bounding box center [502, 138] width 97 height 24
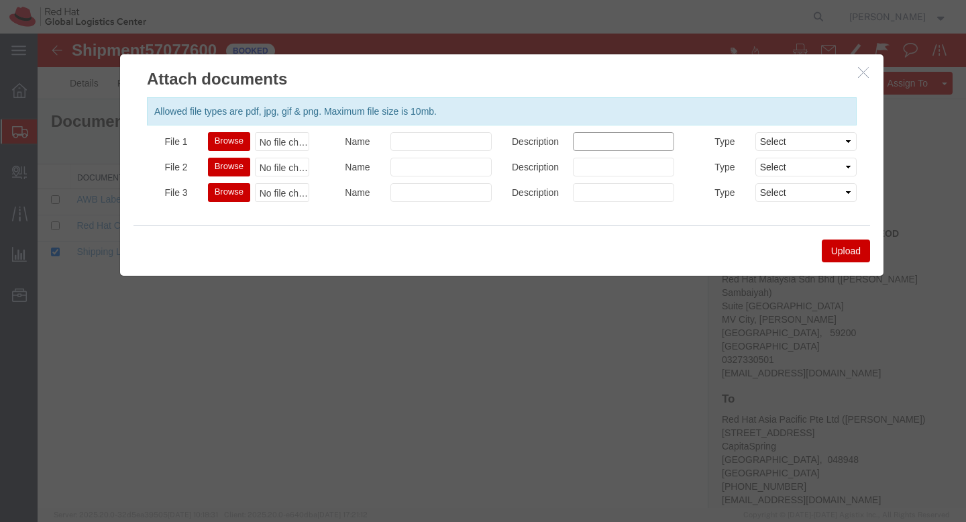
click at [585, 147] on input "Description" at bounding box center [623, 141] width 101 height 19
click at [758, 146] on select "Select AWB Label Bill of Lading/Air Waybill Certificate of Origin (English) Cla…" at bounding box center [806, 141] width 101 height 19
click at [861, 76] on icon "button" at bounding box center [863, 71] width 11 height 11
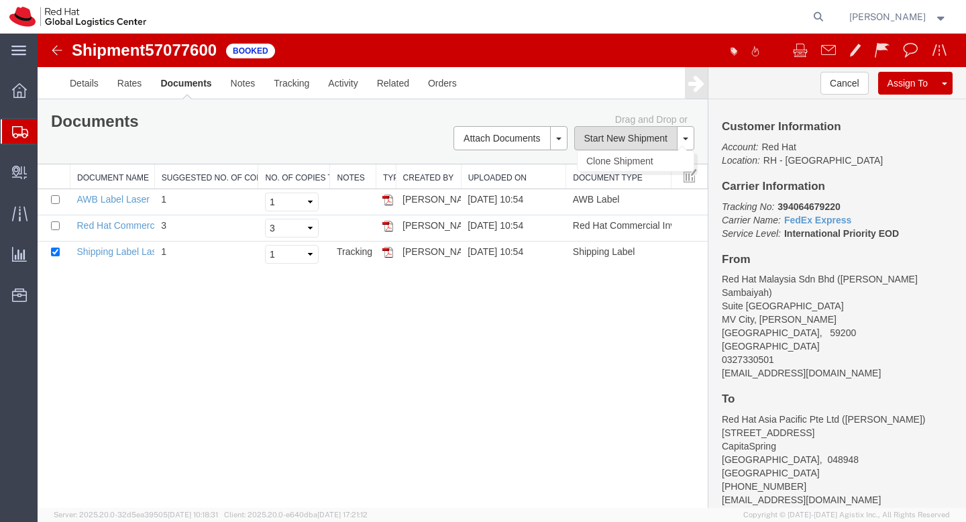
click at [646, 148] on button "Start New Shipment" at bounding box center [626, 138] width 104 height 24
click at [238, 95] on link "Notes" at bounding box center [243, 83] width 44 height 32
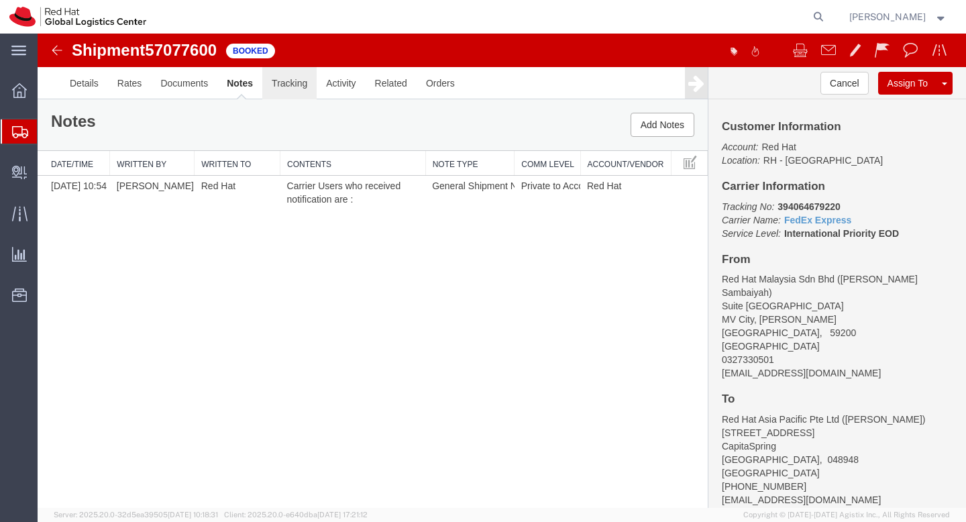
click at [300, 82] on link "Tracking" at bounding box center [289, 83] width 54 height 32
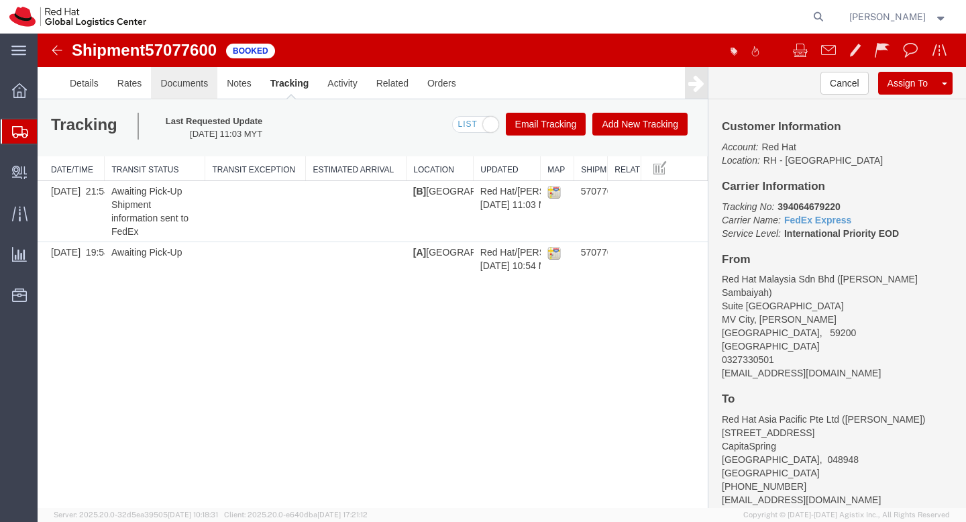
click at [171, 90] on link "Documents" at bounding box center [184, 83] width 66 height 32
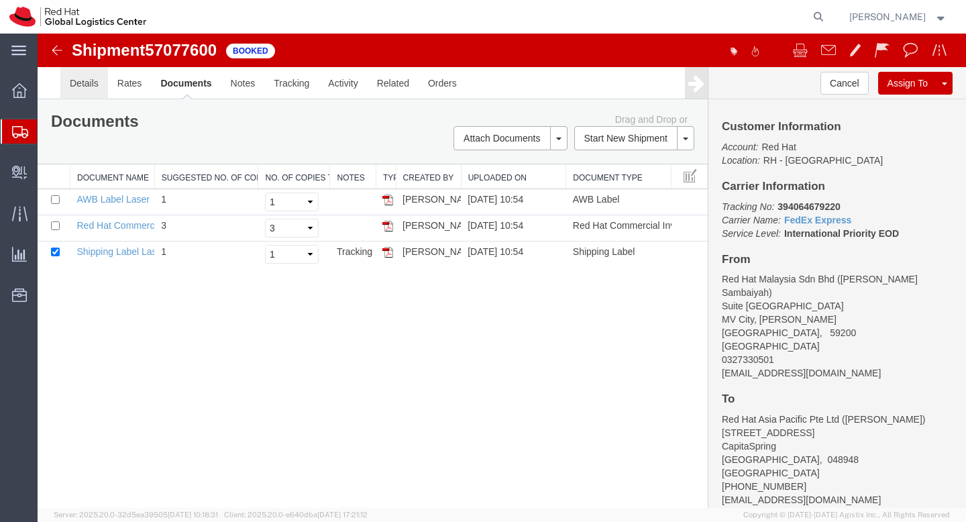
click at [89, 87] on link "Details" at bounding box center [84, 83] width 48 height 32
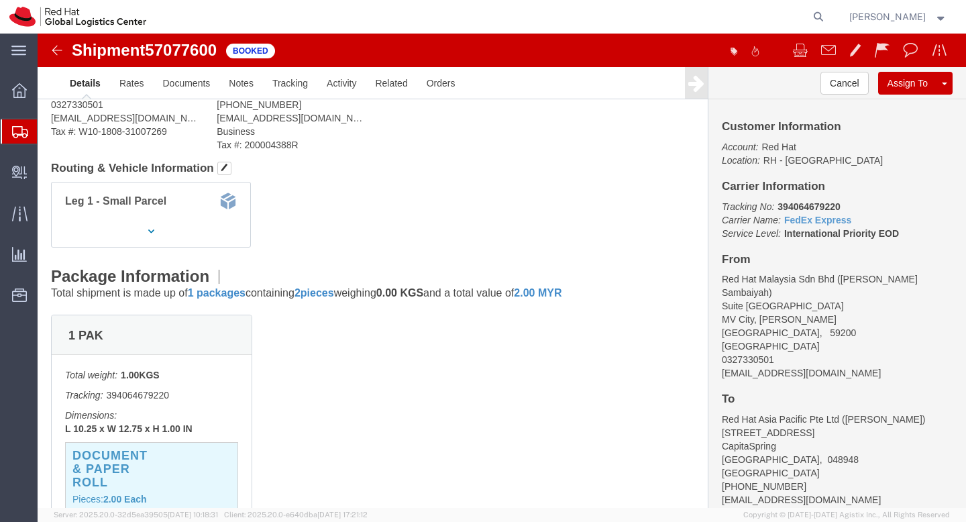
scroll to position [138, 0]
click link "Schedule pickup request"
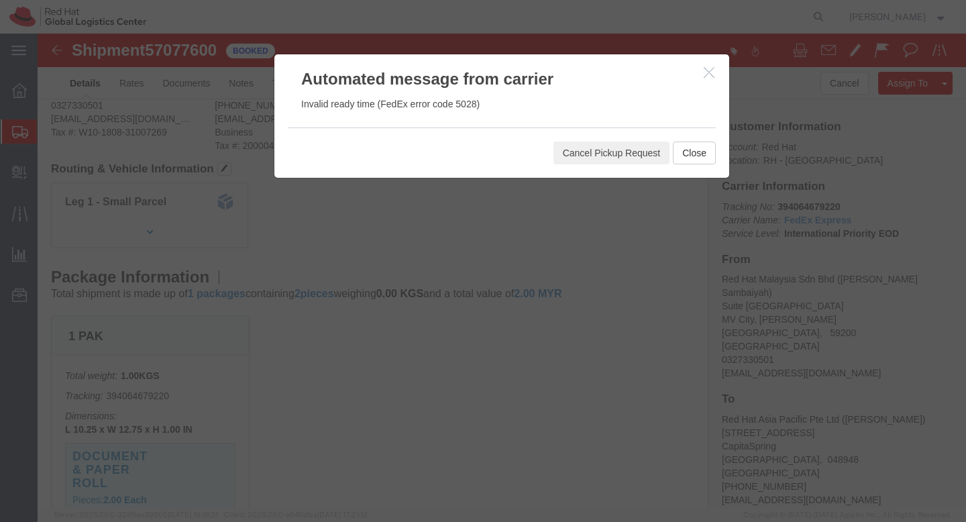
click button "button"
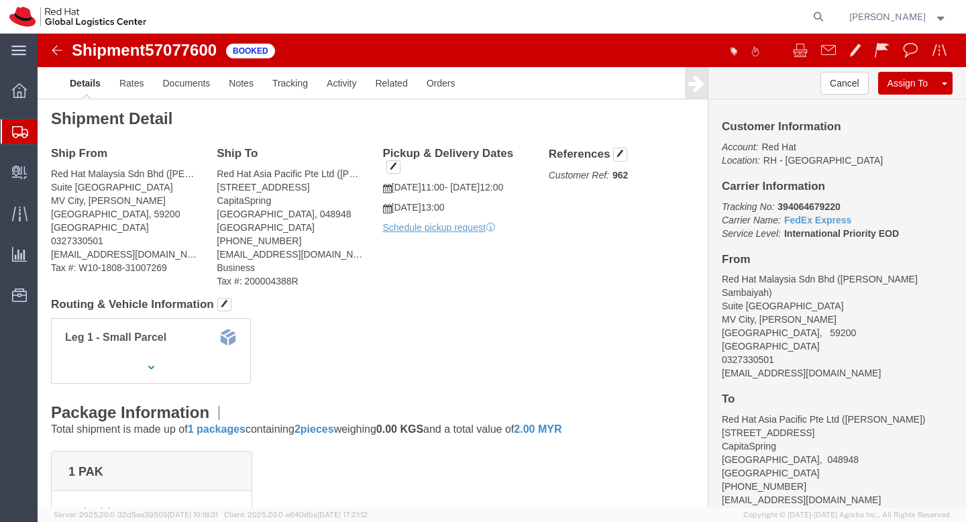
scroll to position [0, 0]
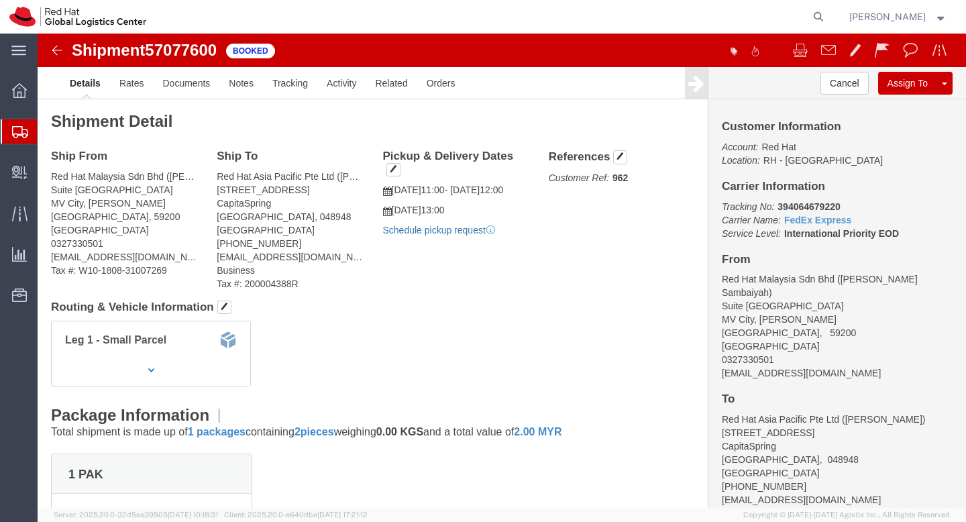
click link "Schedule pickup request"
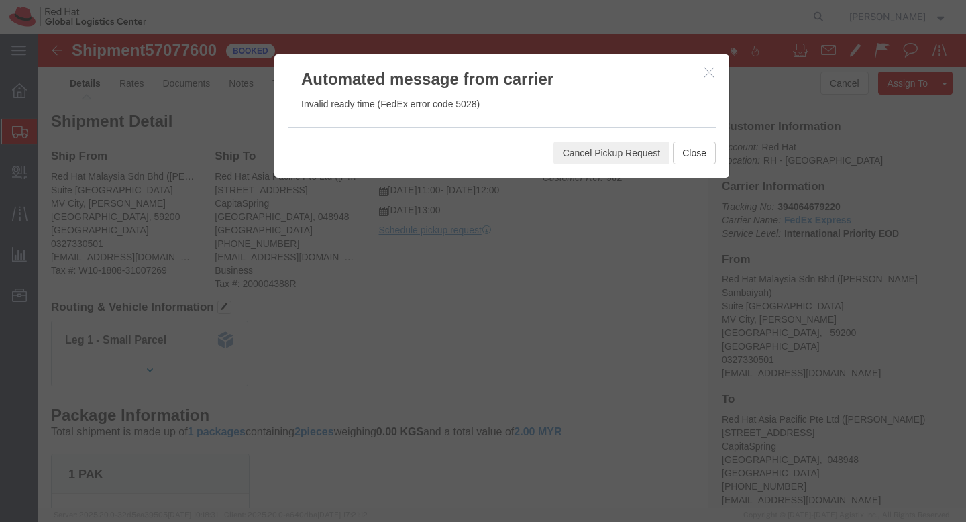
click icon "button"
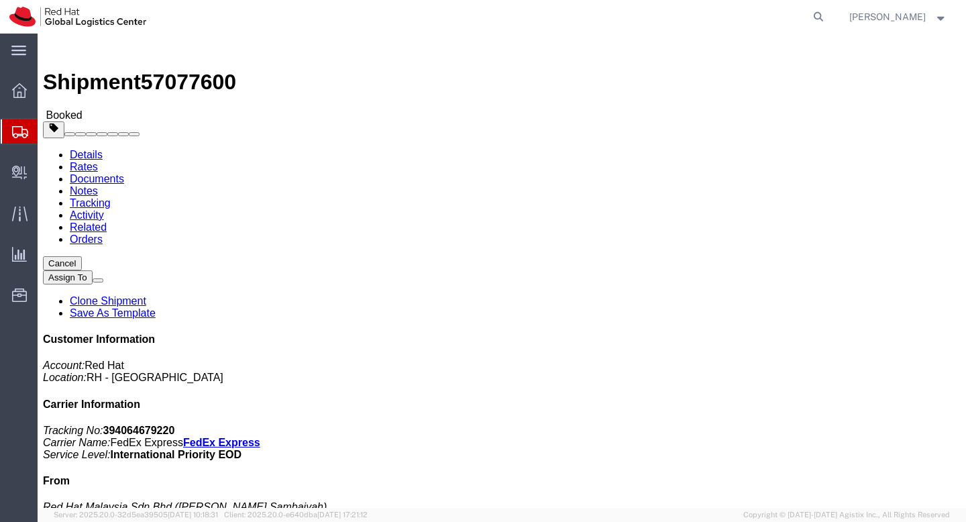
scroll to position [3, 0]
click link "Documents"
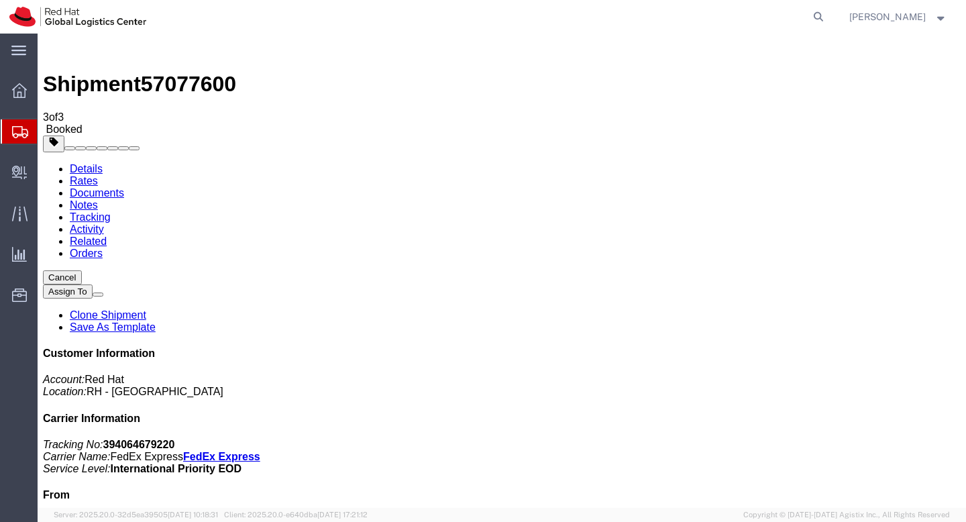
click at [98, 199] on link "Notes" at bounding box center [84, 204] width 28 height 11
click at [98, 175] on link "Rates" at bounding box center [84, 180] width 28 height 11
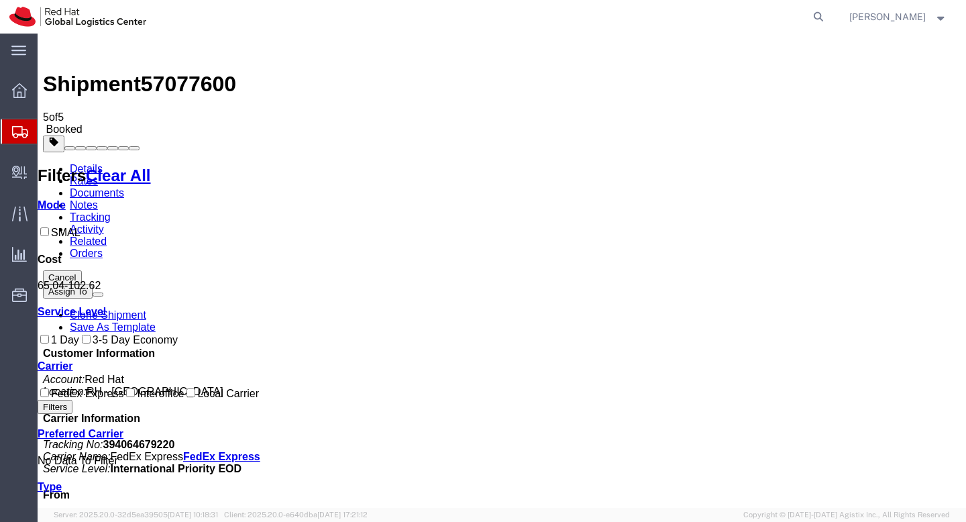
click at [74, 163] on link "Details" at bounding box center [86, 168] width 33 height 11
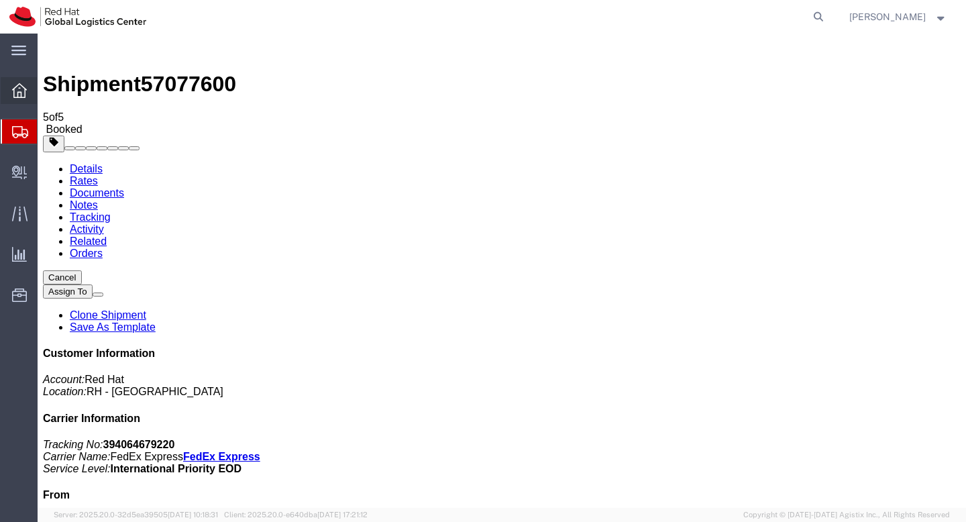
click at [24, 84] on icon at bounding box center [19, 90] width 15 height 15
